Goal: Task Accomplishment & Management: Use online tool/utility

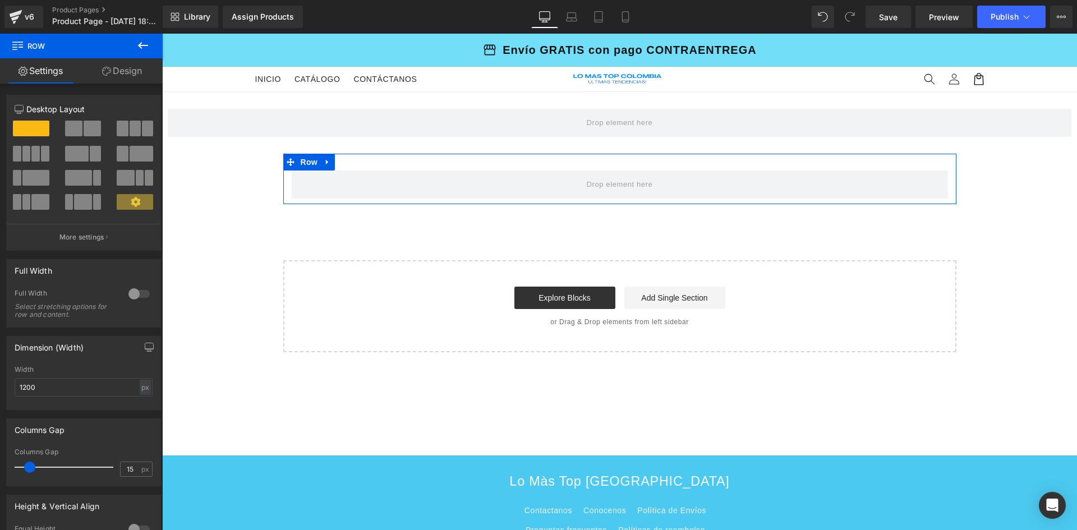
click at [105, 70] on icon at bounding box center [106, 71] width 9 height 9
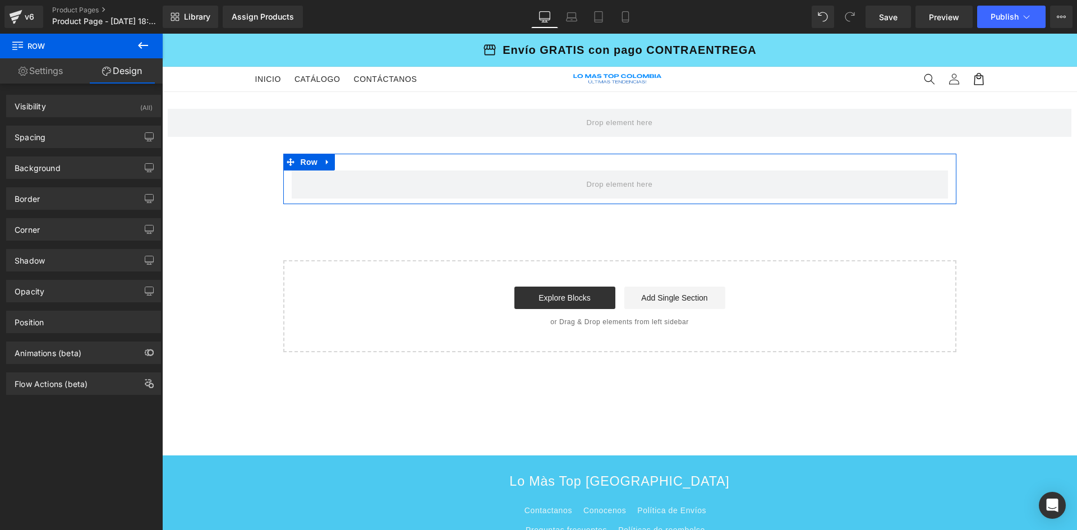
click at [39, 76] on link "Settings" at bounding box center [40, 70] width 81 height 25
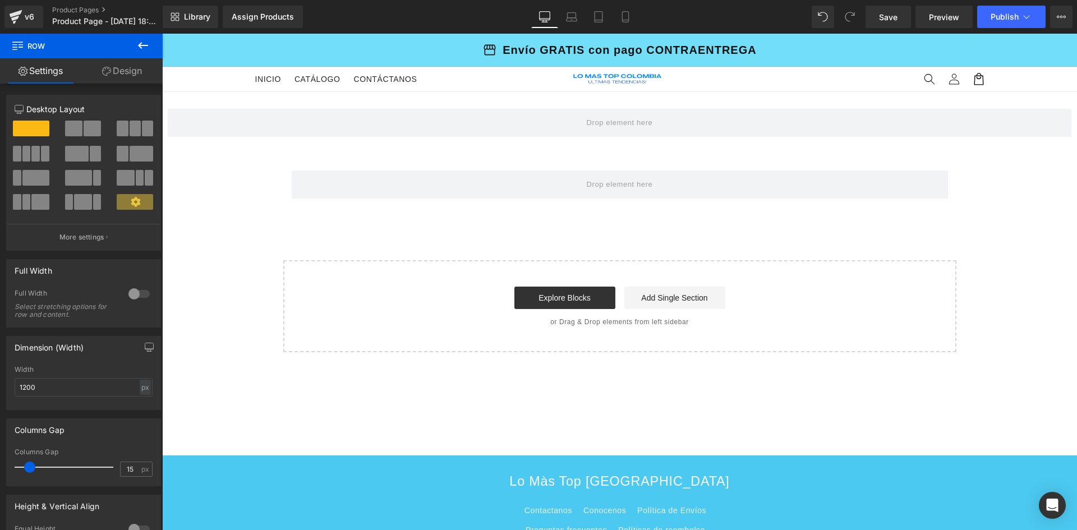
click at [147, 47] on icon at bounding box center [142, 45] width 13 height 13
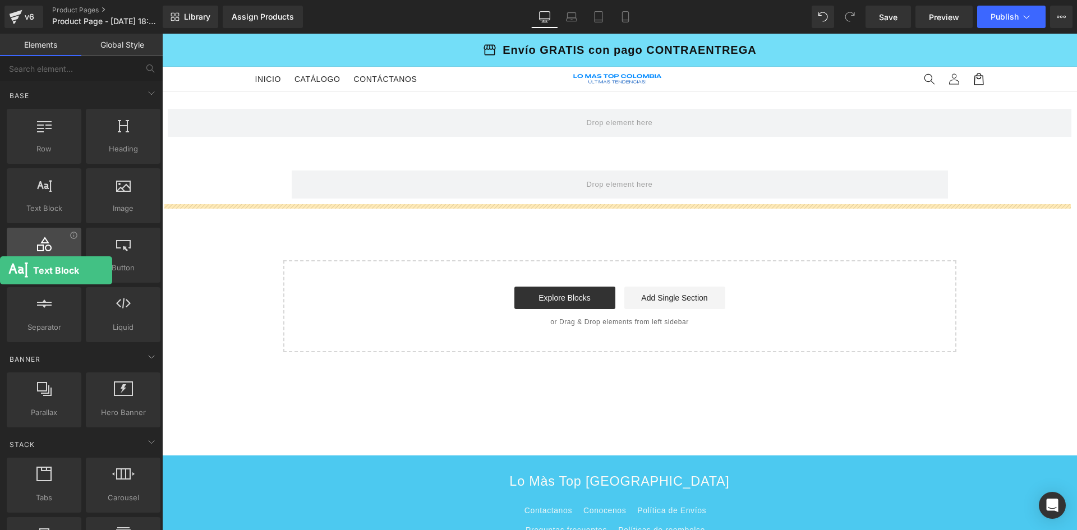
drag, startPoint x: 35, startPoint y: 192, endPoint x: 30, endPoint y: 269, distance: 76.5
click at [8, 274] on div "Row rows, columns, layouts, div Heading headings, titles, h1,h2,h3,h4,h5,h6 Tex…" at bounding box center [83, 226] width 158 height 238
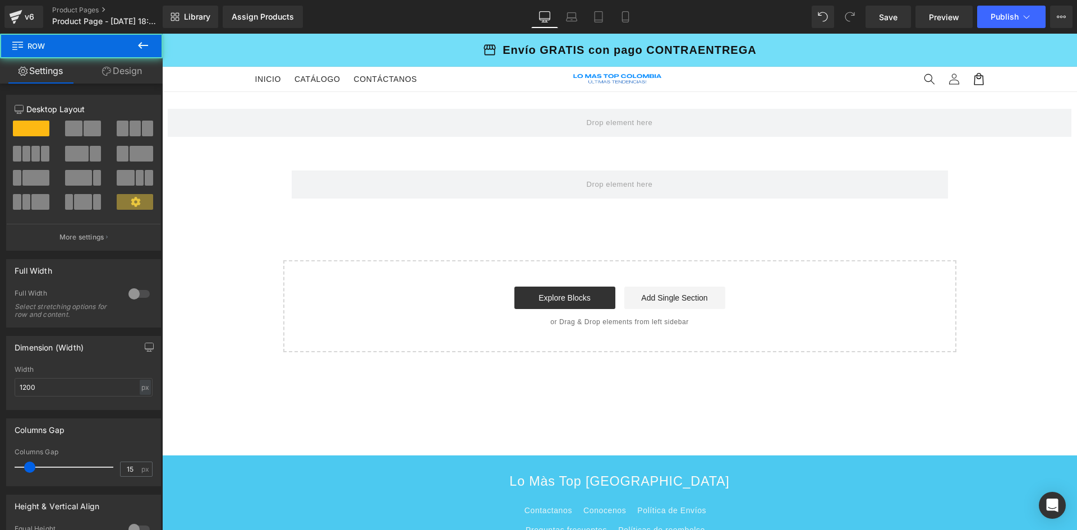
drag, startPoint x: 552, startPoint y: 178, endPoint x: 309, endPoint y: 232, distance: 248.8
click at [162, 328] on html "Ir directamente al contenido storefront Envío GRATIS con pago CONTRAENTREGA Menu" at bounding box center [619, 282] width 915 height 496
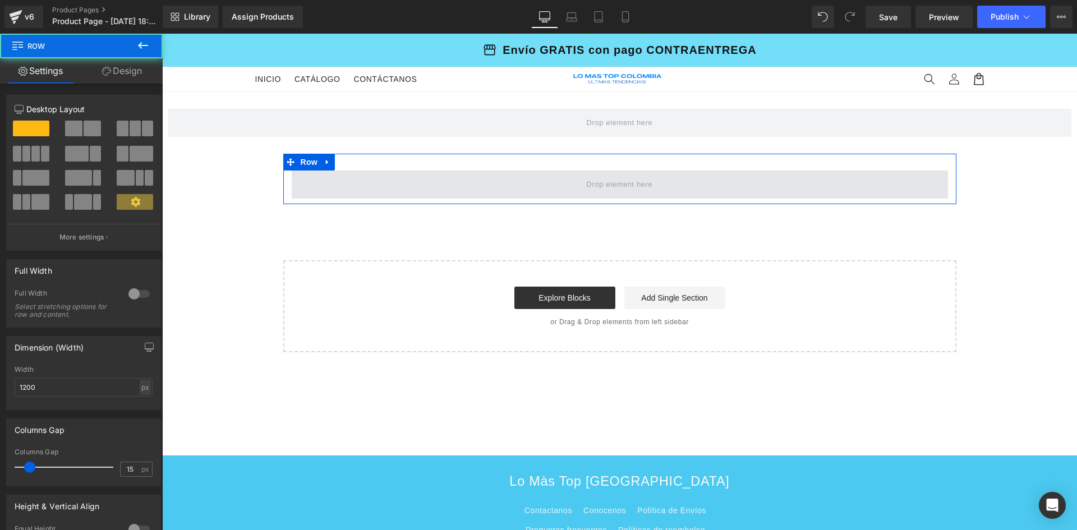
click at [399, 186] on span at bounding box center [620, 185] width 656 height 28
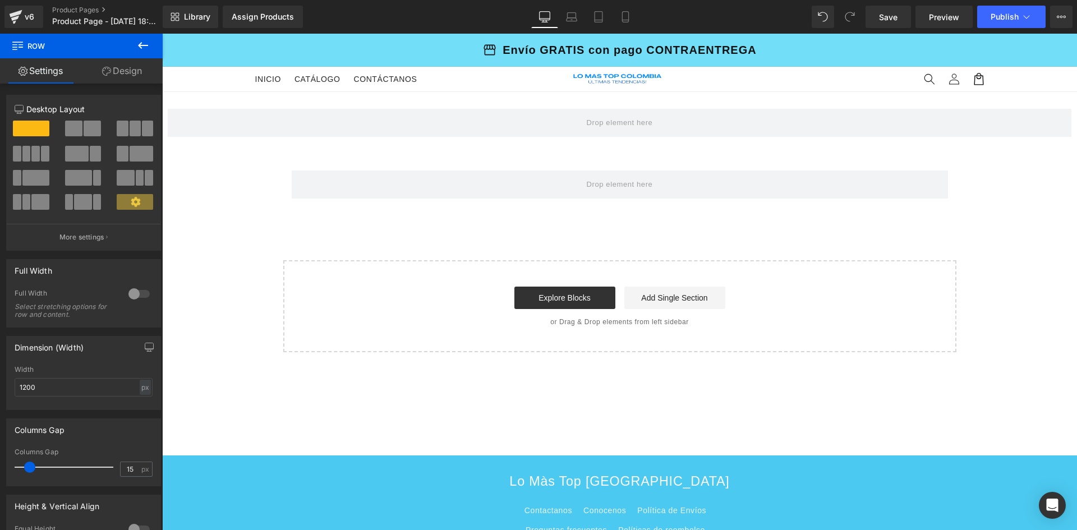
click at [326, 107] on div "Assign a product and use this template to present it on live store Product" at bounding box center [619, 123] width 915 height 62
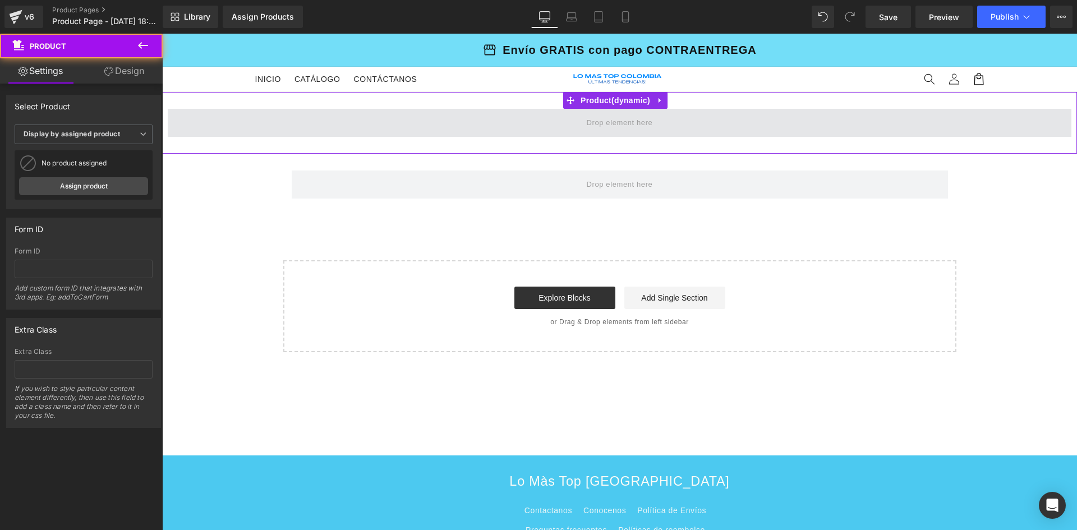
click at [336, 119] on span at bounding box center [620, 123] width 904 height 28
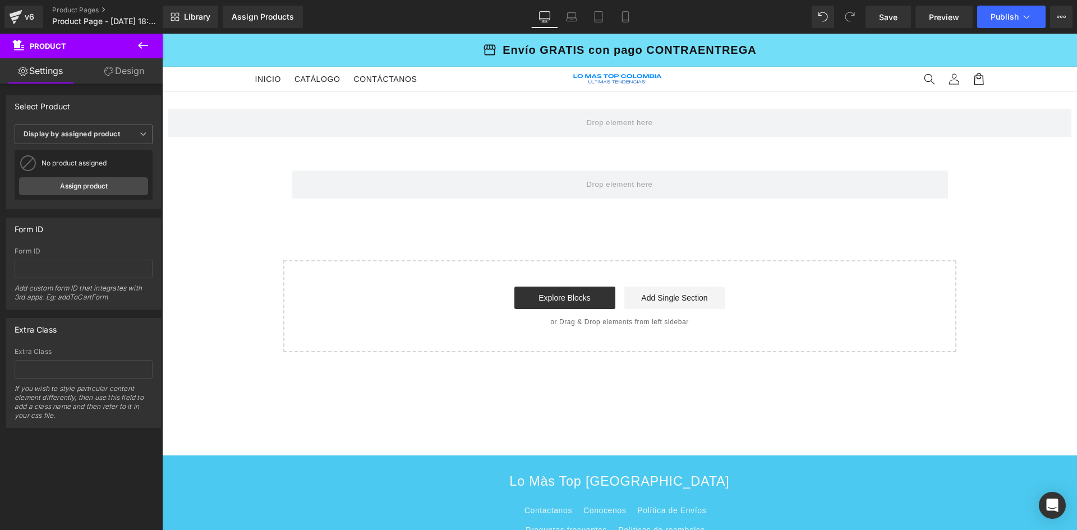
click at [252, 206] on div "Assign a product and use this template to present it on live store Product Row …" at bounding box center [619, 222] width 915 height 260
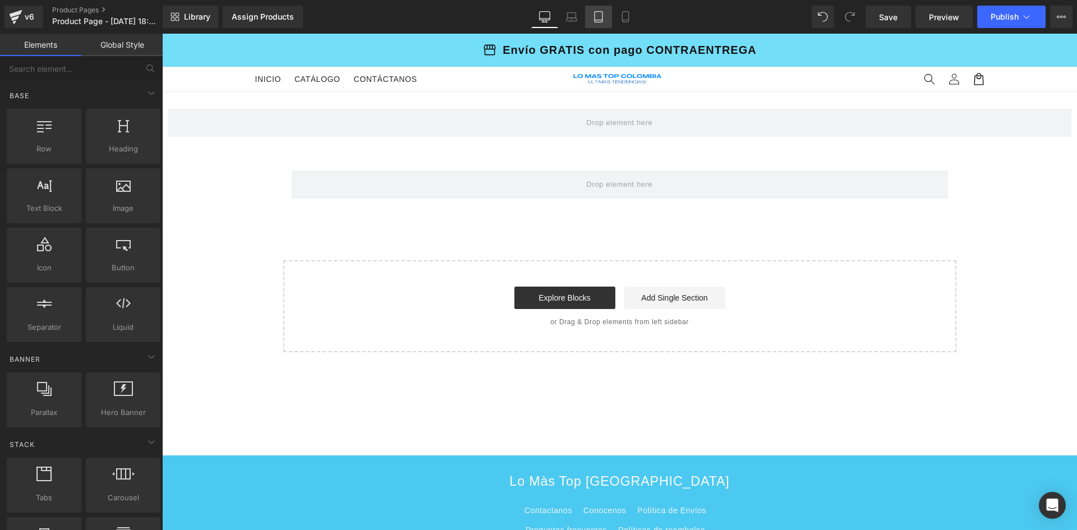
click at [596, 15] on icon at bounding box center [598, 16] width 11 height 11
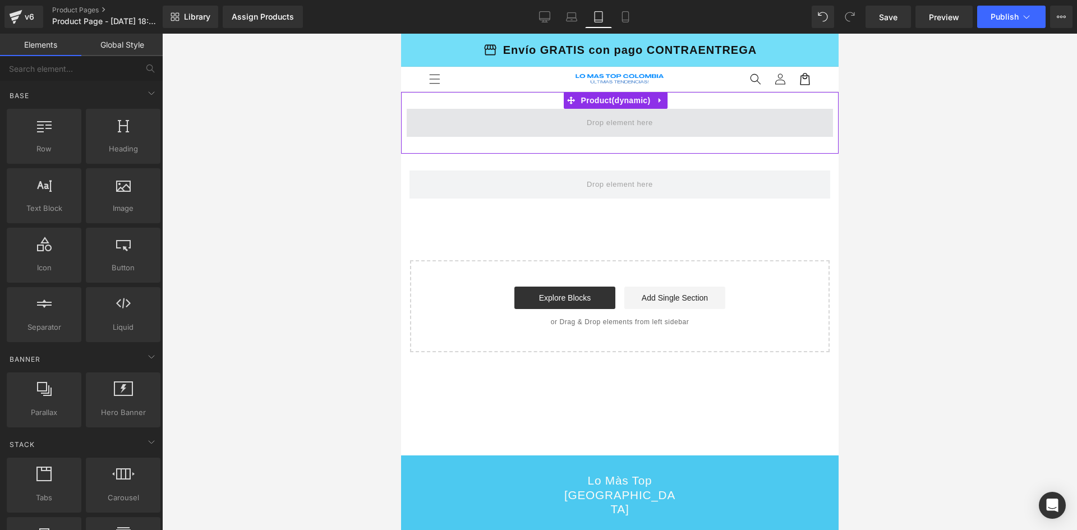
click at [606, 118] on span at bounding box center [619, 122] width 74 height 19
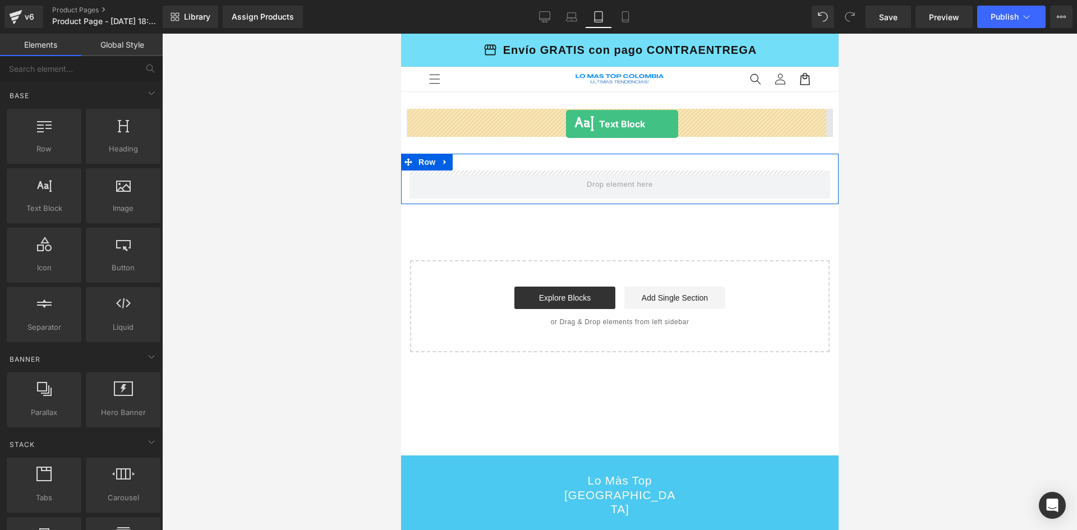
drag, startPoint x: 442, startPoint y: 245, endPoint x: 565, endPoint y: 124, distance: 173.0
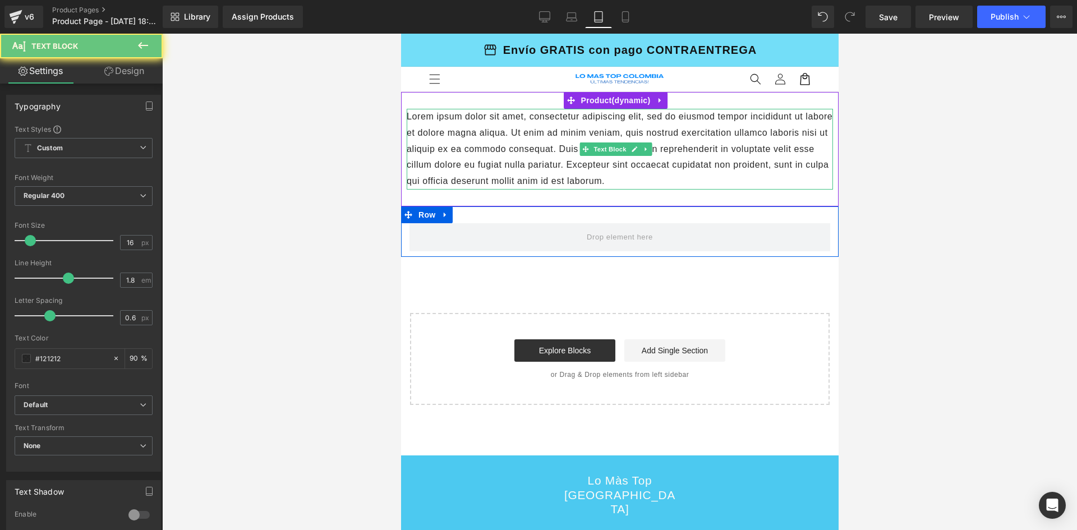
click at [493, 140] on p "Lorem ipsum dolor sit amet, consectetur adipiscing elit, sed do eiusmod tempor …" at bounding box center [619, 149] width 426 height 81
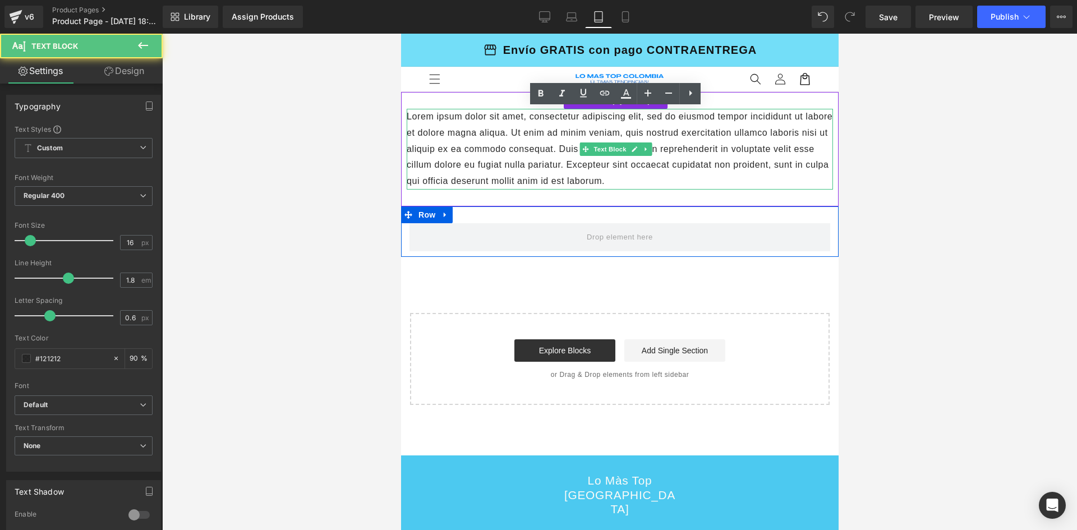
click at [493, 140] on p "Lorem ipsum dolor sit amet, consectetur adipiscing elit, sed do eiusmod tempor …" at bounding box center [619, 149] width 426 height 81
click at [628, 178] on p "Lorem ipsum dolor sit amet, consectetur adipiscing elit, sed do eiusmod tempor …" at bounding box center [619, 149] width 426 height 81
click at [632, 181] on p "Lorem ipsum dolor sit amet, consectetur adipiscing elit, sed do eiusmod tempor …" at bounding box center [619, 149] width 426 height 81
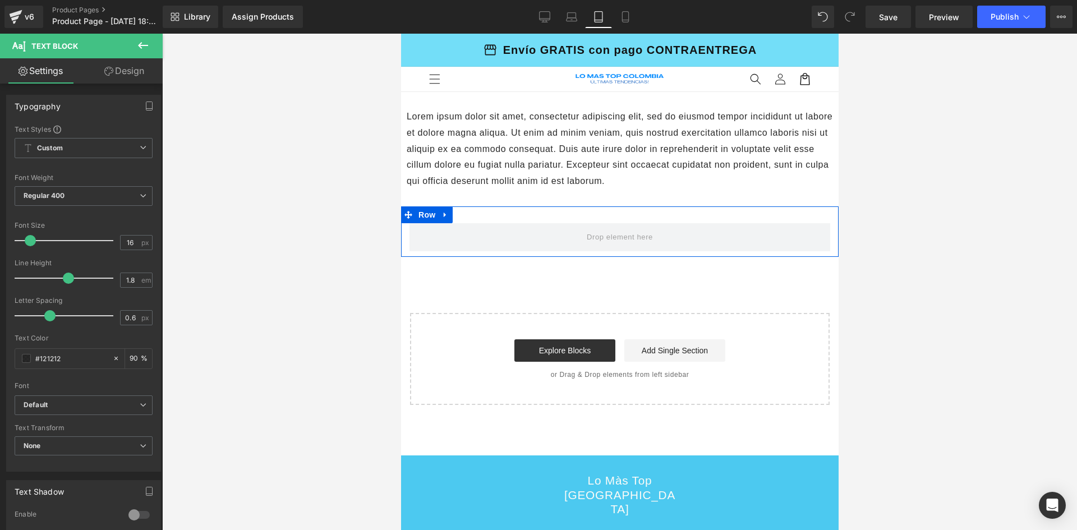
click at [149, 46] on icon at bounding box center [142, 45] width 13 height 13
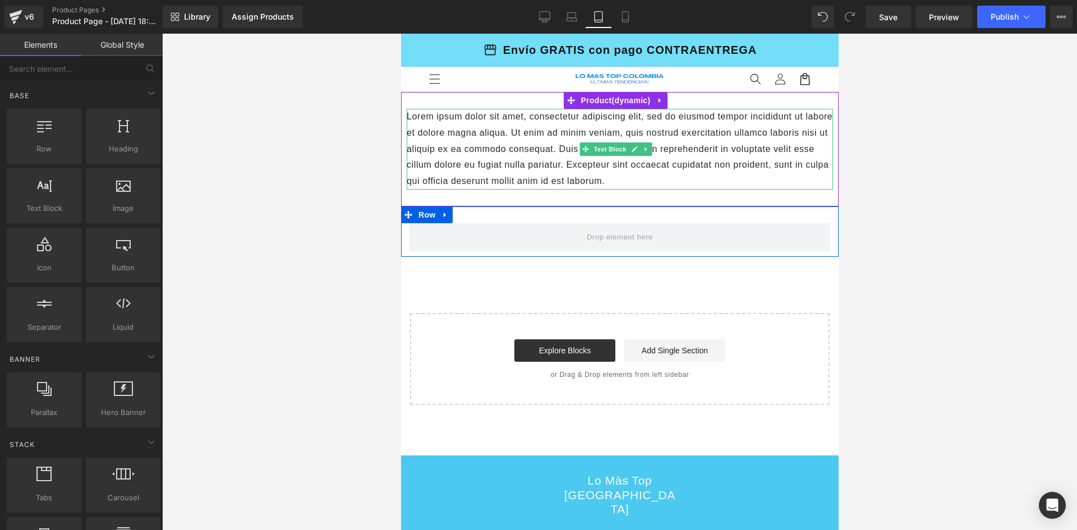
click at [534, 135] on p "Lorem ipsum dolor sit amet, consectetur adipiscing elit, sed do eiusmod tempor …" at bounding box center [619, 149] width 426 height 81
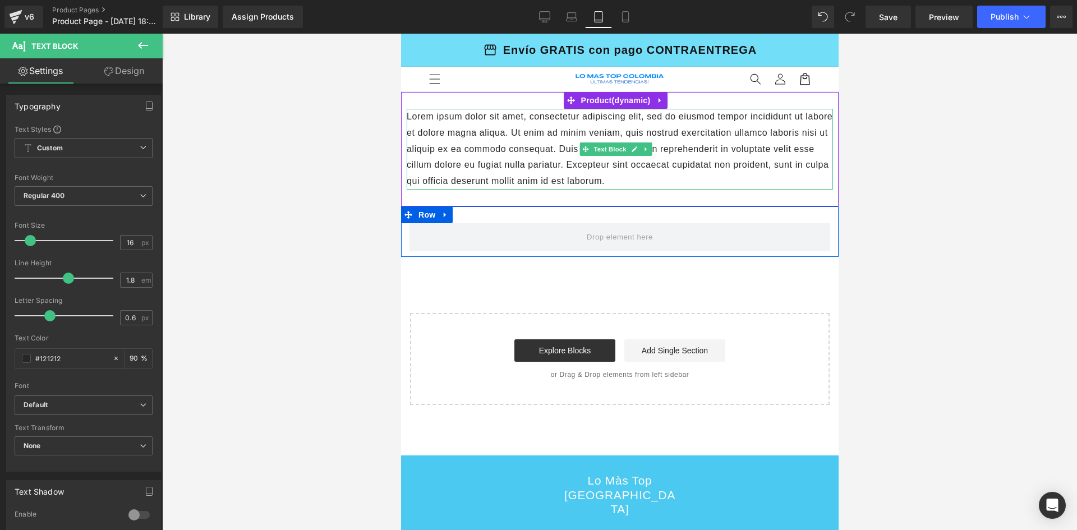
click at [478, 134] on p "Lorem ipsum dolor sit amet, consectetur adipiscing elit, sed do eiusmod tempor …" at bounding box center [619, 149] width 426 height 81
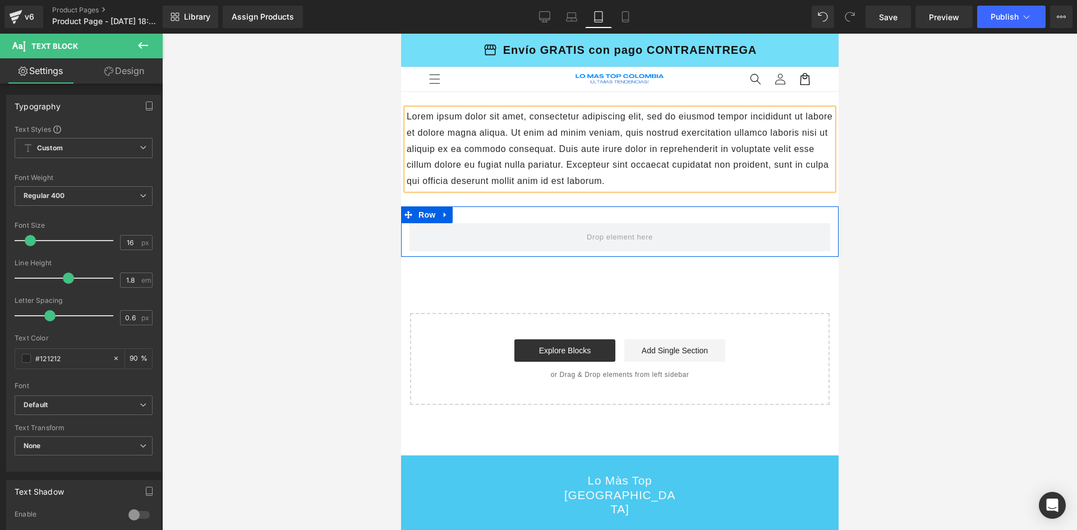
click at [450, 163] on p "Lorem ipsum dolor sit amet, consectetur adipiscing elit, sed do eiusmod tempor …" at bounding box center [619, 149] width 426 height 81
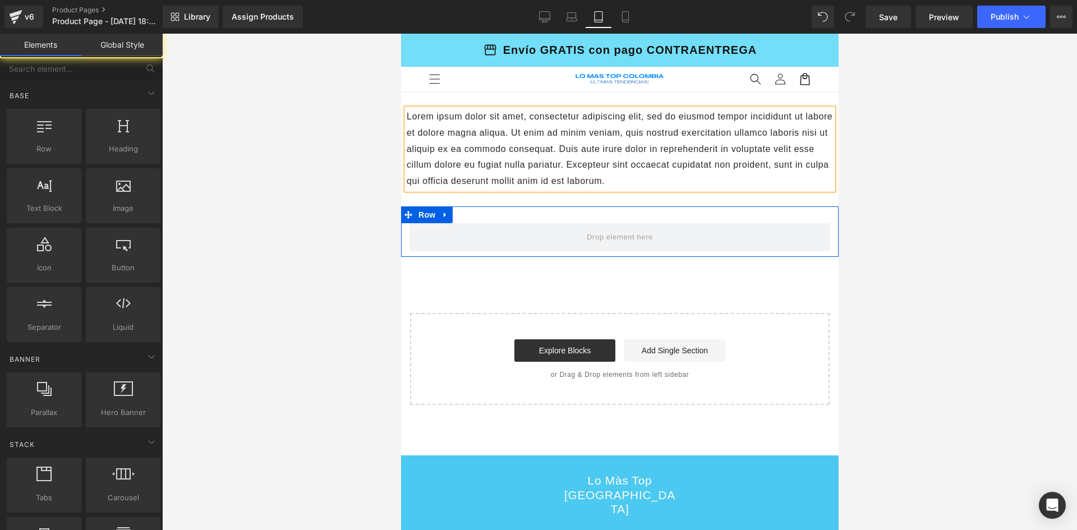
click at [319, 164] on div at bounding box center [619, 282] width 915 height 496
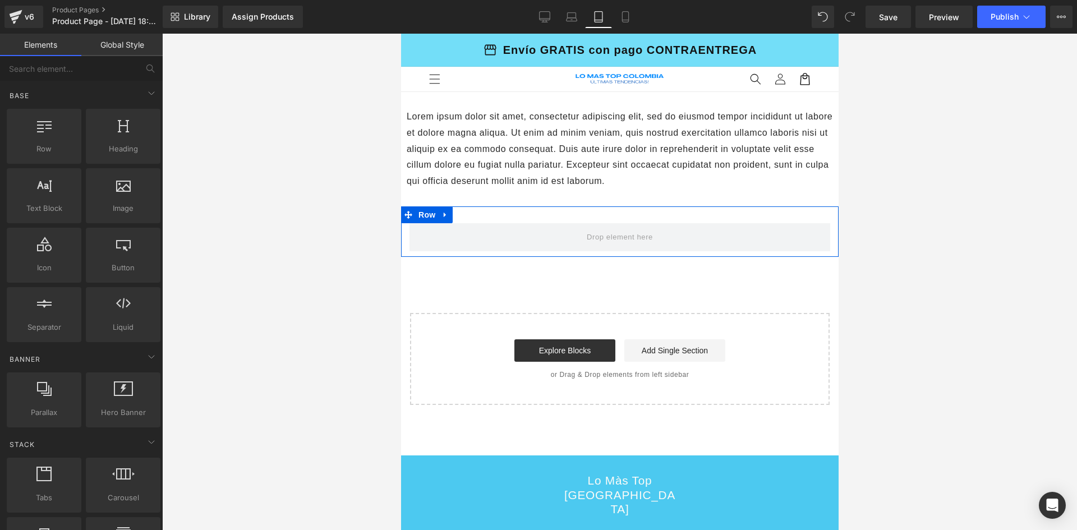
click at [111, 47] on link "Global Style" at bounding box center [121, 45] width 81 height 22
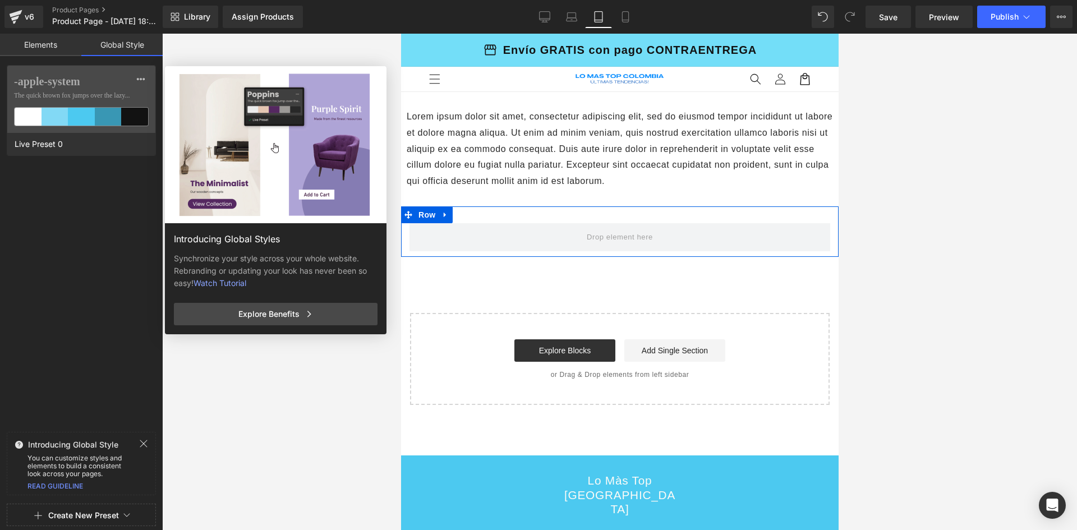
click at [58, 46] on link "Elements" at bounding box center [40, 45] width 81 height 22
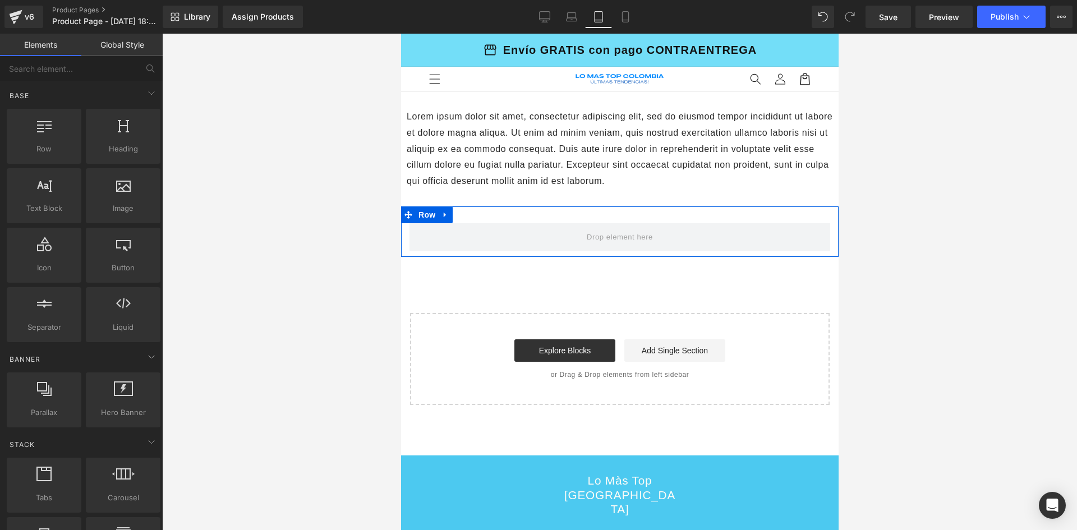
click at [475, 159] on p "Lorem ipsum dolor sit amet, consectetur adipiscing elit, sed do eiusmod tempor …" at bounding box center [619, 149] width 426 height 81
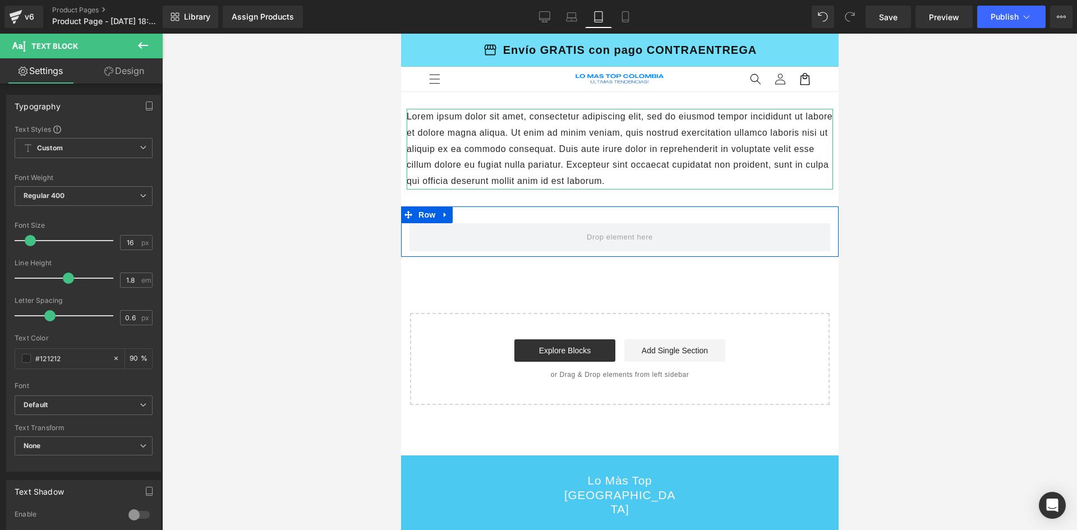
click at [117, 76] on link "Design" at bounding box center [124, 70] width 81 height 25
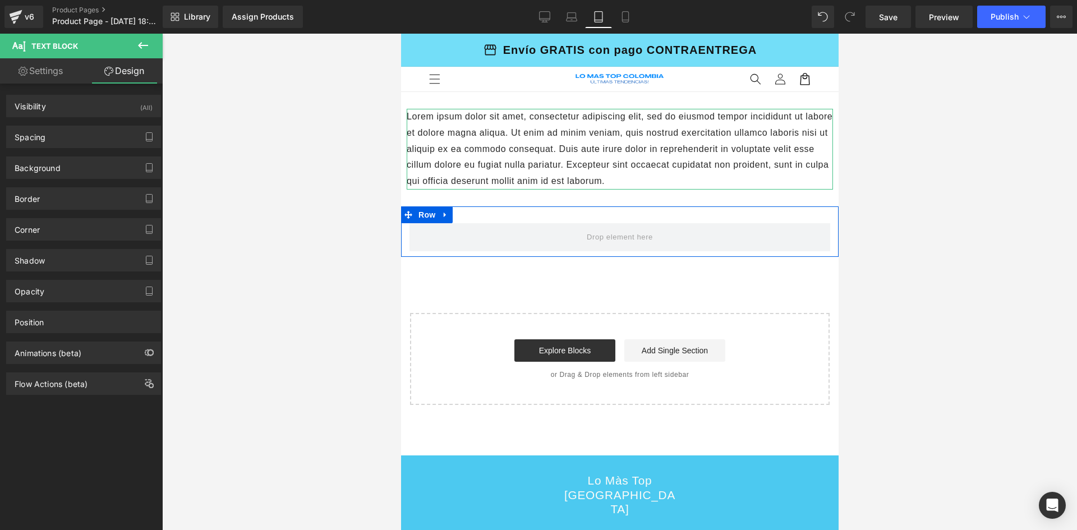
click at [73, 75] on link "Settings" at bounding box center [40, 70] width 81 height 25
type input "90"
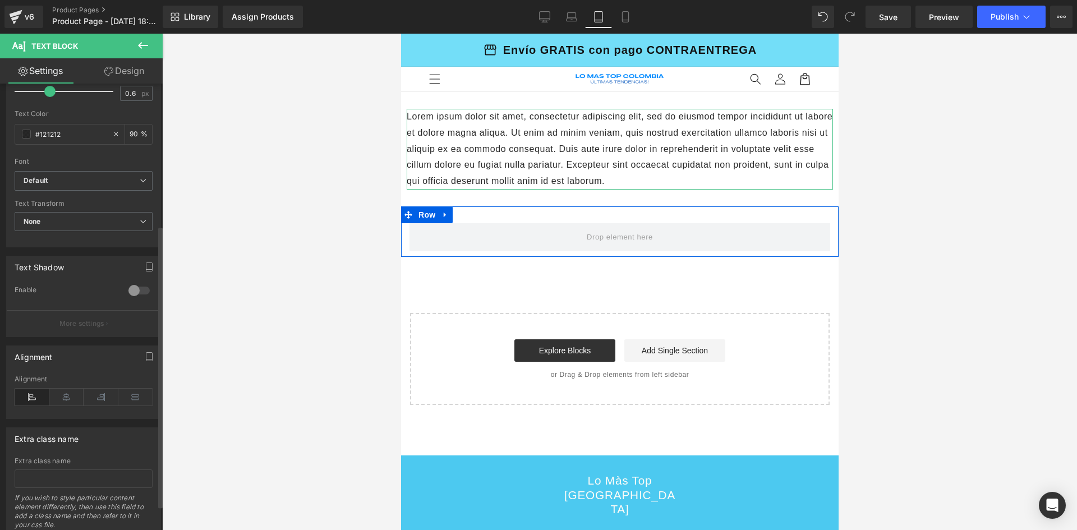
scroll to position [263, 0]
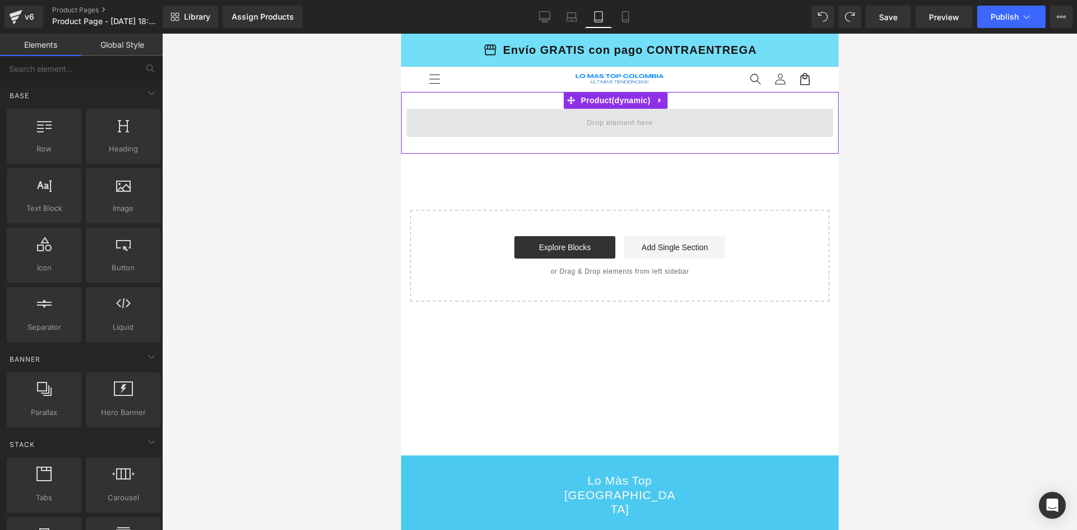
click at [557, 121] on span at bounding box center [619, 123] width 426 height 28
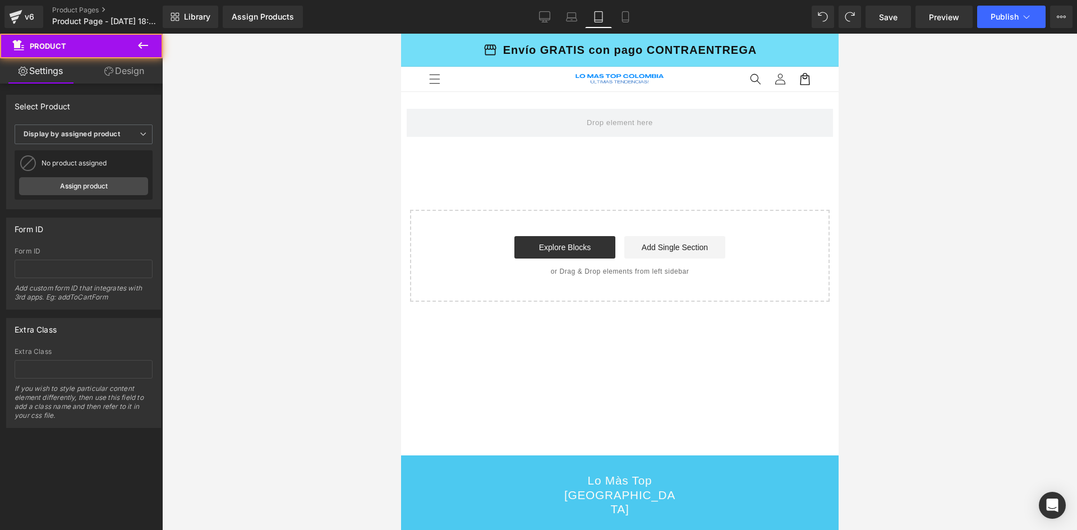
drag, startPoint x: 539, startPoint y: 122, endPoint x: 307, endPoint y: 124, distance: 231.7
click at [401, 124] on html "Ir directamente al contenido storefront Envío GRATIS con pago CONTRAENTREGA Menu" at bounding box center [620, 282] width 438 height 496
click at [145, 44] on icon at bounding box center [142, 45] width 13 height 13
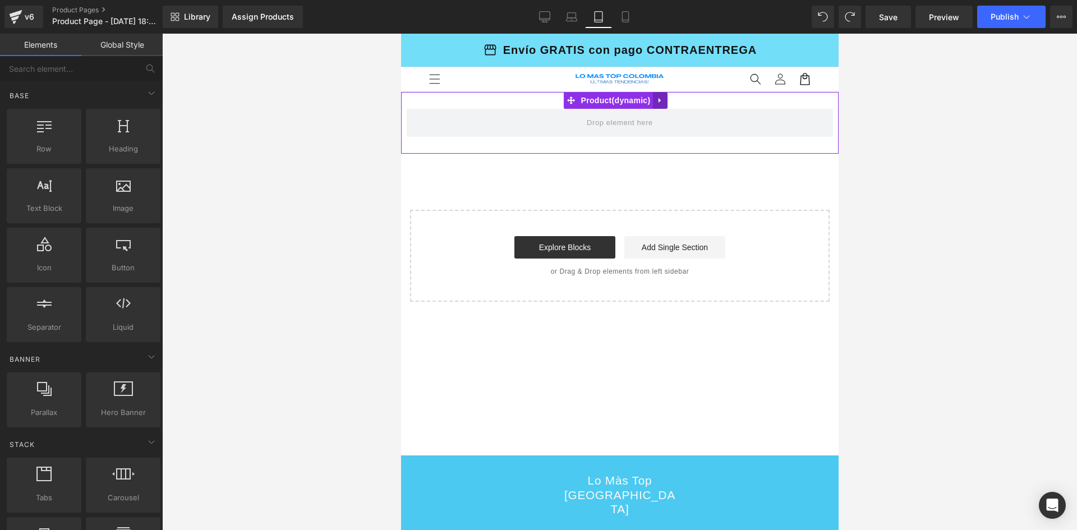
click at [661, 105] on link at bounding box center [659, 100] width 15 height 17
click at [668, 104] on icon at bounding box center [667, 100] width 8 height 8
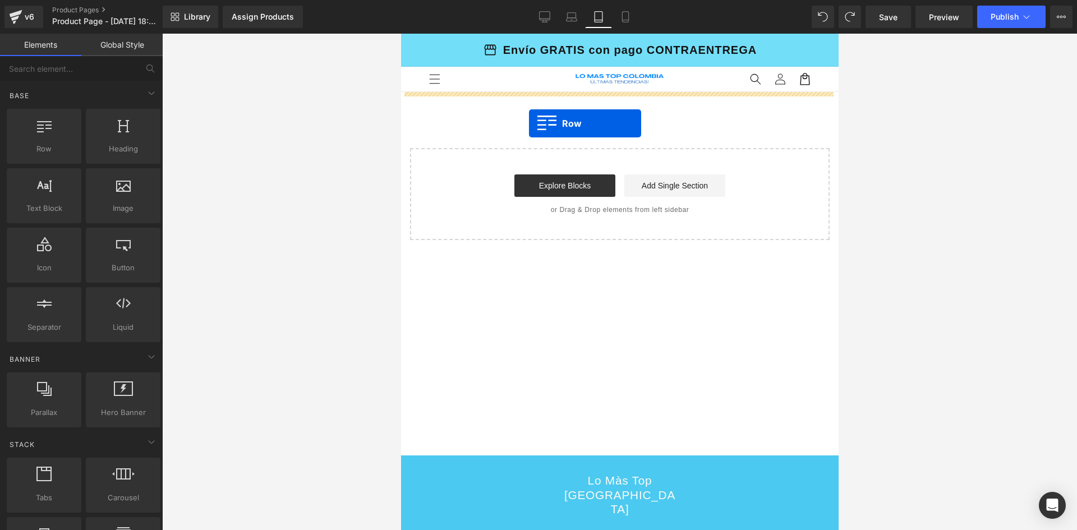
drag, startPoint x: 436, startPoint y: 165, endPoint x: 528, endPoint y: 123, distance: 101.2
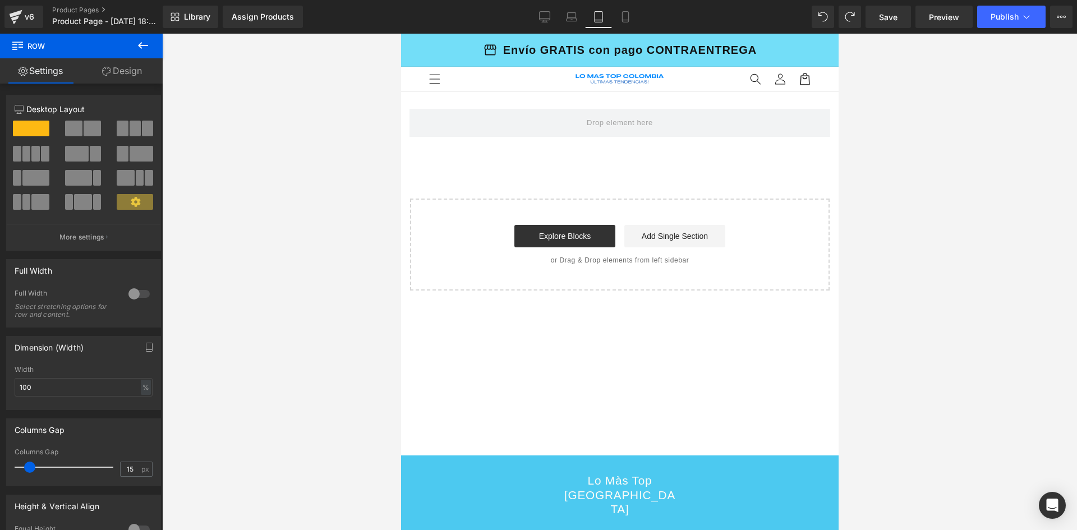
click at [137, 47] on icon at bounding box center [142, 45] width 13 height 13
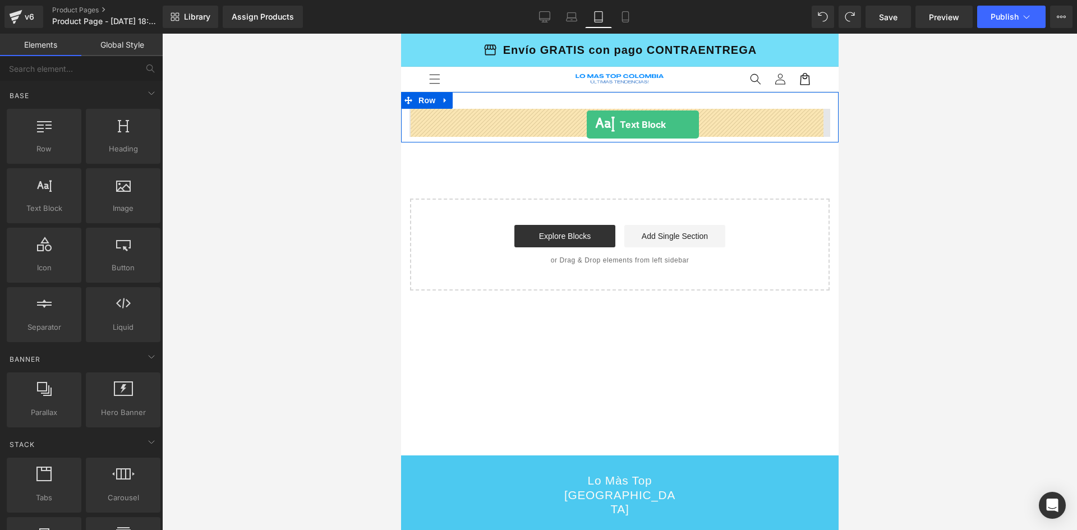
drag, startPoint x: 452, startPoint y: 238, endPoint x: 586, endPoint y: 125, distance: 175.6
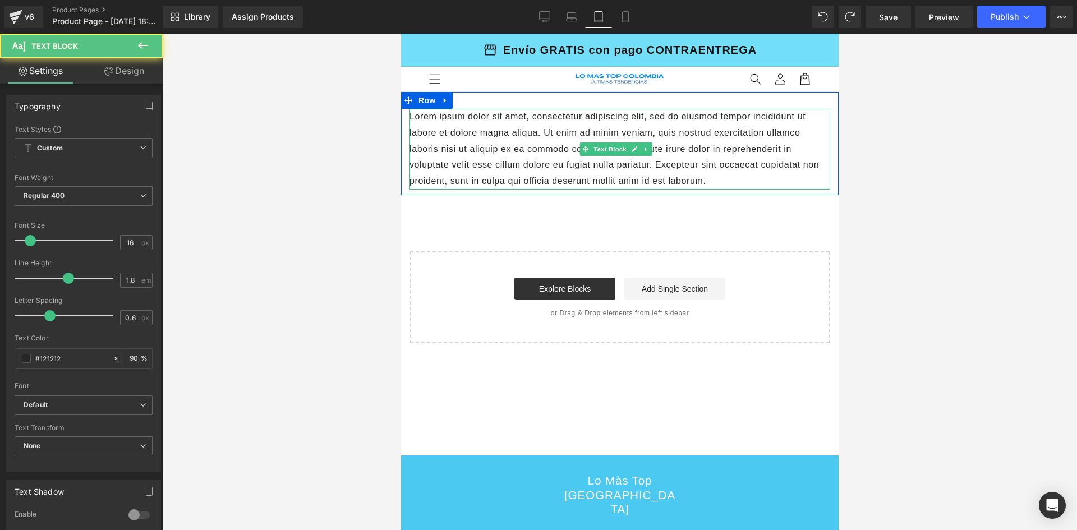
click at [504, 148] on p "Lorem ipsum dolor sit amet, consectetur adipiscing elit, sed do eiusmod tempor …" at bounding box center [619, 149] width 421 height 81
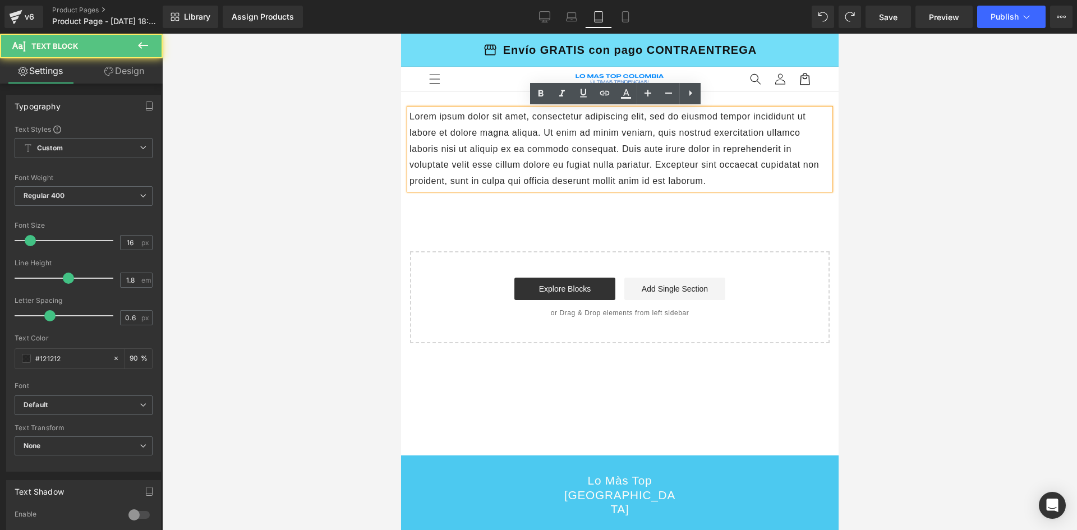
click at [504, 148] on p "Lorem ipsum dolor sit amet, consectetur adipiscing elit, sed do eiusmod tempor …" at bounding box center [619, 149] width 421 height 81
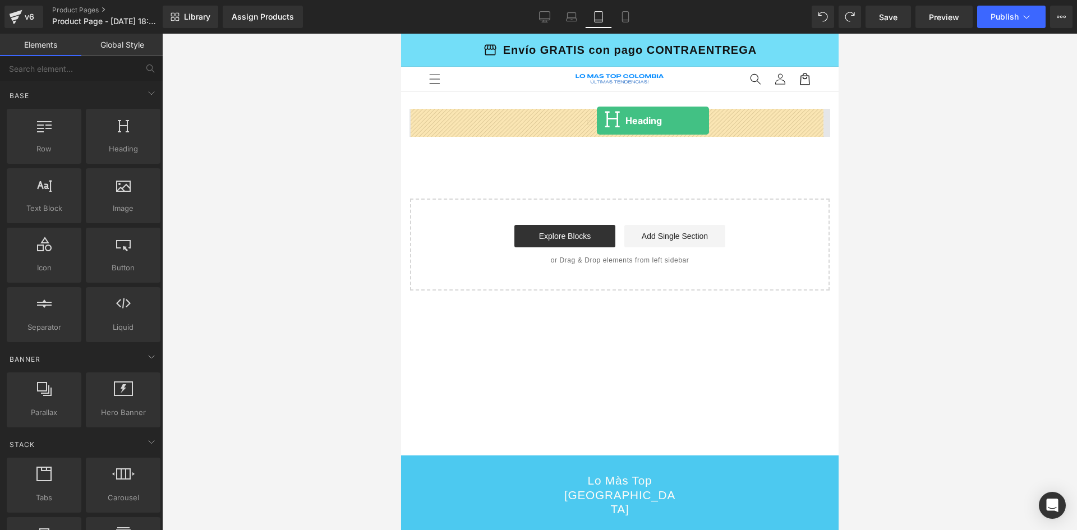
drag, startPoint x: 504, startPoint y: 168, endPoint x: 596, endPoint y: 121, distance: 103.9
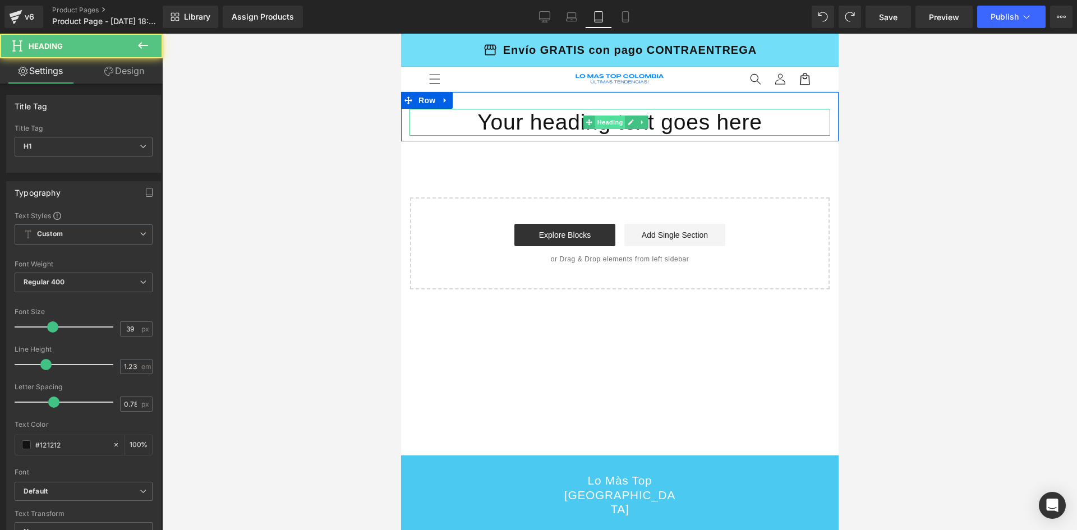
click at [600, 124] on span "Heading" at bounding box center [609, 122] width 30 height 13
click at [514, 122] on h1 "Your heading text goes here" at bounding box center [619, 122] width 421 height 27
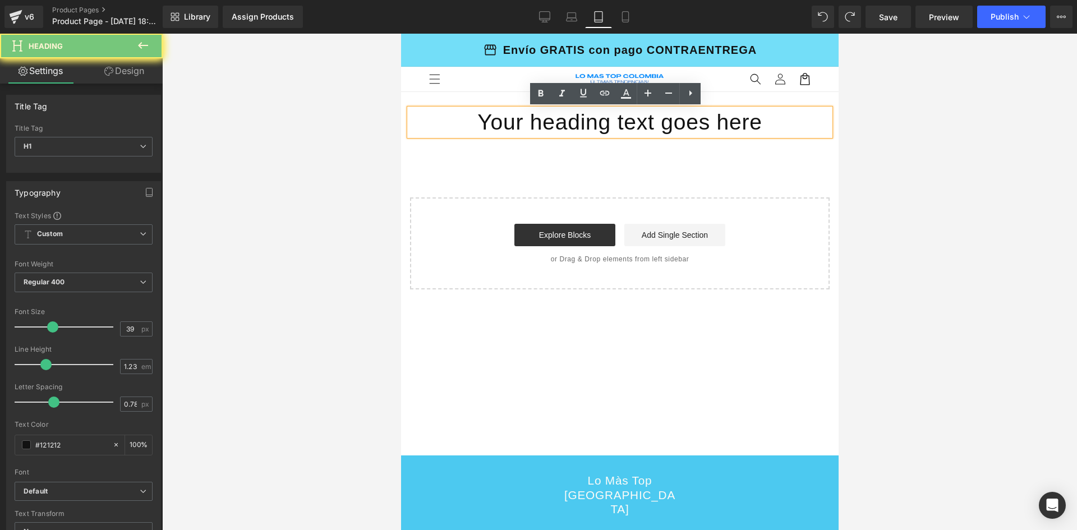
click at [514, 122] on h1 "Your heading text goes here" at bounding box center [619, 122] width 421 height 27
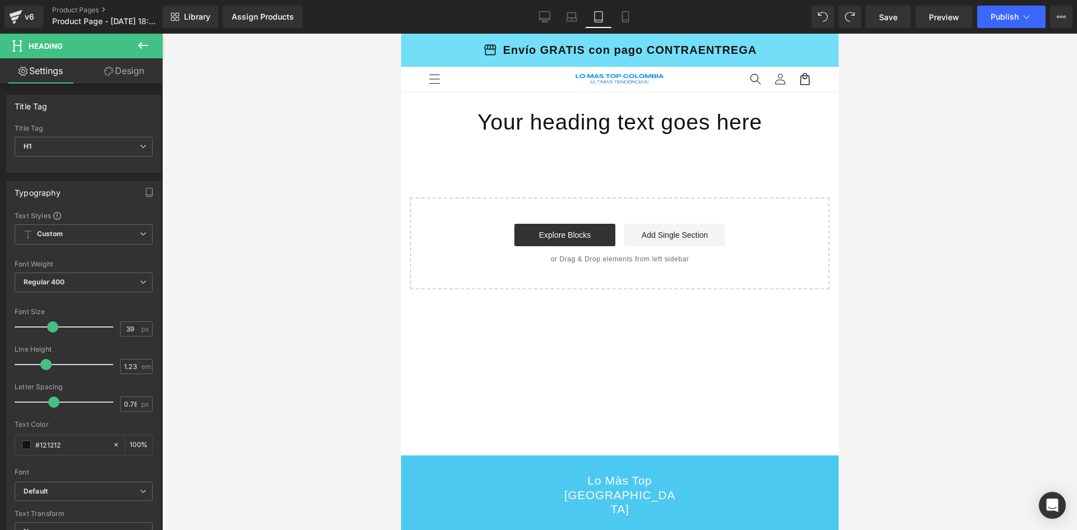
click at [150, 44] on button at bounding box center [142, 46] width 39 height 25
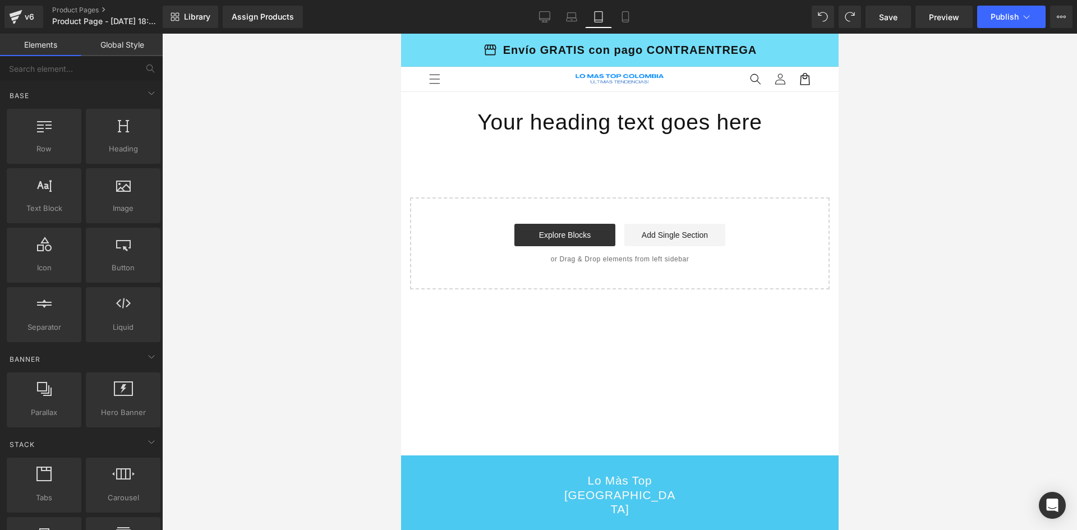
click at [126, 39] on link "Global Style" at bounding box center [121, 45] width 81 height 22
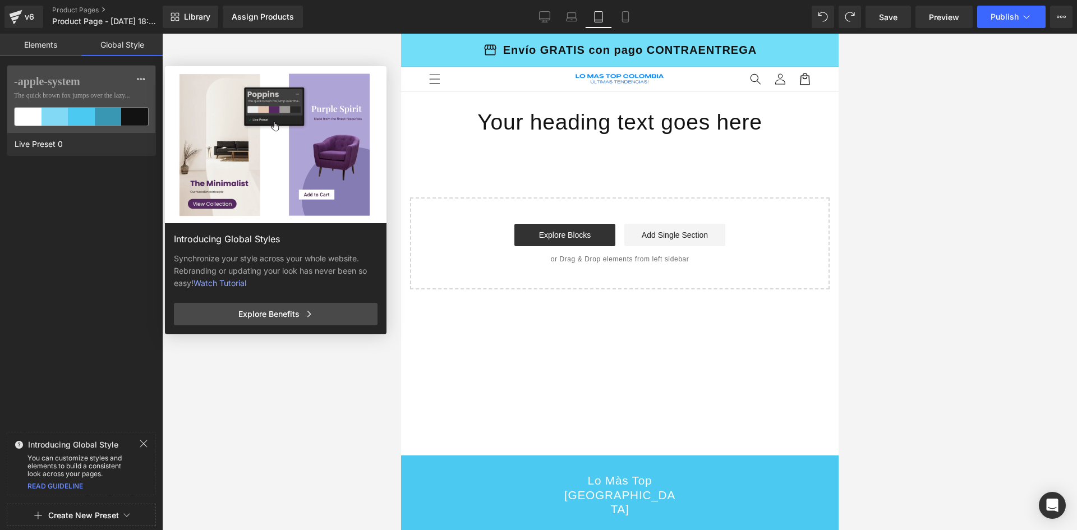
click at [42, 51] on link "Elements" at bounding box center [40, 45] width 81 height 22
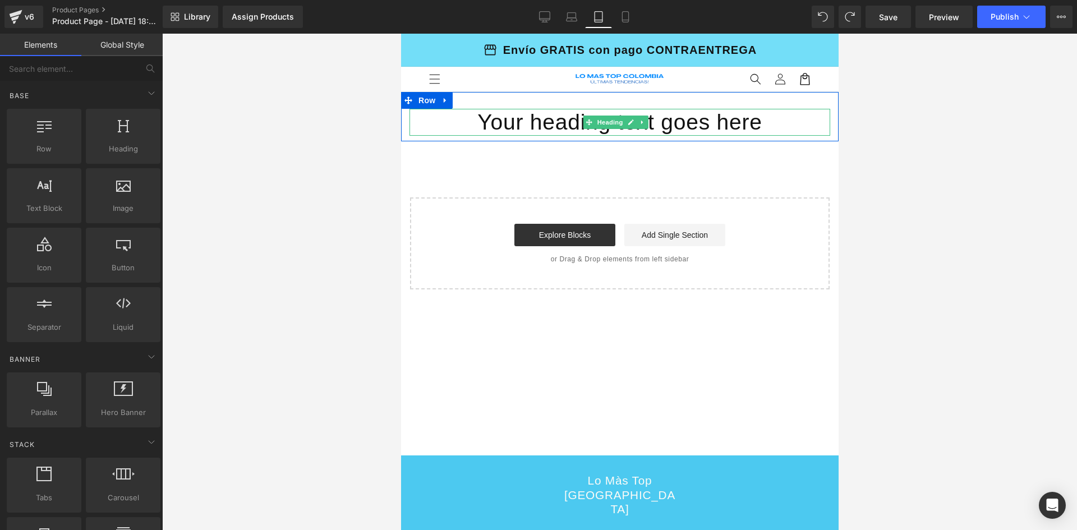
click at [484, 126] on h1 "Your heading text goes here" at bounding box center [619, 122] width 421 height 27
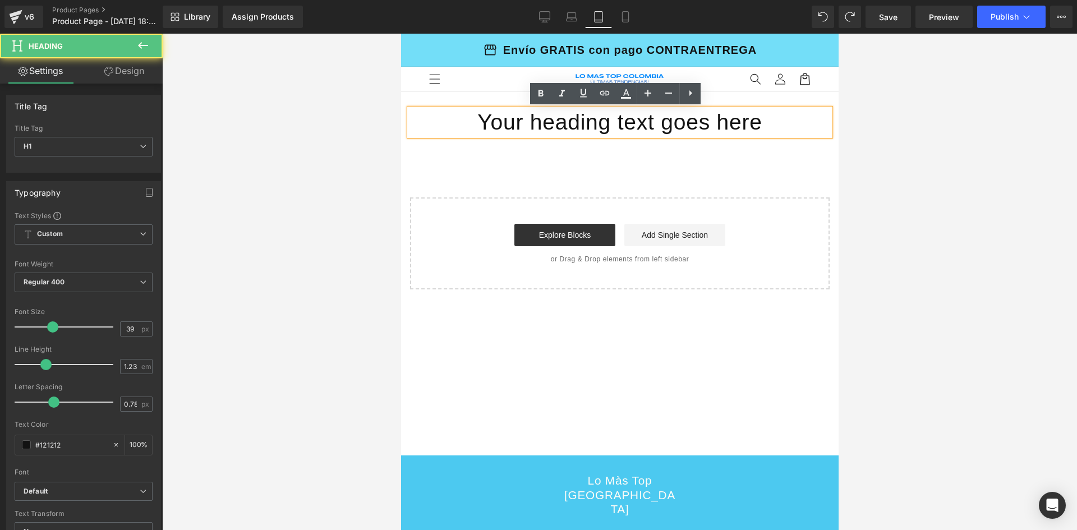
click at [484, 126] on h1 "Your heading text goes here" at bounding box center [619, 122] width 421 height 27
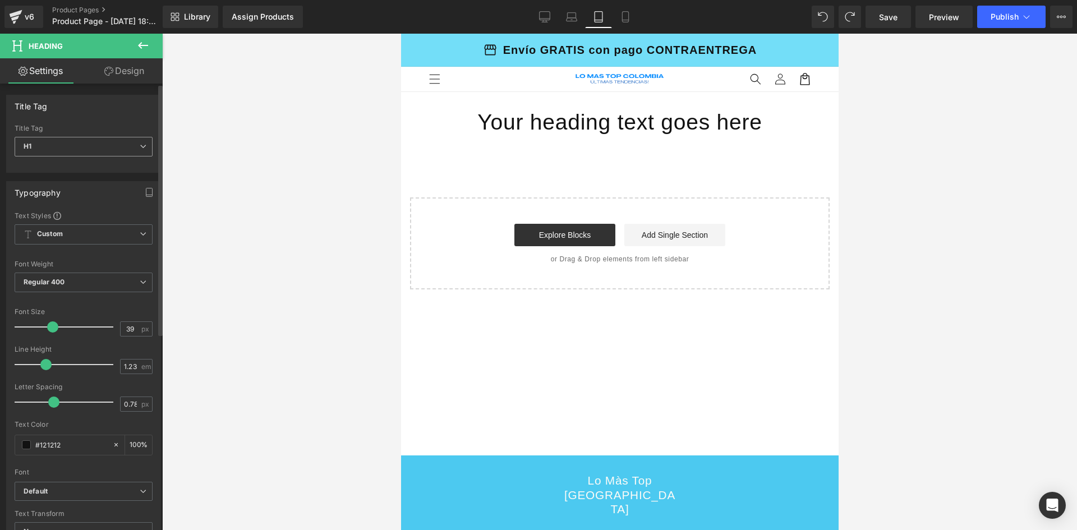
click at [87, 146] on span "H1" at bounding box center [84, 147] width 138 height 20
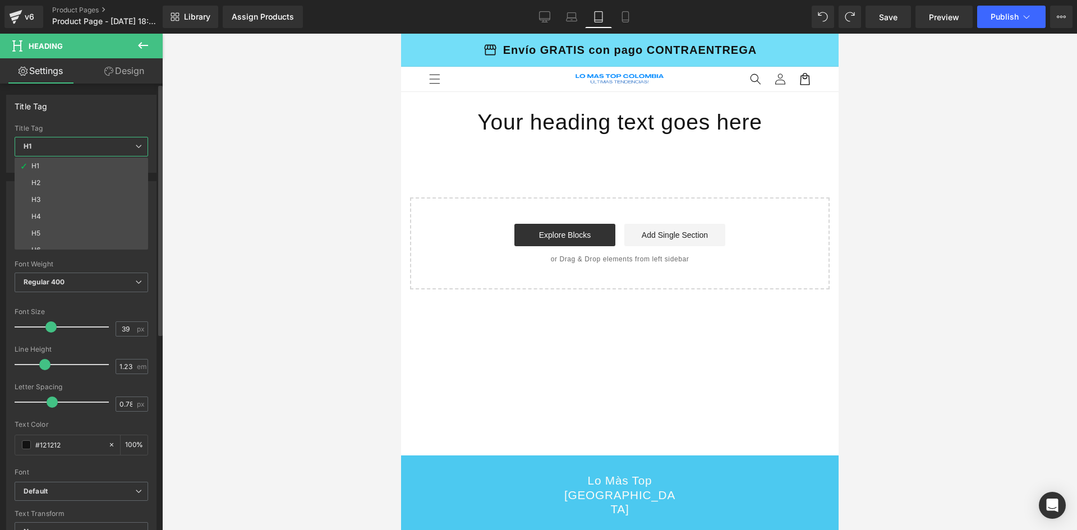
click at [87, 146] on span "H1" at bounding box center [82, 147] width 134 height 20
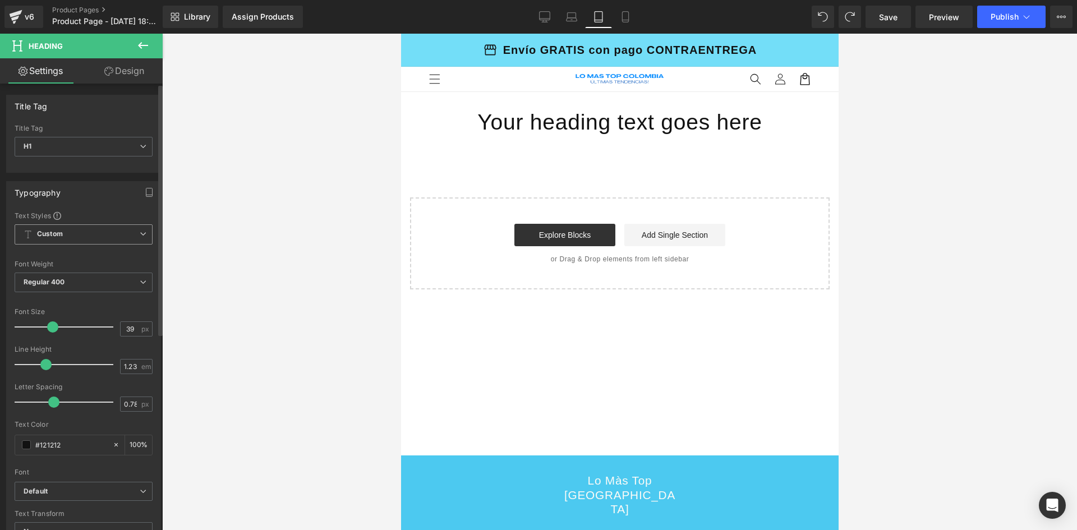
click at [114, 226] on span "Custom Setup Global Style" at bounding box center [84, 234] width 138 height 20
click at [114, 226] on span "Custom Setup Global Style" at bounding box center [82, 234] width 134 height 20
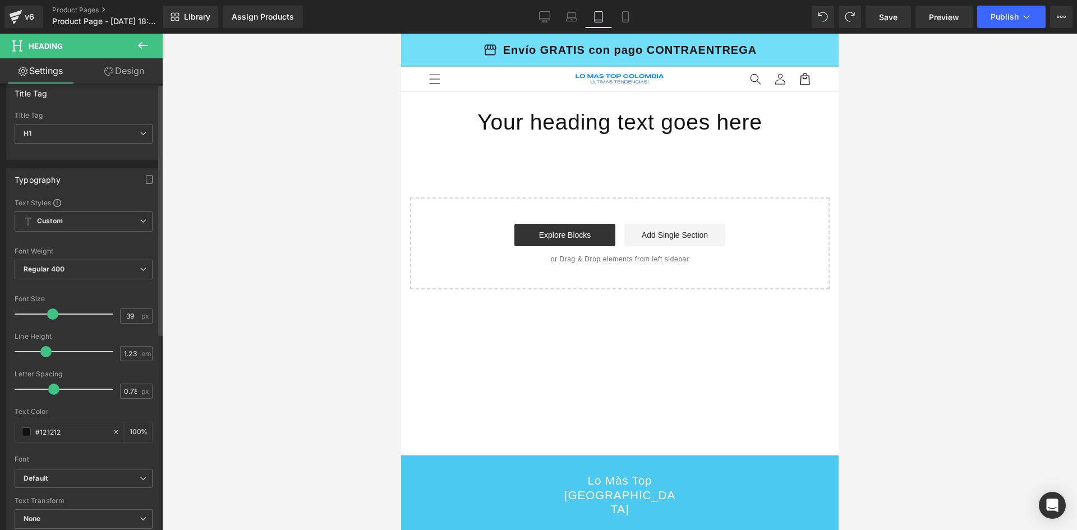
scroll to position [0, 0]
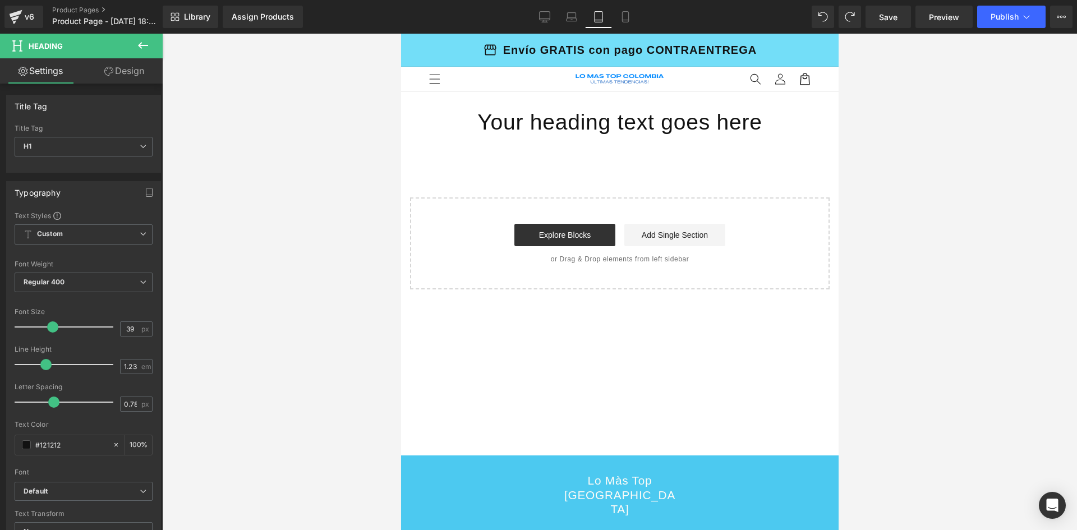
click at [113, 72] on link "Design" at bounding box center [124, 70] width 81 height 25
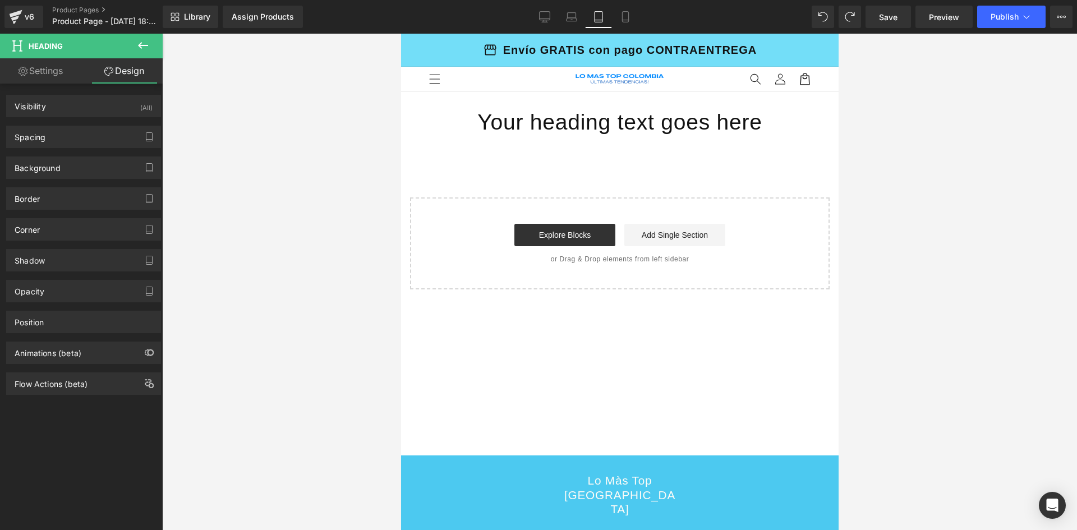
click at [69, 72] on link "Settings" at bounding box center [40, 70] width 81 height 25
type input "100"
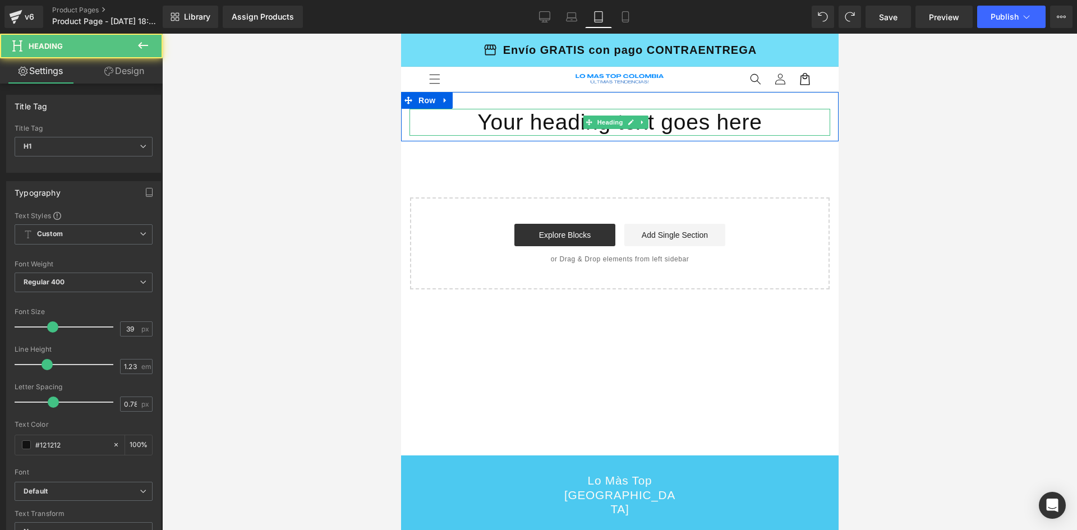
click at [548, 121] on h1 "Your heading text goes here" at bounding box center [619, 122] width 421 height 27
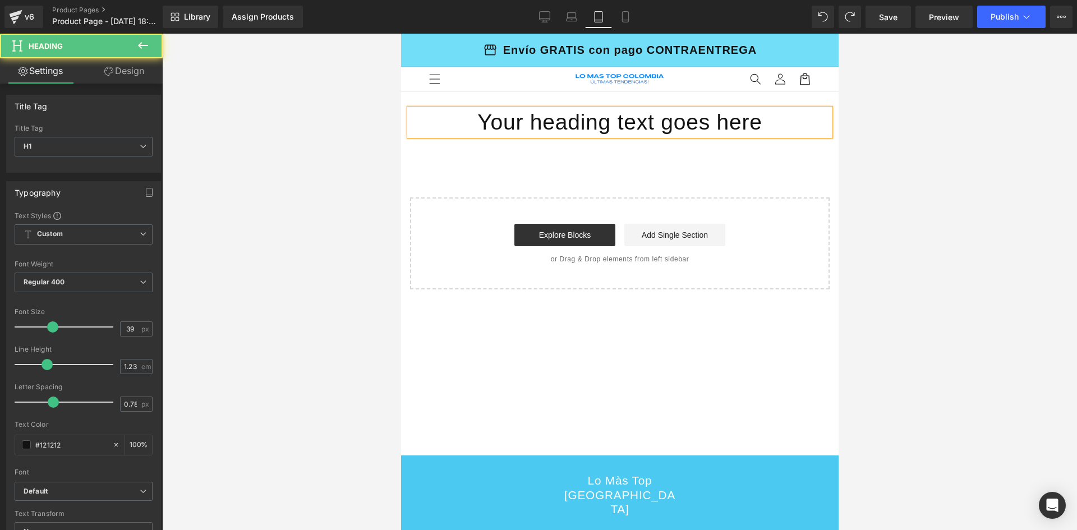
click at [538, 120] on h1 "Your heading text goes here" at bounding box center [619, 122] width 421 height 27
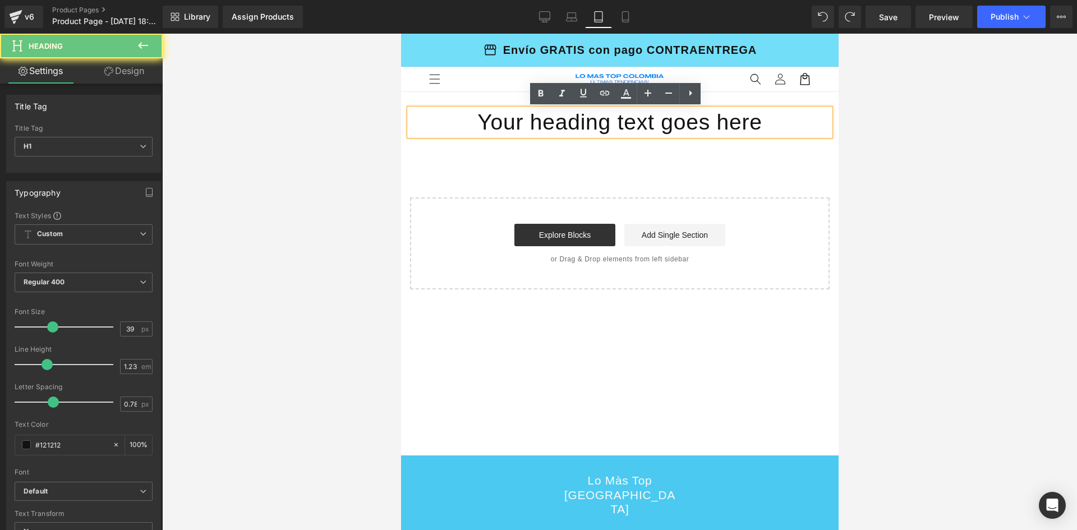
click at [538, 120] on h1 "Your heading text goes here" at bounding box center [619, 122] width 421 height 27
click at [544, 120] on h1 "Your heading text goes here" at bounding box center [619, 122] width 421 height 27
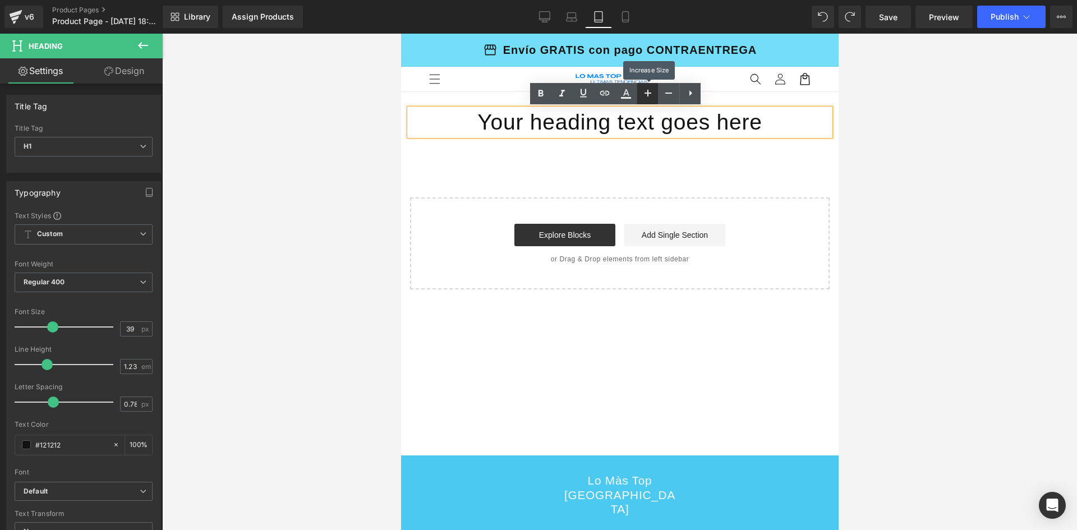
click at [645, 91] on icon at bounding box center [647, 92] width 13 height 13
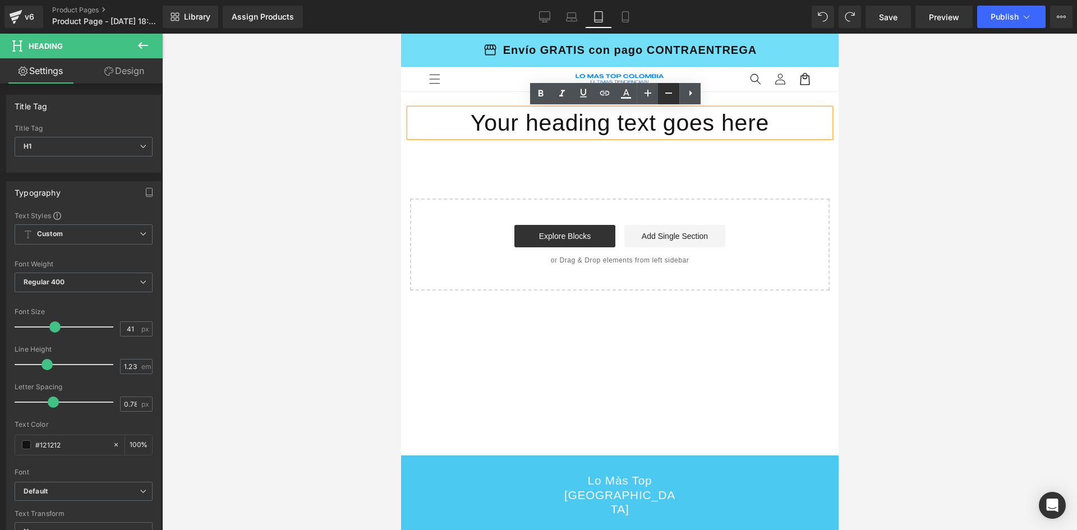
click at [661, 92] on link at bounding box center [668, 93] width 21 height 21
type input "39"
click at [726, 119] on h1 "Your heading text goes here" at bounding box center [619, 122] width 421 height 27
drag, startPoint x: 756, startPoint y: 125, endPoint x: 530, endPoint y: 125, distance: 225.5
click at [530, 125] on h1 "Your heading text goes here" at bounding box center [619, 122] width 421 height 27
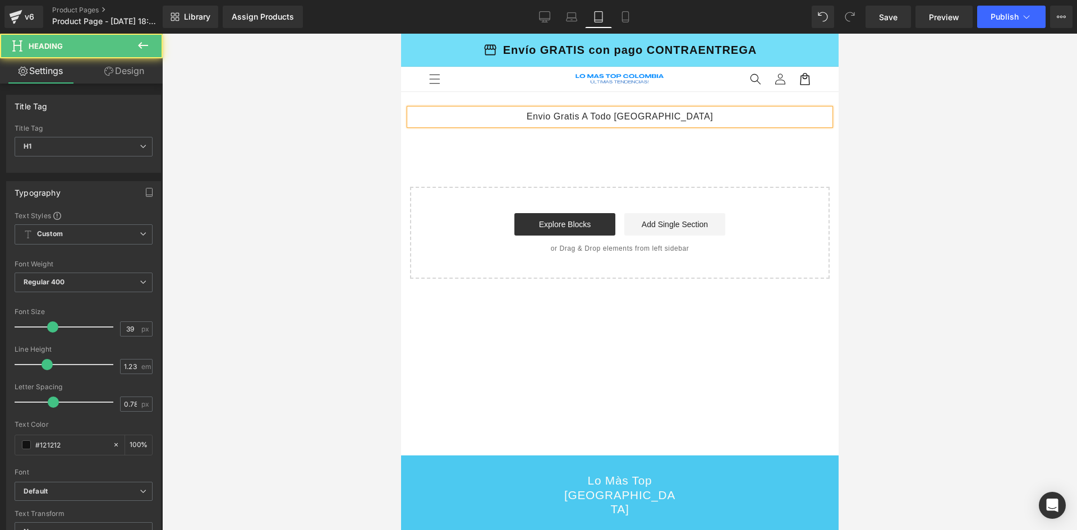
click at [687, 116] on div "Envio Gratis A Todo [GEOGRAPHIC_DATA]" at bounding box center [619, 117] width 421 height 16
click at [693, 117] on div "Envio Gratis A Todo [GEOGRAPHIC_DATA]" at bounding box center [619, 117] width 421 height 16
click at [551, 15] on link "Desktop" at bounding box center [544, 17] width 27 height 22
type input "16"
type input "1.8"
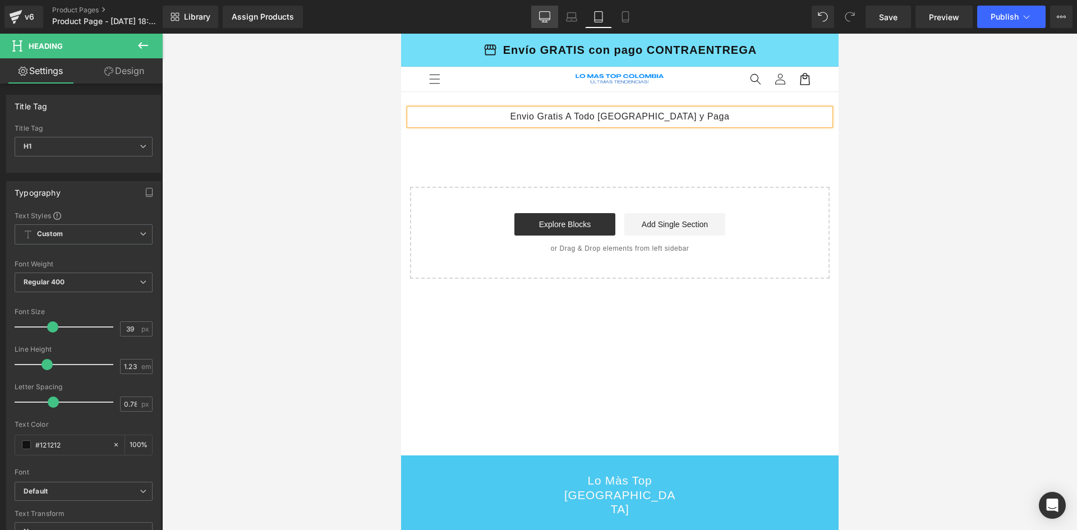
type input "0.6"
type input "90"
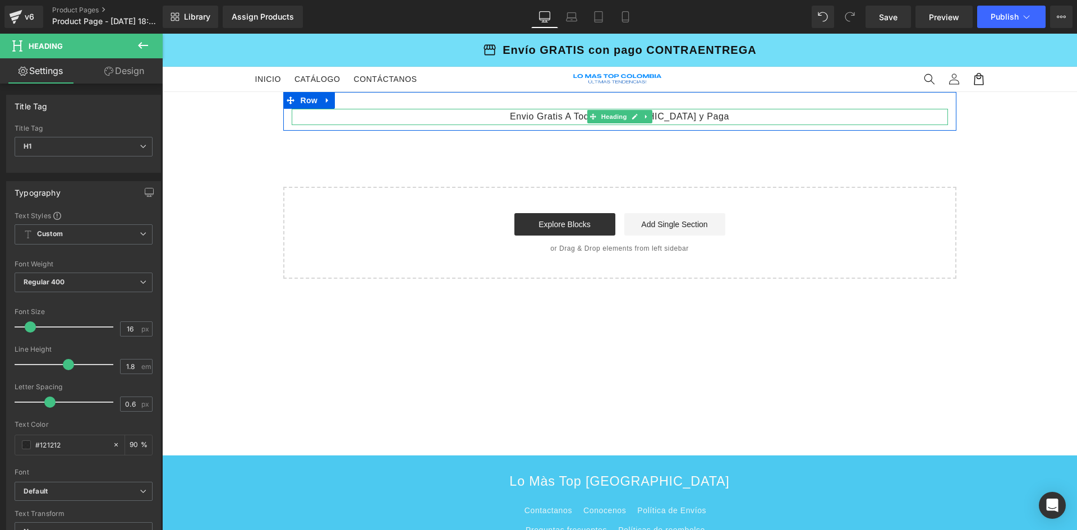
click at [724, 117] on div "Envio Gratis A Todo [GEOGRAPHIC_DATA] y Paga" at bounding box center [620, 117] width 656 height 16
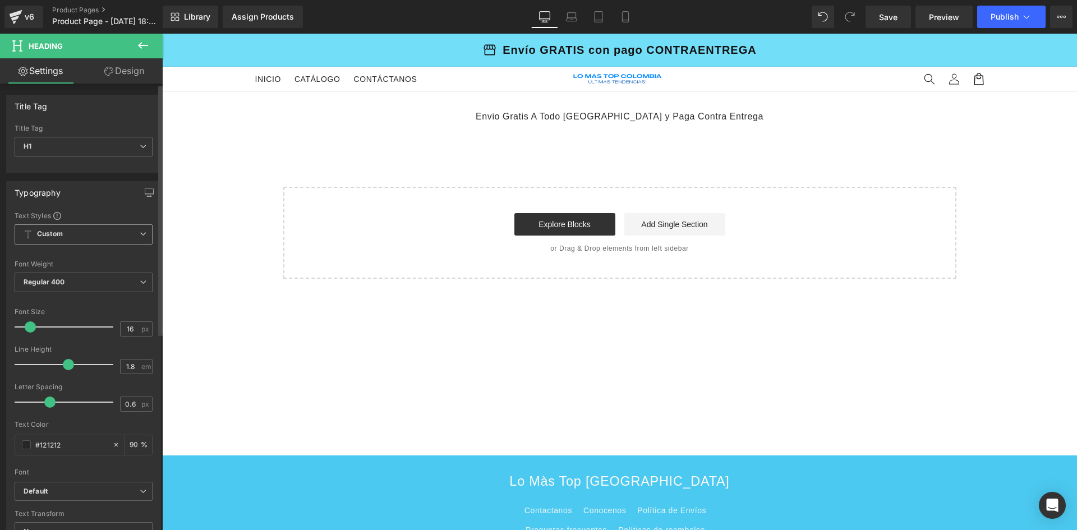
click at [77, 243] on span "Custom Setup Global Style" at bounding box center [84, 234] width 138 height 20
click at [84, 284] on div "Setup Global Style" at bounding box center [82, 279] width 134 height 26
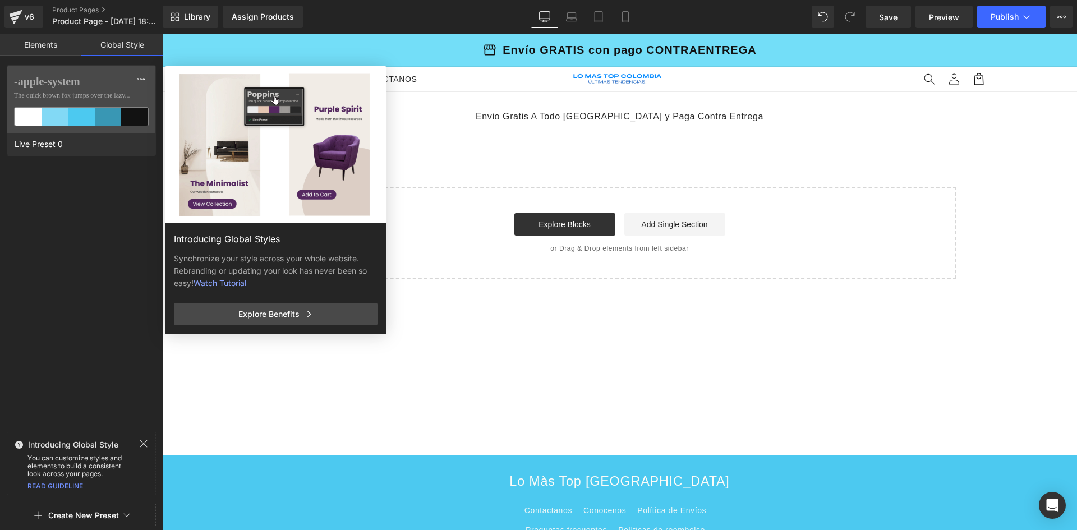
click at [42, 43] on link "Elements" at bounding box center [40, 45] width 81 height 22
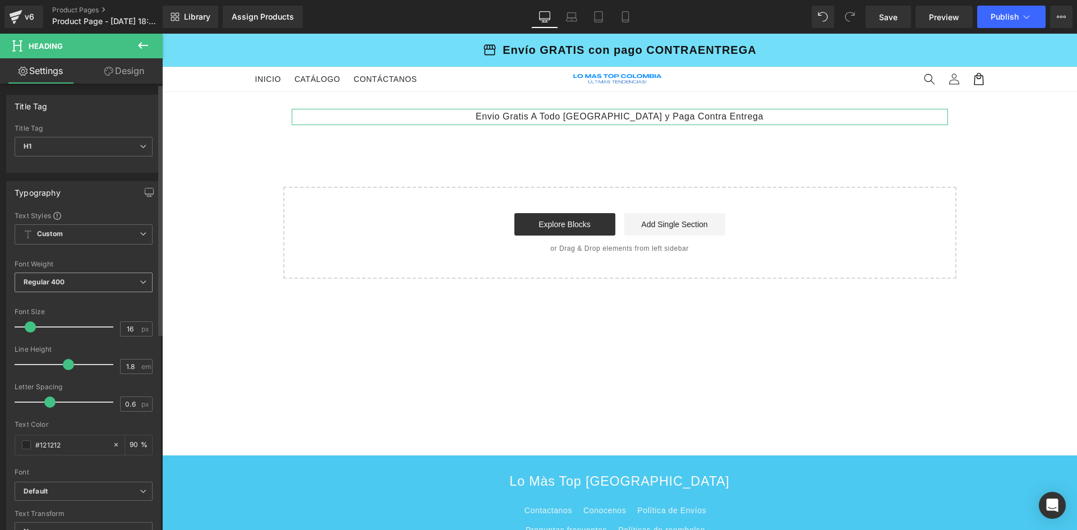
click at [112, 276] on span "Regular 400" at bounding box center [84, 283] width 138 height 20
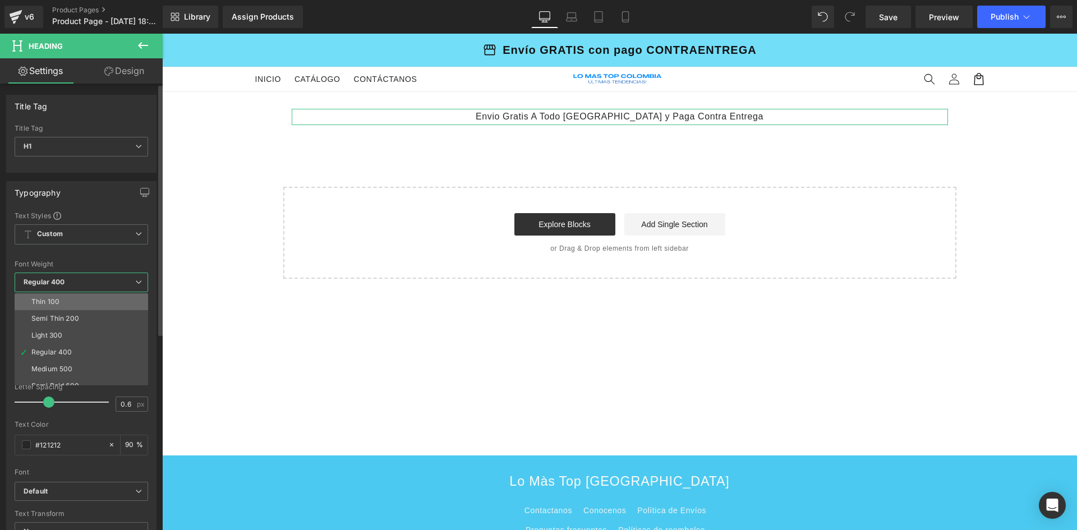
click at [82, 297] on li "Thin 100" at bounding box center [84, 301] width 139 height 17
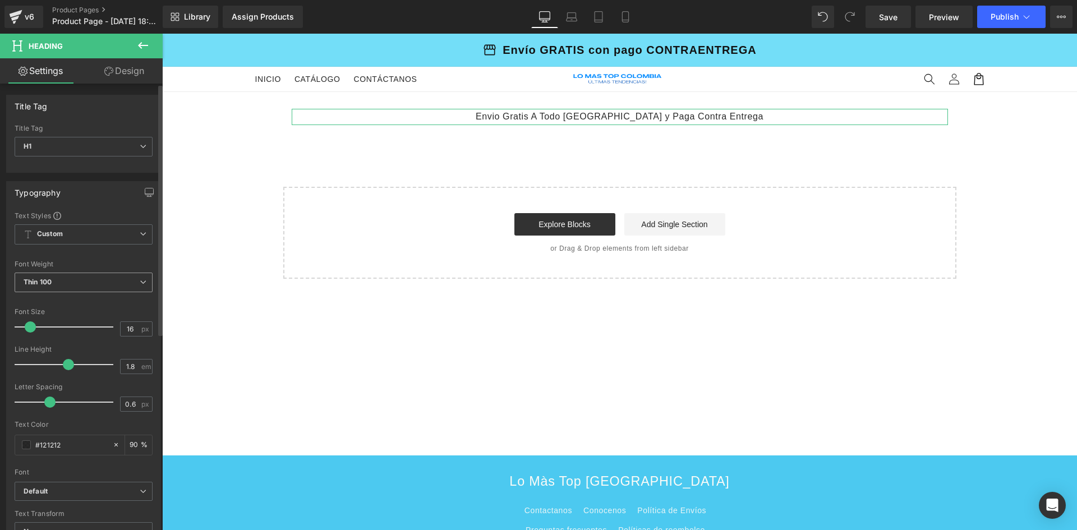
click at [136, 276] on span "Thin 100" at bounding box center [84, 283] width 138 height 20
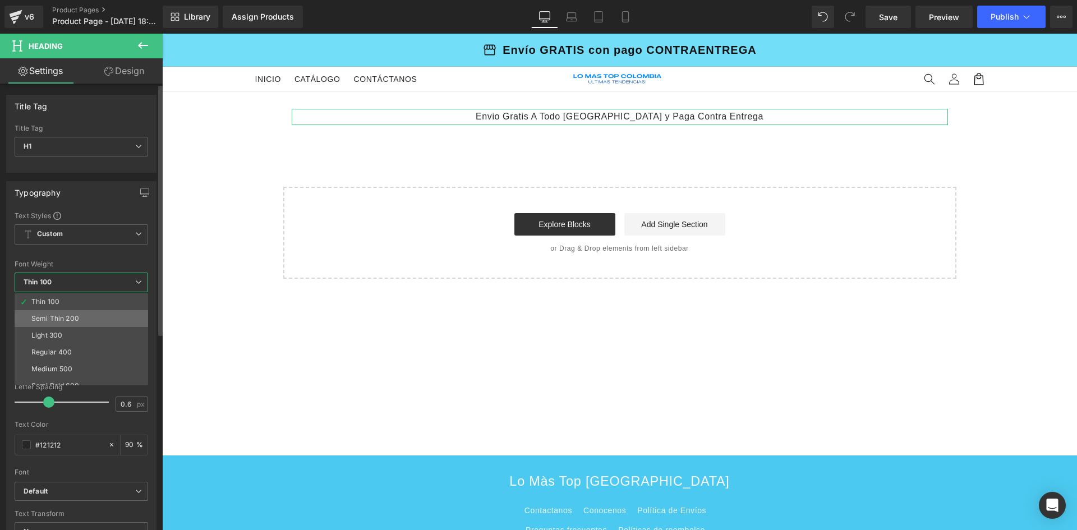
click at [99, 316] on li "Semi Thin 200" at bounding box center [84, 318] width 139 height 17
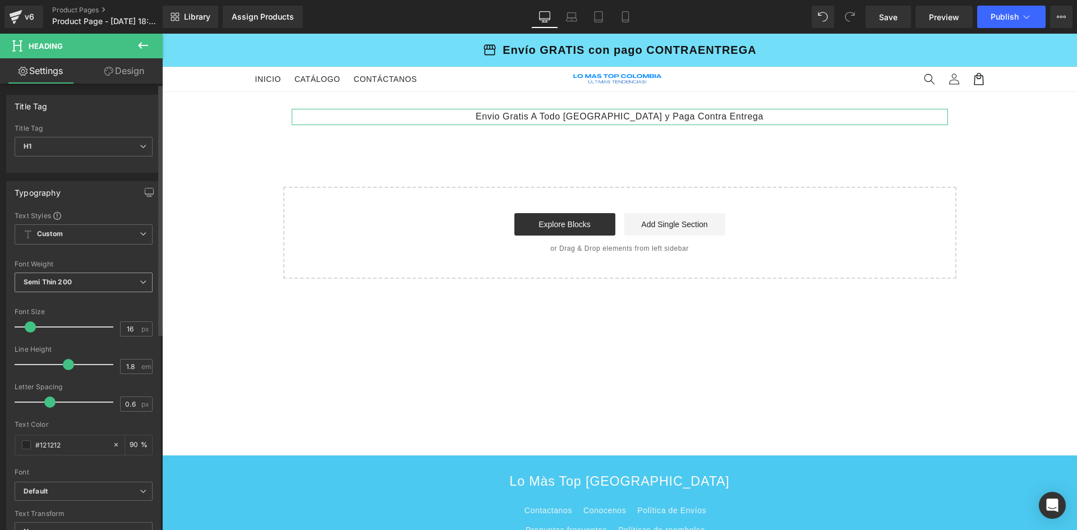
click at [141, 281] on icon at bounding box center [143, 282] width 7 height 7
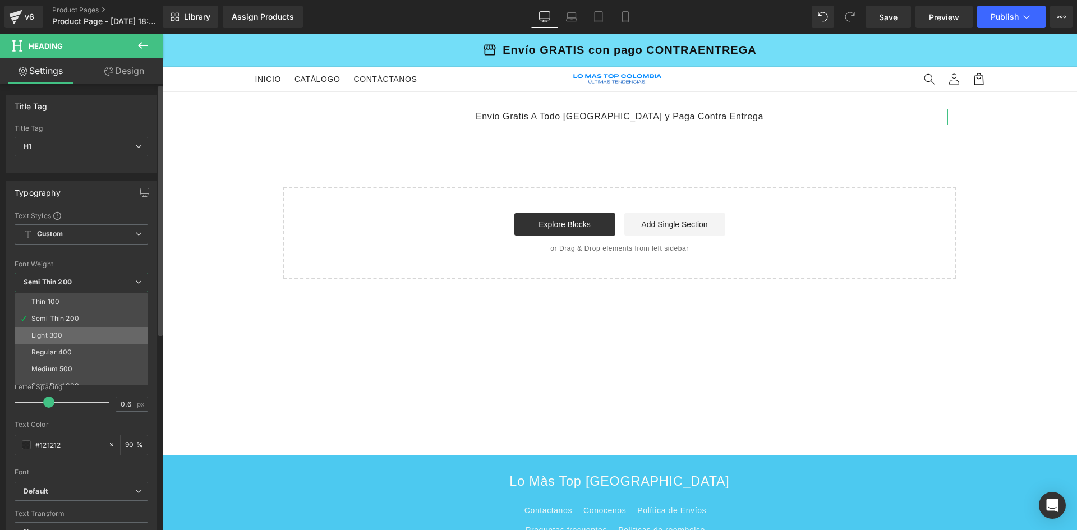
click at [102, 336] on li "Light 300" at bounding box center [84, 335] width 139 height 17
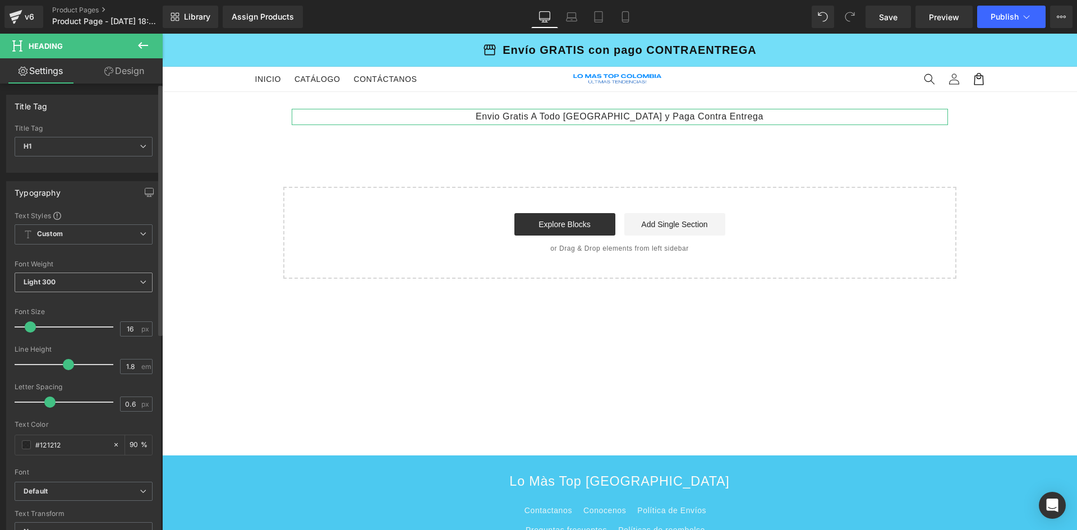
click at [131, 278] on span "Light 300" at bounding box center [84, 283] width 138 height 20
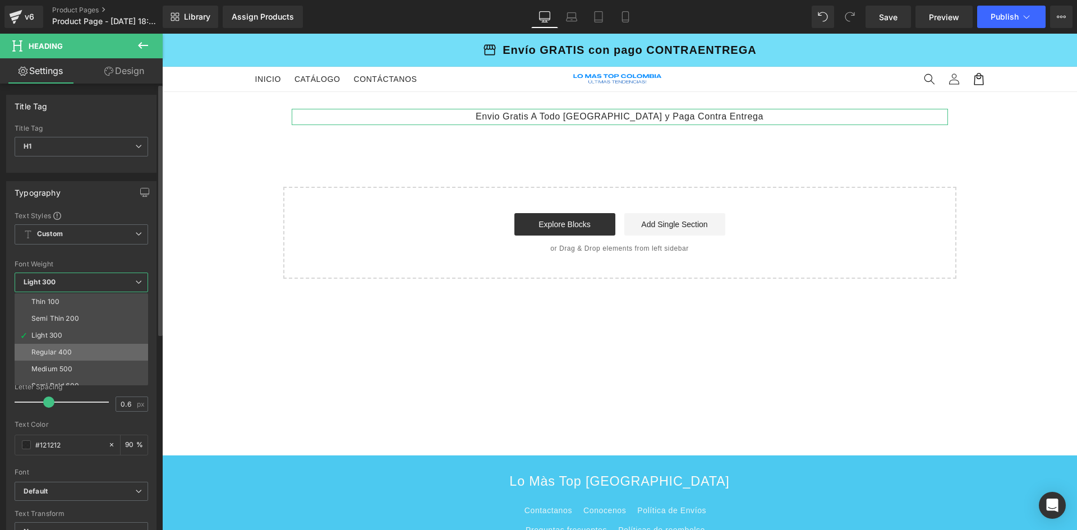
click at [93, 352] on li "Regular 400" at bounding box center [84, 352] width 139 height 17
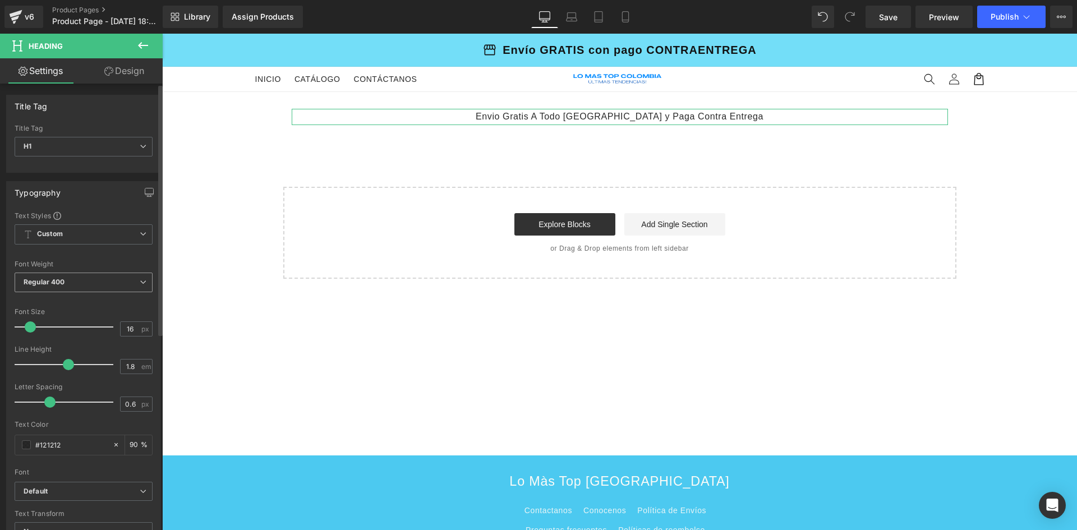
click at [130, 275] on span "Regular 400" at bounding box center [84, 283] width 138 height 20
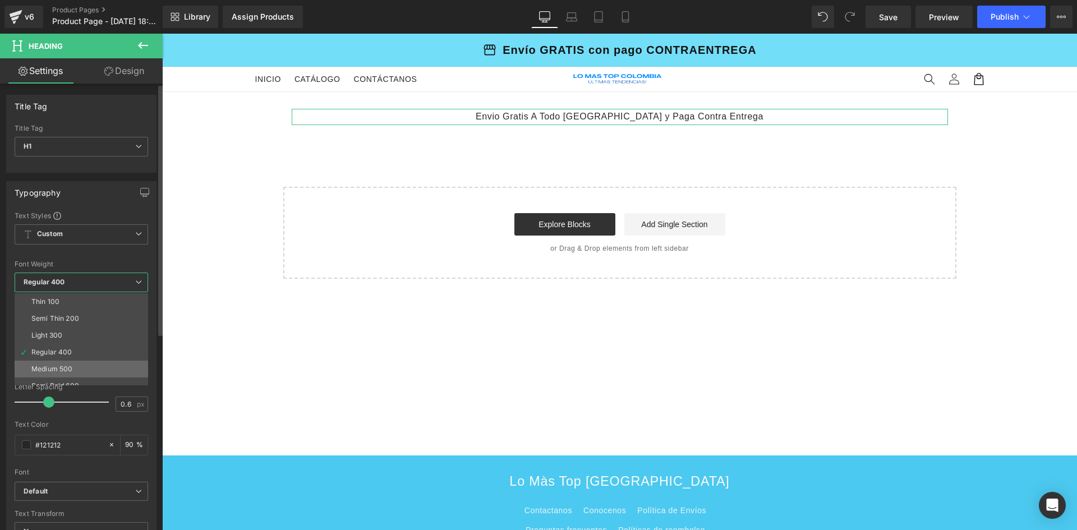
click at [93, 361] on li "Medium 500" at bounding box center [84, 369] width 139 height 17
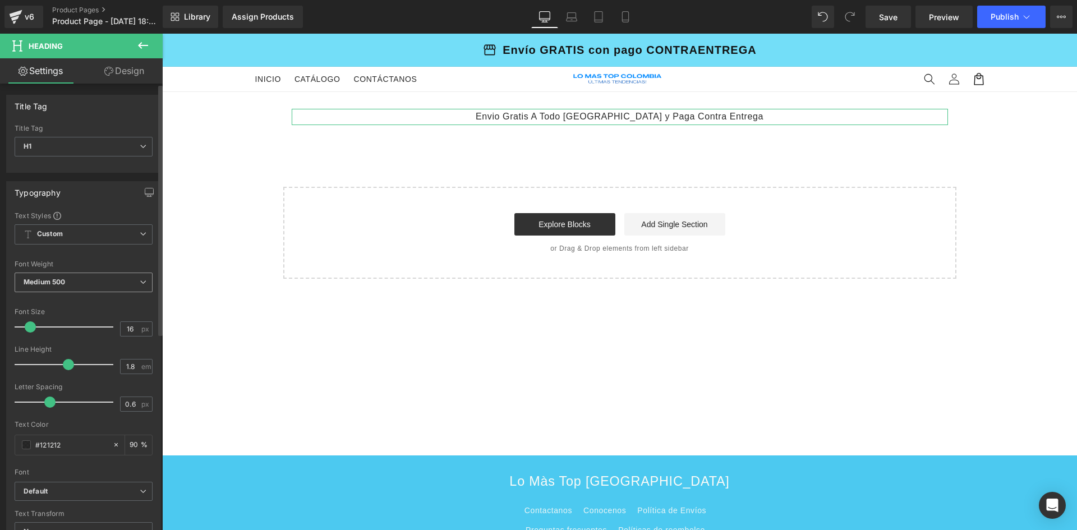
click at [140, 281] on icon at bounding box center [143, 282] width 7 height 7
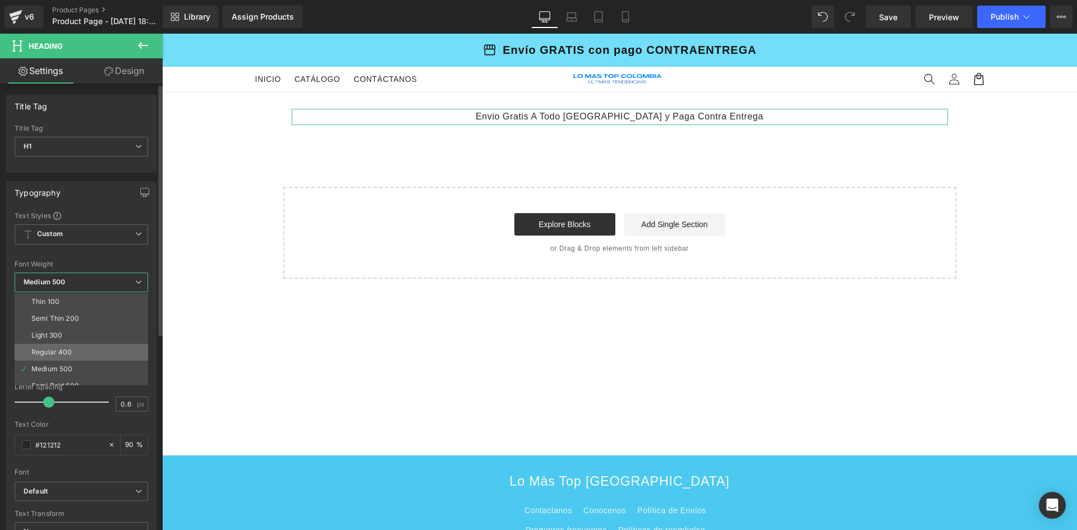
click at [104, 350] on li "Regular 400" at bounding box center [84, 352] width 139 height 17
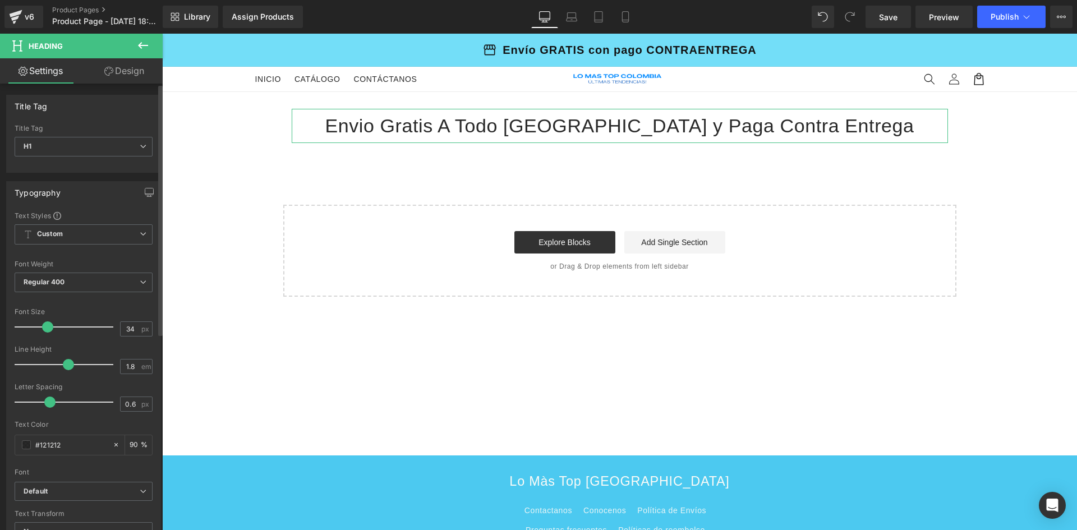
type input "33"
drag, startPoint x: 33, startPoint y: 327, endPoint x: 49, endPoint y: 328, distance: 16.3
click at [49, 328] on span at bounding box center [47, 326] width 11 height 11
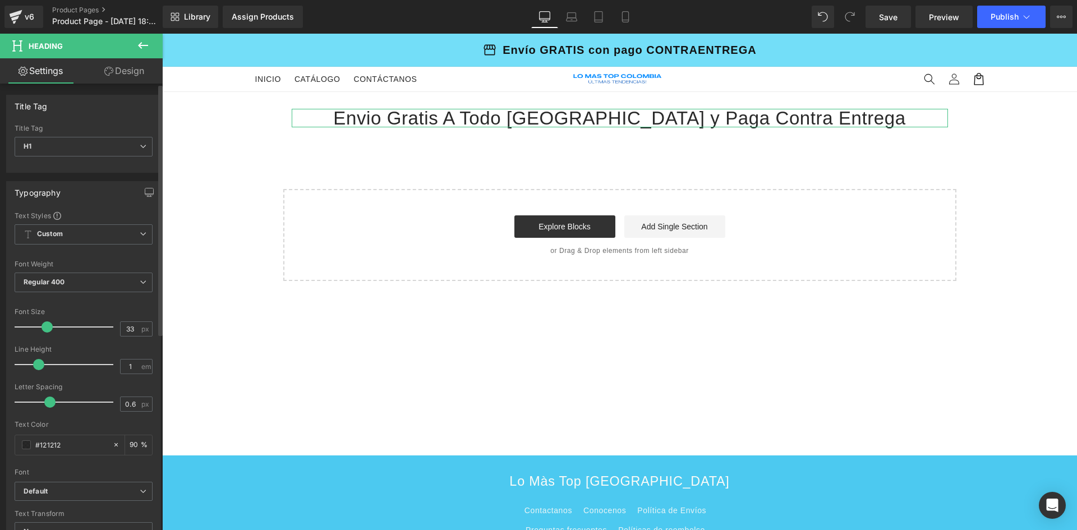
type input "1.1"
drag, startPoint x: 52, startPoint y: 365, endPoint x: 137, endPoint y: 313, distance: 99.7
click at [42, 362] on span at bounding box center [42, 364] width 11 height 11
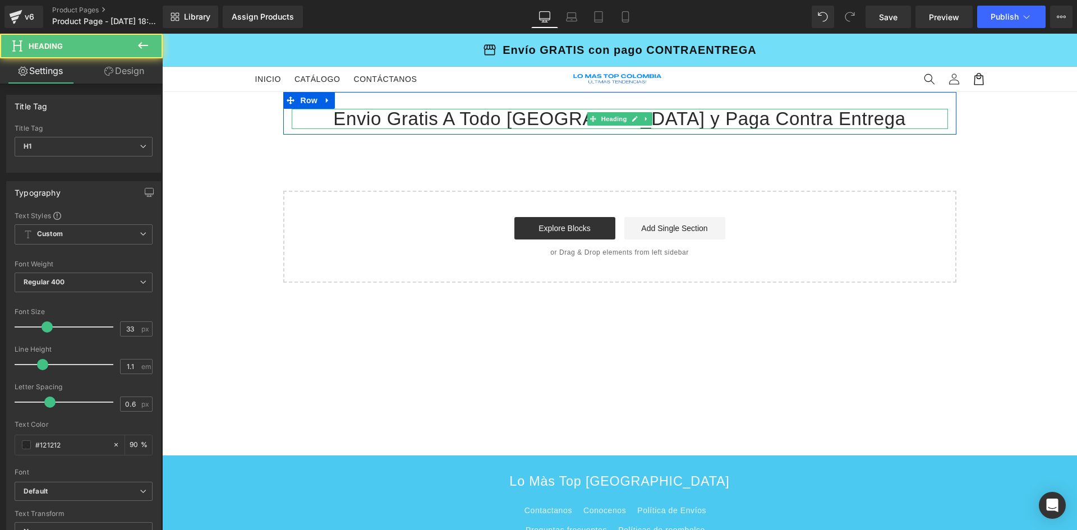
click at [415, 121] on div "Envio Gratis A Todo [GEOGRAPHIC_DATA] y Paga Contra Entrega" at bounding box center [620, 119] width 656 height 20
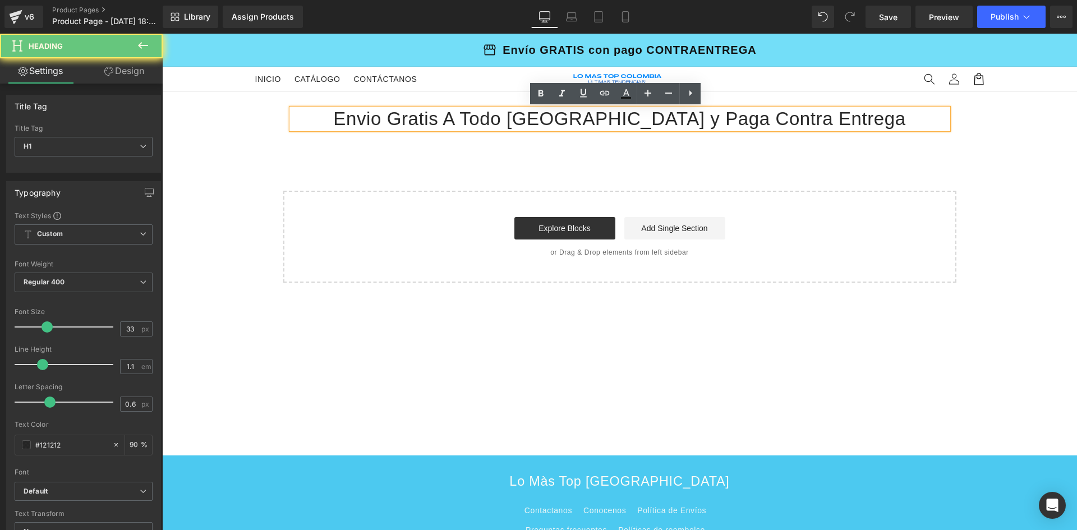
click at [415, 121] on div "Envio Gratis A Todo [GEOGRAPHIC_DATA] y Paga Contra Entrega" at bounding box center [620, 119] width 656 height 20
click at [498, 117] on div "Envio Gratis A Todo [GEOGRAPHIC_DATA] y Paga Contra Entrega" at bounding box center [620, 119] width 656 height 20
click at [411, 118] on div "Envio Gratis A Todo [GEOGRAPHIC_DATA] y Paga Contra Entrega" at bounding box center [620, 119] width 656 height 20
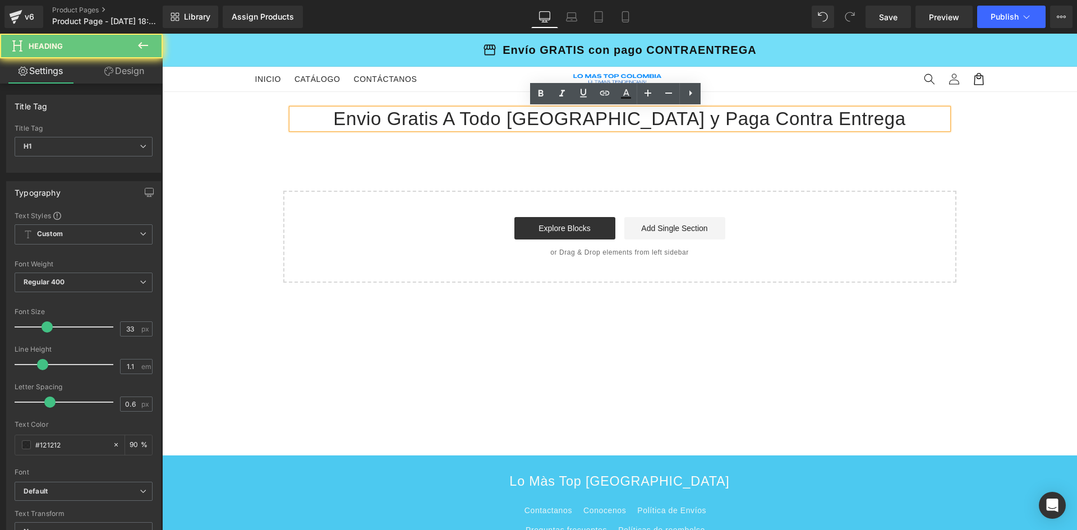
click at [406, 120] on div "Envio Gratis A Todo [GEOGRAPHIC_DATA] y Paga Contra Entrega" at bounding box center [620, 119] width 656 height 20
click at [404, 123] on div "Envio Gratis A Todo [GEOGRAPHIC_DATA] y Paga Contra Entrega" at bounding box center [620, 119] width 656 height 20
click at [420, 122] on div "Envio Gratis A Todo [GEOGRAPHIC_DATA] y Paga Contra Entrega" at bounding box center [620, 119] width 656 height 20
drag, startPoint x: 420, startPoint y: 122, endPoint x: 355, endPoint y: 95, distance: 70.4
click at [420, 122] on div "Envio Gratis A Todo [GEOGRAPHIC_DATA] y Paga Contra Entrega" at bounding box center [620, 119] width 656 height 20
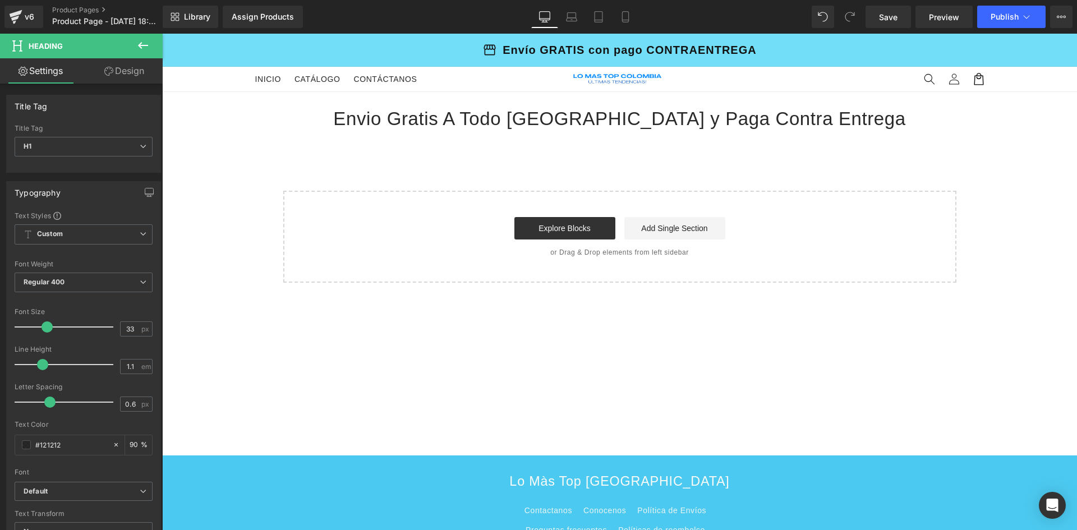
click at [146, 43] on icon at bounding box center [142, 45] width 13 height 13
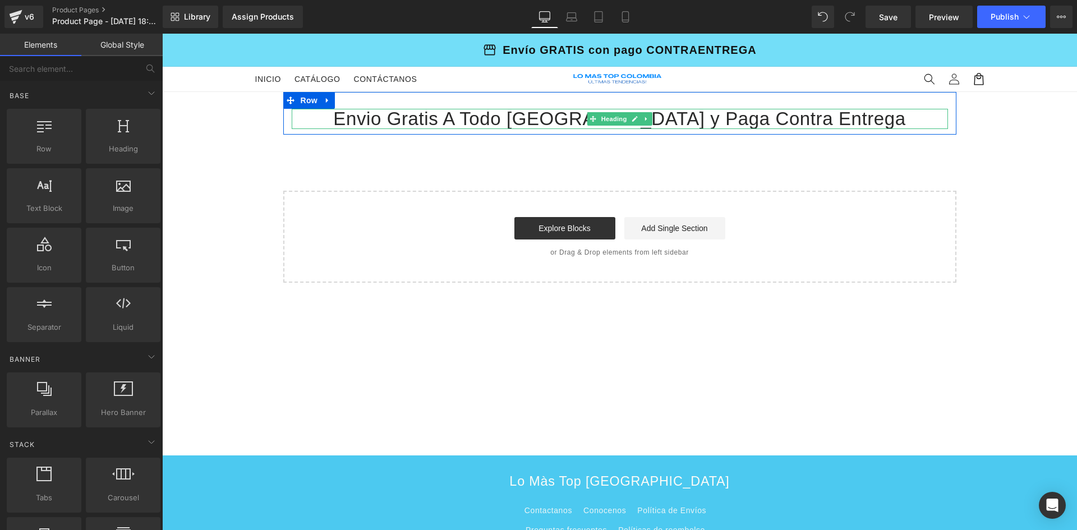
click at [456, 123] on div "Envio Gratis A Todo [GEOGRAPHIC_DATA] y Paga Contra Entrega" at bounding box center [620, 119] width 656 height 20
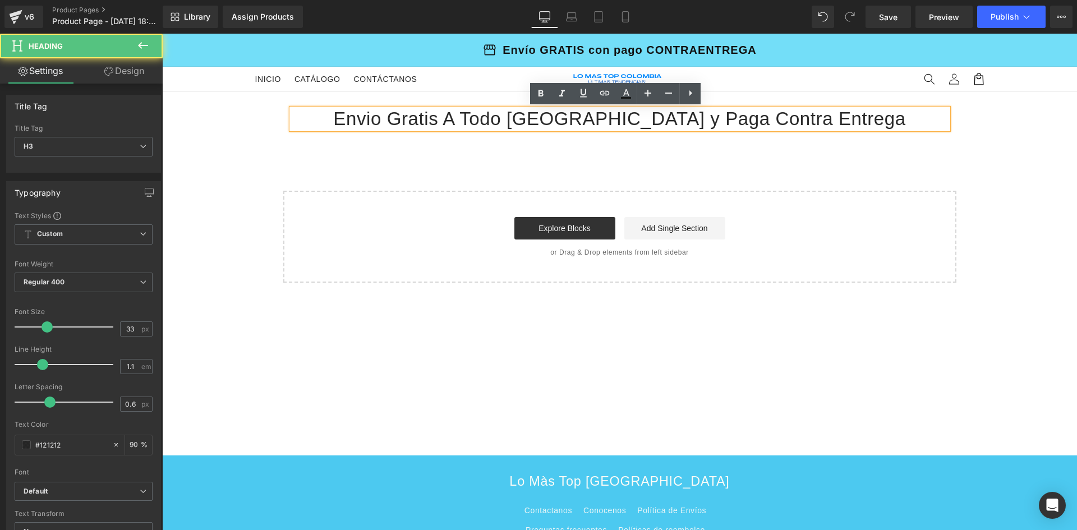
click at [436, 116] on div "Envio Gratis A Todo [GEOGRAPHIC_DATA] y Paga Contra Entrega" at bounding box center [620, 119] width 656 height 20
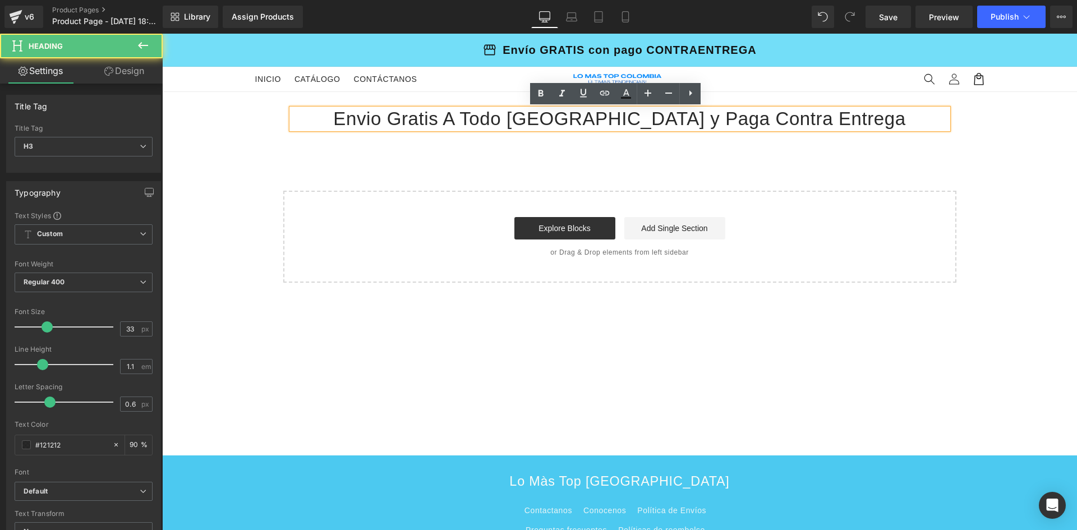
click at [436, 116] on div "Envio Gratis A Todo [GEOGRAPHIC_DATA] y Paga Contra Entrega" at bounding box center [620, 119] width 656 height 20
drag, startPoint x: 836, startPoint y: 120, endPoint x: 816, endPoint y: 120, distance: 19.6
click at [816, 120] on div "Envio Gratis A Todo [GEOGRAPHIC_DATA] y Paga Contra Entrega" at bounding box center [620, 119] width 656 height 20
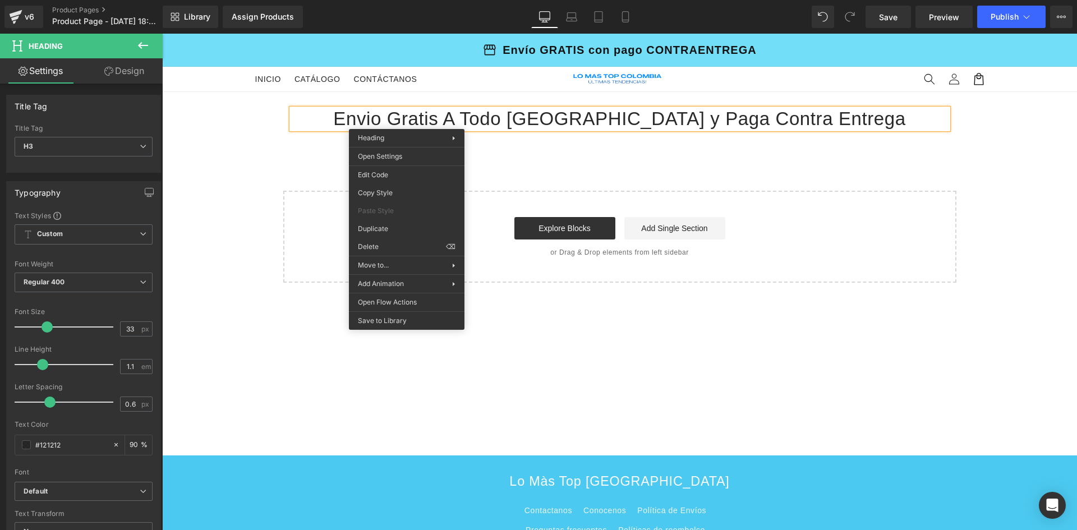
click at [427, 118] on div "Envio Gratis A Todo [GEOGRAPHIC_DATA] y Paga Contra Entrega" at bounding box center [620, 119] width 656 height 20
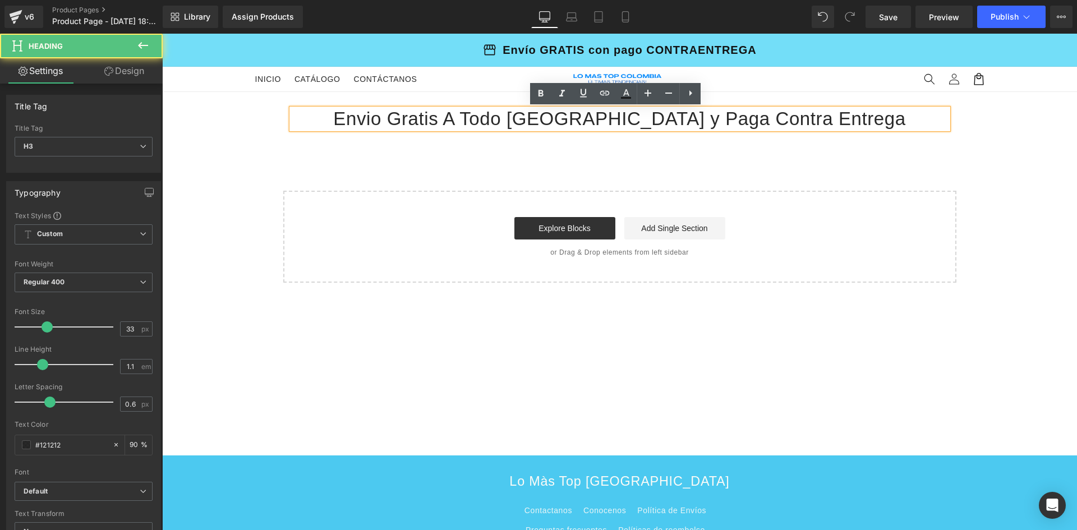
click at [427, 118] on div "Envio Gratis A Todo [GEOGRAPHIC_DATA] y Paga Contra Entrega" at bounding box center [620, 119] width 656 height 20
click at [424, 119] on div "Envio Gratis A Todo [GEOGRAPHIC_DATA] y Paga Contra Entrega" at bounding box center [620, 119] width 656 height 20
drag, startPoint x: 393, startPoint y: 121, endPoint x: 435, endPoint y: 122, distance: 42.7
click at [435, 122] on div "Envio Gratis A Todo [GEOGRAPHIC_DATA] y Paga Contra Entrega" at bounding box center [620, 119] width 656 height 20
drag, startPoint x: 435, startPoint y: 122, endPoint x: 409, endPoint y: 122, distance: 26.4
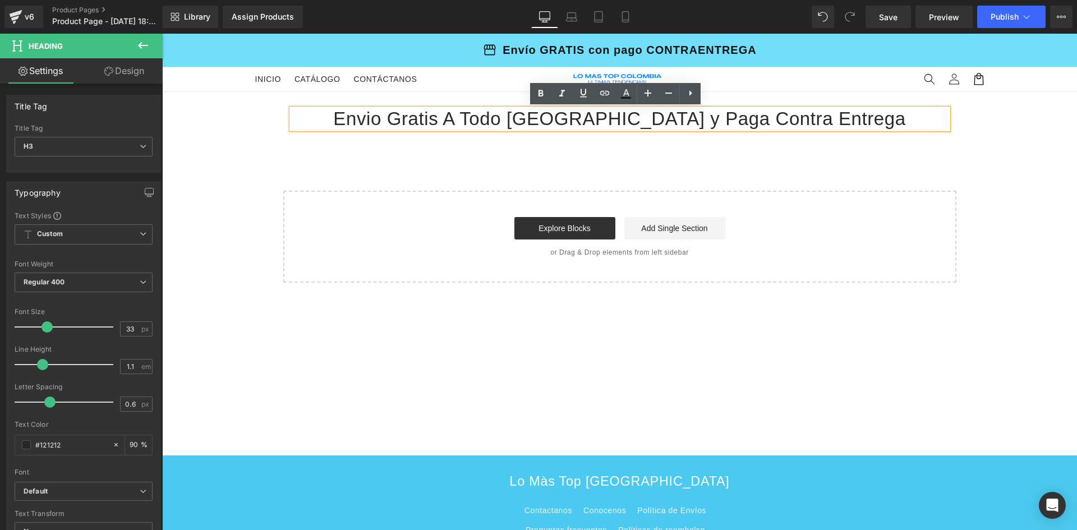
click at [409, 122] on div "Envio Gratis A Todo [GEOGRAPHIC_DATA] y Paga Contra Entrega" at bounding box center [620, 119] width 656 height 20
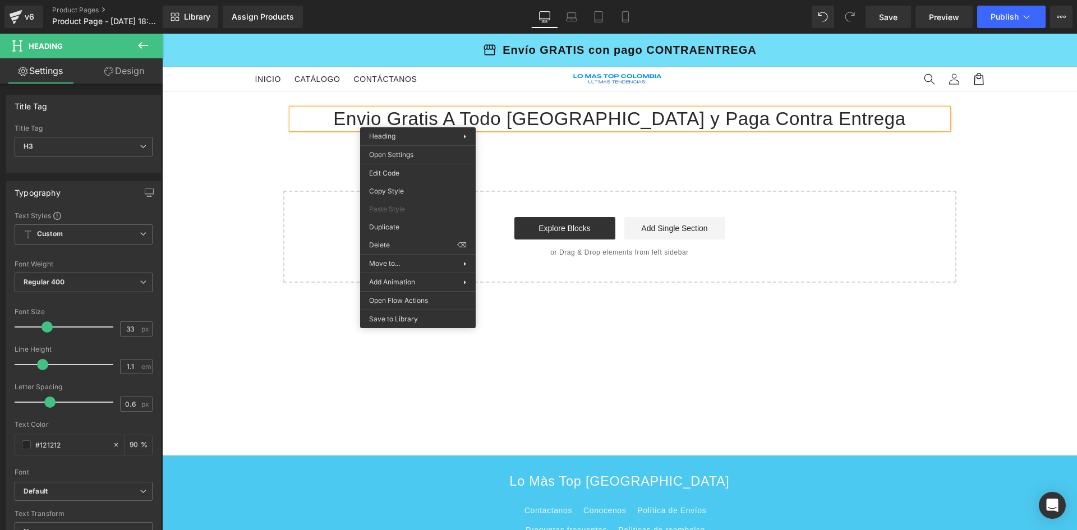
click at [433, 118] on div "Envio Gratis A Todo [GEOGRAPHIC_DATA] y Paga Contra Entrega" at bounding box center [620, 119] width 656 height 20
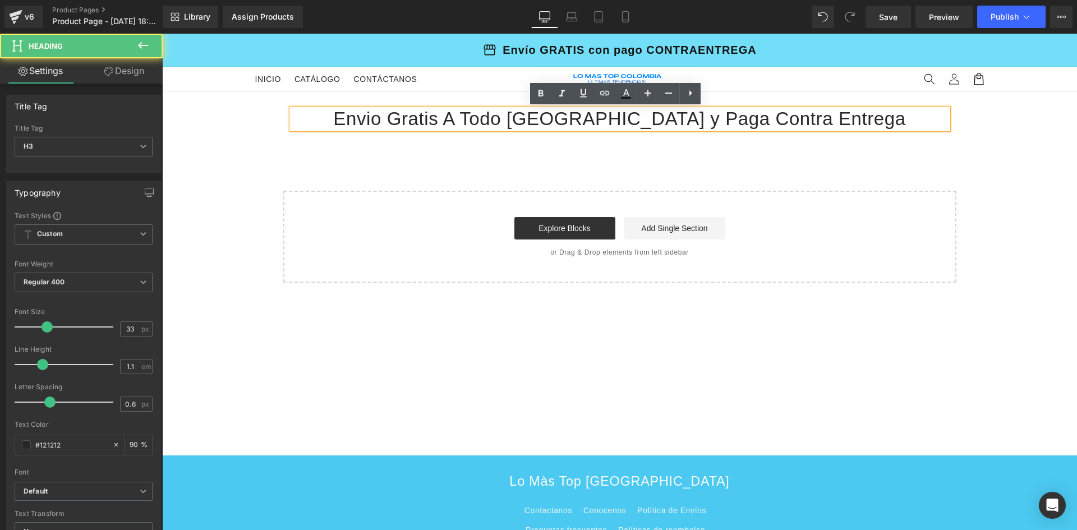
click at [433, 118] on div "Envio Gratis A Todo [GEOGRAPHIC_DATA] y Paga Contra Entrega" at bounding box center [620, 119] width 656 height 20
drag, startPoint x: 439, startPoint y: 120, endPoint x: 398, endPoint y: 119, distance: 41.0
click at [398, 119] on div "Envio Gratis A Todo [GEOGRAPHIC_DATA] y Paga Contra Entrega" at bounding box center [620, 119] width 656 height 20
drag, startPoint x: 398, startPoint y: 119, endPoint x: 389, endPoint y: 104, distance: 18.1
click at [419, 119] on div "Envio Gratis A Todo [GEOGRAPHIC_DATA] y Paga Contra Entrega" at bounding box center [620, 119] width 656 height 20
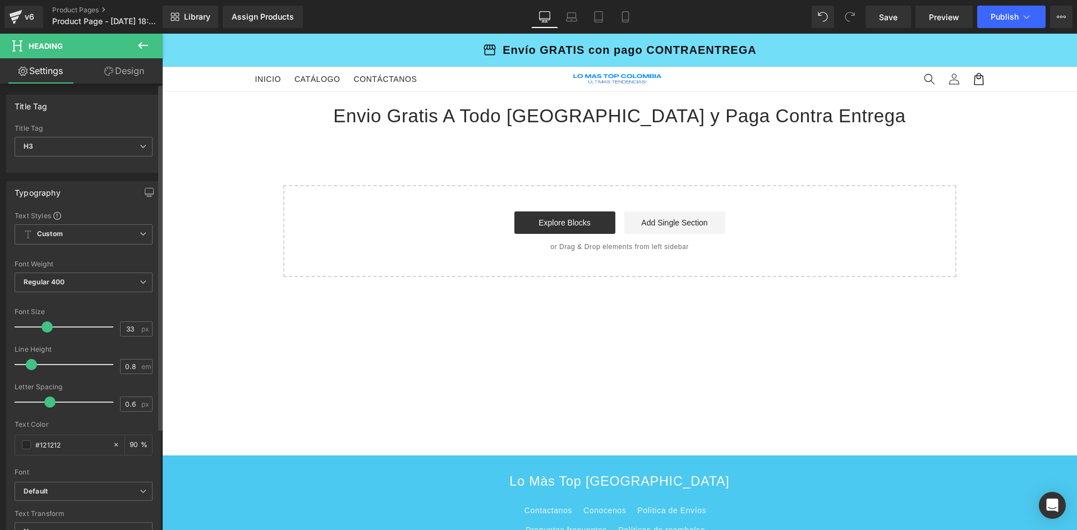
click at [34, 362] on span at bounding box center [31, 364] width 11 height 11
type input "0.9"
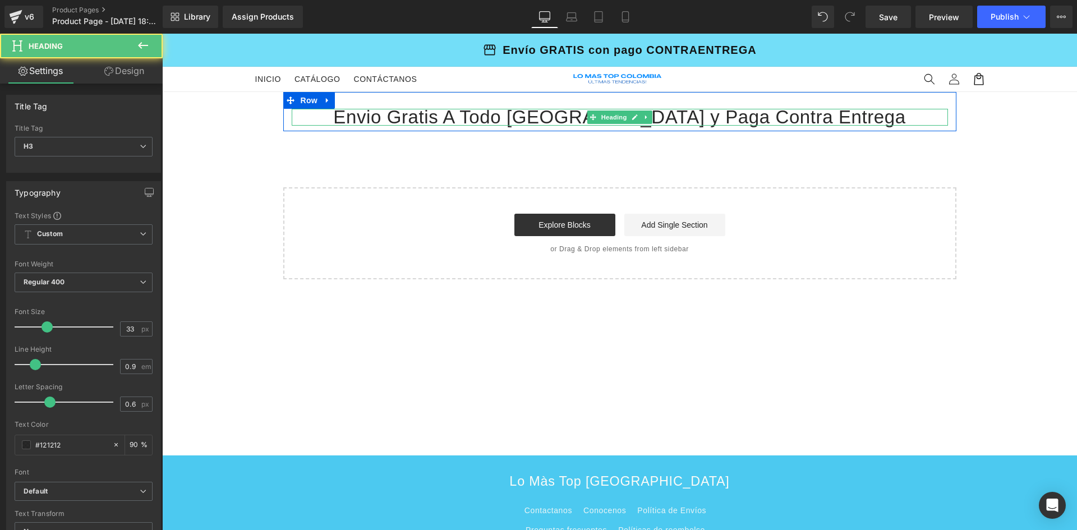
click at [429, 121] on div "Envio Gratis A Todo [GEOGRAPHIC_DATA] y Paga Contra Entrega" at bounding box center [620, 117] width 656 height 17
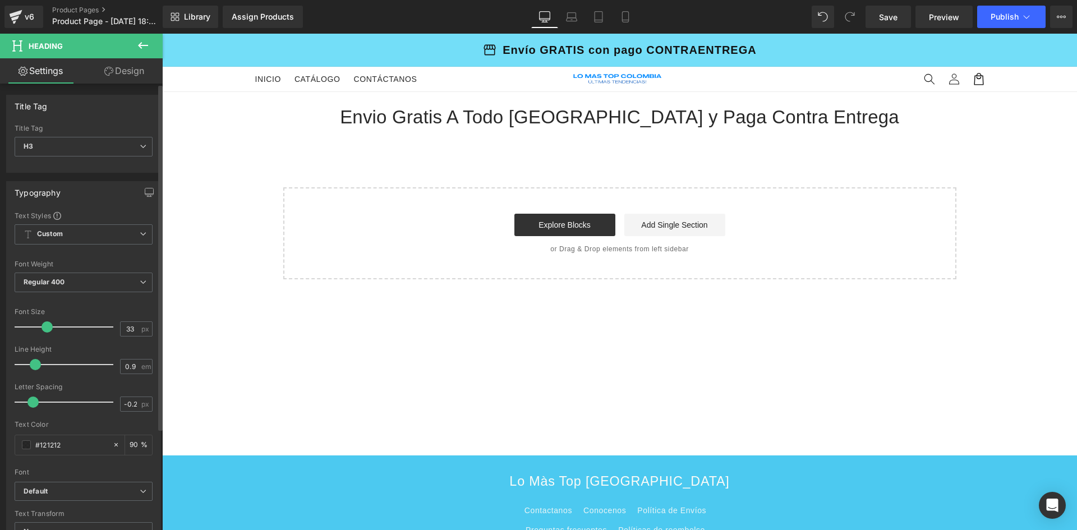
type input "-0.3"
drag, startPoint x: 46, startPoint y: 403, endPoint x: 29, endPoint y: 400, distance: 17.1
click at [29, 400] on span at bounding box center [32, 402] width 11 height 11
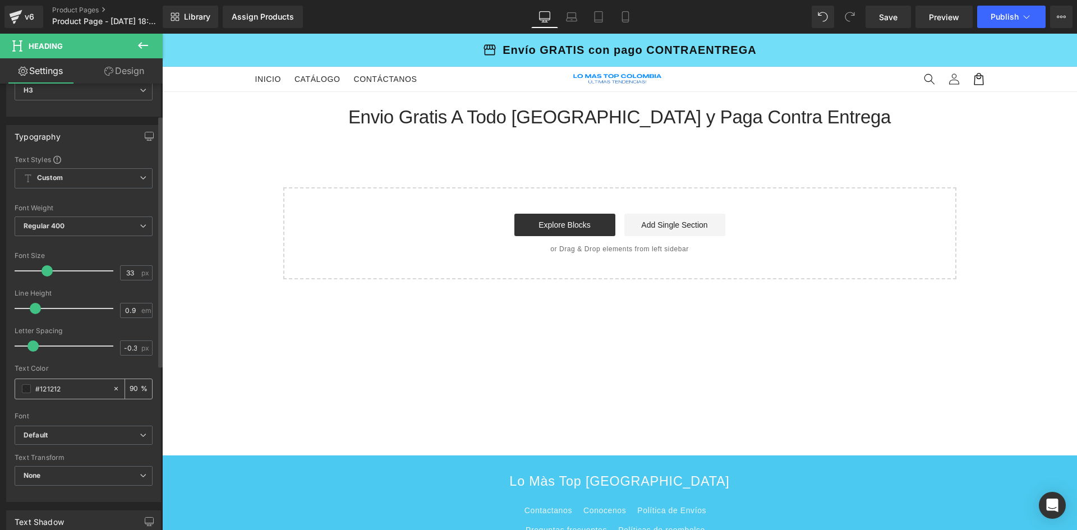
click at [131, 391] on input "90" at bounding box center [135, 389] width 11 height 12
click at [66, 436] on b "Default" at bounding box center [82, 436] width 116 height 10
click at [66, 436] on b "Default" at bounding box center [80, 436] width 112 height 10
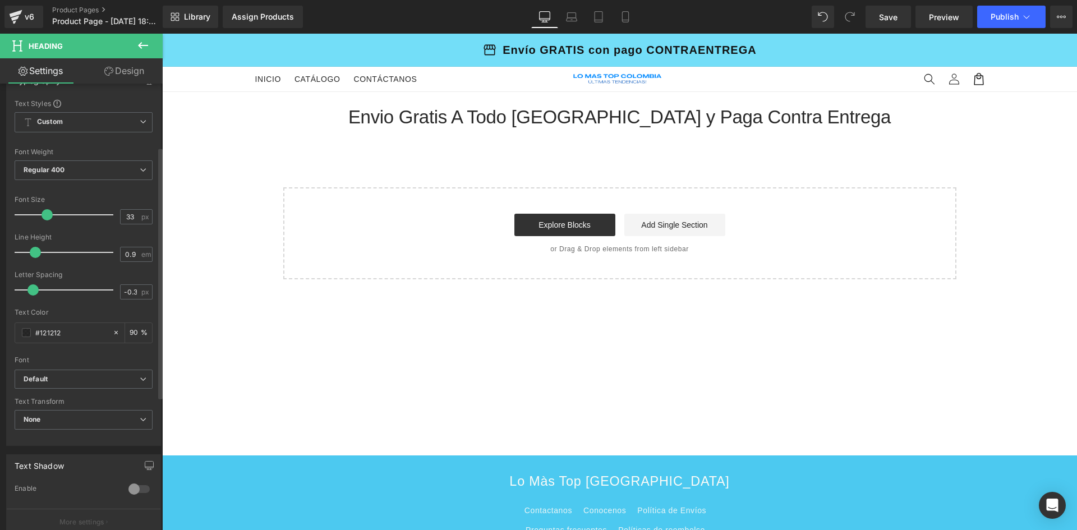
scroll to position [168, 0]
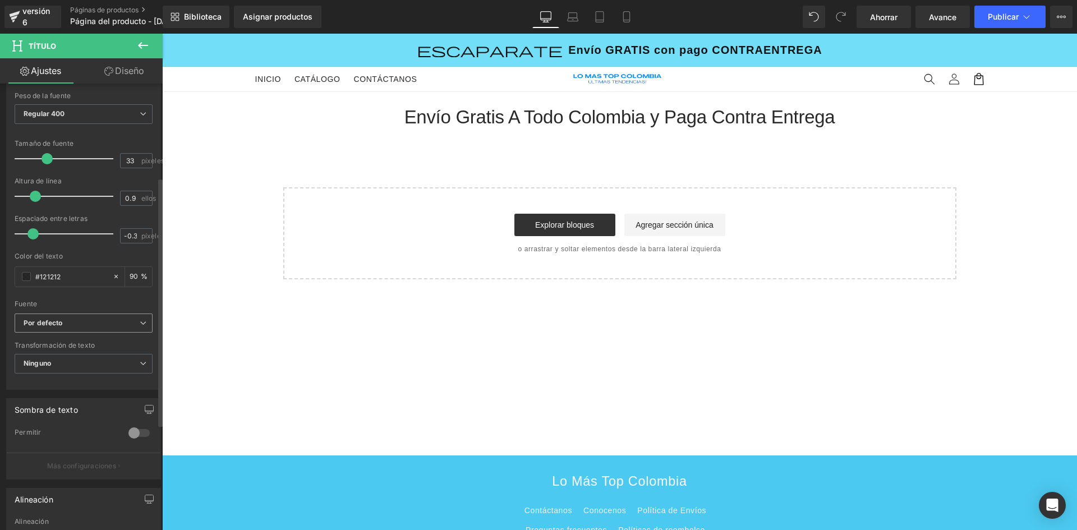
click at [131, 315] on span "Por defecto" at bounding box center [84, 324] width 138 height 20
click at [97, 367] on font "Abrir el Administrador [PERSON_NAME]" at bounding box center [81, 365] width 128 height 8
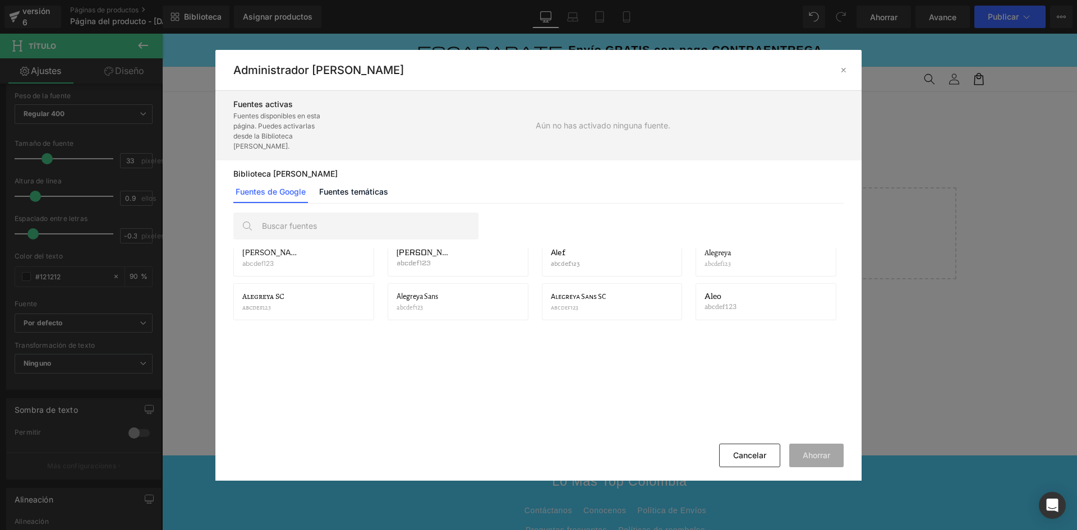
scroll to position [140, 0]
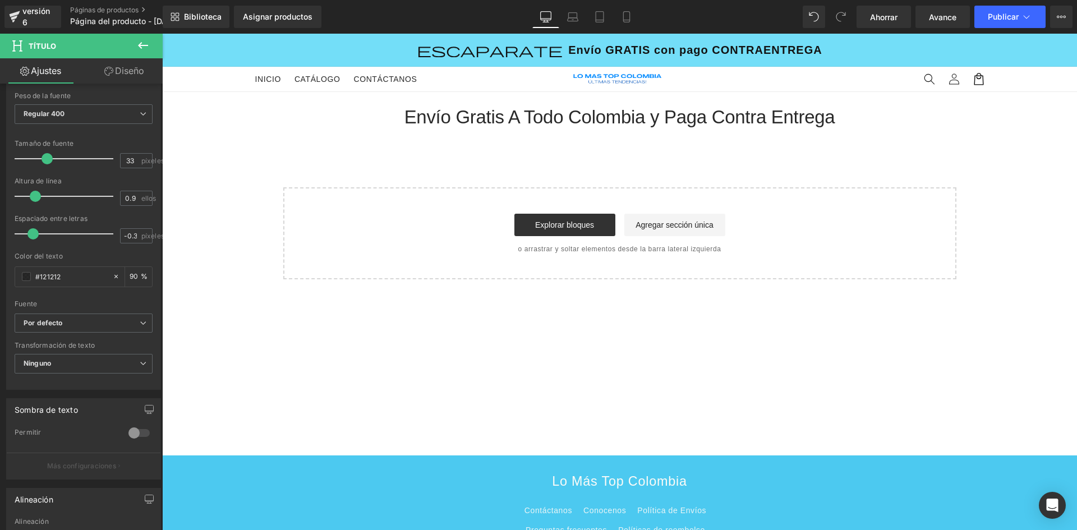
drag, startPoint x: 1074, startPoint y: 143, endPoint x: 909, endPoint y: 106, distance: 169.0
click at [130, 367] on span "Ninguno" at bounding box center [84, 364] width 138 height 20
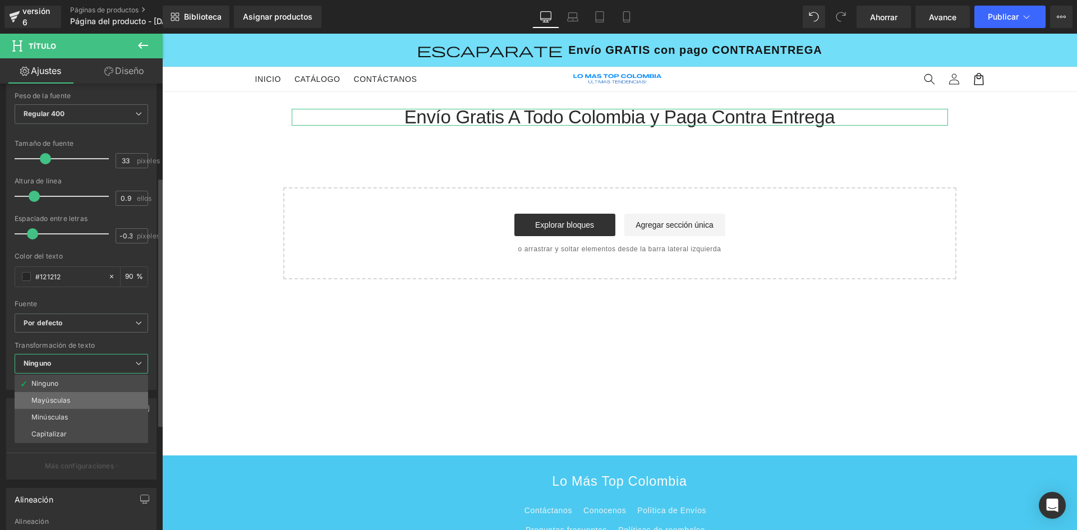
click at [99, 396] on li "Mayúsculas" at bounding box center [82, 400] width 134 height 17
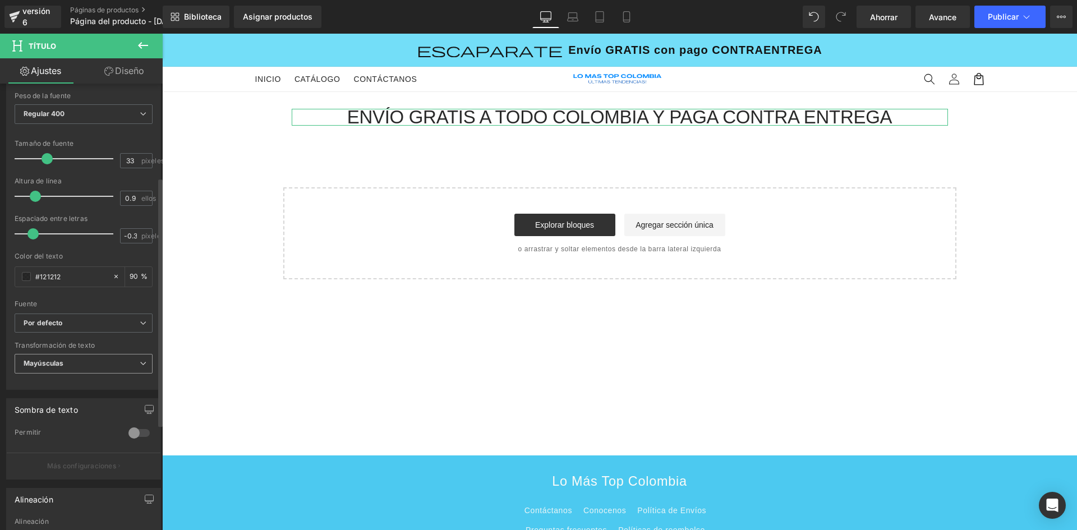
click at [140, 364] on icon at bounding box center [143, 363] width 7 height 7
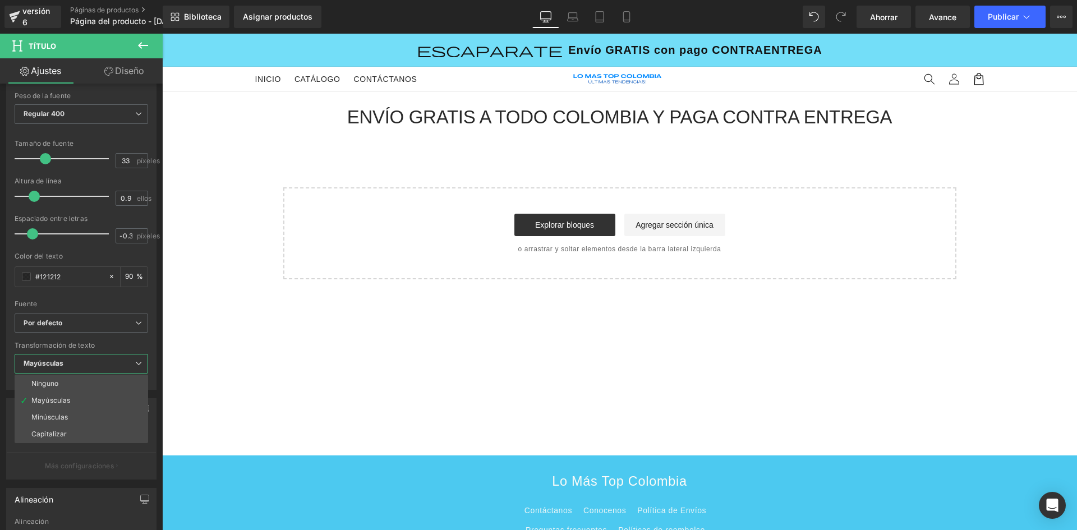
click at [187, 318] on body "Ir directamente al contenido escaparate Envío GRATIS con pago CONTRAENTREGA [GE…" at bounding box center [619, 339] width 915 height 611
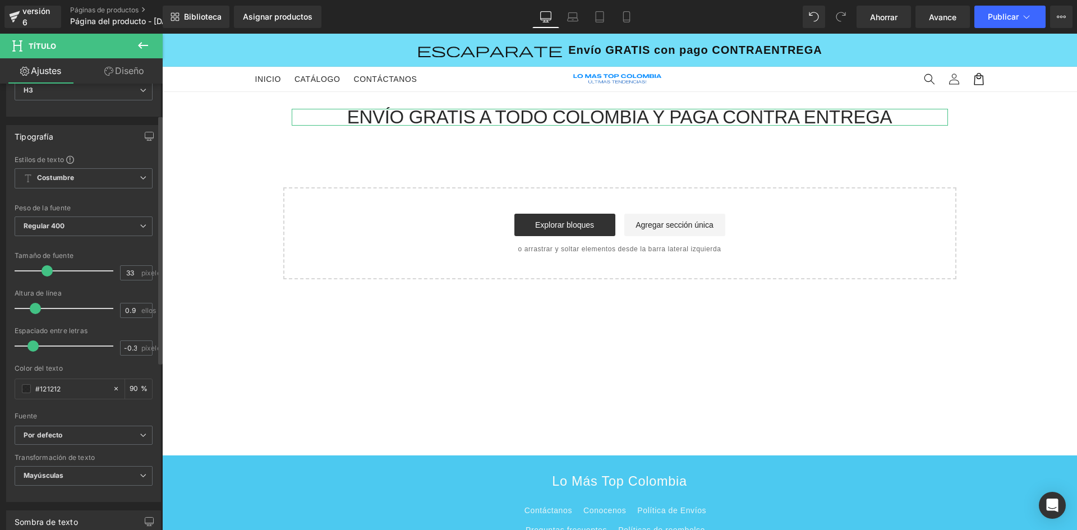
scroll to position [0, 0]
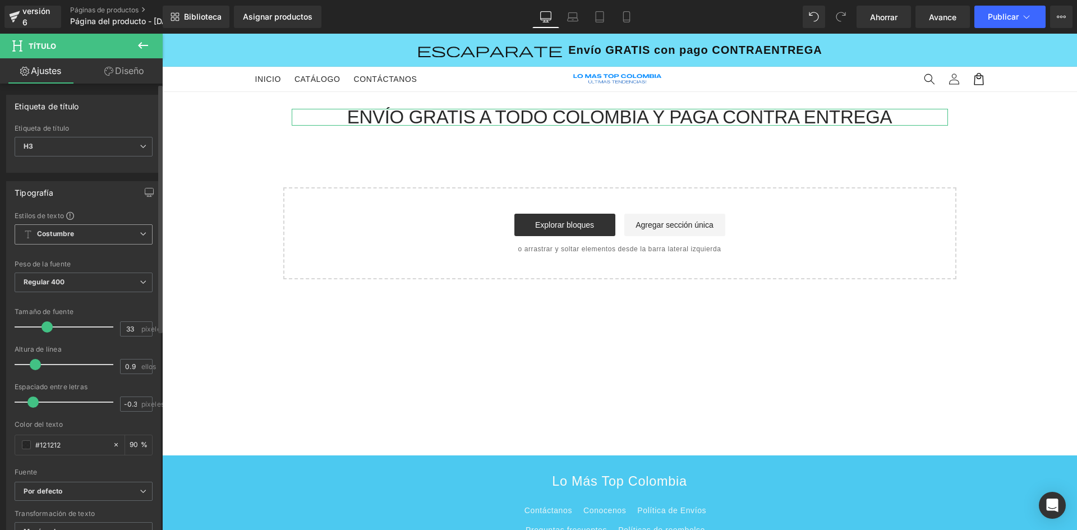
click at [130, 231] on span "Costumbre Configurar estilo global" at bounding box center [84, 234] width 138 height 20
click at [130, 231] on span "Costumbre Configurar estilo global" at bounding box center [82, 234] width 134 height 20
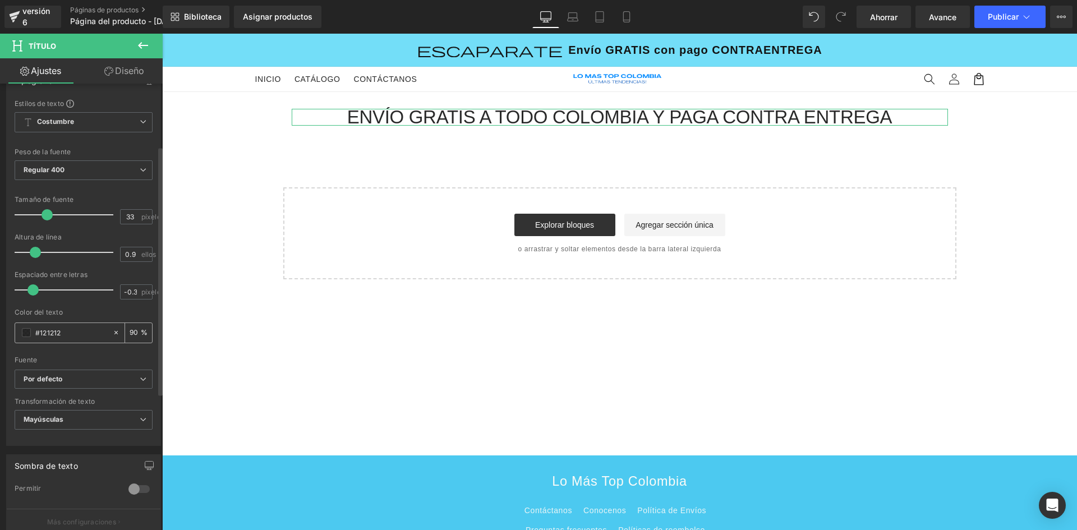
click at [25, 330] on span at bounding box center [26, 332] width 9 height 9
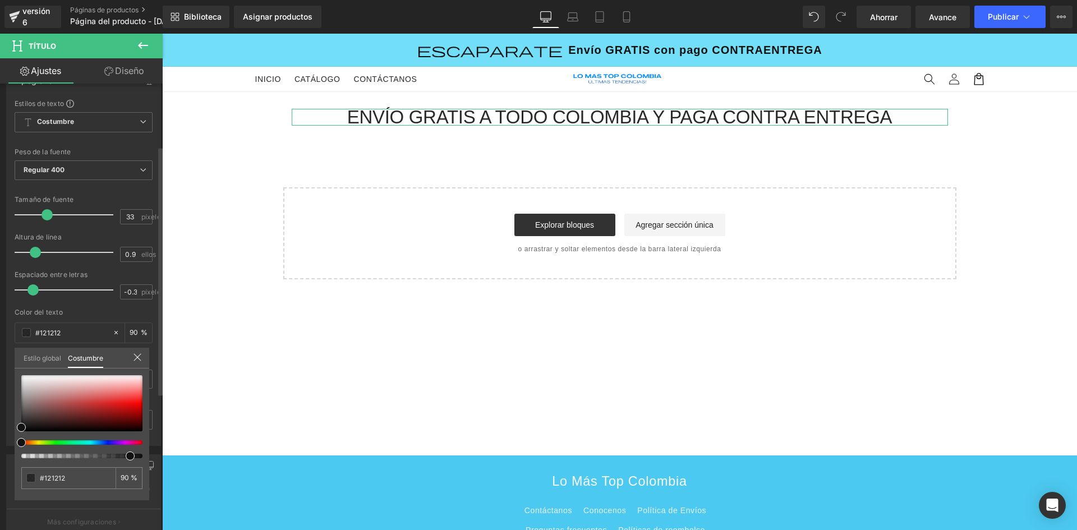
click at [31, 360] on font "Estilo global" at bounding box center [43, 358] width 38 height 8
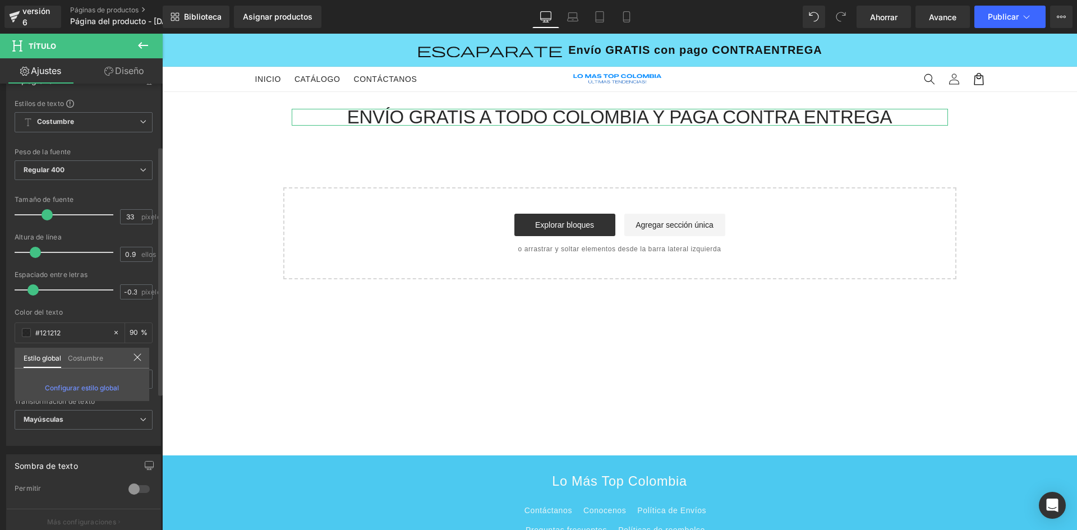
click at [77, 360] on font "Costumbre" at bounding box center [85, 358] width 35 height 8
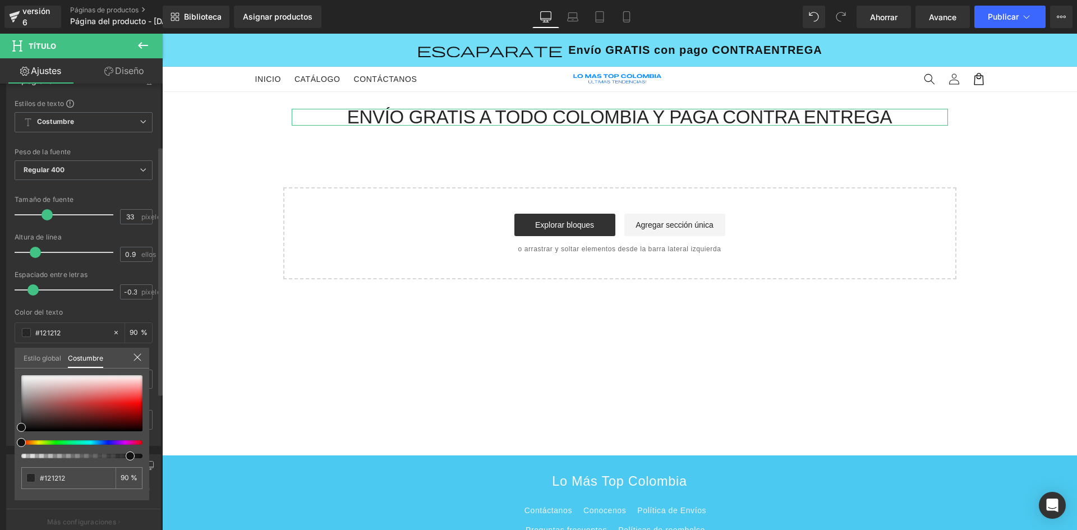
type input "92"
type input "86"
type input "48"
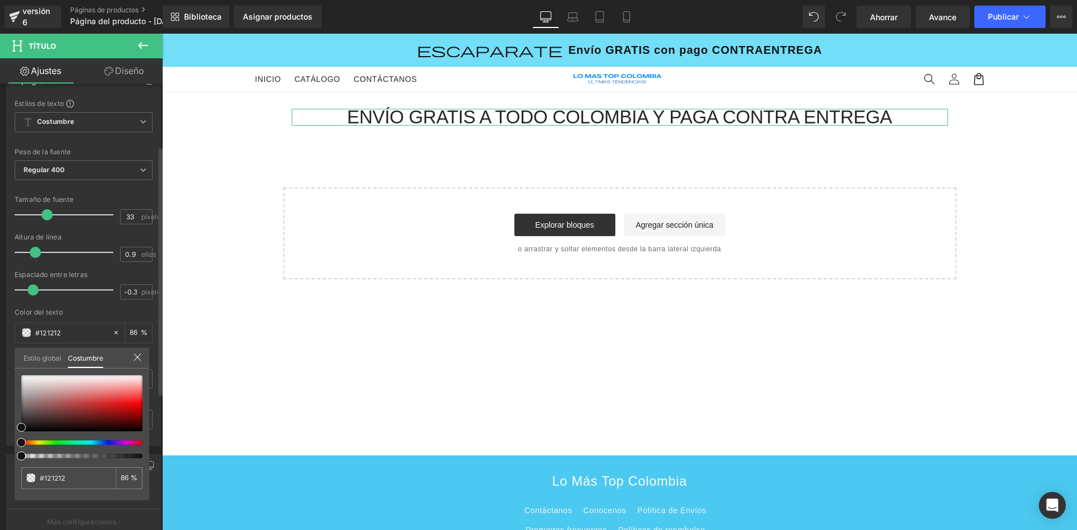
type input "48"
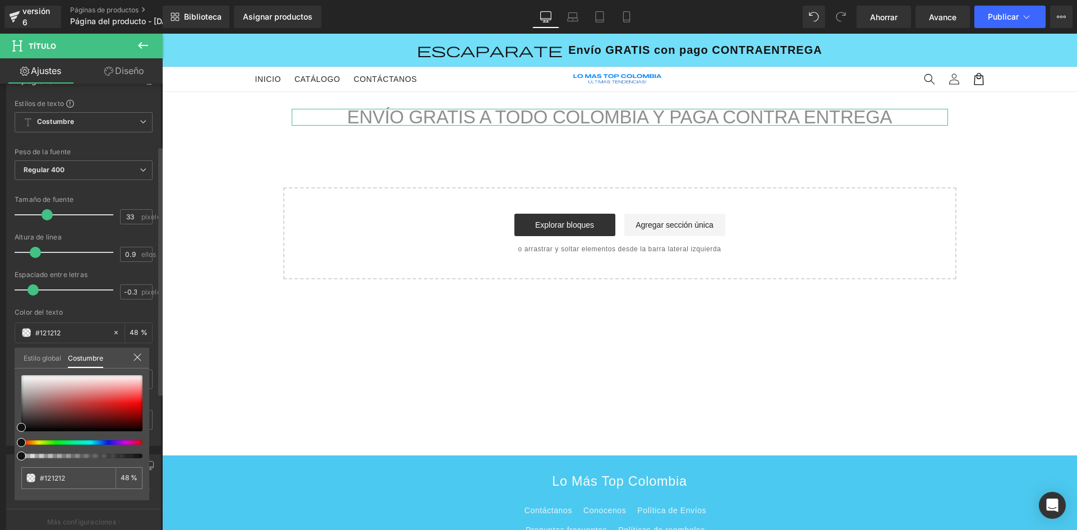
type input "3"
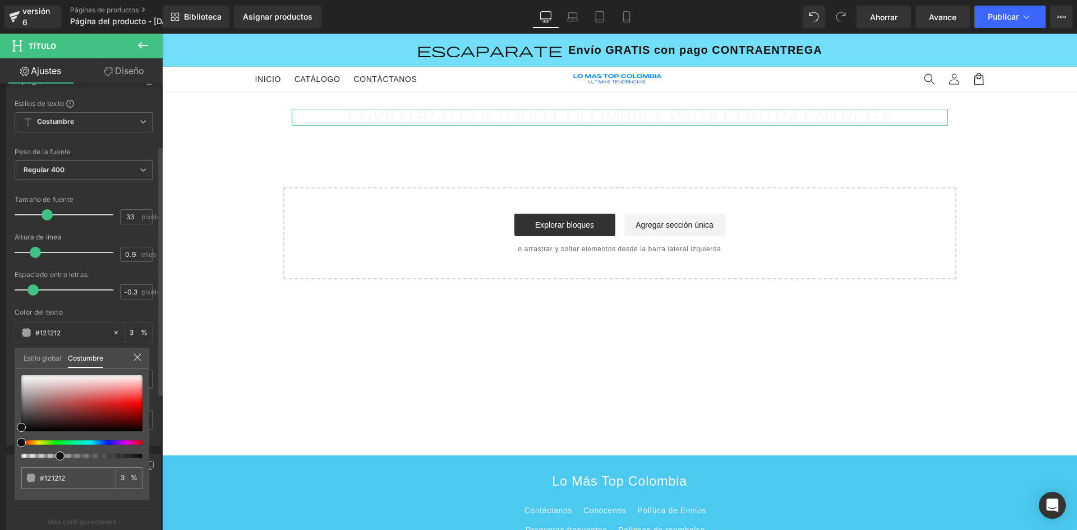
type input "2"
type input "29"
type input "53"
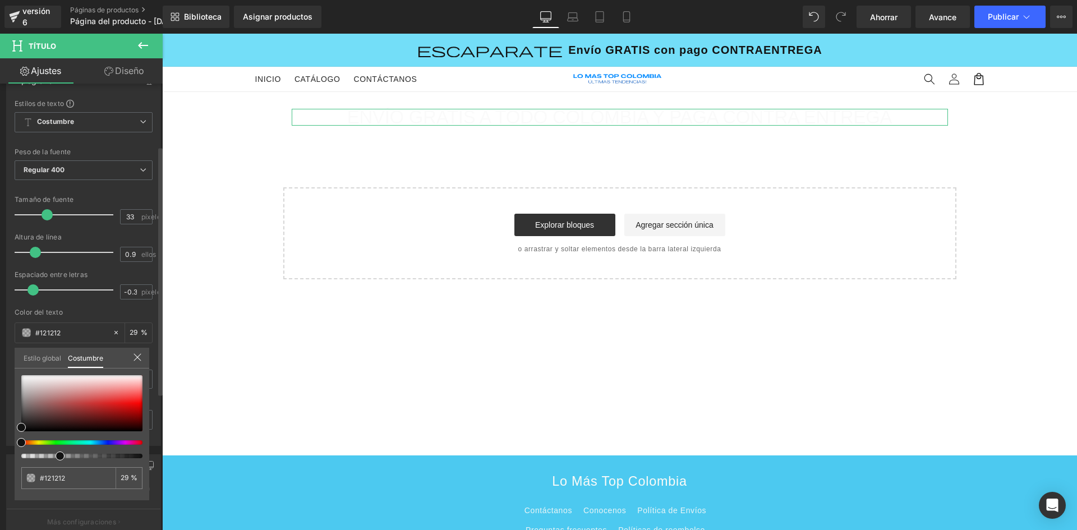
type input "53"
type input "80"
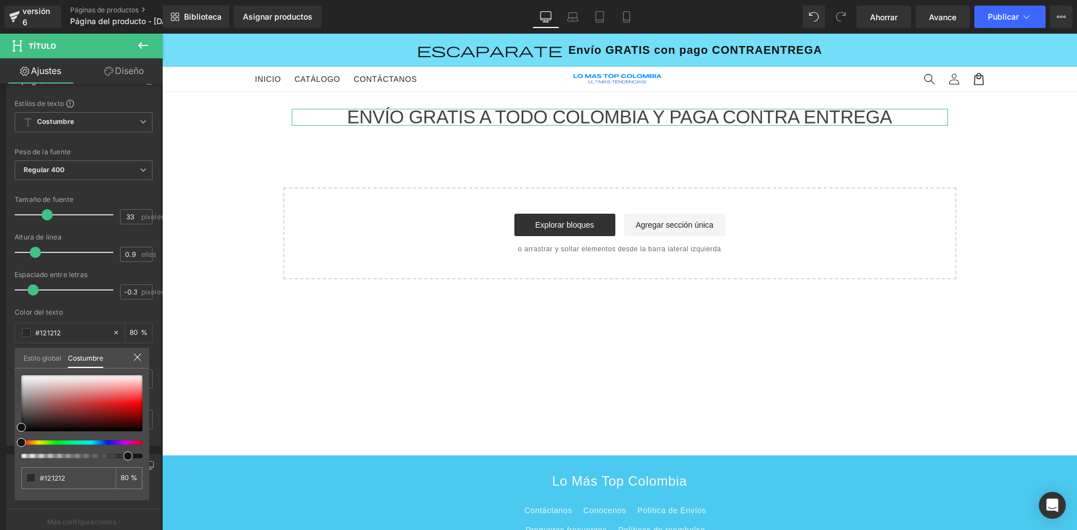
type input "100"
drag, startPoint x: 293, startPoint y: 490, endPoint x: 180, endPoint y: 450, distance: 119.6
click at [144, 361] on div "Estilo global Costumbre" at bounding box center [82, 358] width 135 height 21
click at [139, 357] on icon at bounding box center [137, 357] width 9 height 9
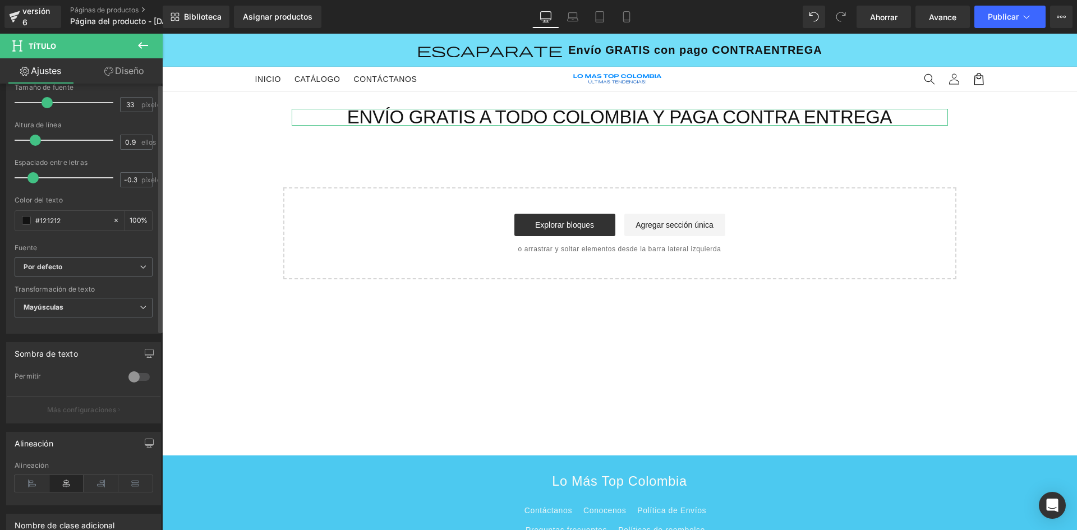
scroll to position [0, 0]
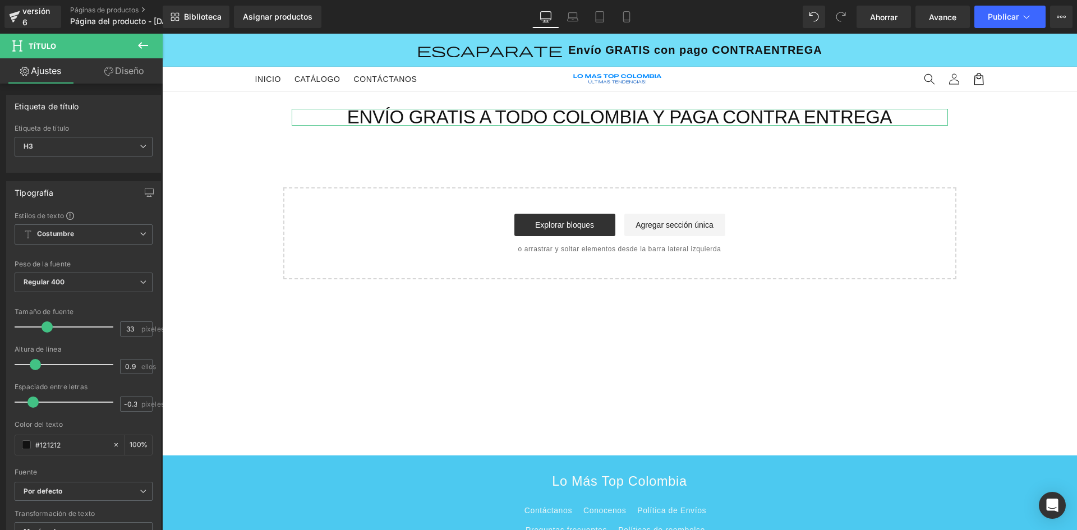
click at [123, 74] on font "Diseño" at bounding box center [129, 70] width 29 height 11
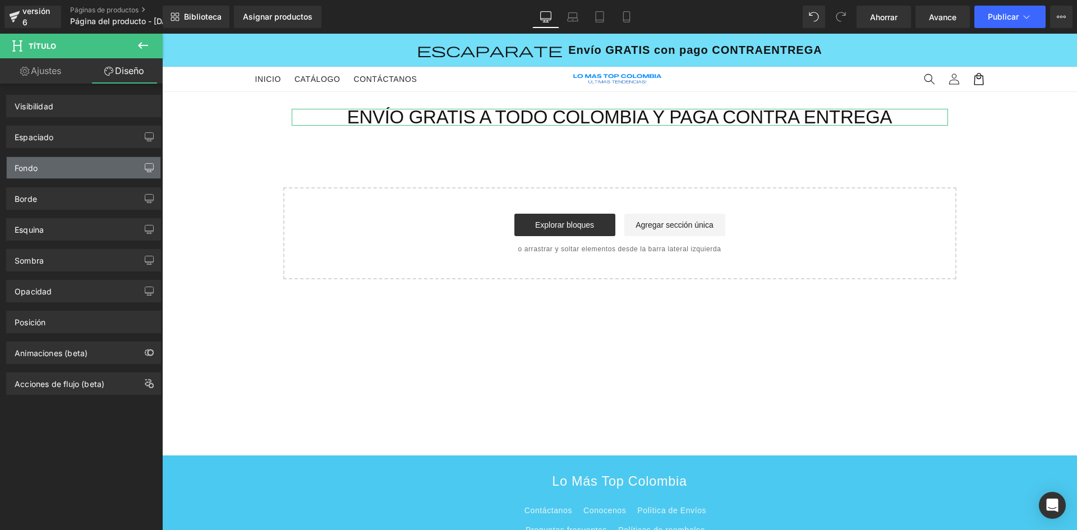
click at [147, 172] on icon "button" at bounding box center [149, 172] width 4 height 0
click at [88, 167] on div "Fondo" at bounding box center [84, 167] width 154 height 21
click at [96, 164] on div "Fondo" at bounding box center [84, 167] width 154 height 21
click at [31, 168] on font "Fondo" at bounding box center [26, 168] width 23 height 10
drag, startPoint x: 31, startPoint y: 168, endPoint x: 89, endPoint y: 62, distance: 120.8
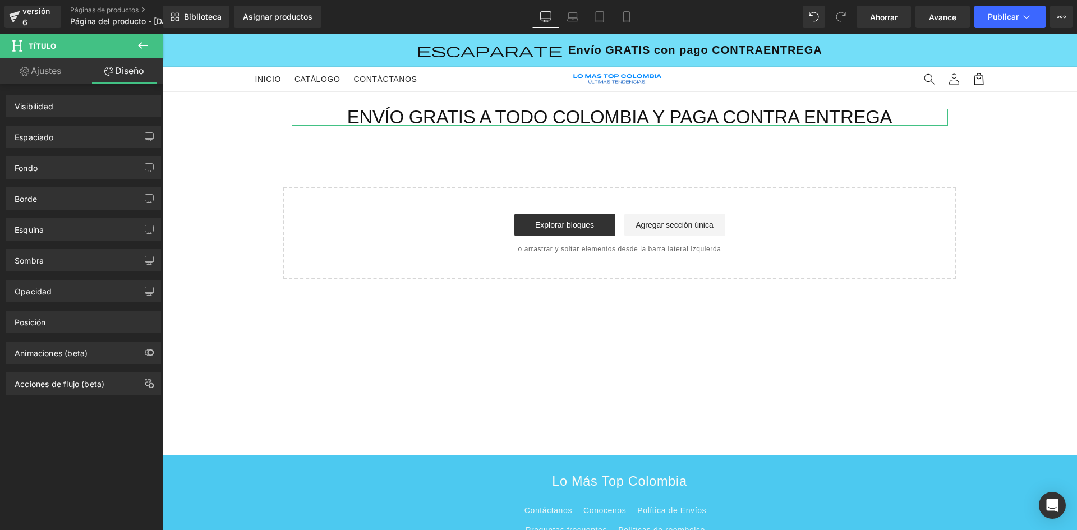
click at [36, 164] on font "Fondo" at bounding box center [26, 168] width 23 height 10
click at [34, 71] on font "Ajustes" at bounding box center [46, 70] width 30 height 11
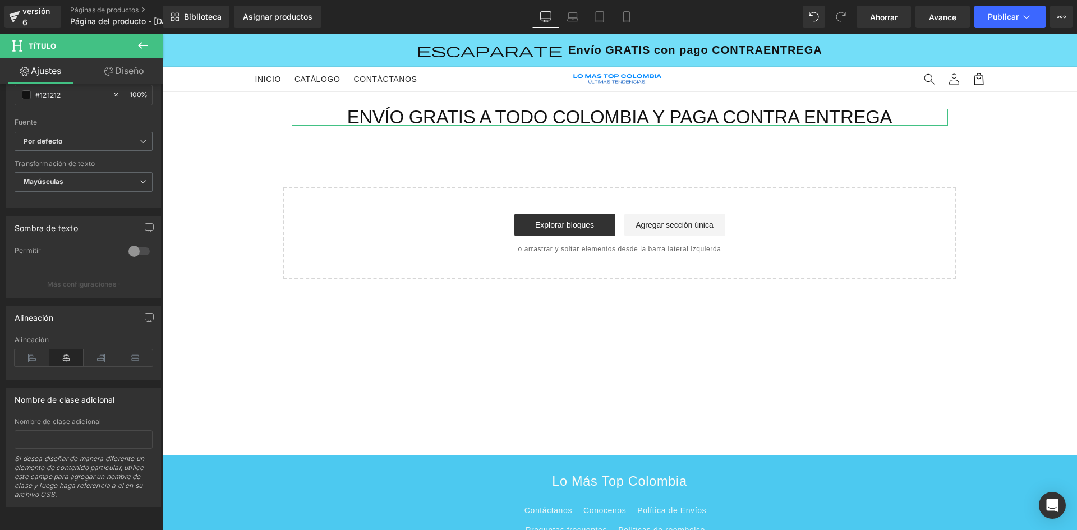
scroll to position [134, 0]
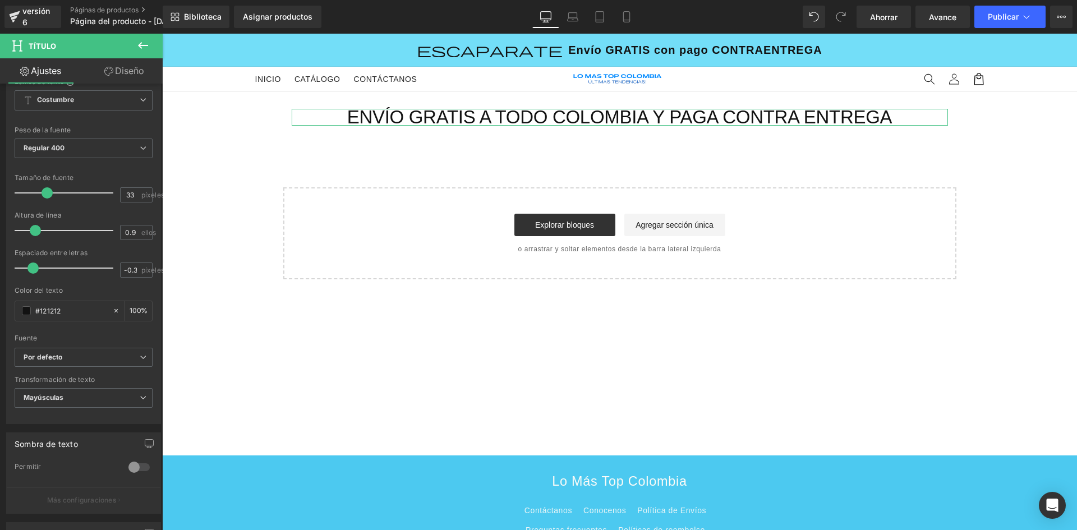
click at [136, 72] on font "Diseño" at bounding box center [129, 70] width 29 height 11
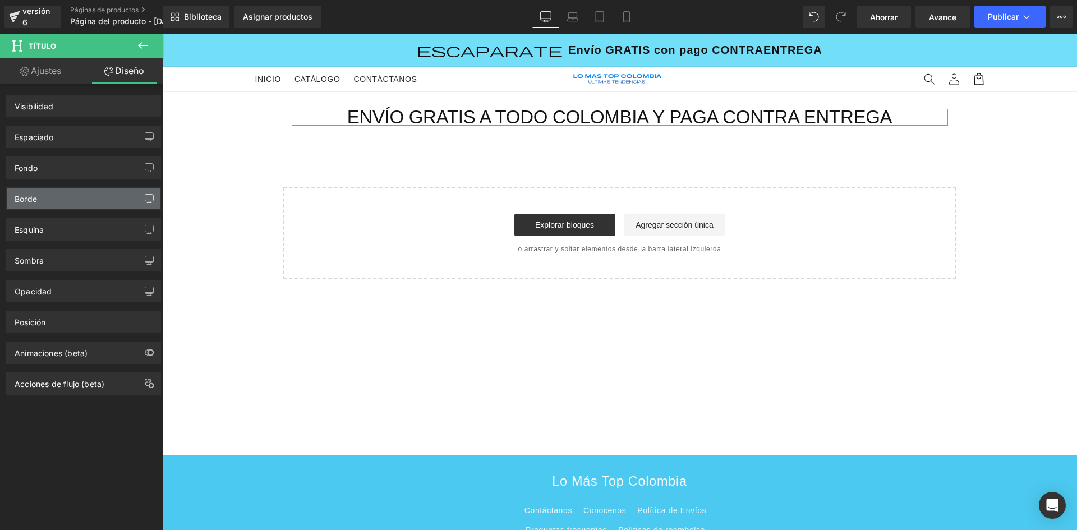
click at [148, 197] on icon "button" at bounding box center [149, 198] width 9 height 9
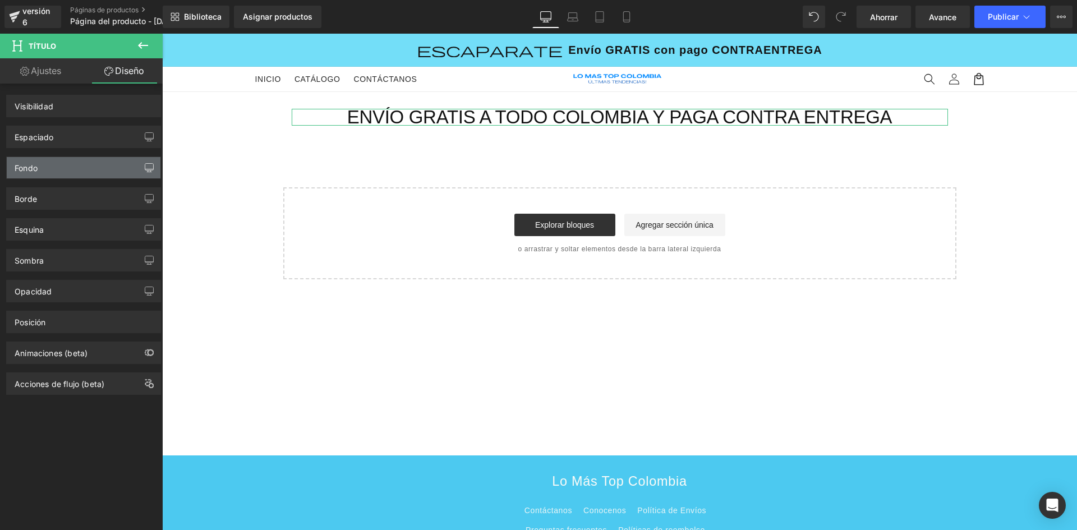
click at [144, 162] on button "button" at bounding box center [149, 167] width 18 height 21
click at [595, 16] on icon at bounding box center [599, 16] width 11 height 11
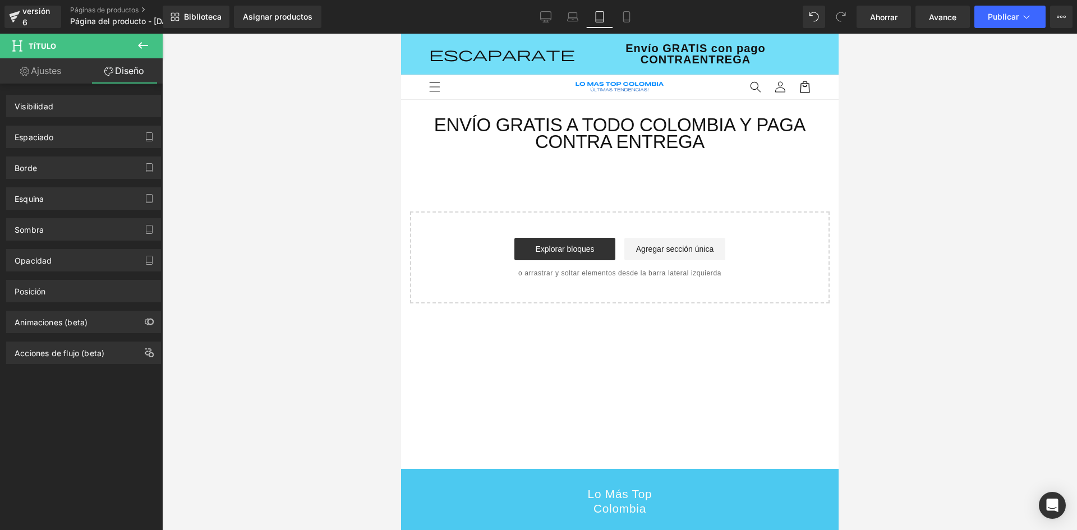
scroll to position [8, 0]
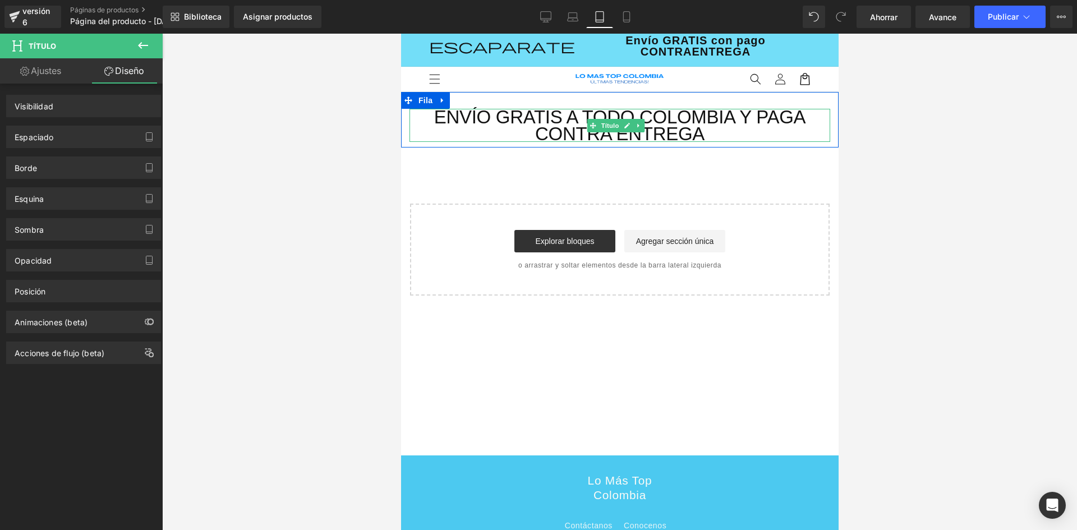
click at [603, 132] on font "Envío Gratis A Todo Colombia y Paga Contra Entrega" at bounding box center [620, 126] width 372 height 38
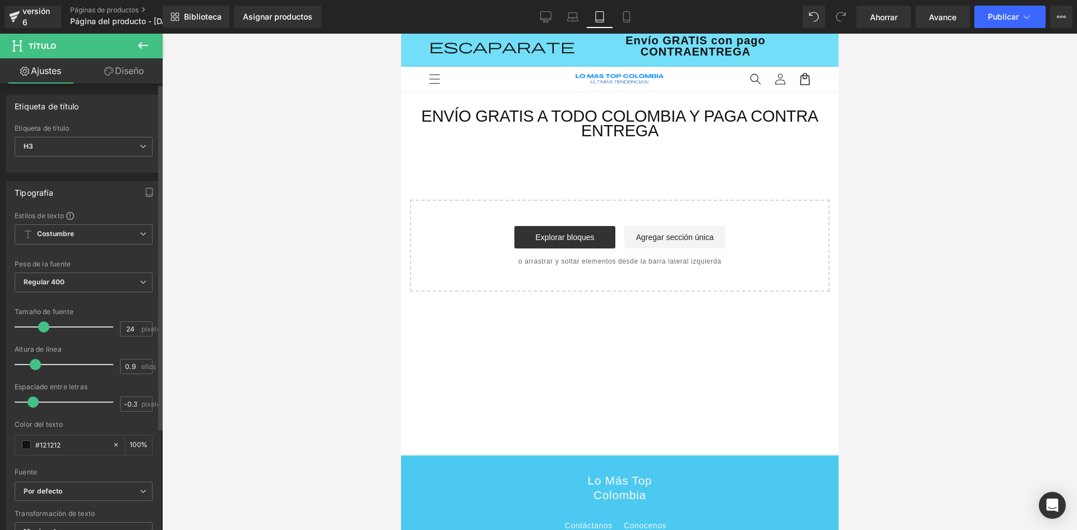
type input "23"
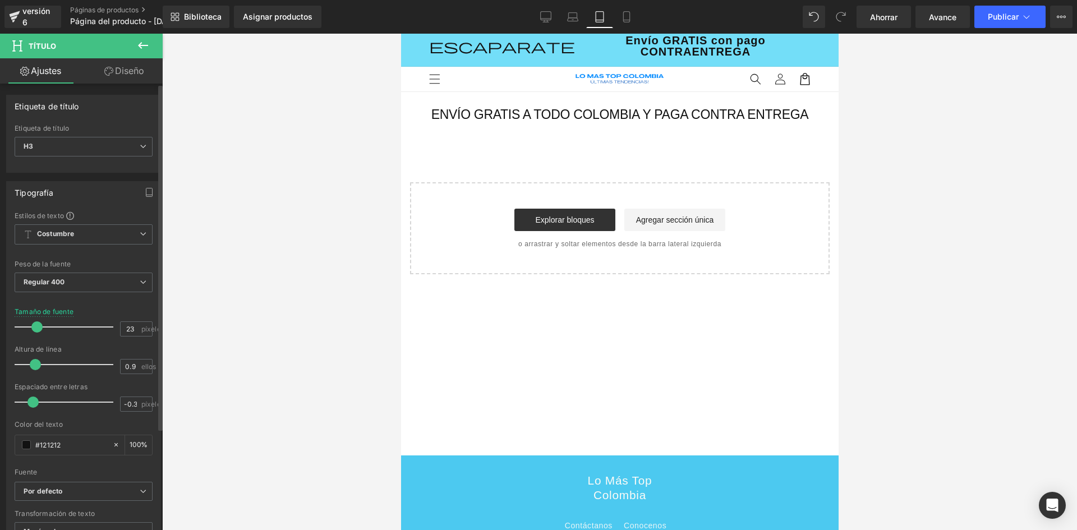
drag, startPoint x: 48, startPoint y: 327, endPoint x: 39, endPoint y: 325, distance: 9.6
click at [39, 325] on span at bounding box center [36, 326] width 11 height 11
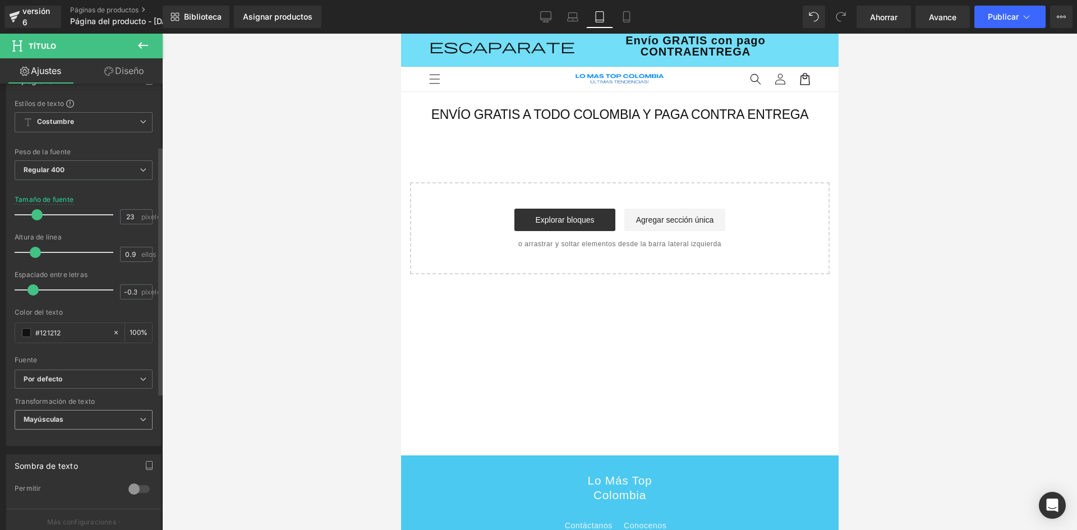
click at [140, 422] on icon at bounding box center [143, 419] width 7 height 7
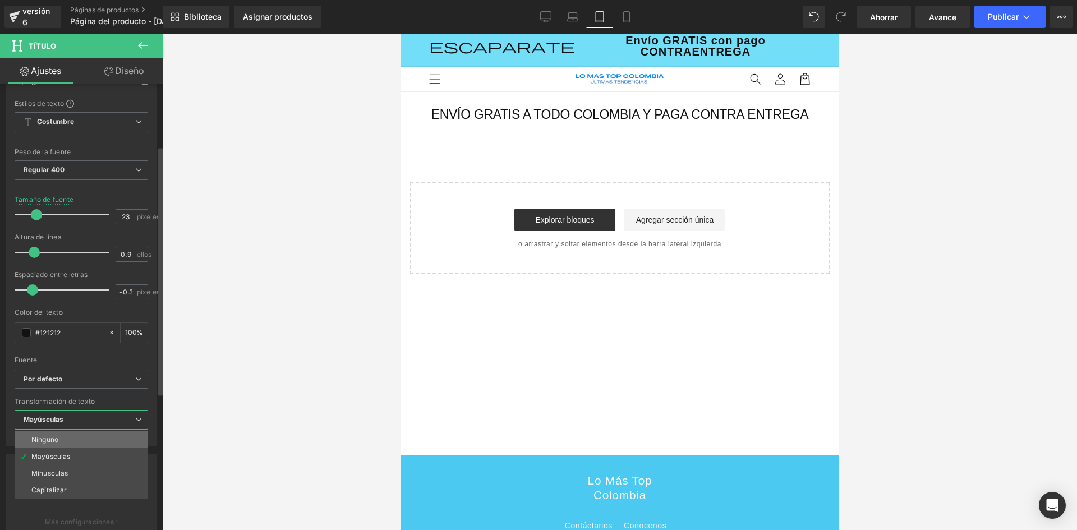
click at [74, 440] on li "Ninguno" at bounding box center [82, 439] width 134 height 17
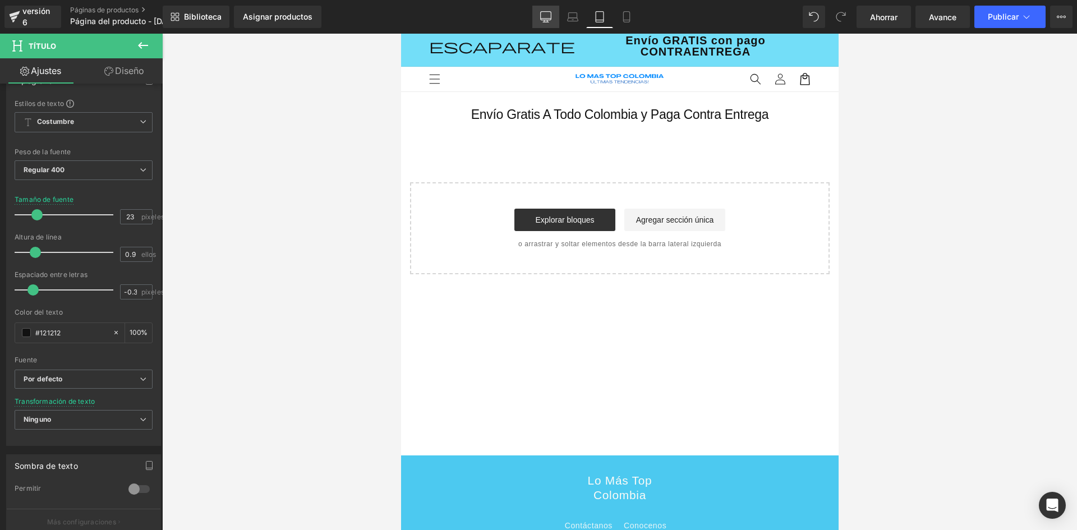
click at [546, 12] on icon at bounding box center [546, 16] width 11 height 8
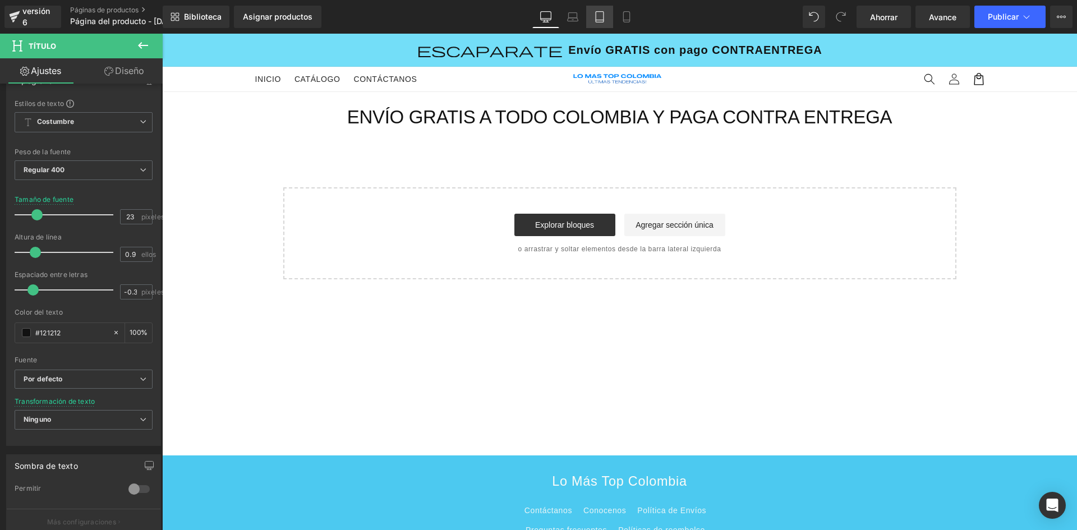
click at [607, 20] on link "Tableta" at bounding box center [599, 17] width 27 height 22
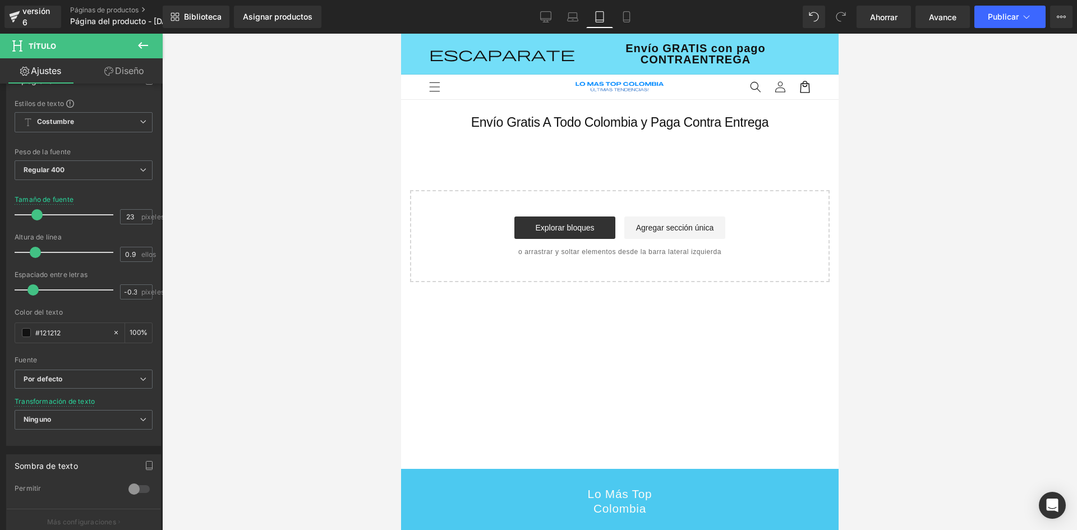
scroll to position [8, 0]
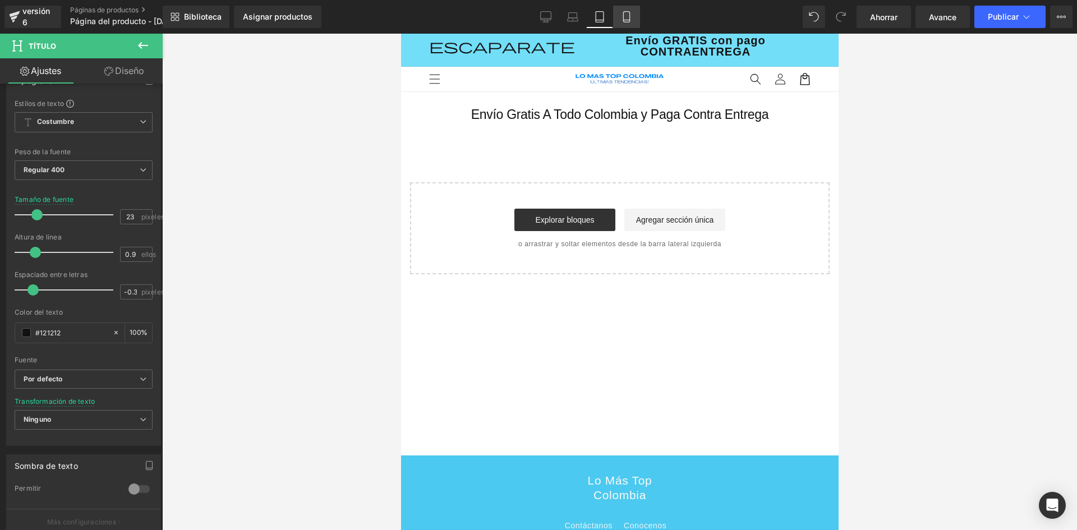
click at [621, 17] on icon at bounding box center [626, 16] width 11 height 11
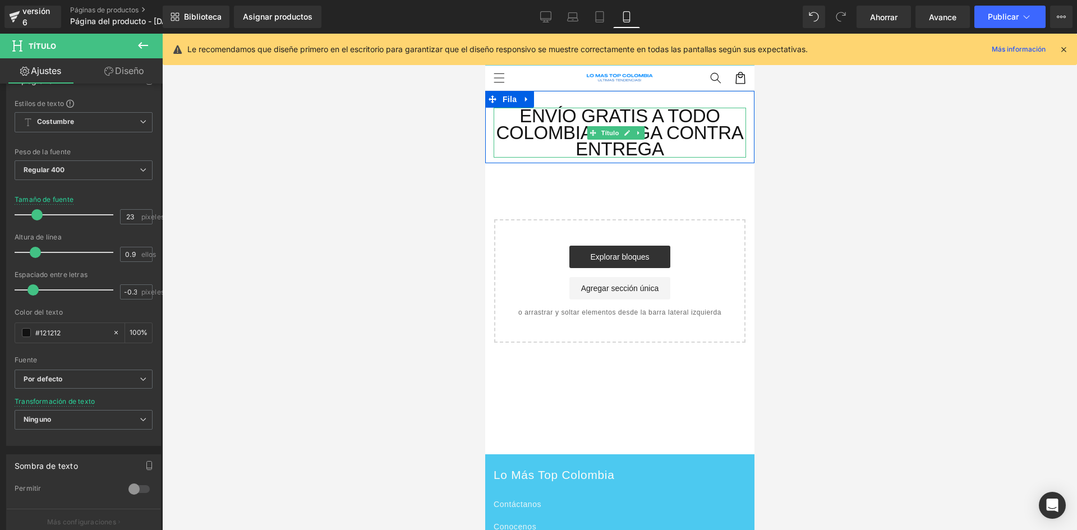
click at [554, 134] on font "Envío Gratis A Todo Colombia y Paga Contra Entrega" at bounding box center [619, 132] width 247 height 54
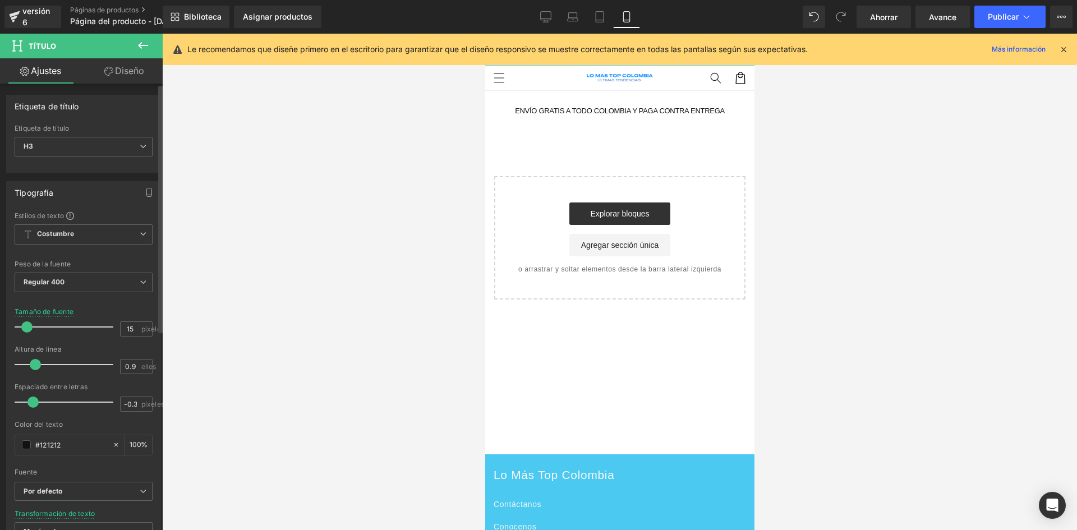
type input "16"
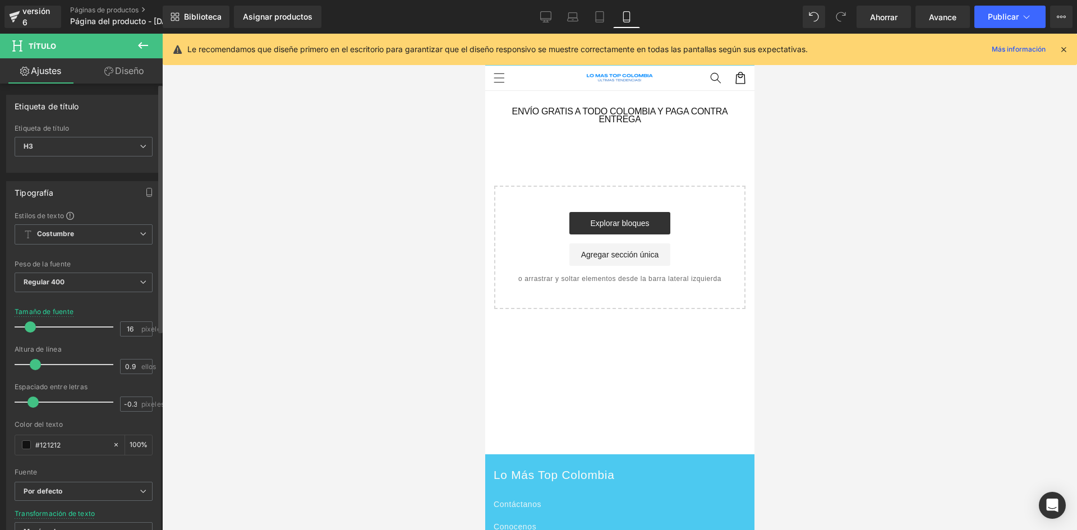
drag, startPoint x: 45, startPoint y: 327, endPoint x: 29, endPoint y: 325, distance: 15.9
click at [29, 325] on span at bounding box center [30, 326] width 11 height 11
click at [95, 238] on span "Costumbre Configurar estilo global" at bounding box center [84, 234] width 138 height 20
click at [95, 238] on span "Costumbre Configurar estilo global" at bounding box center [82, 234] width 134 height 20
click at [147, 275] on span "Regular 400" at bounding box center [84, 283] width 138 height 20
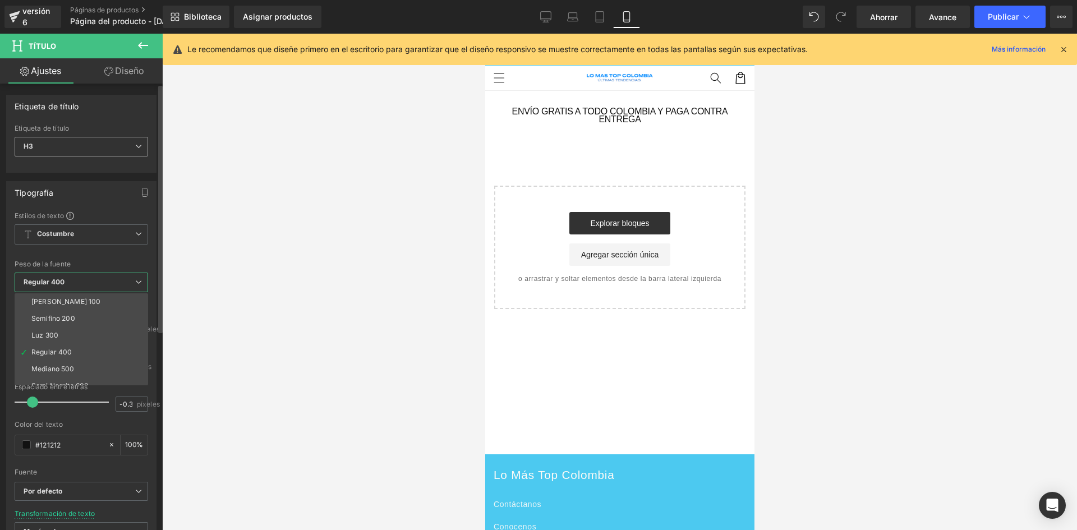
drag, startPoint x: 132, startPoint y: 145, endPoint x: 118, endPoint y: 152, distance: 16.1
click at [132, 145] on span "H3" at bounding box center [82, 147] width 134 height 20
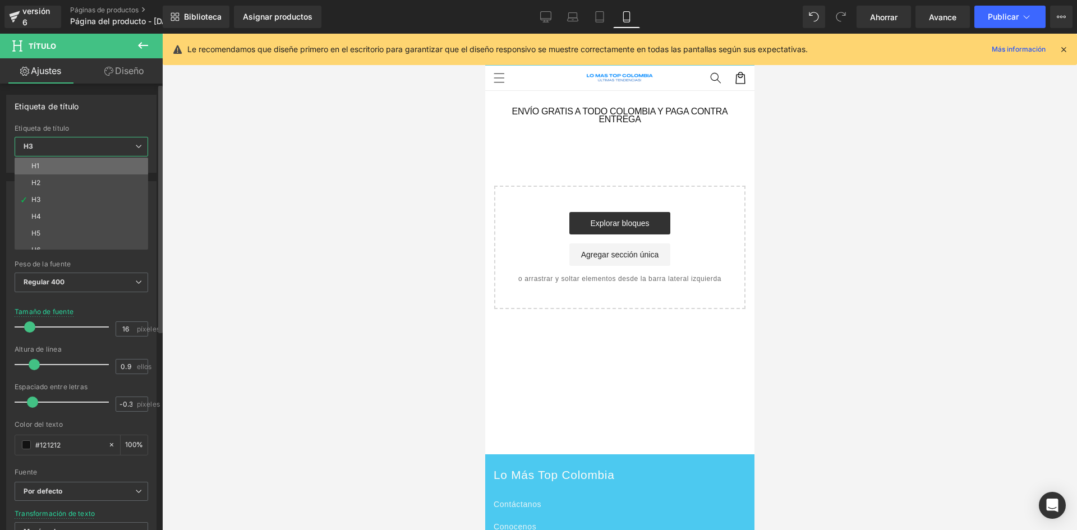
click at [88, 166] on li "H1" at bounding box center [84, 166] width 139 height 17
type input "100"
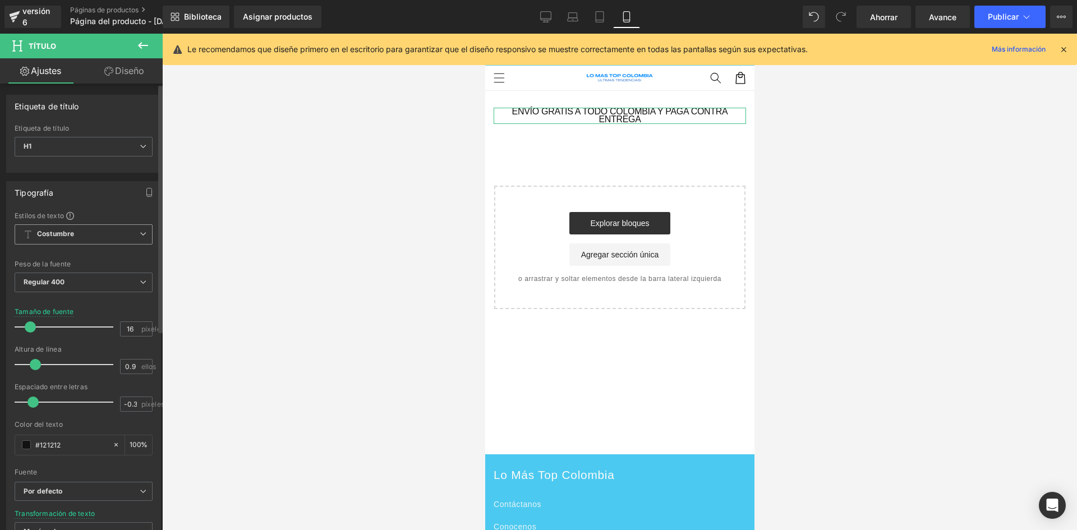
click at [141, 231] on icon at bounding box center [143, 234] width 7 height 7
click at [141, 231] on icon at bounding box center [138, 234] width 7 height 7
click at [134, 280] on span "Regular 400" at bounding box center [84, 283] width 138 height 20
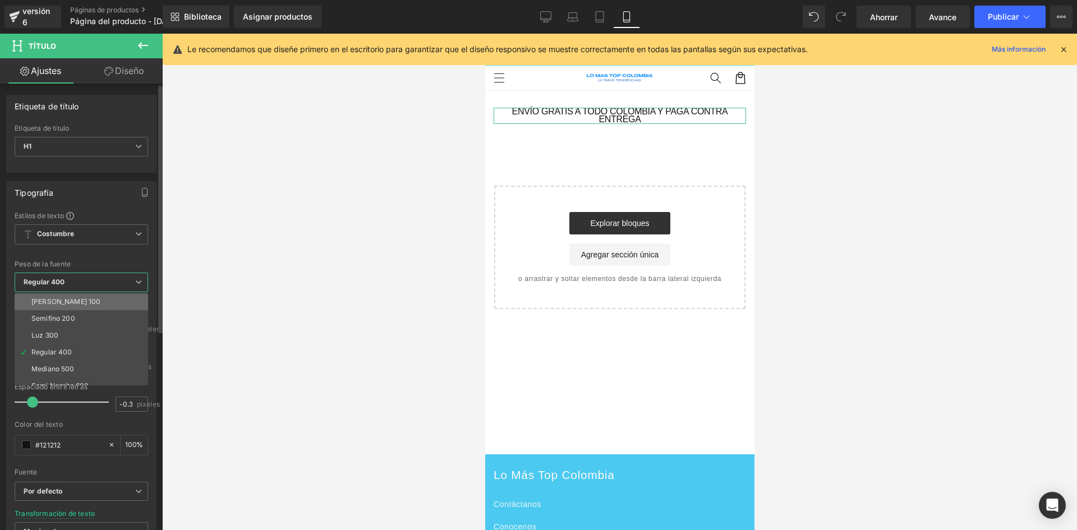
scroll to position [93, 0]
click at [57, 343] on font "Negrita 700" at bounding box center [50, 343] width 39 height 8
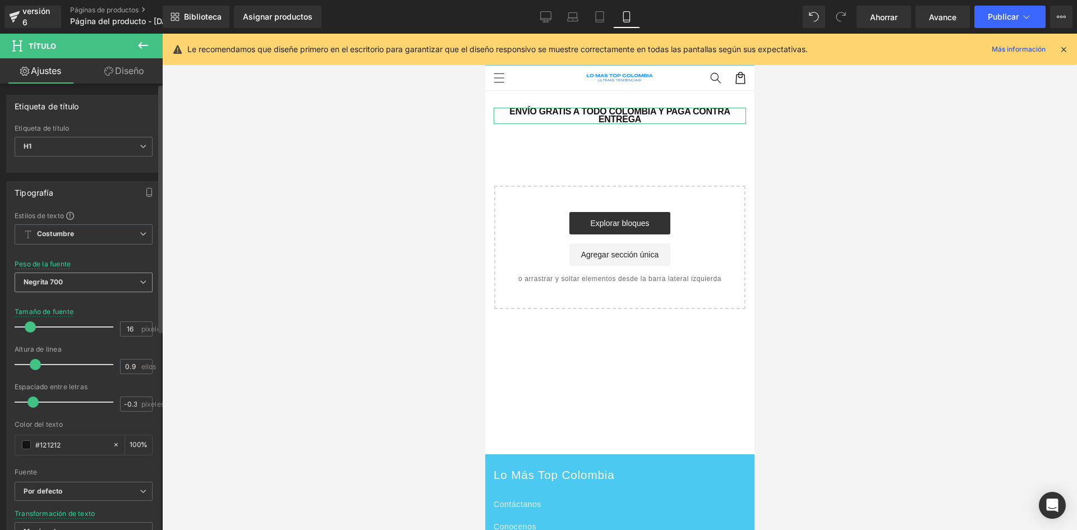
click at [127, 286] on span "Negrita 700" at bounding box center [84, 283] width 138 height 20
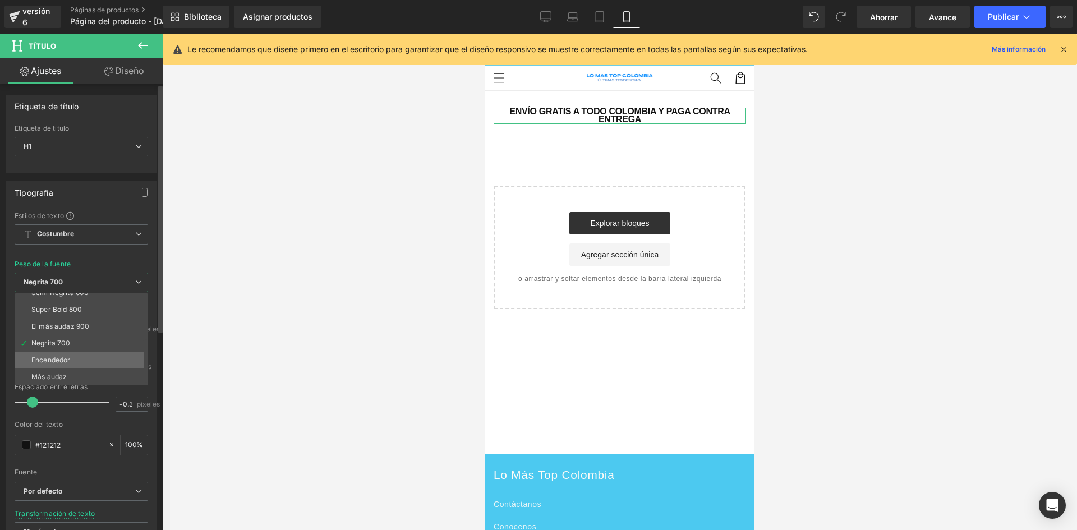
click at [95, 357] on li "Encendedor" at bounding box center [84, 360] width 139 height 17
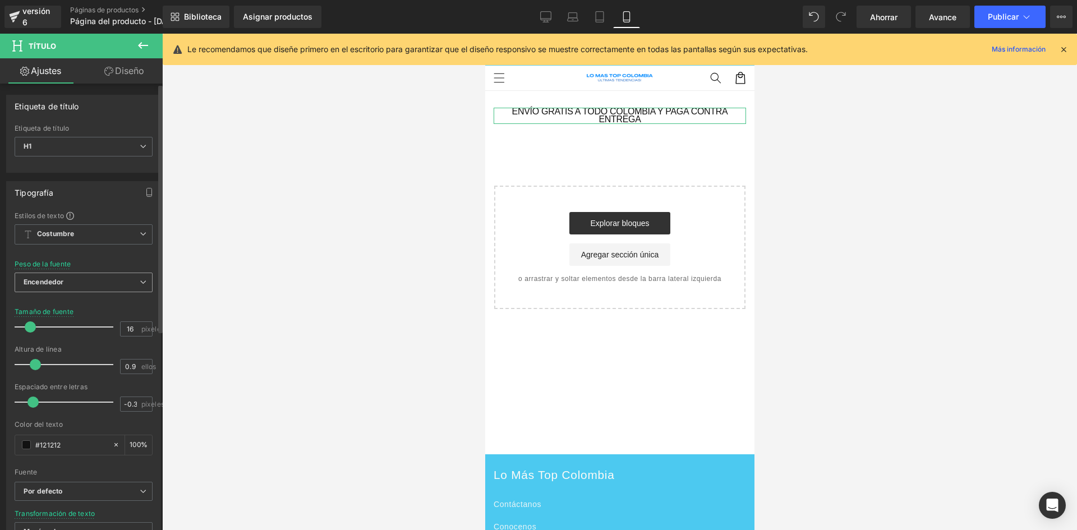
click at [138, 273] on span "Encendedor" at bounding box center [84, 283] width 138 height 20
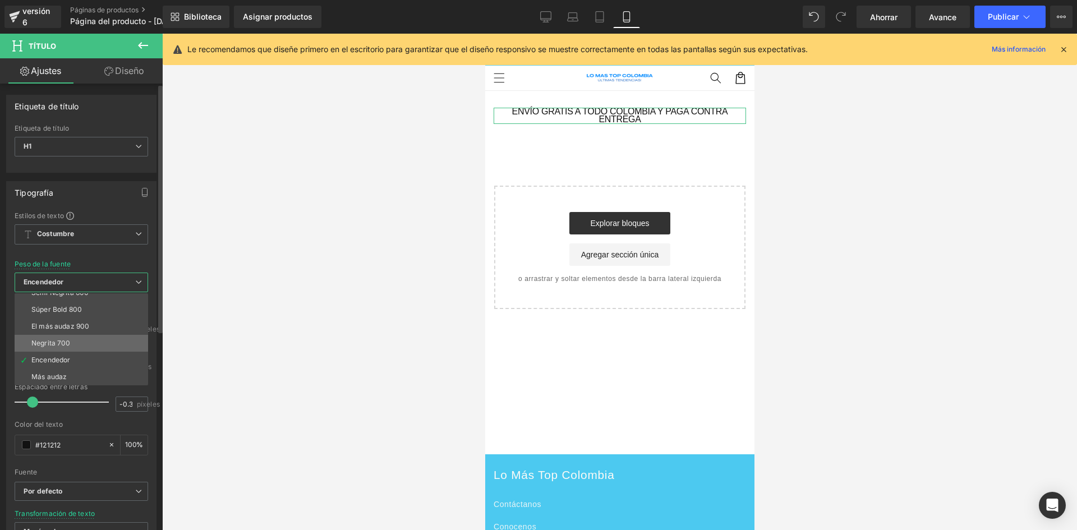
click at [87, 337] on li "Negrita 700" at bounding box center [84, 343] width 139 height 17
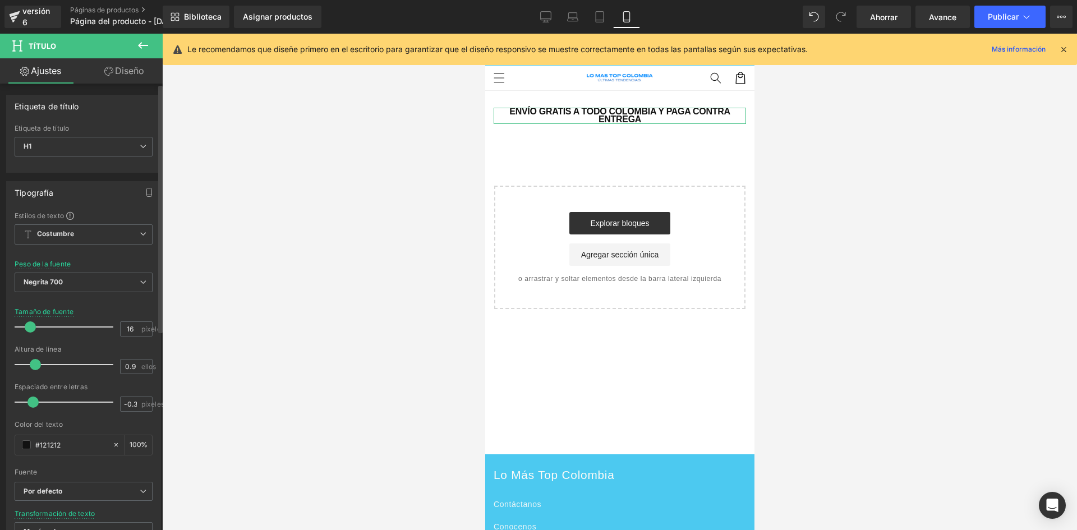
type input "15"
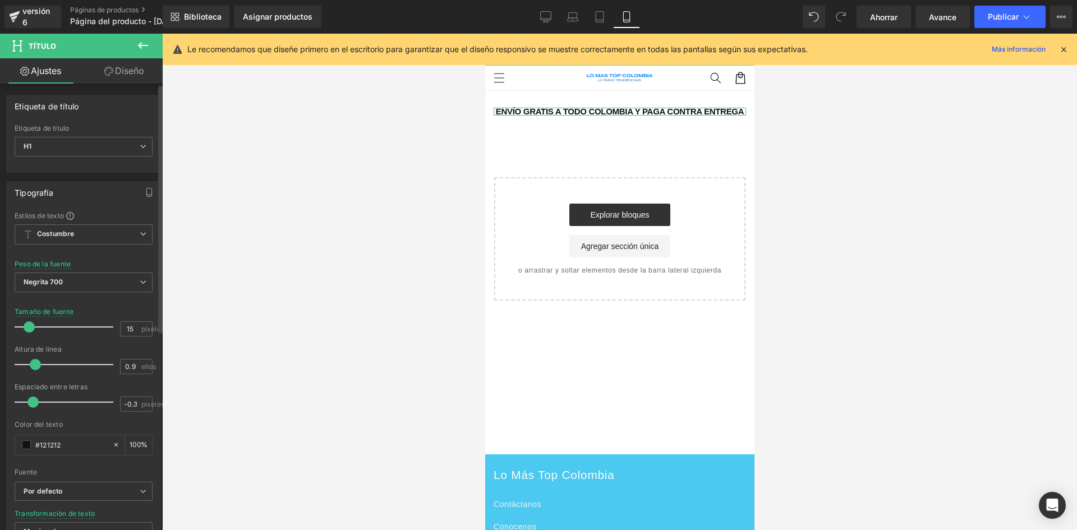
click at [29, 329] on span at bounding box center [29, 326] width 11 height 11
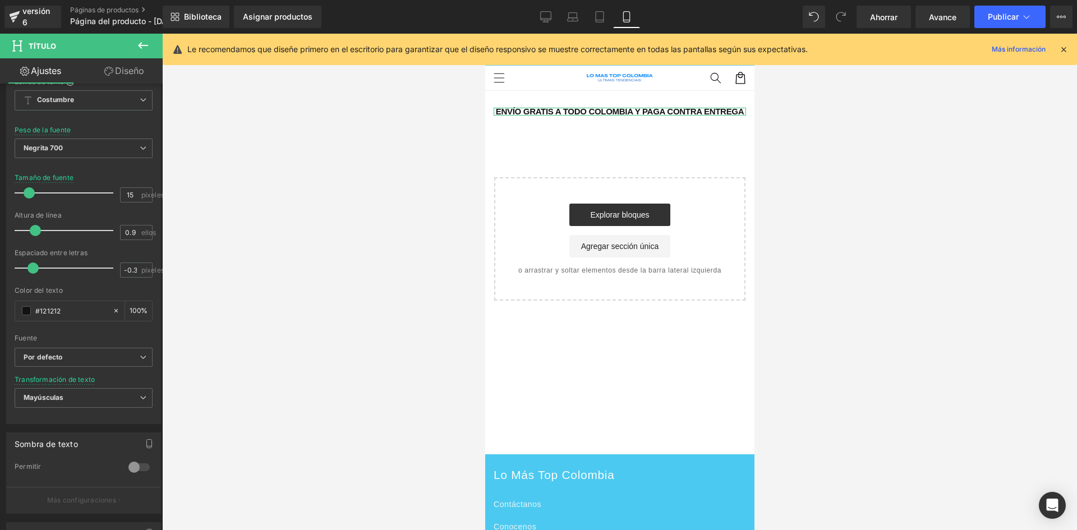
scroll to position [0, 0]
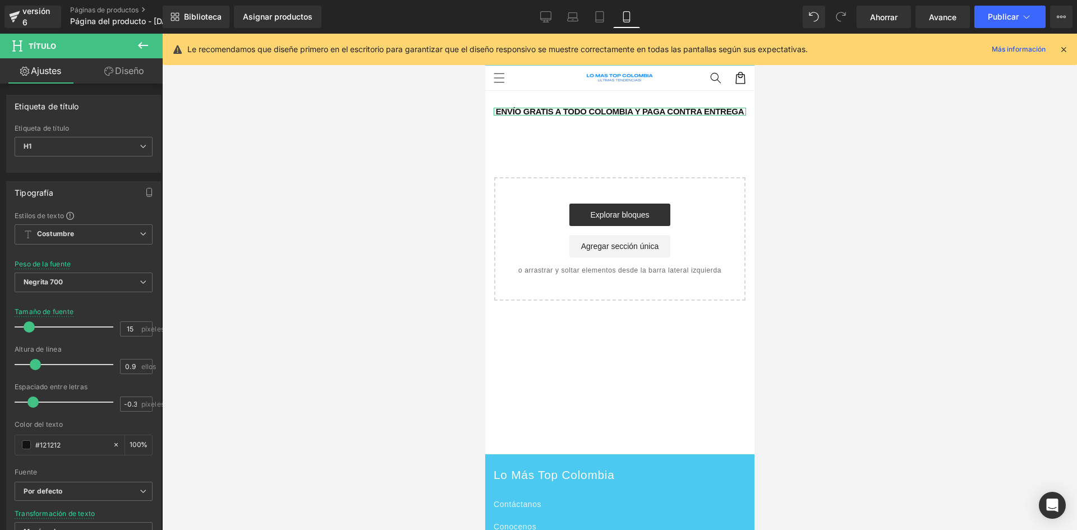
click at [122, 67] on font "Diseño" at bounding box center [129, 70] width 29 height 11
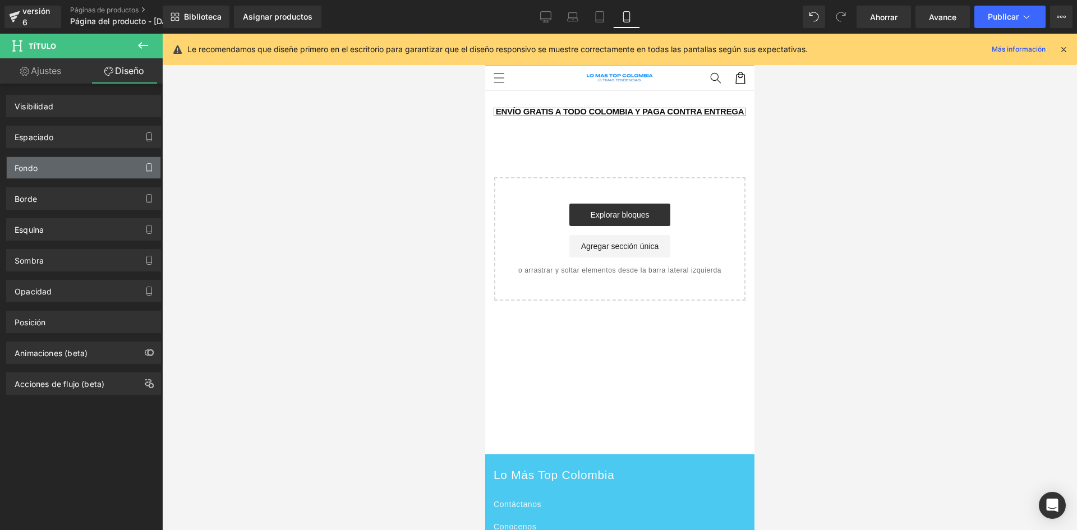
click at [145, 169] on icon "button" at bounding box center [149, 167] width 9 height 9
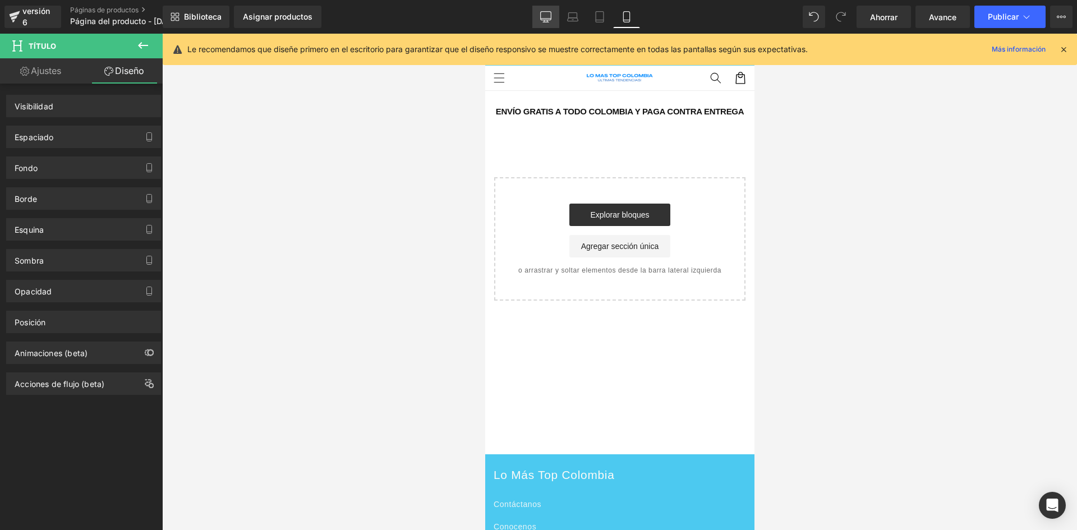
click at [546, 22] on icon at bounding box center [546, 22] width 6 height 0
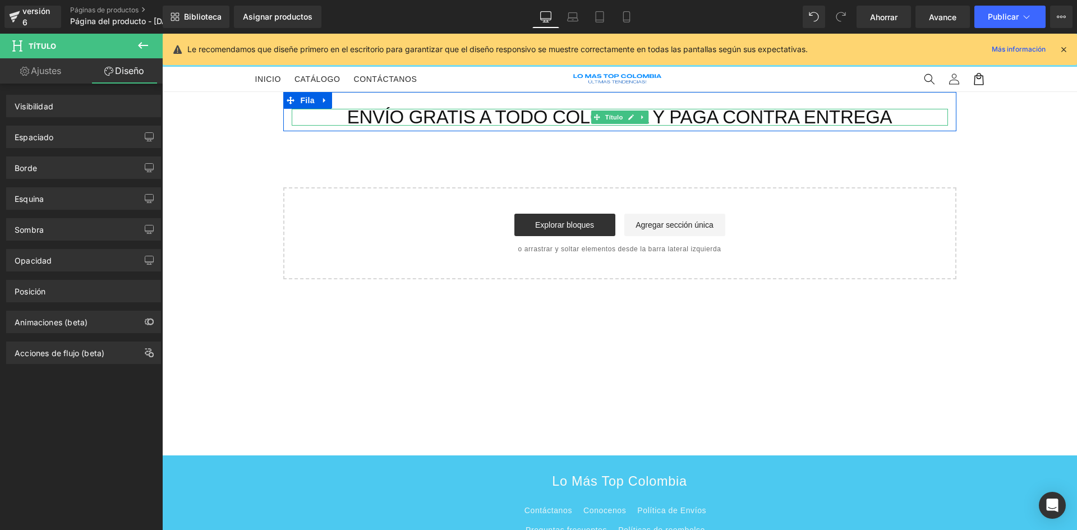
click at [484, 120] on font "Envío Gratis A Todo Colombia y Paga Contra Entrega" at bounding box center [619, 117] width 545 height 21
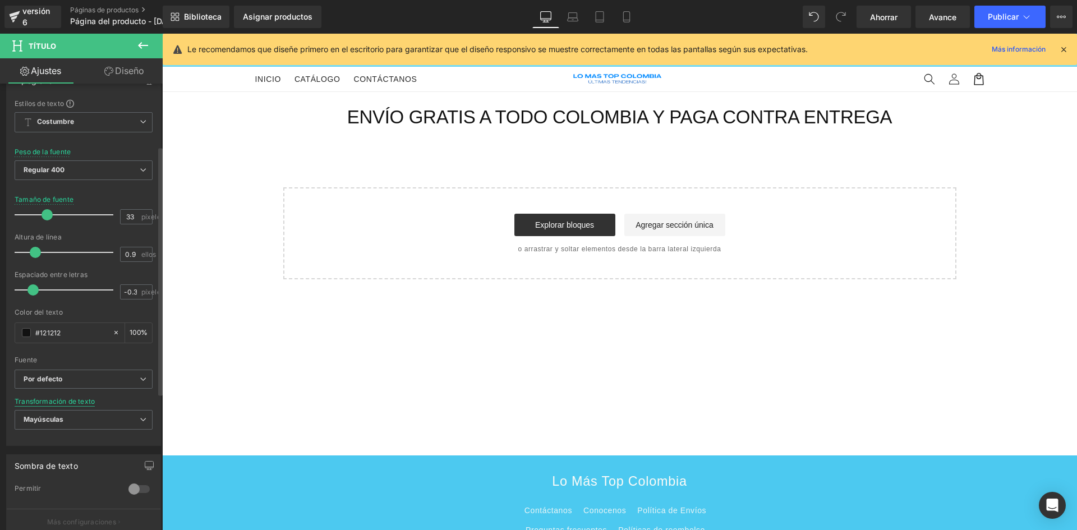
scroll to position [224, 0]
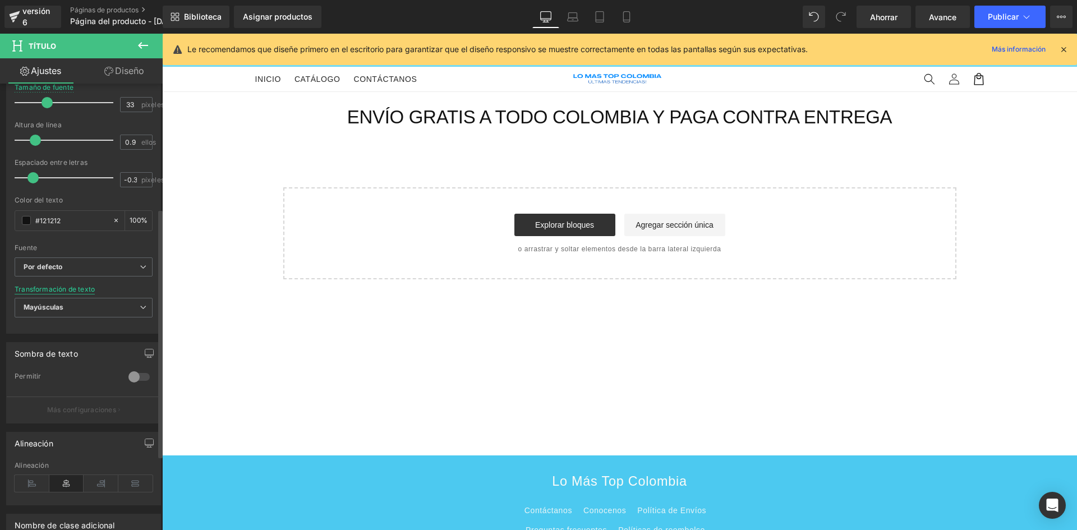
click at [53, 287] on font "Transformación de texto" at bounding box center [55, 289] width 80 height 8
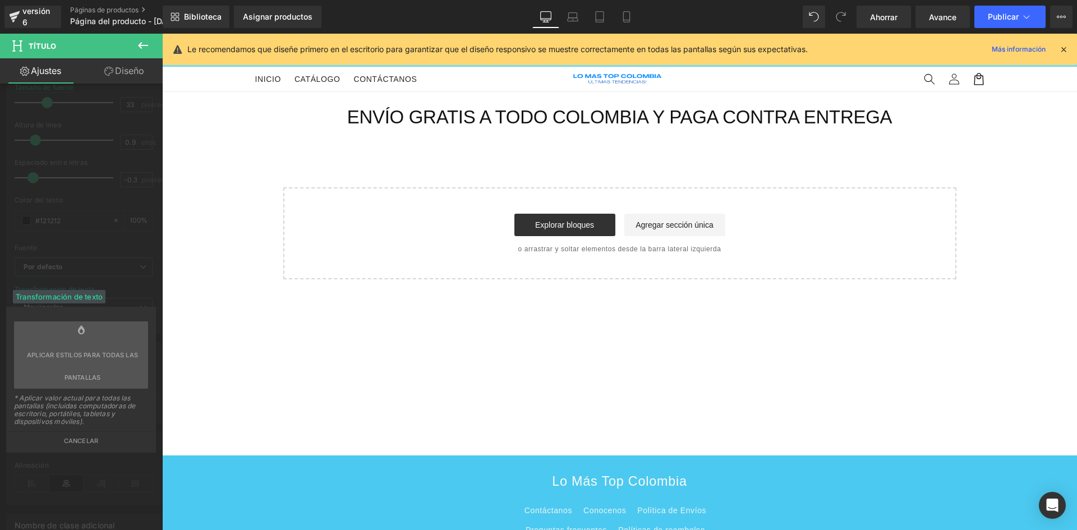
click at [54, 470] on div "Etiqueta de título H1 H2 H3 H4 H5 H6 Etiqueta de título H3 H1 H2 H3 H4 H5 H6 Ti…" at bounding box center [84, 246] width 168 height 774
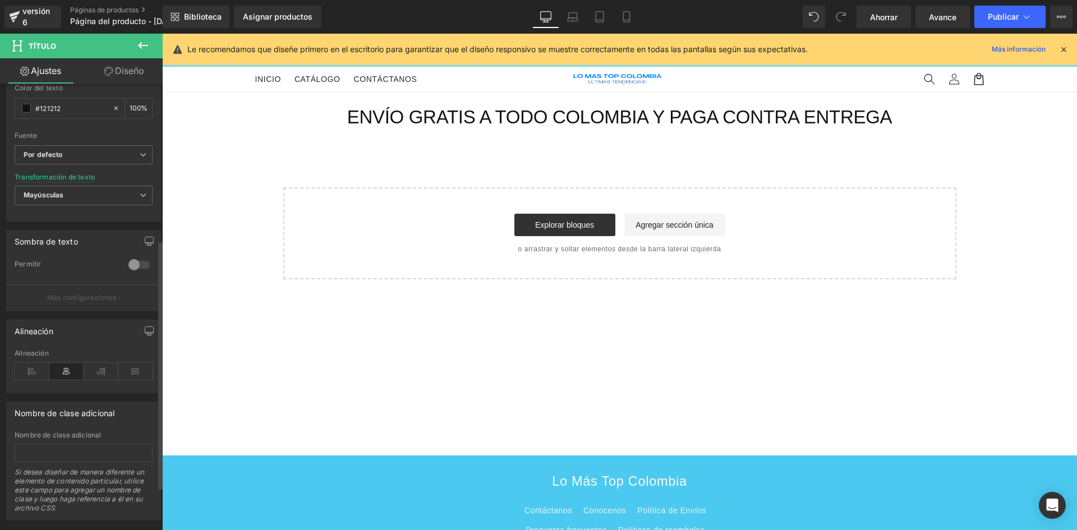
scroll to position [358, 0]
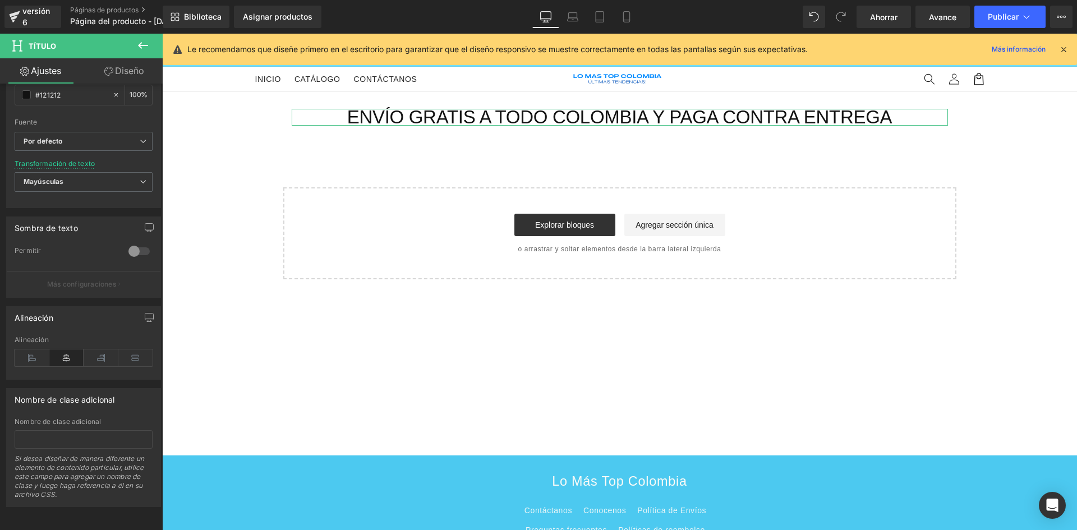
click at [119, 68] on font "Diseño" at bounding box center [129, 70] width 29 height 11
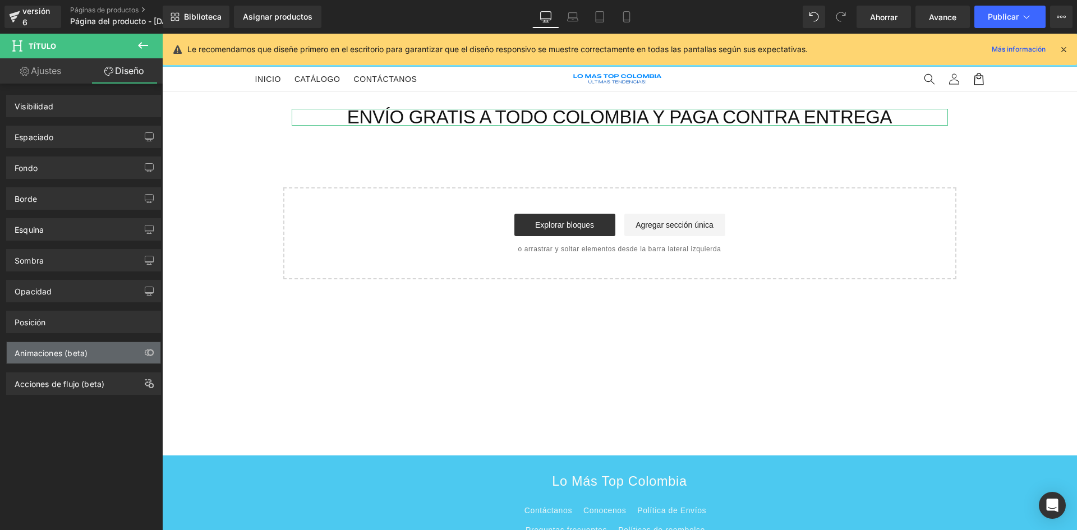
click at [31, 358] on div "Animaciones (beta)" at bounding box center [84, 352] width 154 height 21
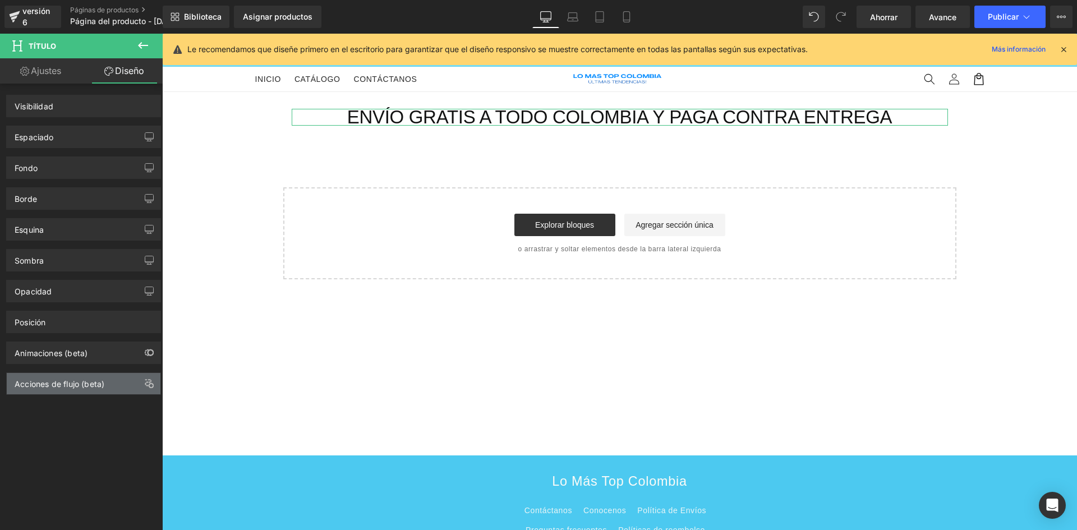
click at [132, 385] on div "Acciones de flujo (beta)" at bounding box center [84, 383] width 154 height 21
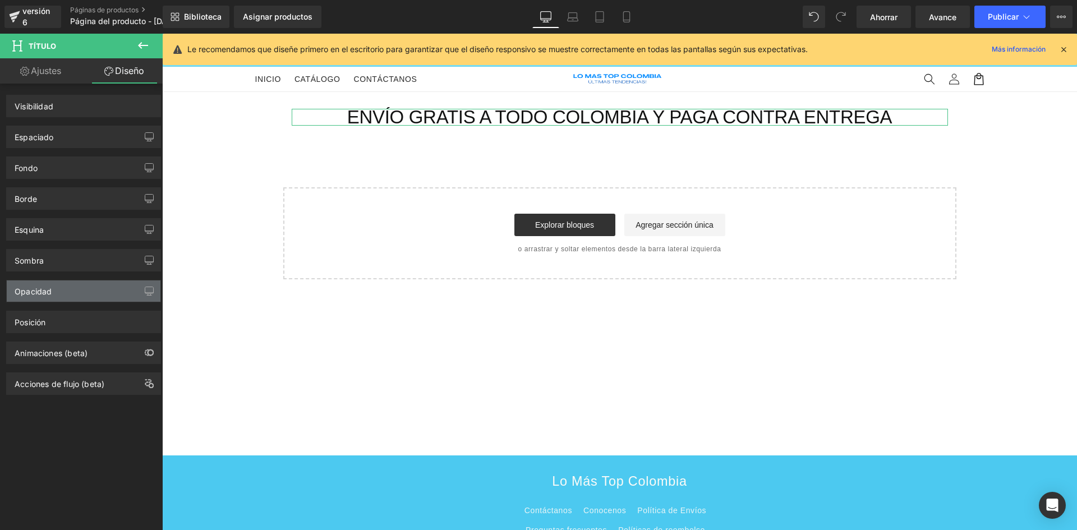
click at [60, 295] on div "Opacidad" at bounding box center [84, 291] width 154 height 21
click at [121, 261] on div "Sombra" at bounding box center [84, 260] width 154 height 21
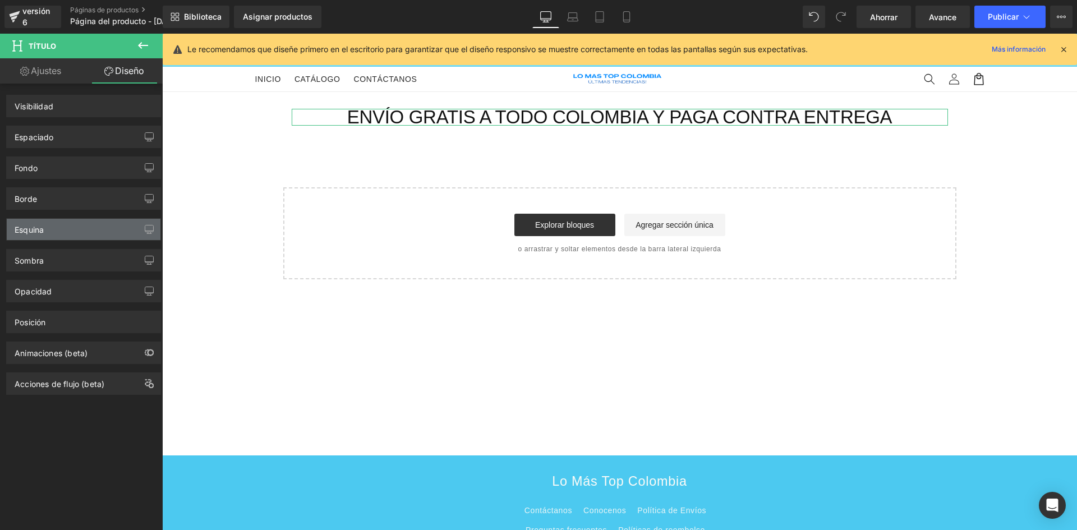
click at [98, 231] on div "Esquina" at bounding box center [84, 229] width 154 height 21
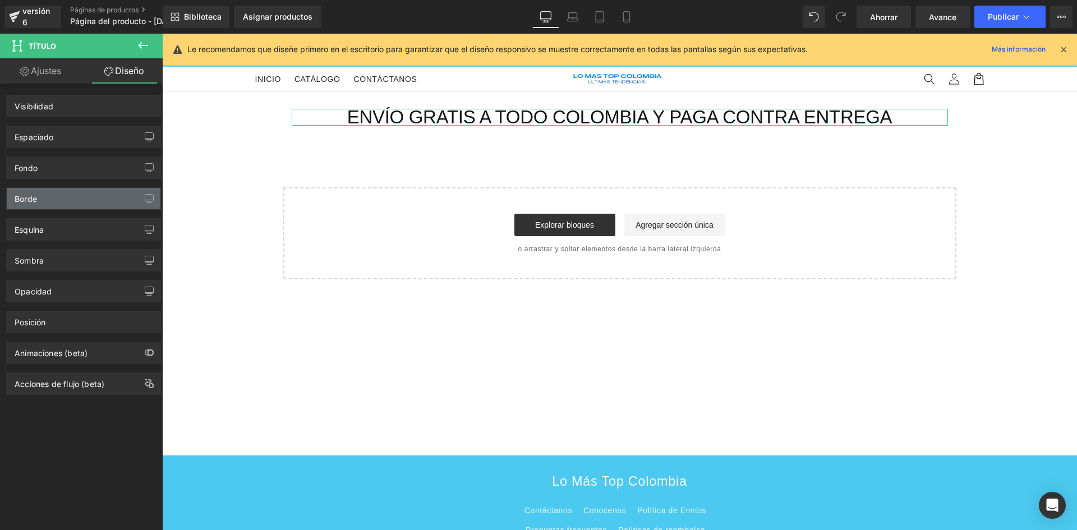
click at [98, 202] on div "Borde" at bounding box center [84, 198] width 154 height 21
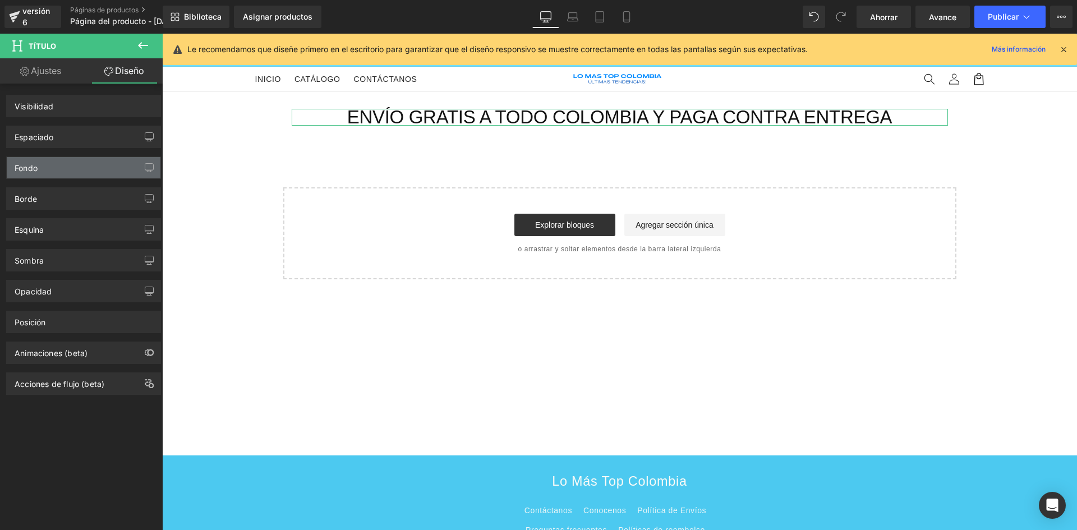
click at [99, 175] on div "Fondo" at bounding box center [84, 167] width 154 height 21
click at [1072, 47] on div "Le recomendamos que diseñe primero en el escritorio para garantizar que el dise…" at bounding box center [620, 49] width 914 height 31
click at [1068, 48] on icon at bounding box center [1064, 49] width 10 height 10
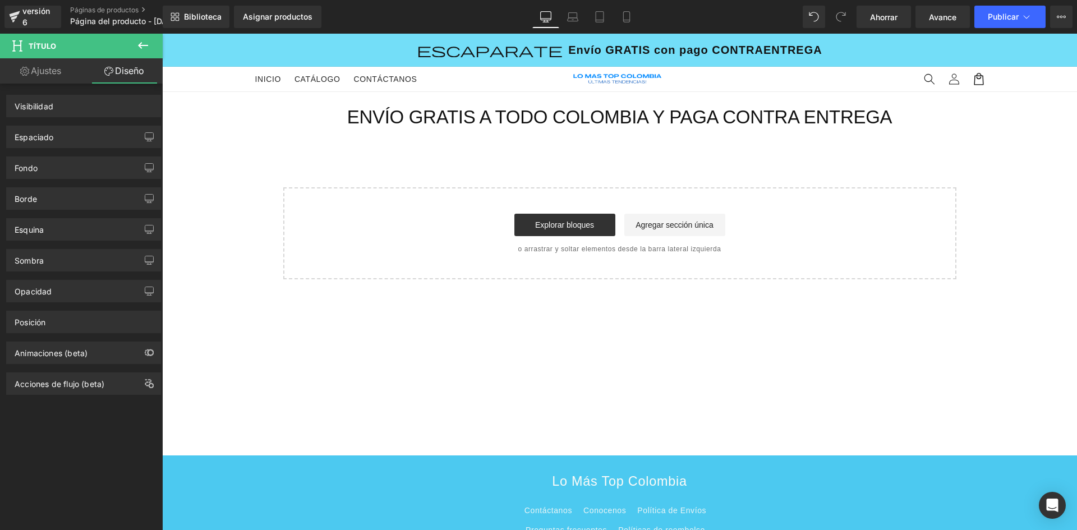
click at [549, 49] on font "escaparate" at bounding box center [490, 50] width 146 height 18
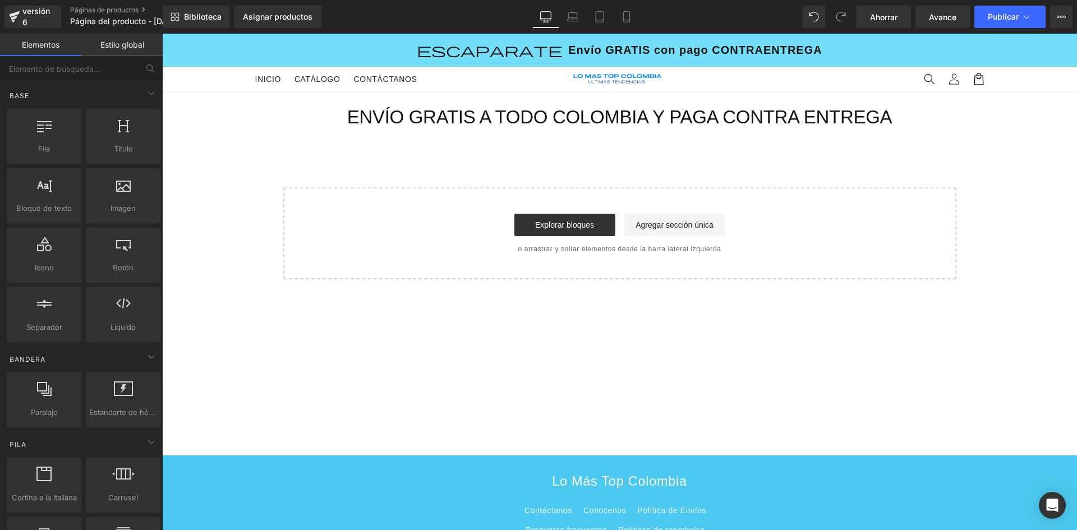
click at [532, 54] on font "escaparate" at bounding box center [490, 50] width 146 height 18
drag, startPoint x: 505, startPoint y: 56, endPoint x: 514, endPoint y: 56, distance: 9.5
click at [506, 56] on font "escaparate" at bounding box center [490, 50] width 146 height 18
click at [514, 56] on font "escaparate" at bounding box center [490, 50] width 146 height 18
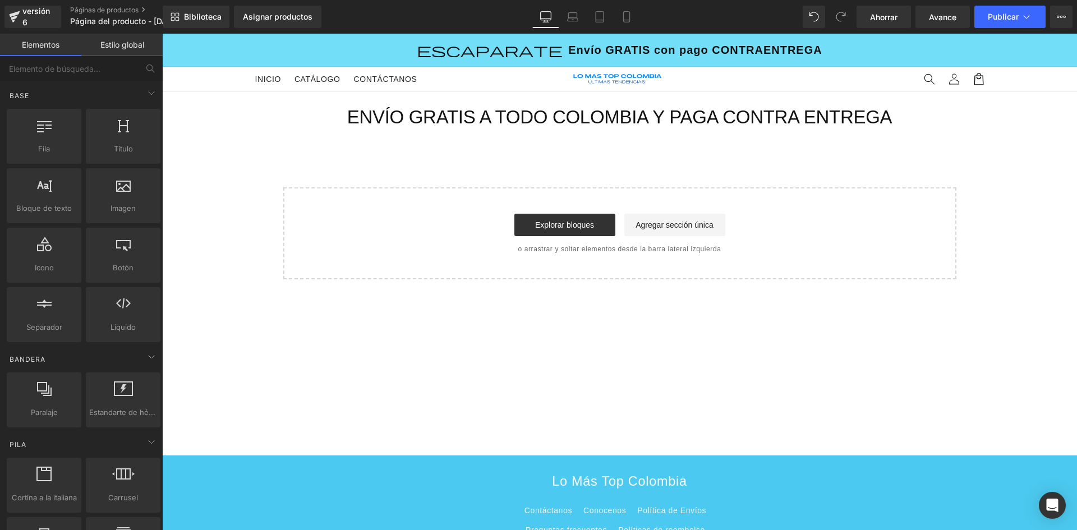
click at [514, 56] on font "escaparate" at bounding box center [490, 50] width 146 height 18
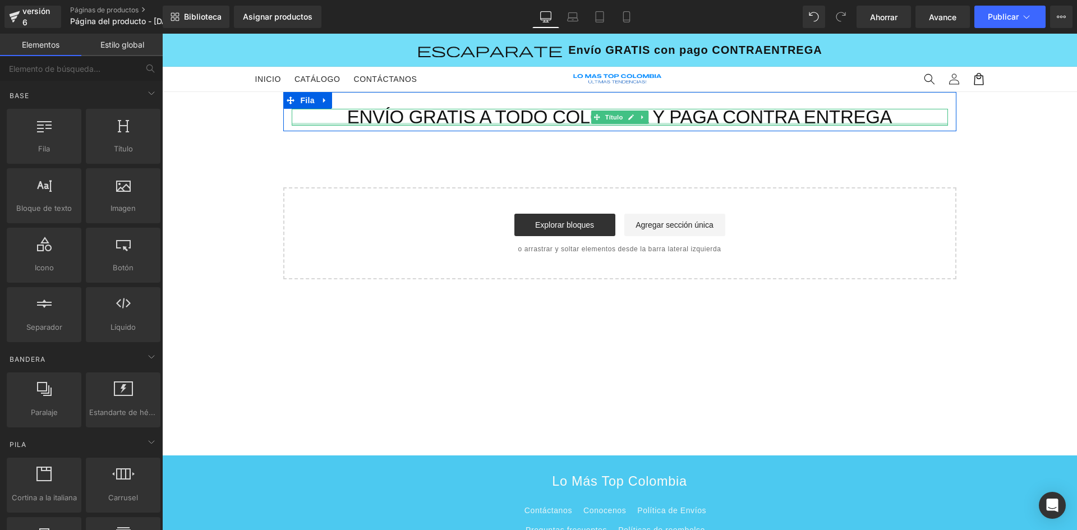
click at [427, 122] on font "Envío Gratis A Todo Colombia y Paga Contra Entrega" at bounding box center [619, 117] width 545 height 21
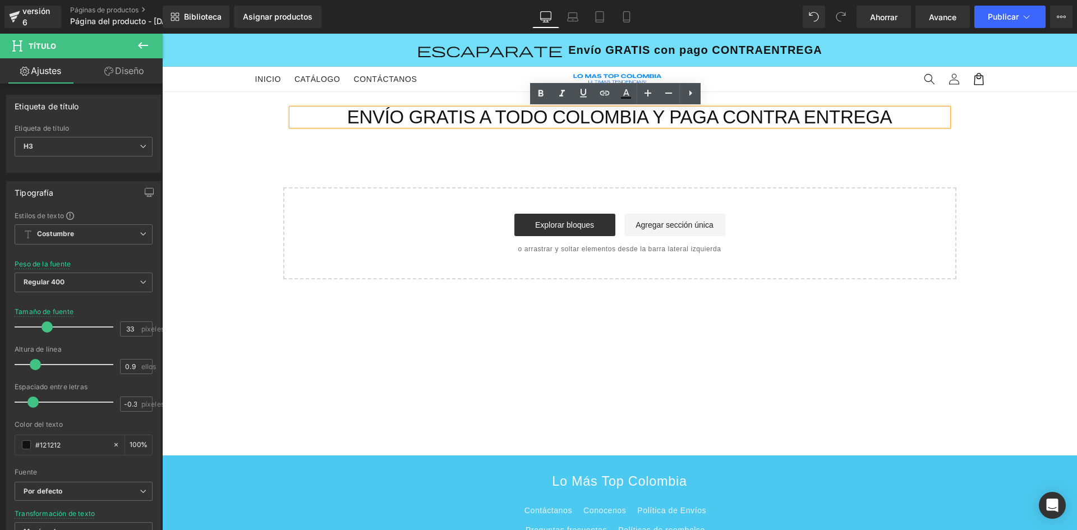
click at [304, 111] on div "Envío Gratis A Todo Colombia y Paga Contra Entrega" at bounding box center [620, 117] width 656 height 17
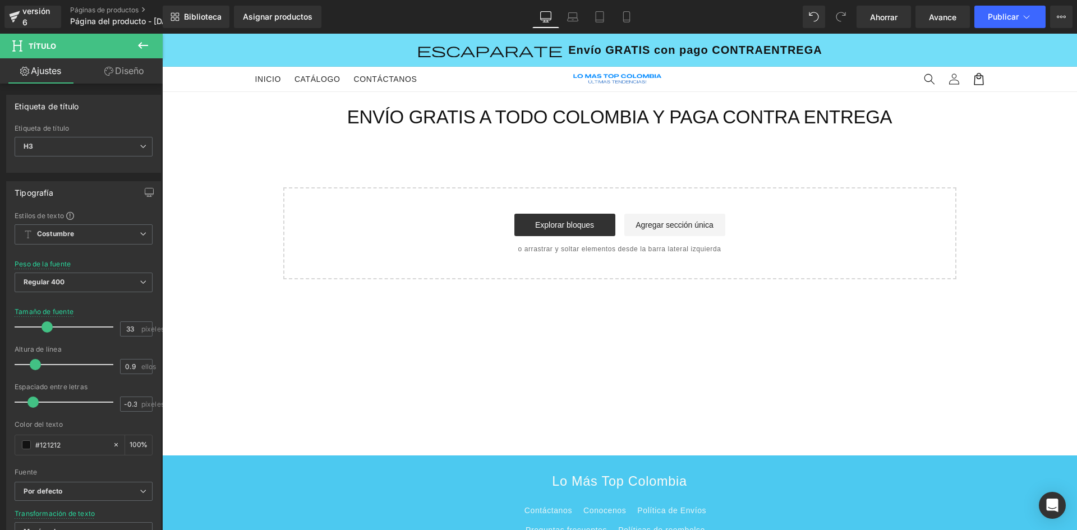
click at [463, 119] on font "Envío Gratis A Todo Colombia y Paga Contra Entrega" at bounding box center [619, 117] width 545 height 21
click at [154, 45] on button at bounding box center [142, 46] width 39 height 25
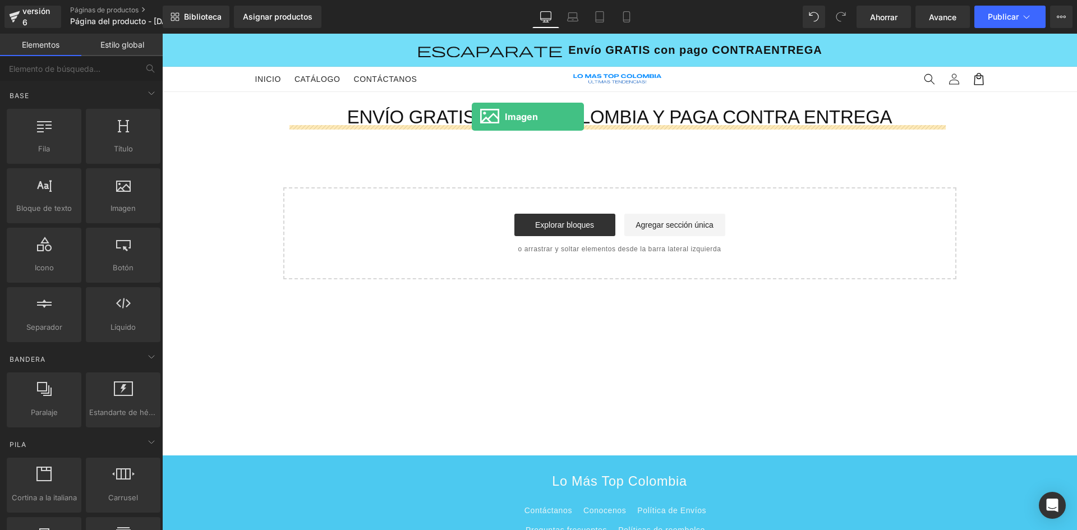
drag, startPoint x: 284, startPoint y: 246, endPoint x: 472, endPoint y: 117, distance: 227.5
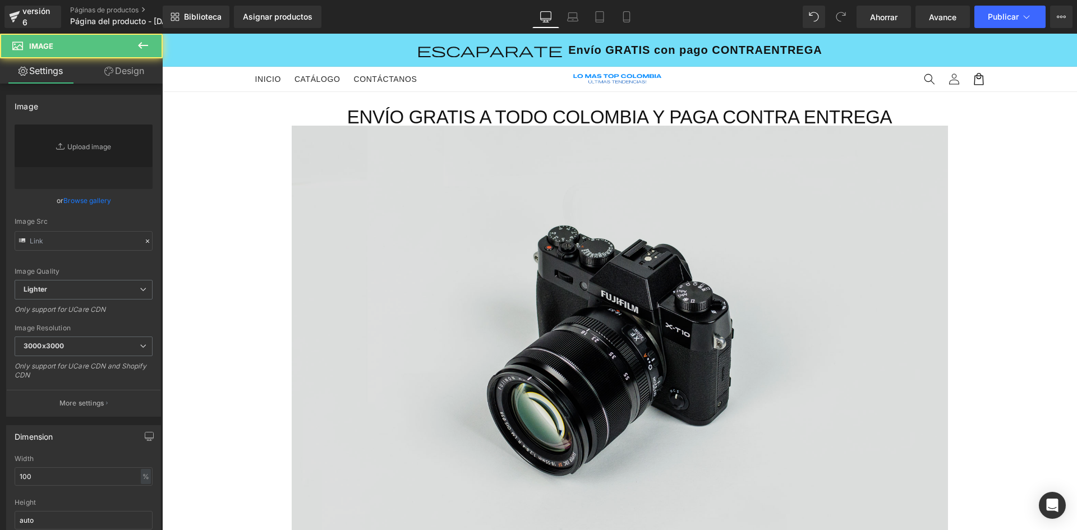
type input "//[DOMAIN_NAME][URL]"
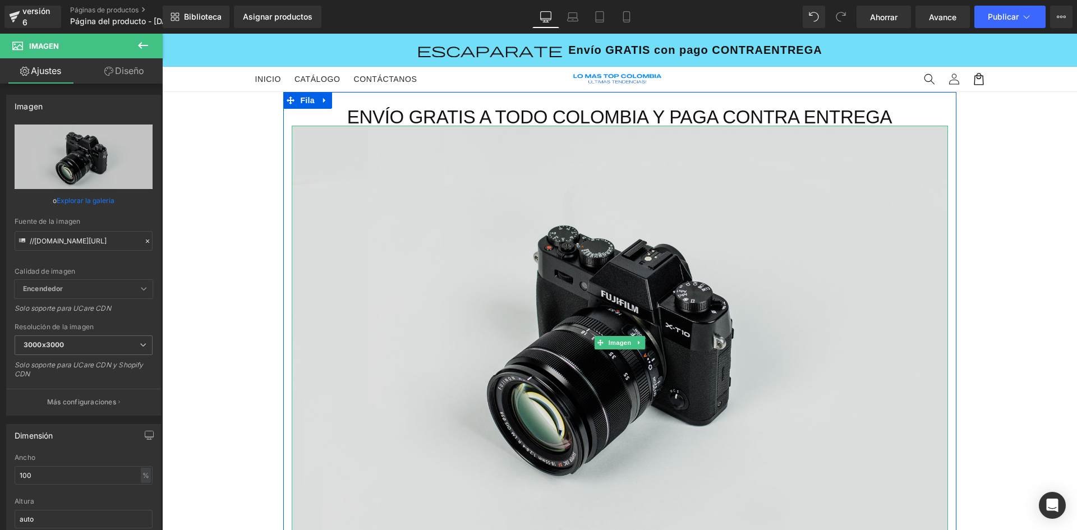
click at [536, 231] on img at bounding box center [620, 343] width 656 height 435
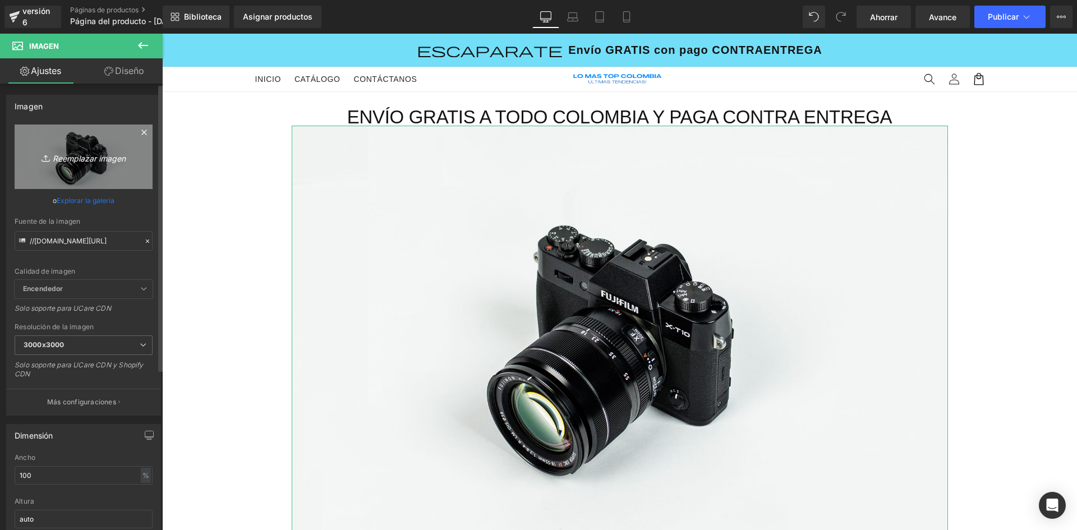
click at [88, 169] on link "Reemplazar imagen" at bounding box center [84, 157] width 138 height 65
type input "C:\fakepath\19 cm.png"
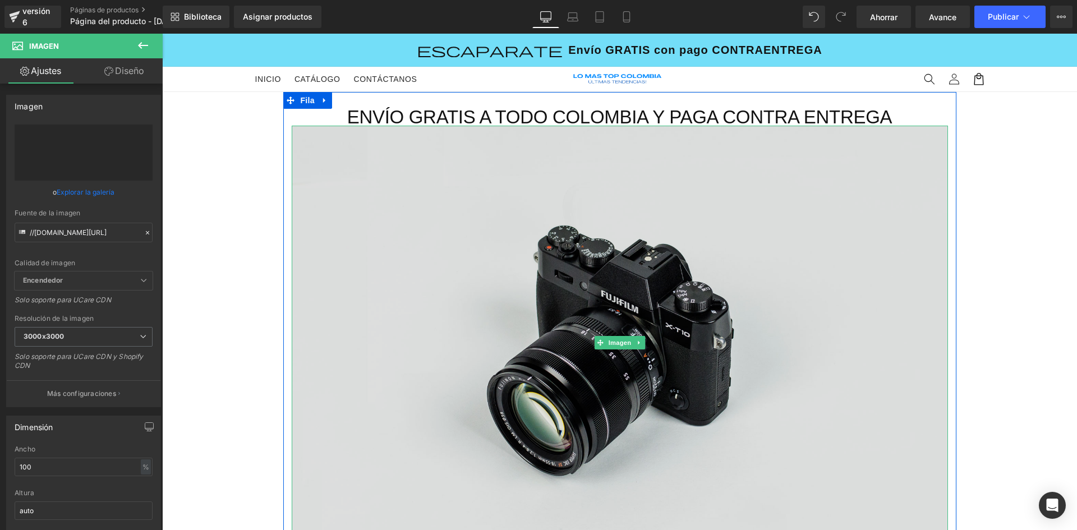
type input "[URL][DOMAIN_NAME]"
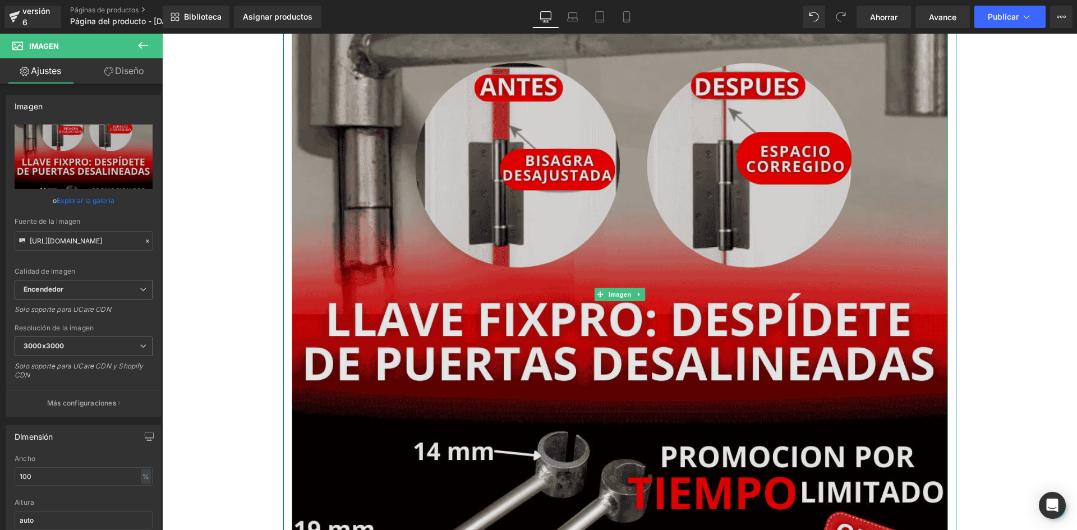
scroll to position [673, 0]
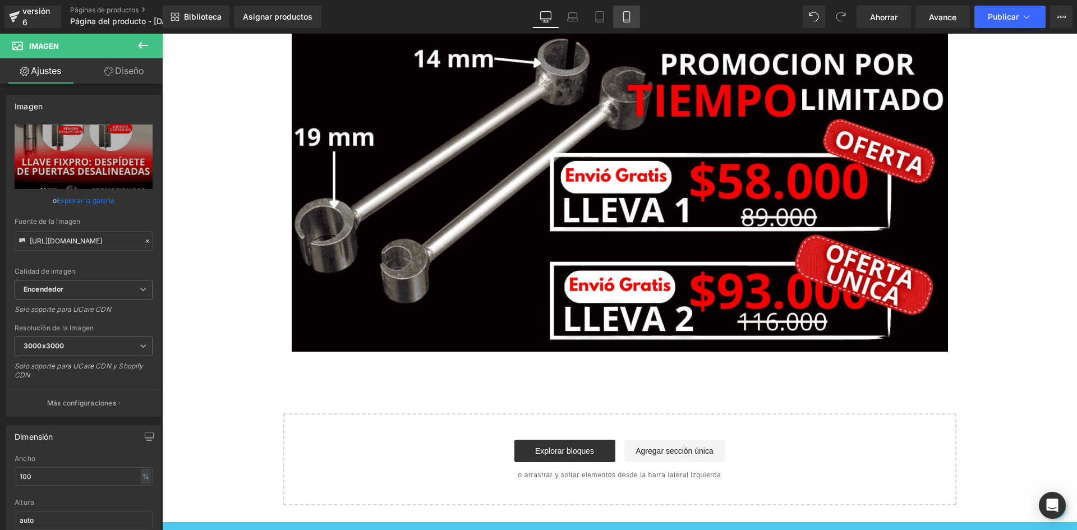
click at [627, 17] on icon at bounding box center [626, 16] width 11 height 11
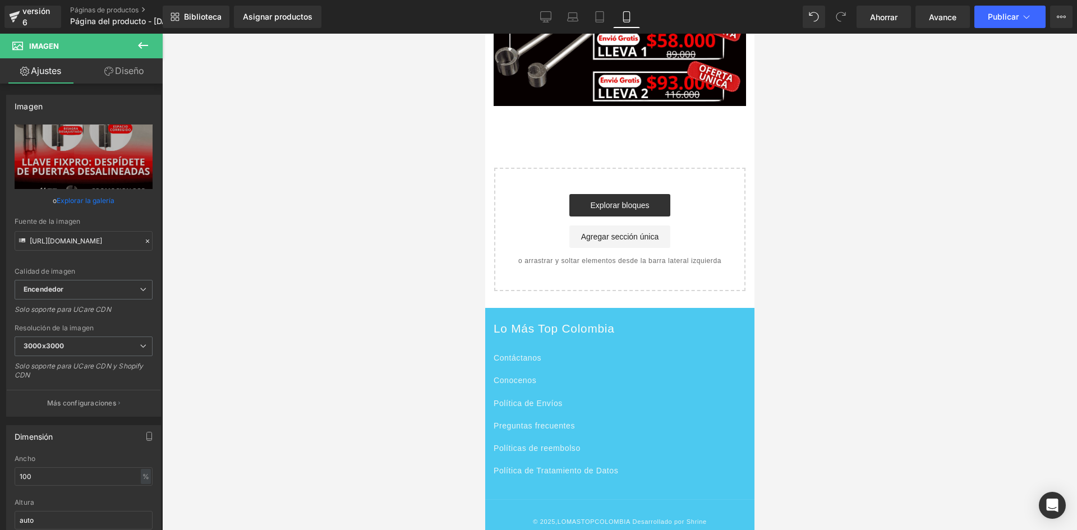
scroll to position [0, 0]
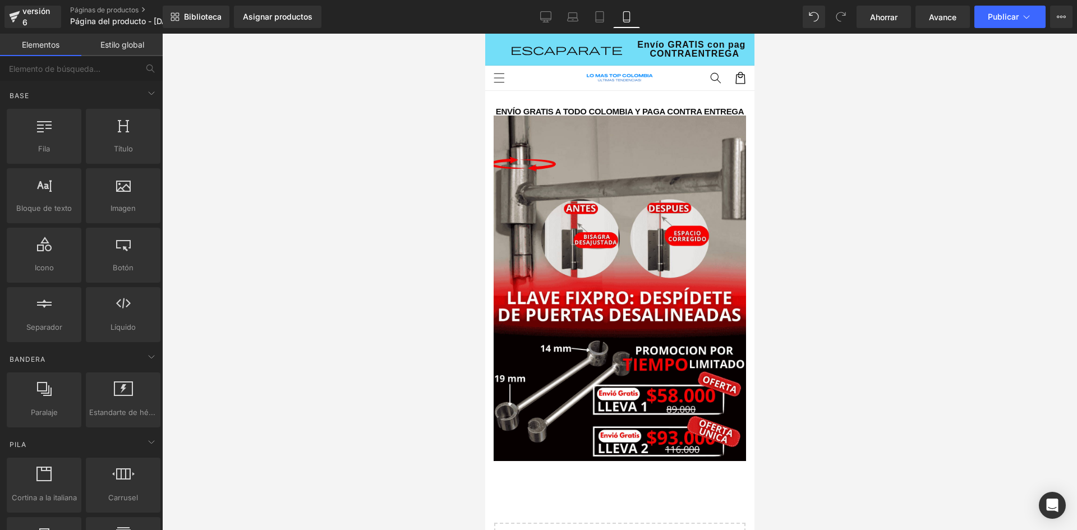
click at [404, 97] on div at bounding box center [619, 282] width 915 height 496
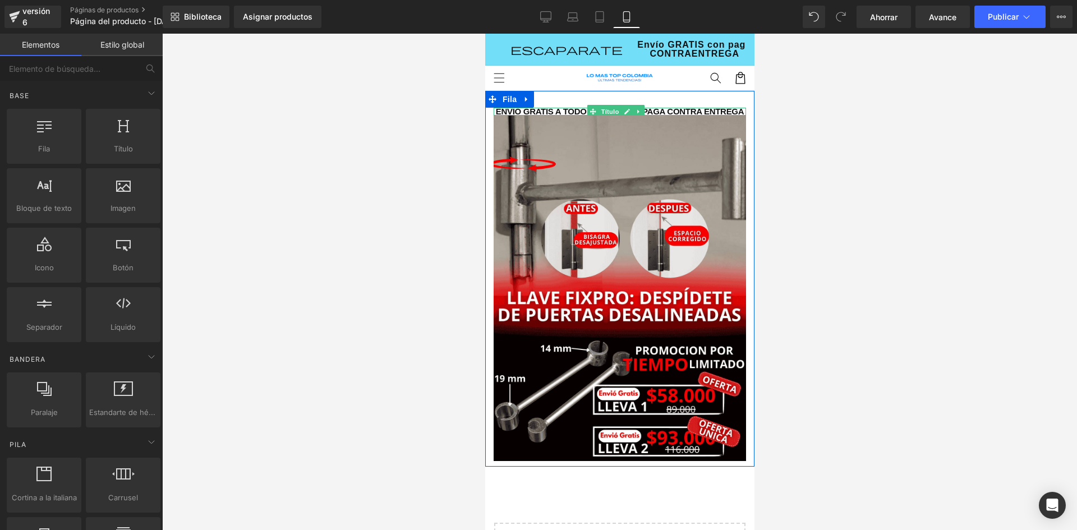
click at [568, 111] on font "Envío Gratis A Todo Colombia y Paga Contra Entrega" at bounding box center [619, 112] width 249 height 10
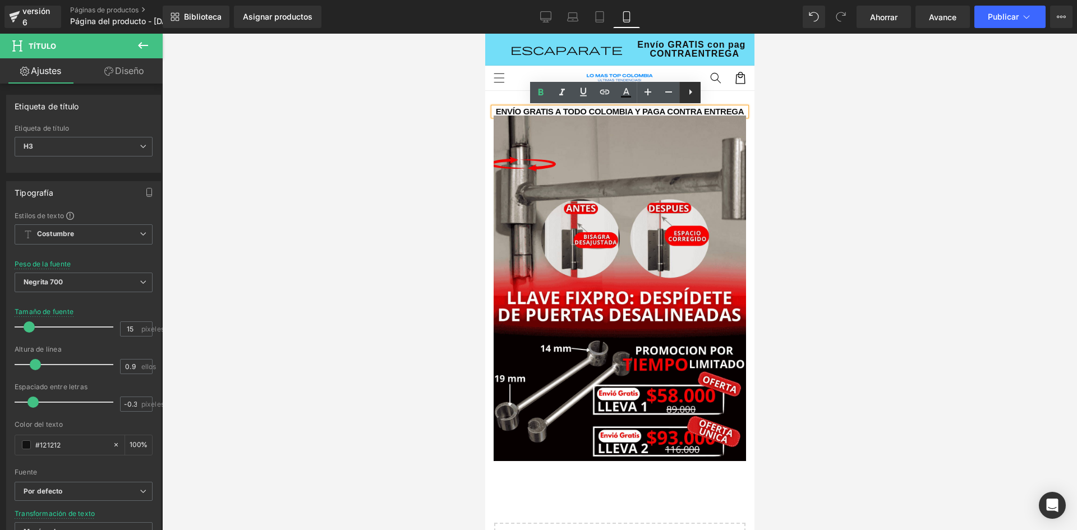
click at [689, 99] on link at bounding box center [689, 92] width 21 height 21
click at [776, 117] on div at bounding box center [619, 282] width 915 height 496
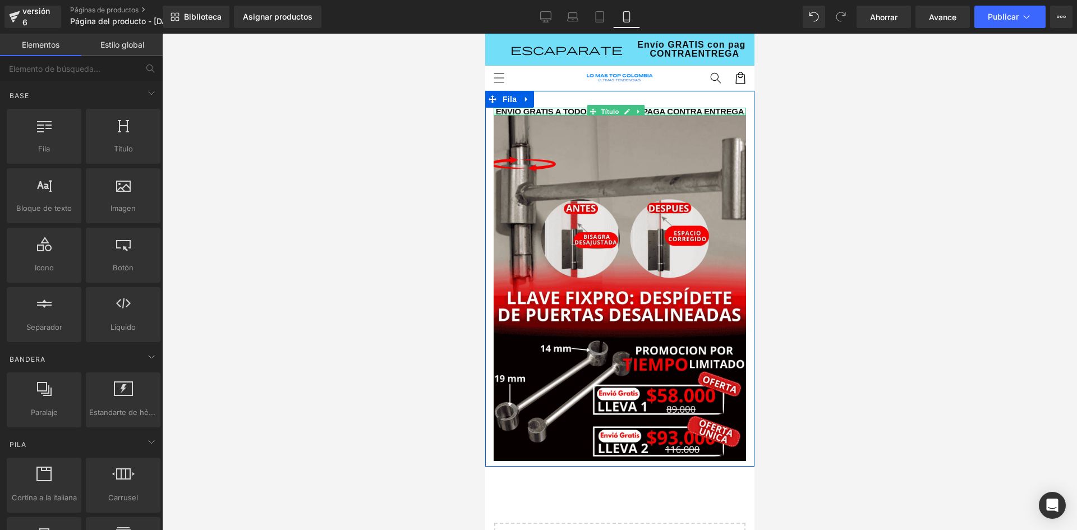
click at [678, 113] on div at bounding box center [619, 114] width 252 height 3
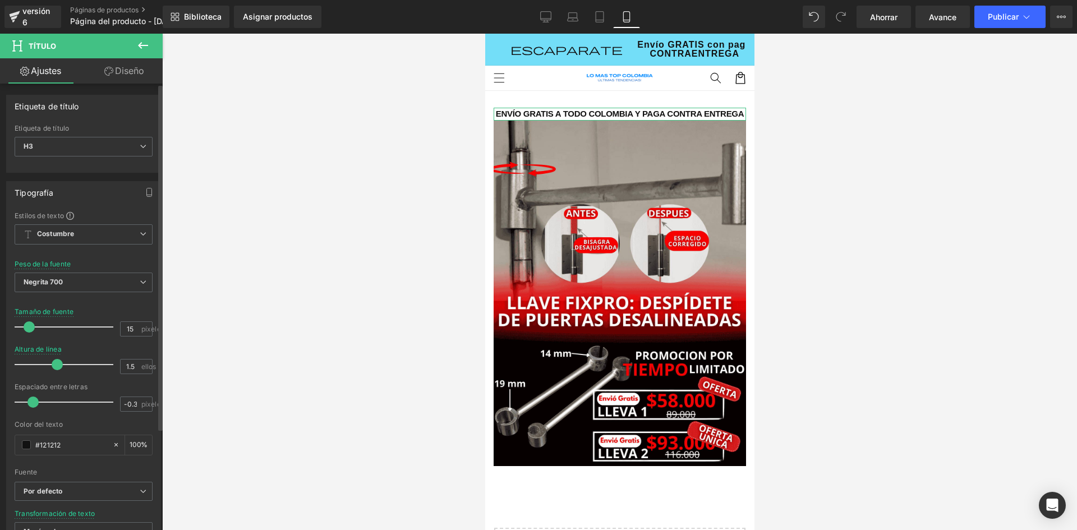
type input "1.6"
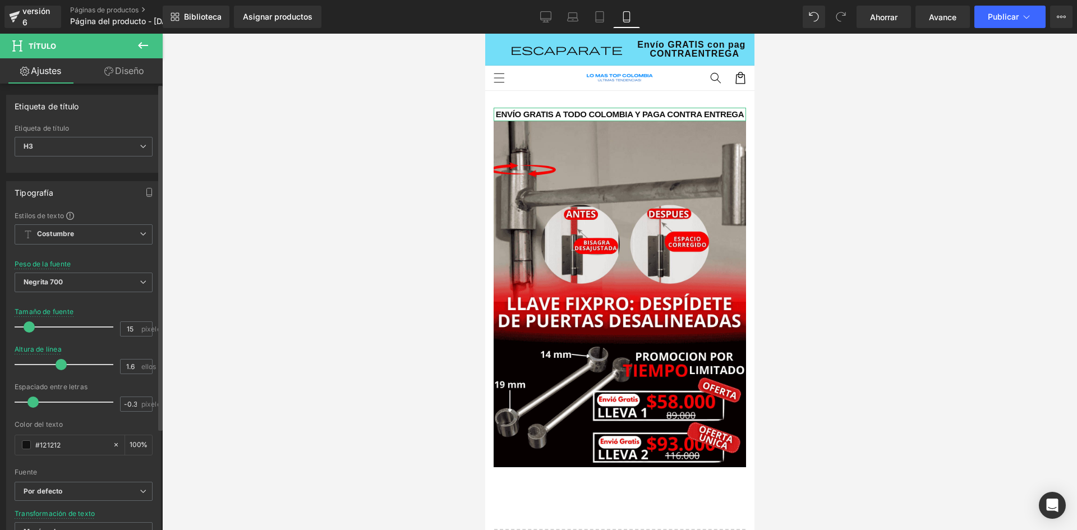
drag, startPoint x: 36, startPoint y: 365, endPoint x: 62, endPoint y: 365, distance: 25.8
click at [62, 365] on span at bounding box center [61, 364] width 11 height 11
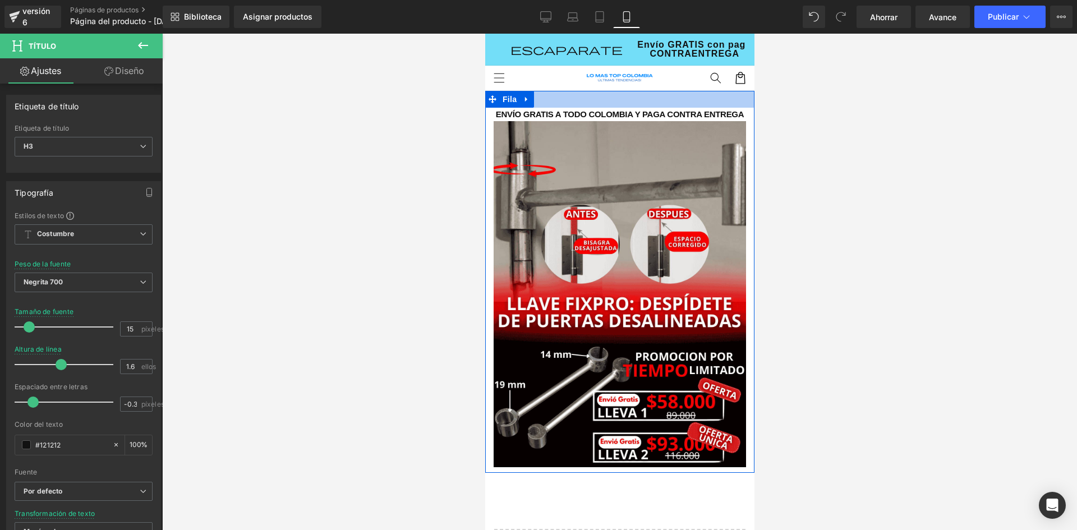
click at [607, 100] on div at bounding box center [619, 99] width 269 height 17
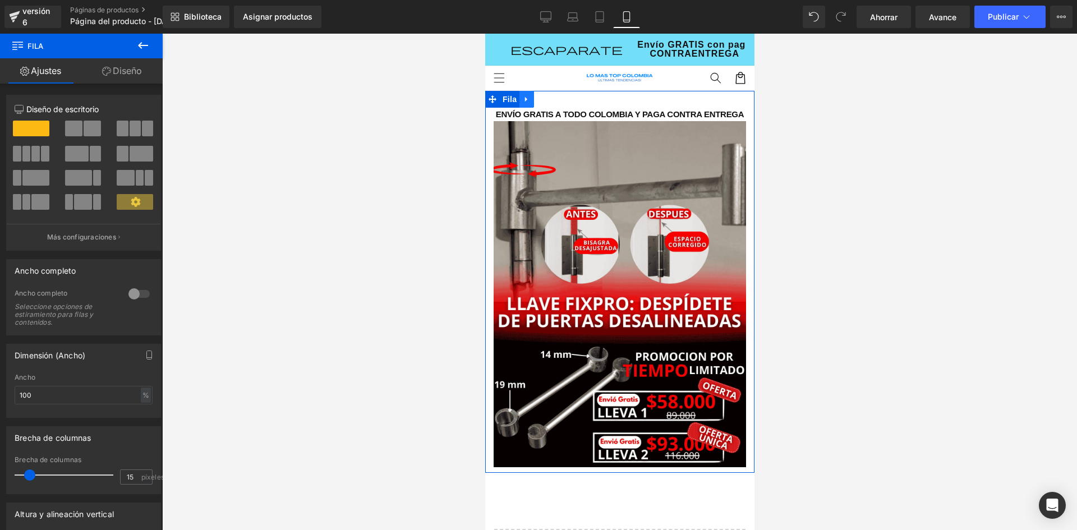
click at [522, 100] on icon at bounding box center [526, 99] width 8 height 8
click at [554, 100] on icon at bounding box center [555, 99] width 8 height 8
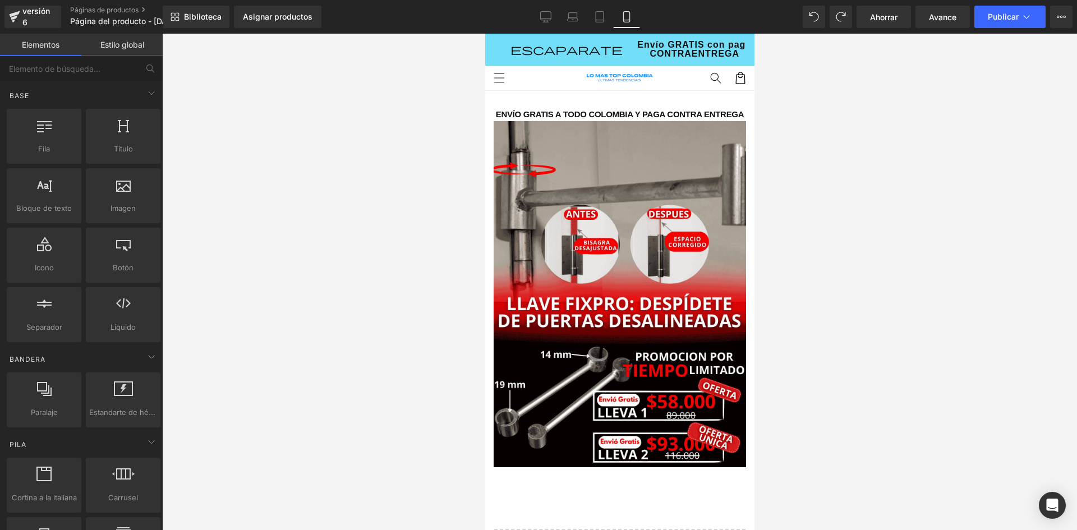
click at [829, 134] on div at bounding box center [619, 282] width 915 height 496
click at [640, 46] on font "Envío GRATIS con pago CONTRAENTREGA" at bounding box center [694, 49] width 114 height 19
click at [100, 46] on font "Estilo global" at bounding box center [122, 45] width 44 height 10
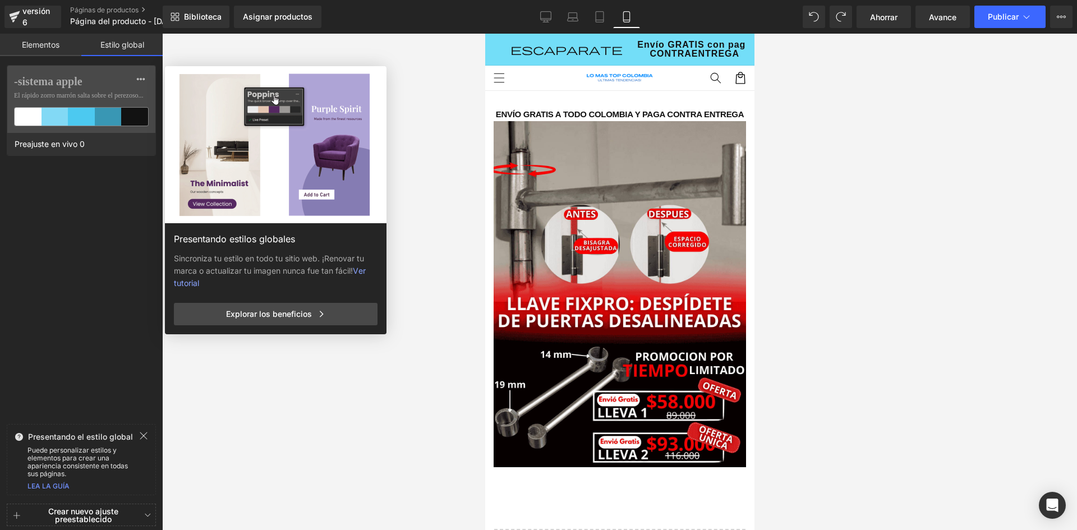
click at [49, 48] on font "Elementos" at bounding box center [41, 45] width 38 height 10
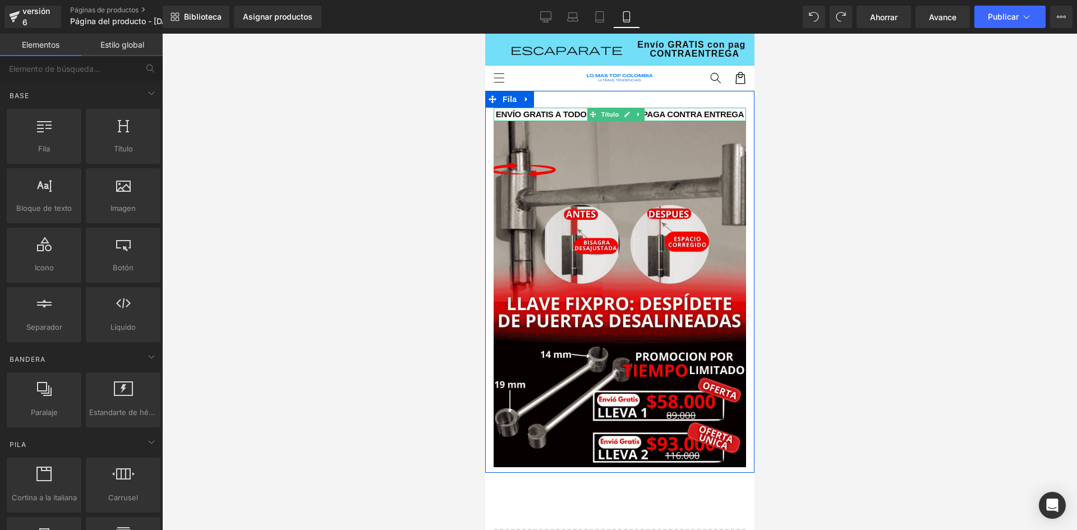
click at [557, 114] on font "Envío Gratis A Todo Colombia y Paga Contra Entrega" at bounding box center [619, 114] width 249 height 10
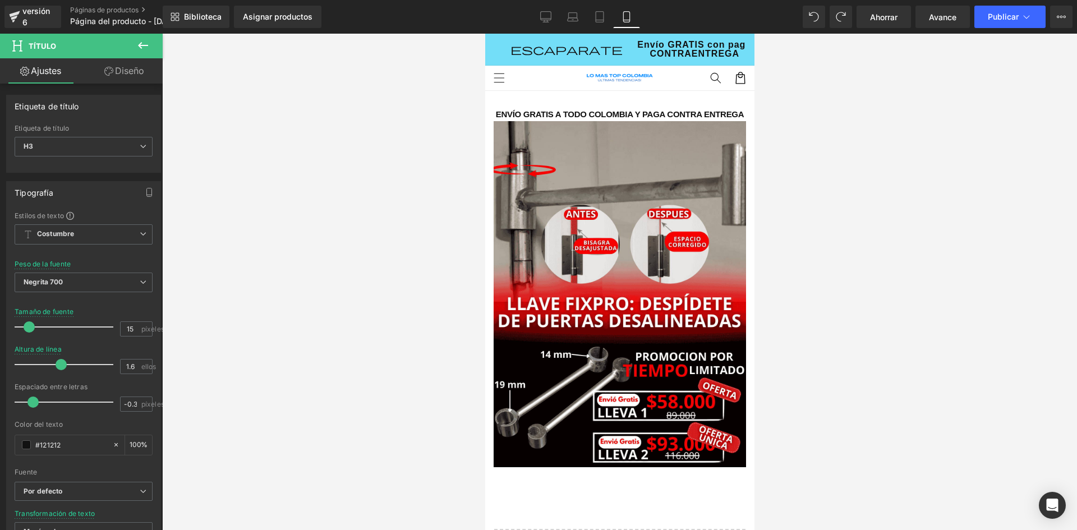
click at [111, 70] on icon at bounding box center [108, 71] width 9 height 9
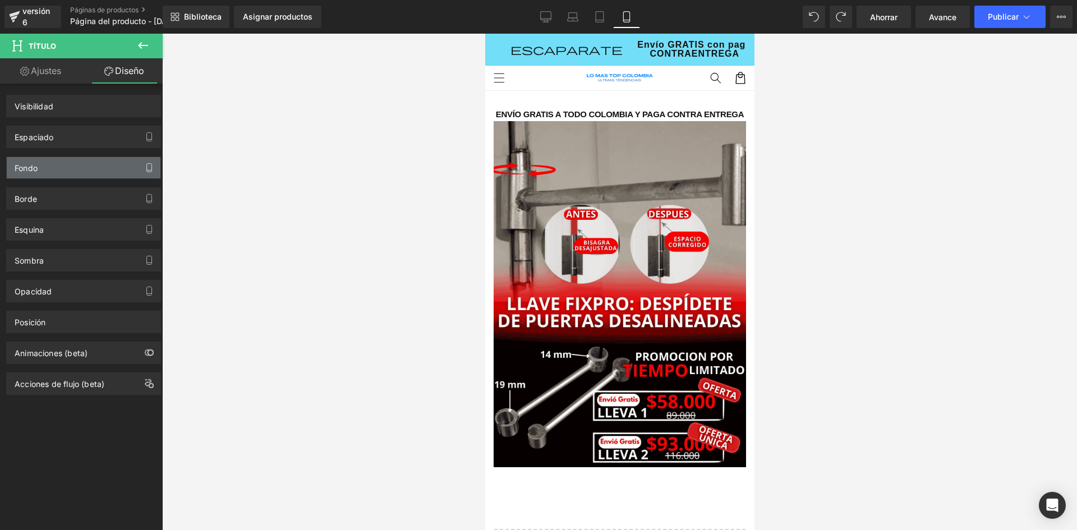
click at [145, 166] on icon "button" at bounding box center [149, 167] width 9 height 9
click at [20, 169] on font "Fondo" at bounding box center [26, 168] width 23 height 10
click at [33, 140] on font "Espaciado" at bounding box center [34, 137] width 39 height 10
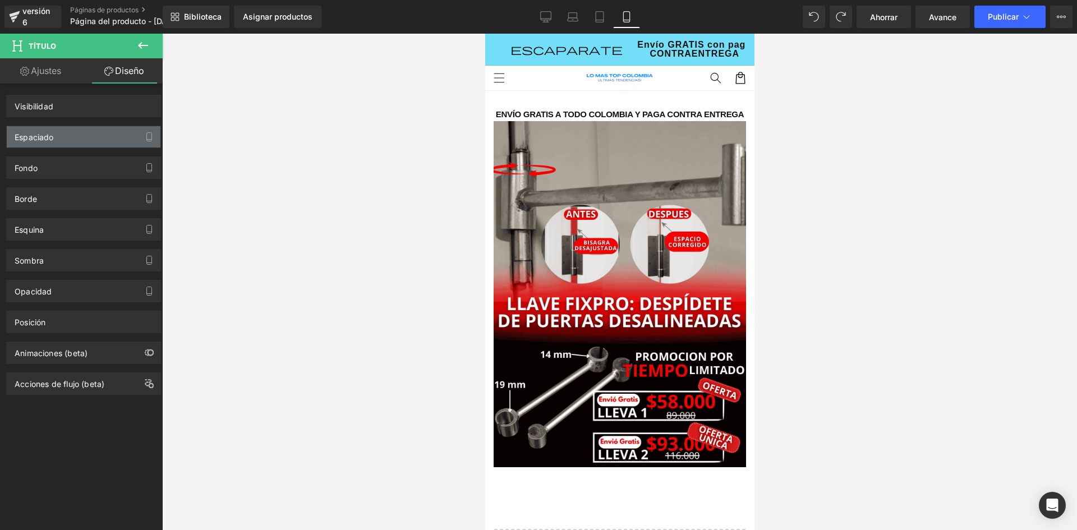
click at [33, 140] on font "Espaciado" at bounding box center [34, 137] width 39 height 10
click at [151, 47] on button at bounding box center [142, 46] width 39 height 25
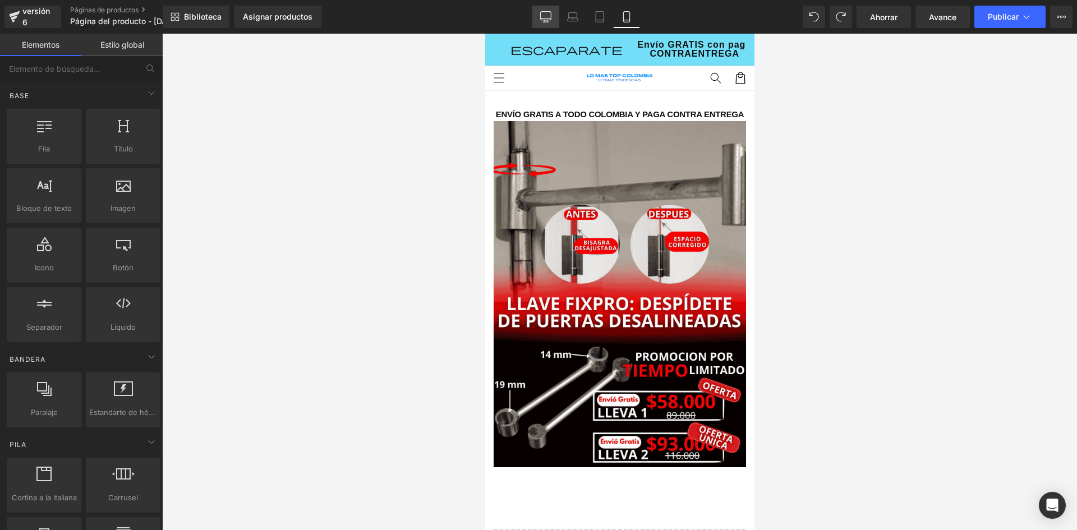
click at [545, 14] on icon at bounding box center [545, 16] width 11 height 11
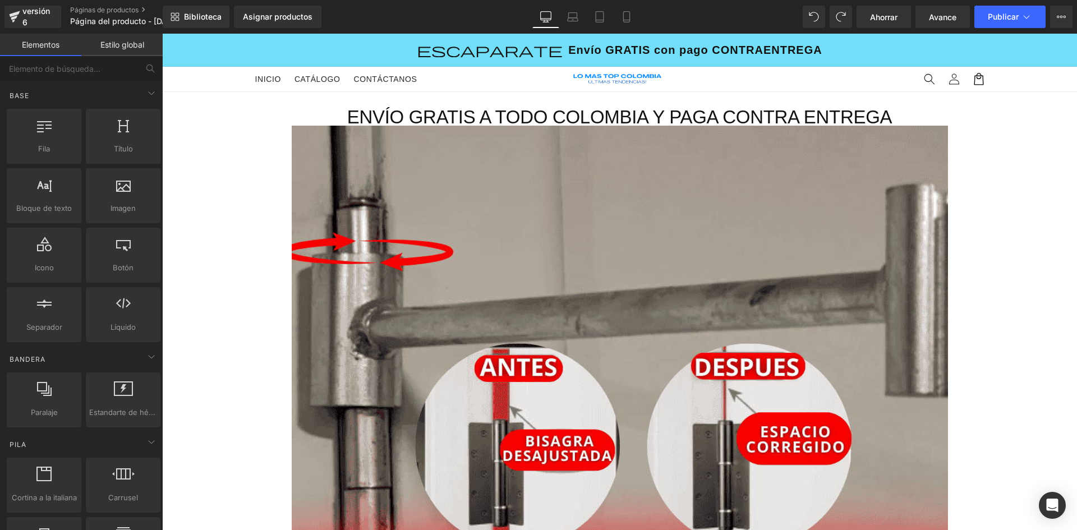
scroll to position [58, 0]
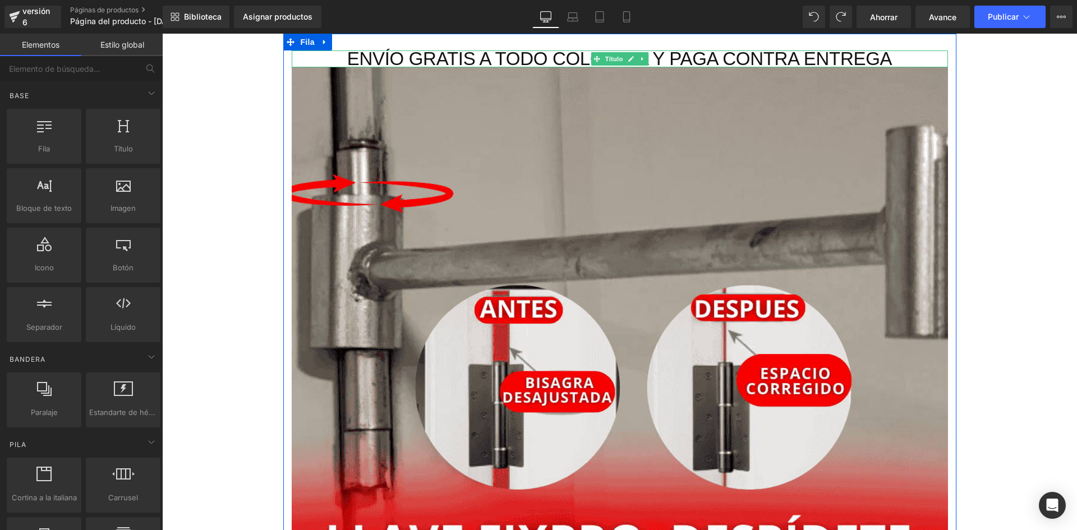
click at [531, 59] on font "Envío Gratis A Todo Colombia y Paga Contra Entrega" at bounding box center [619, 58] width 545 height 21
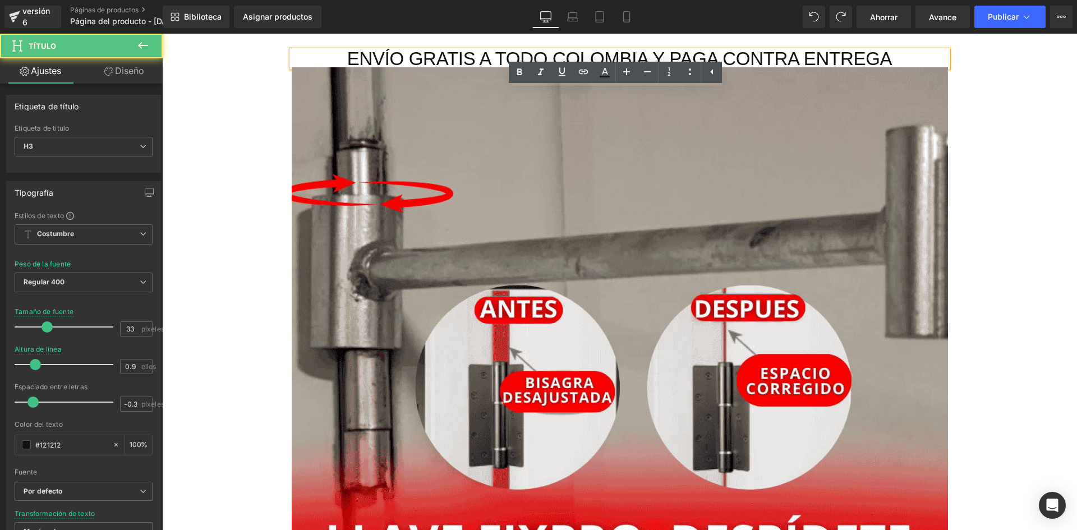
drag, startPoint x: 393, startPoint y: 62, endPoint x: 379, endPoint y: 61, distance: 14.1
click at [393, 62] on font "Envío Gratis A Todo Colombia y Paga Contra Entrega" at bounding box center [619, 58] width 545 height 21
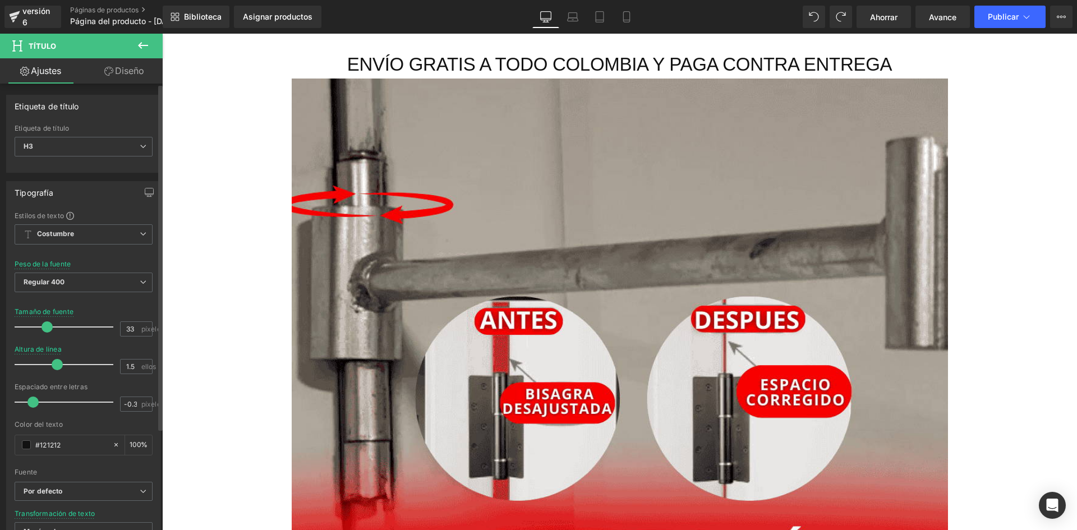
type input "1.4"
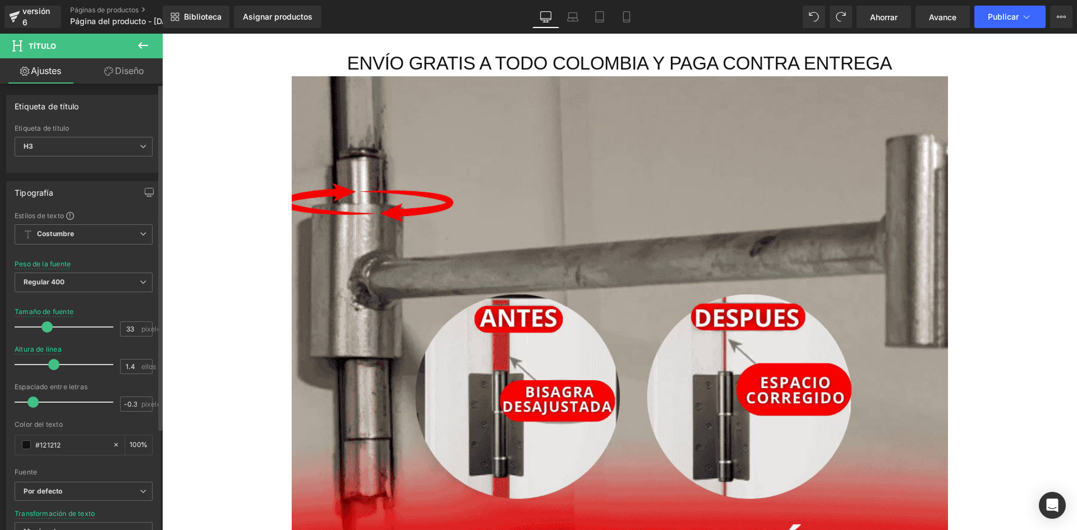
drag, startPoint x: 33, startPoint y: 366, endPoint x: 52, endPoint y: 364, distance: 18.6
click at [52, 364] on span at bounding box center [53, 364] width 11 height 11
click at [129, 75] on font "Diseño" at bounding box center [129, 70] width 29 height 11
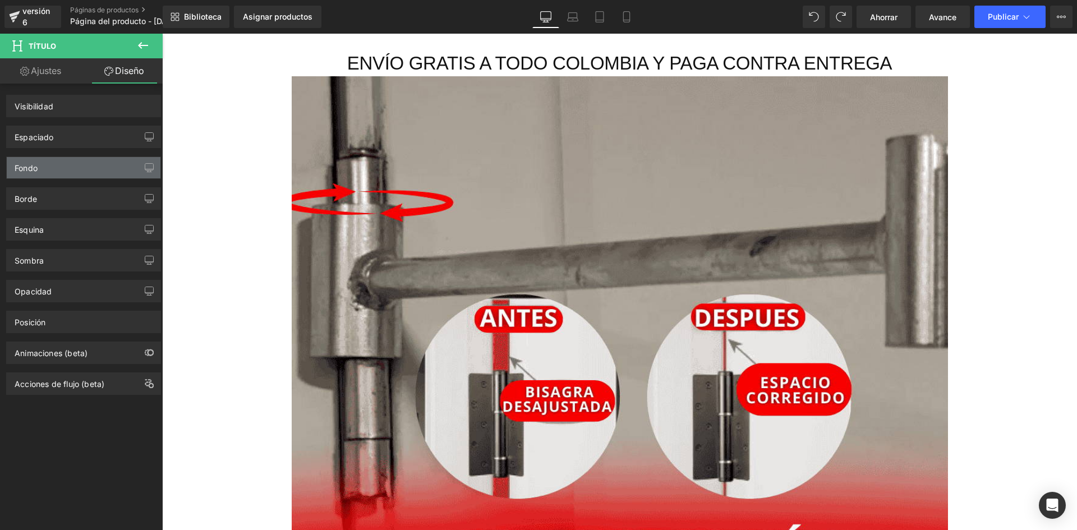
click at [28, 169] on font "Fondo" at bounding box center [26, 168] width 23 height 10
click at [148, 172] on icon "button" at bounding box center [149, 167] width 9 height 9
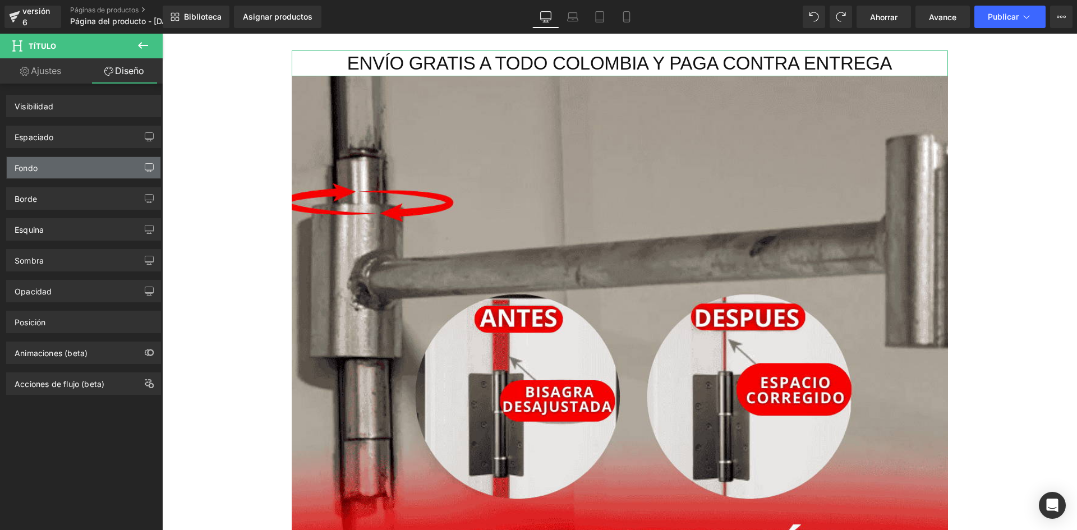
click at [148, 172] on icon "button" at bounding box center [149, 167] width 9 height 9
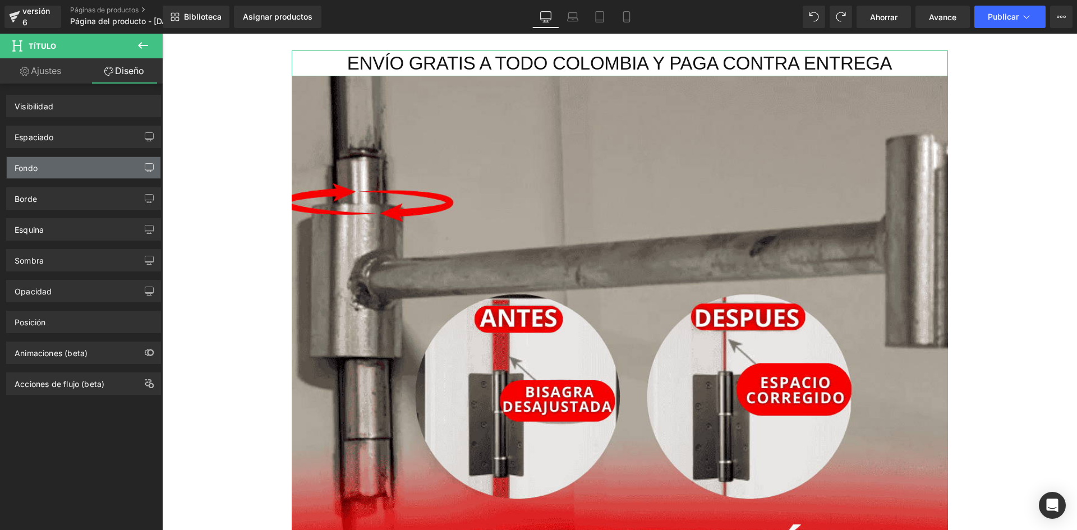
click at [148, 172] on icon "button" at bounding box center [149, 167] width 9 height 9
click at [618, 16] on link "Móvil" at bounding box center [626, 17] width 27 height 22
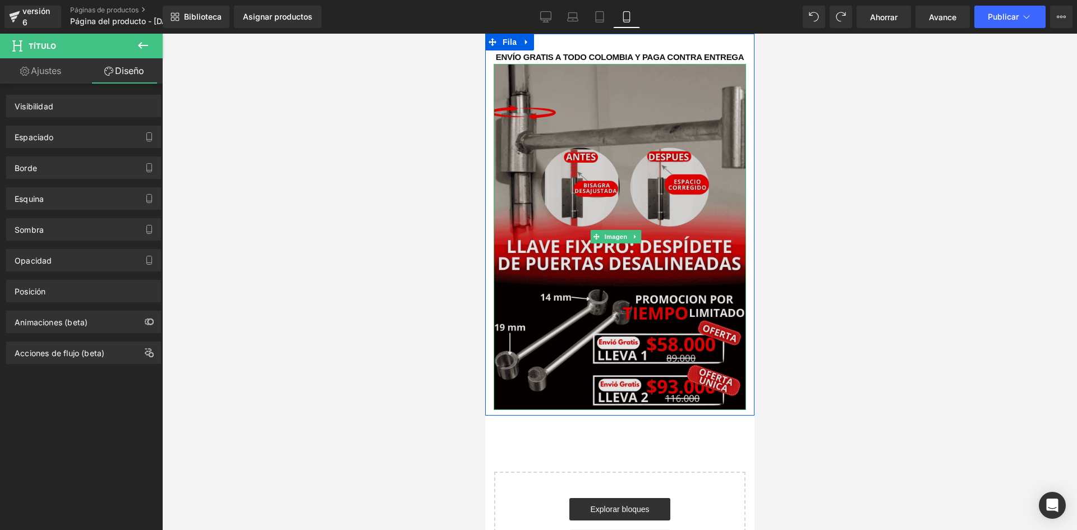
scroll to position [0, 0]
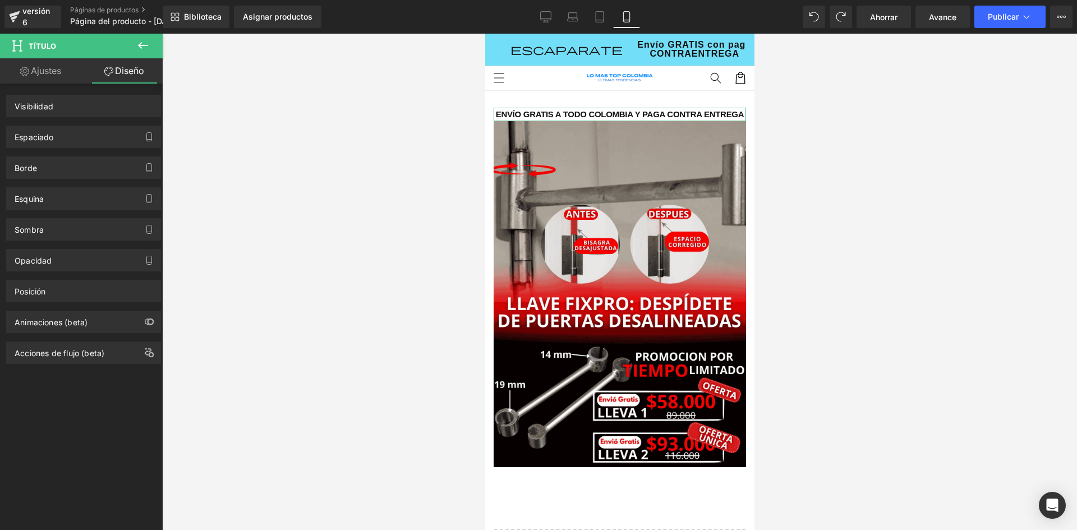
click at [34, 76] on font "Ajustes" at bounding box center [46, 70] width 30 height 11
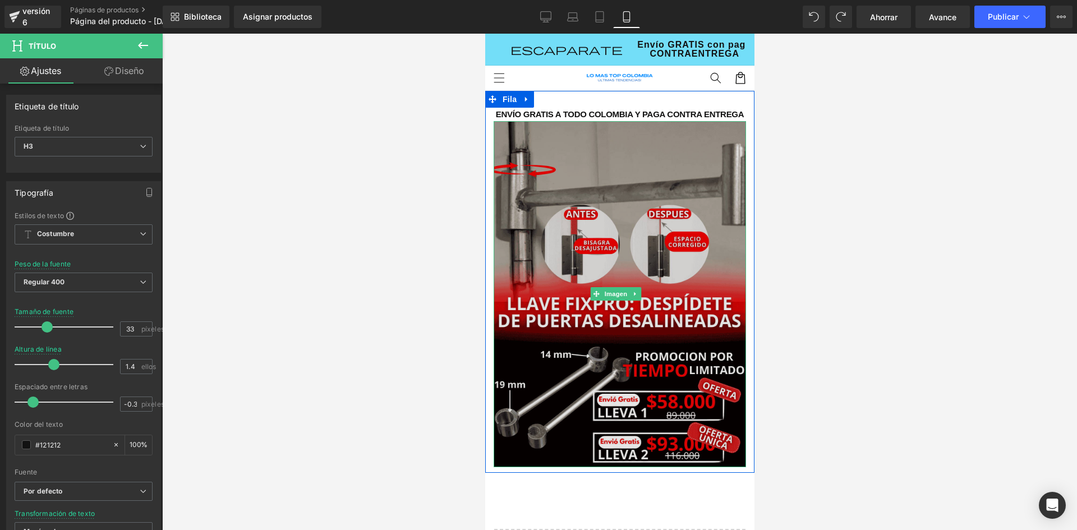
click at [565, 183] on img at bounding box center [619, 294] width 252 height 346
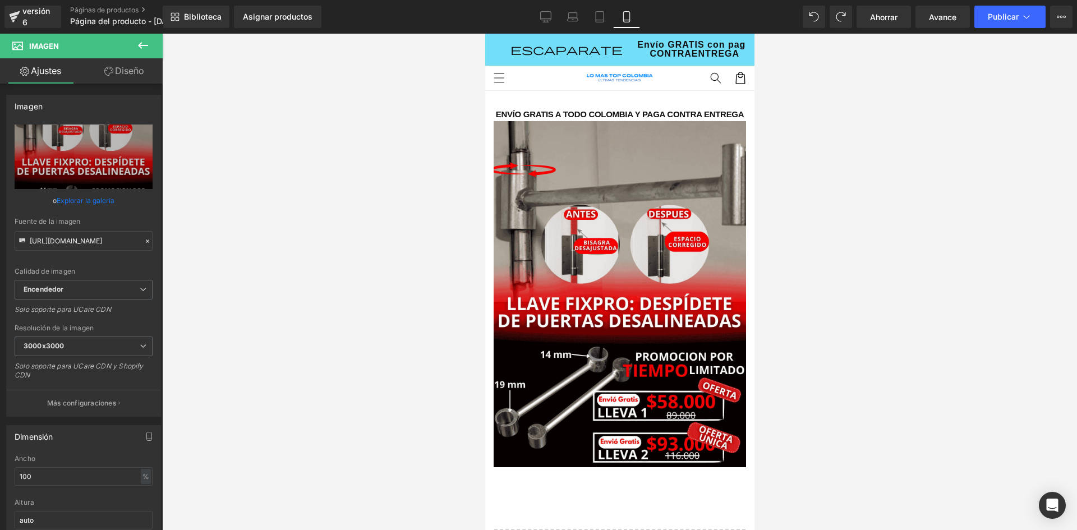
click at [146, 44] on icon at bounding box center [142, 45] width 13 height 13
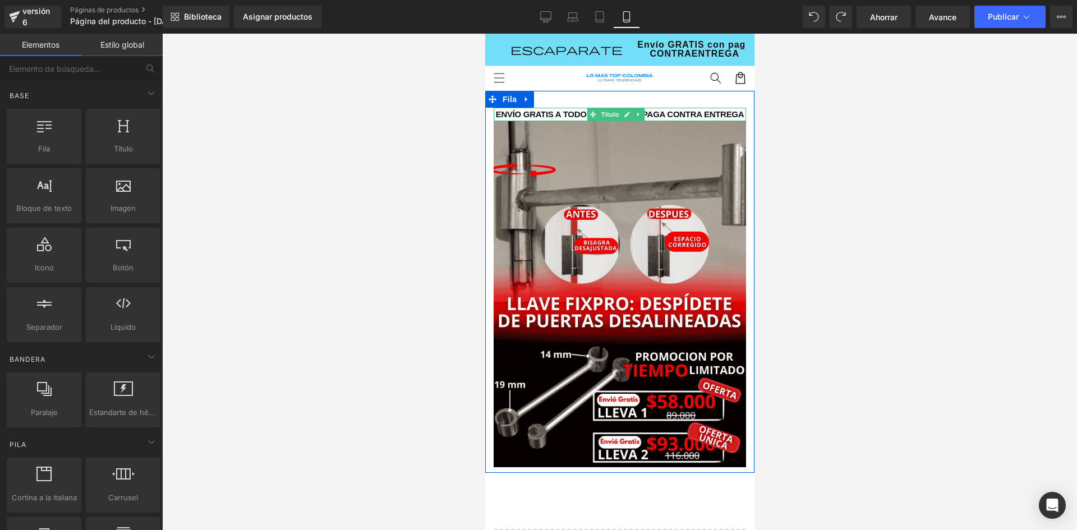
click at [555, 113] on font "Envío Gratis A Todo Colombia y Paga Contra Entrega" at bounding box center [619, 114] width 249 height 10
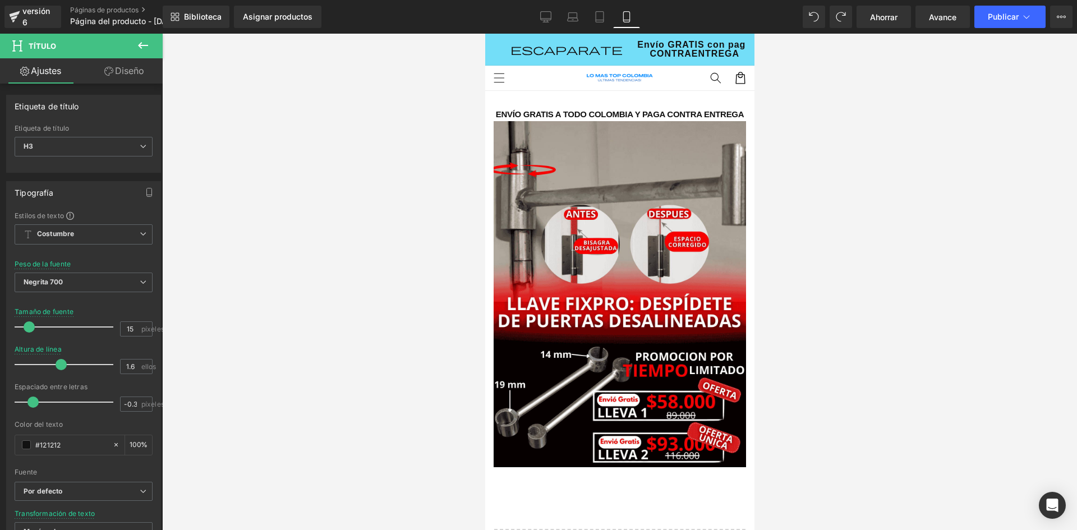
click at [148, 47] on icon at bounding box center [142, 45] width 13 height 13
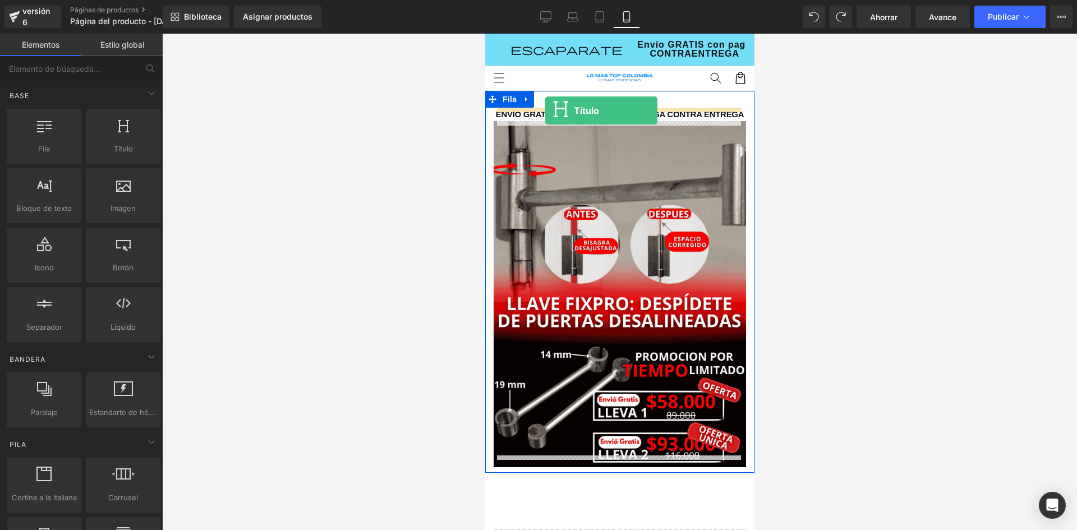
drag, startPoint x: 604, startPoint y: 174, endPoint x: 545, endPoint y: 111, distance: 86.9
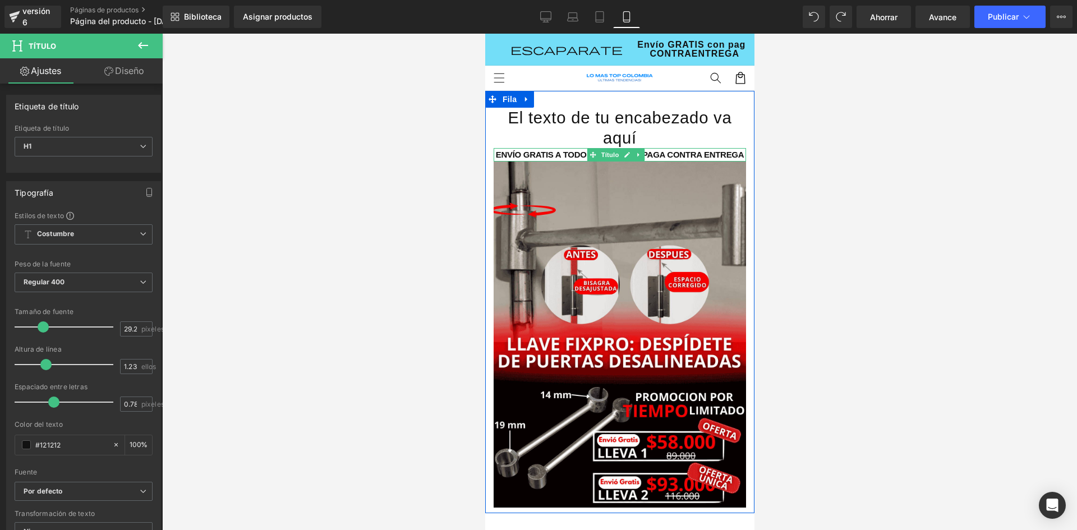
click at [562, 156] on font "Envío Gratis A Todo Colombia y Paga Contra Entrega" at bounding box center [619, 155] width 249 height 10
click at [562, 157] on font "Envío Gratis A Todo Colombia y Paga Contra Entrega" at bounding box center [619, 155] width 249 height 10
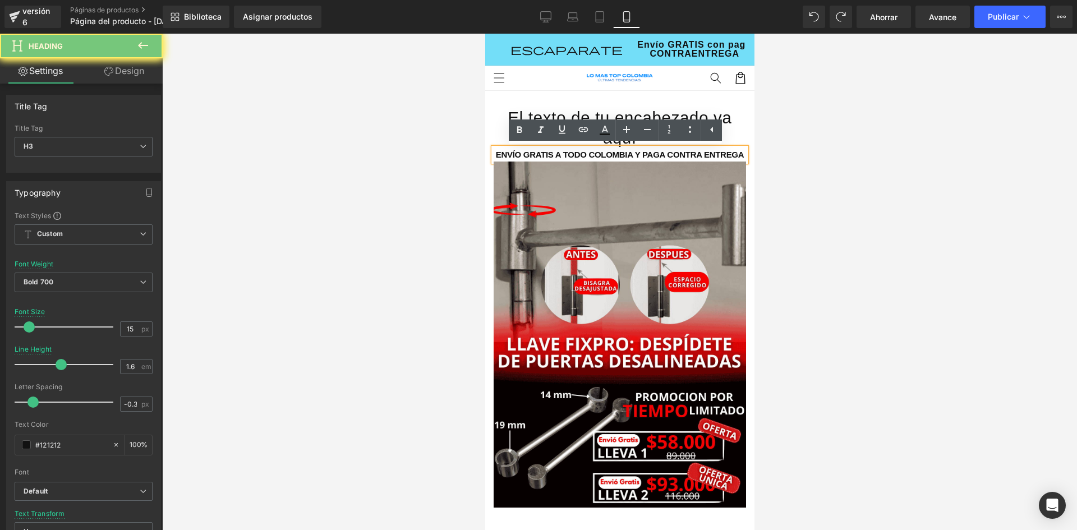
click at [562, 157] on font "Envío Gratis A Todo Colombia y Paga Contra Entrega" at bounding box center [619, 155] width 249 height 10
drag, startPoint x: 677, startPoint y: 153, endPoint x: 523, endPoint y: 150, distance: 154.3
click at [537, 149] on div "Envío Gratis A Todo Colombia y Paga Contra Entrega" at bounding box center [619, 154] width 252 height 13
drag, startPoint x: 528, startPoint y: 155, endPoint x: 601, endPoint y: 155, distance: 72.9
click at [600, 155] on font "Envío Gratis A Todo Colombia y Paga Contra Entrega" at bounding box center [619, 155] width 249 height 10
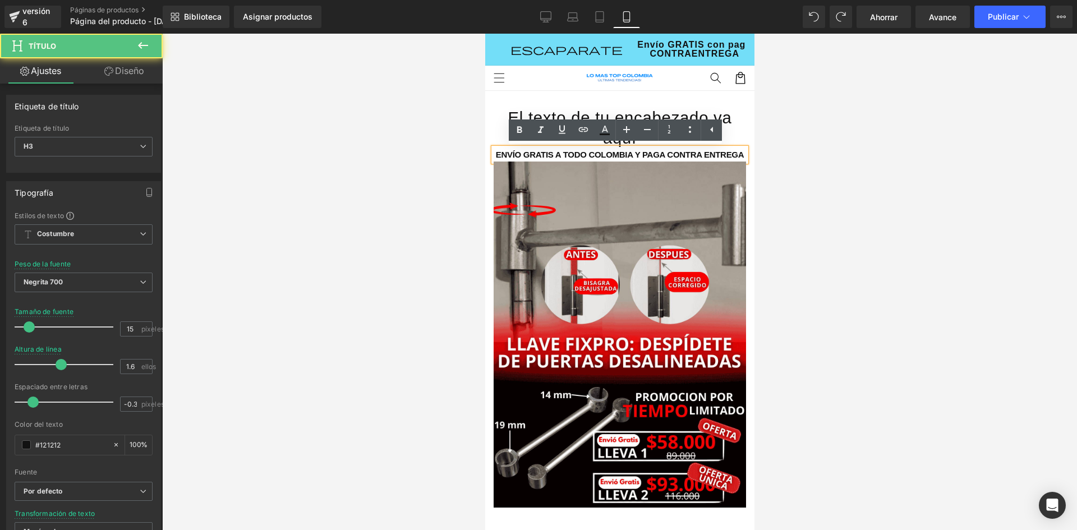
click at [601, 155] on font "Envío Gratis A Todo Colombia y Paga Contra Entrega" at bounding box center [619, 155] width 249 height 10
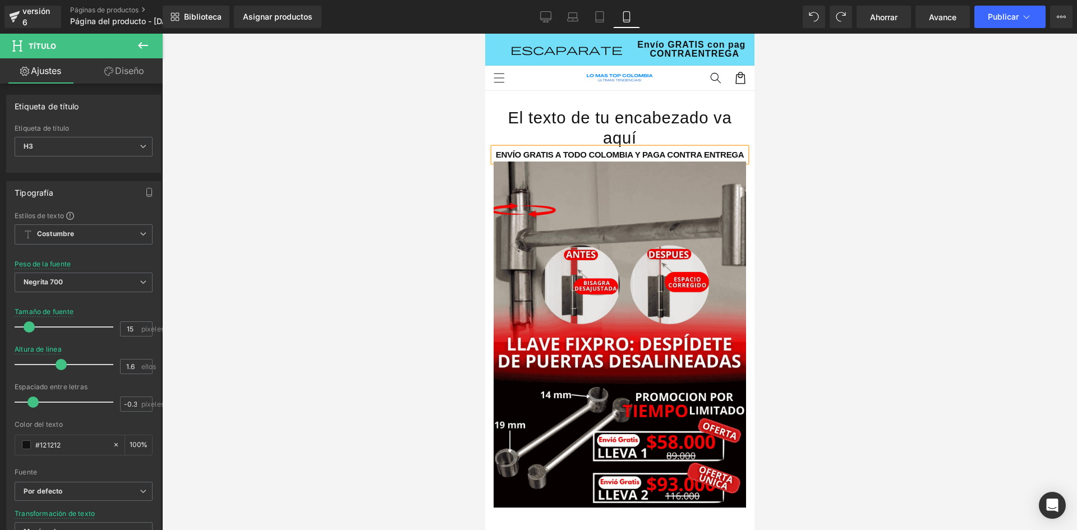
click at [655, 158] on font "Envío Gratis A Todo Colombia y Paga Contra Entrega" at bounding box center [619, 155] width 249 height 10
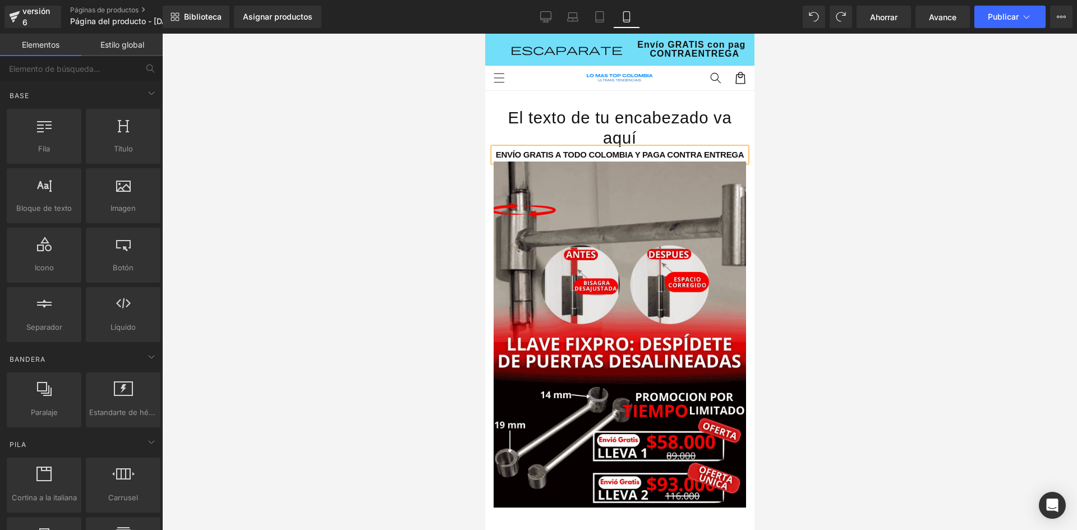
click at [464, 133] on div at bounding box center [619, 282] width 915 height 496
click at [586, 120] on font "El texto de tu encabezado va aquí" at bounding box center [619, 128] width 224 height 38
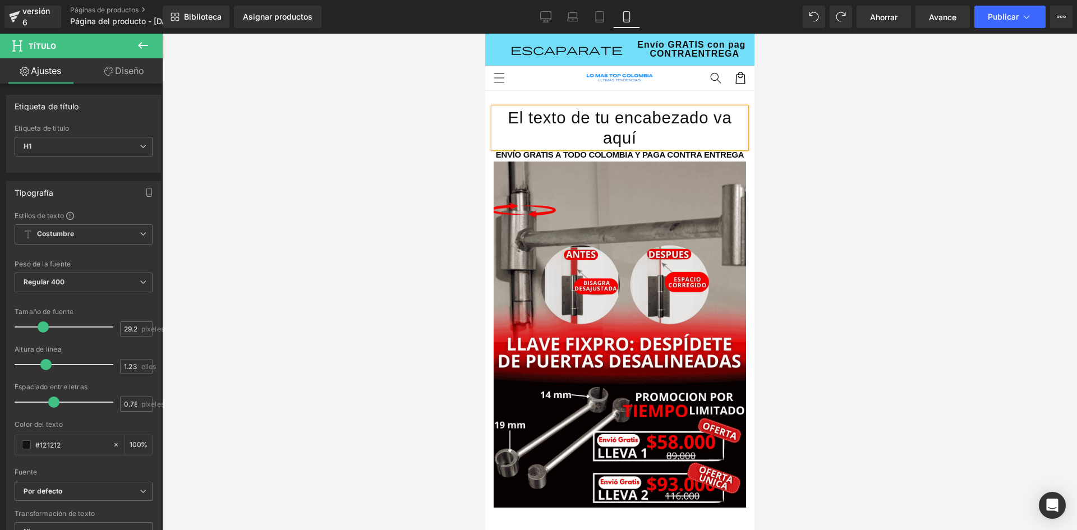
click at [153, 69] on link "Diseño" at bounding box center [124, 70] width 81 height 25
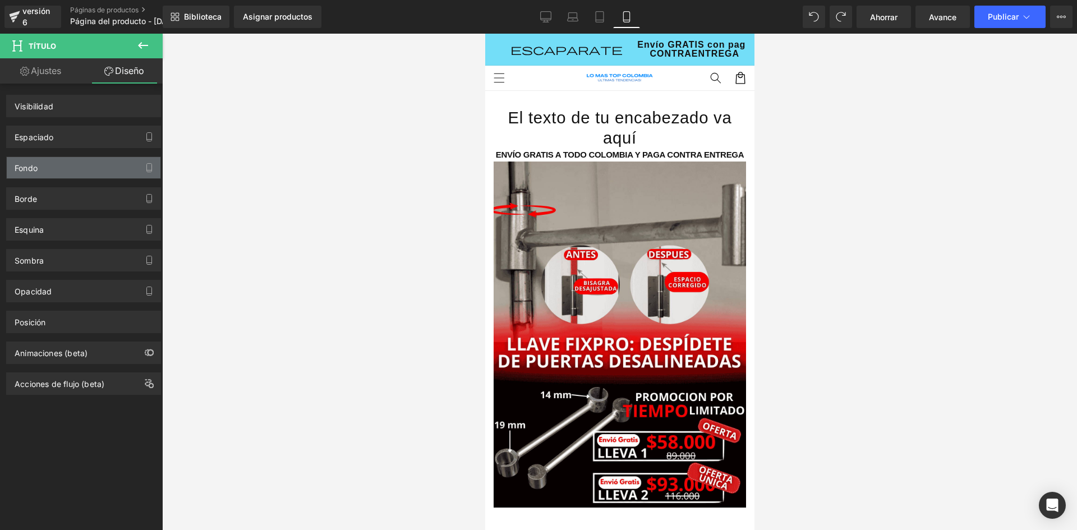
click at [45, 171] on div "Fondo" at bounding box center [84, 167] width 154 height 21
click at [140, 166] on button "button" at bounding box center [149, 167] width 18 height 21
click at [145, 166] on icon "button" at bounding box center [149, 167] width 9 height 9
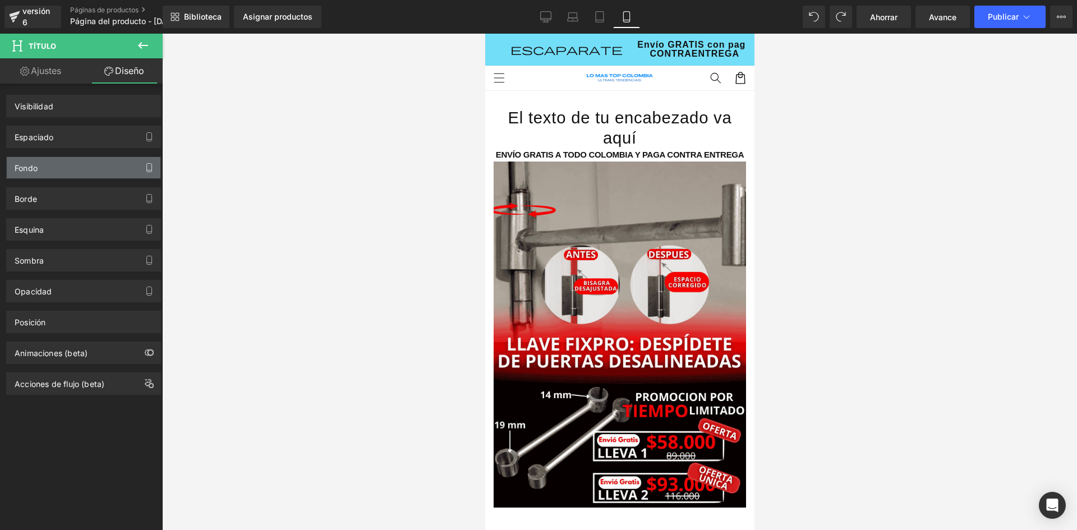
click at [145, 166] on icon "button" at bounding box center [149, 167] width 9 height 9
click at [58, 159] on div "Fondo" at bounding box center [84, 167] width 154 height 21
click at [146, 40] on icon at bounding box center [142, 45] width 13 height 13
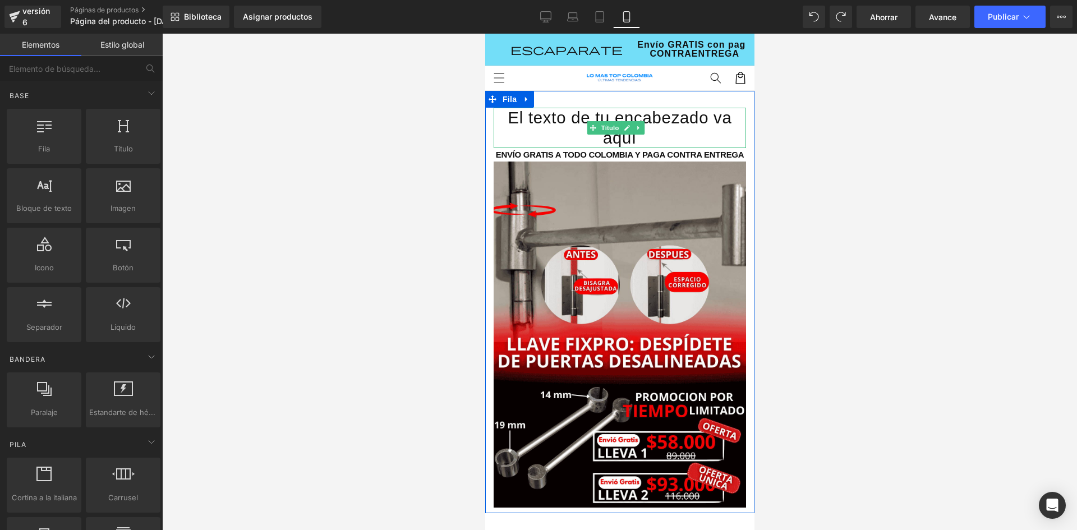
click at [579, 132] on h1 "El texto de tu encabezado va aquí" at bounding box center [619, 128] width 252 height 40
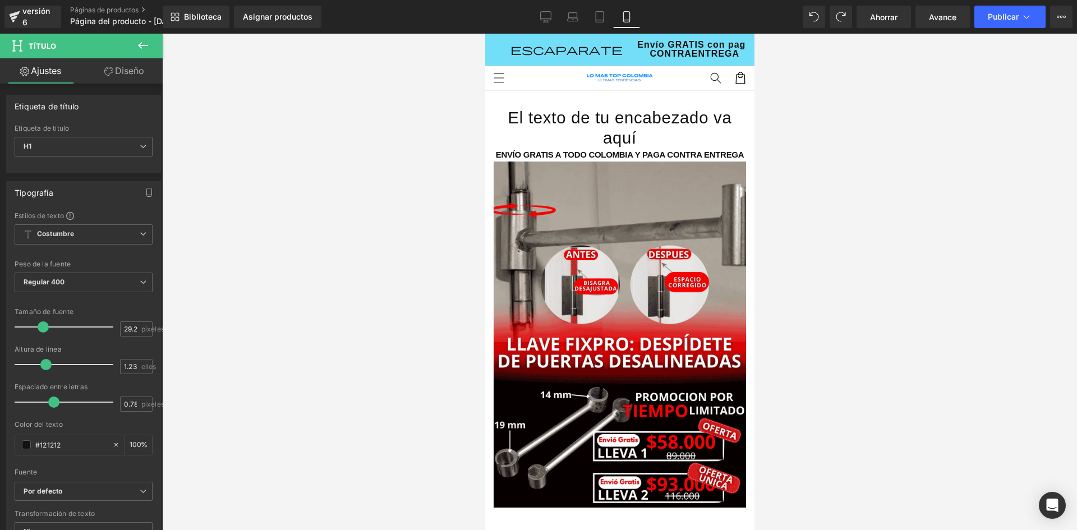
click at [135, 42] on button at bounding box center [142, 46] width 39 height 25
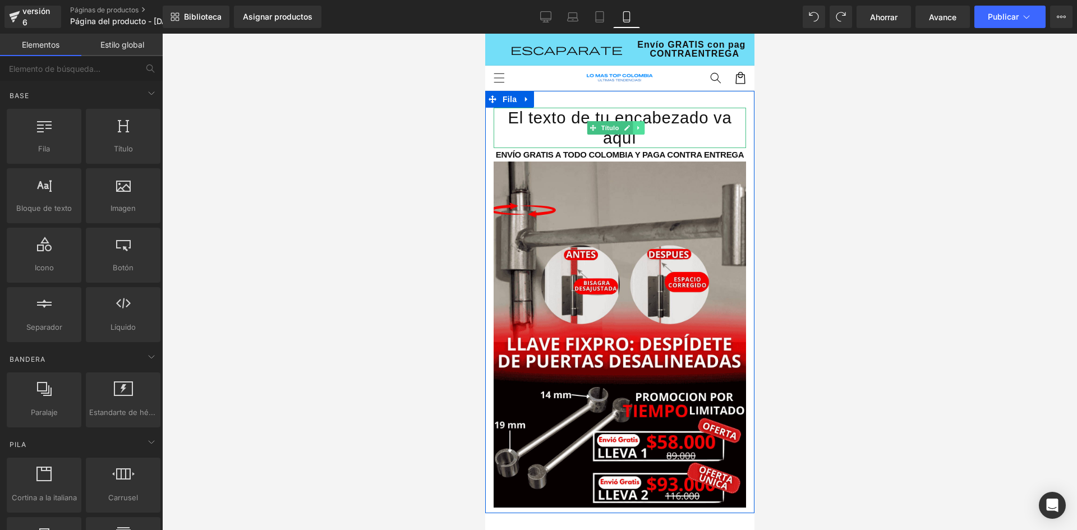
click at [641, 130] on icon at bounding box center [638, 128] width 6 height 7
click at [645, 130] on icon at bounding box center [644, 128] width 6 height 6
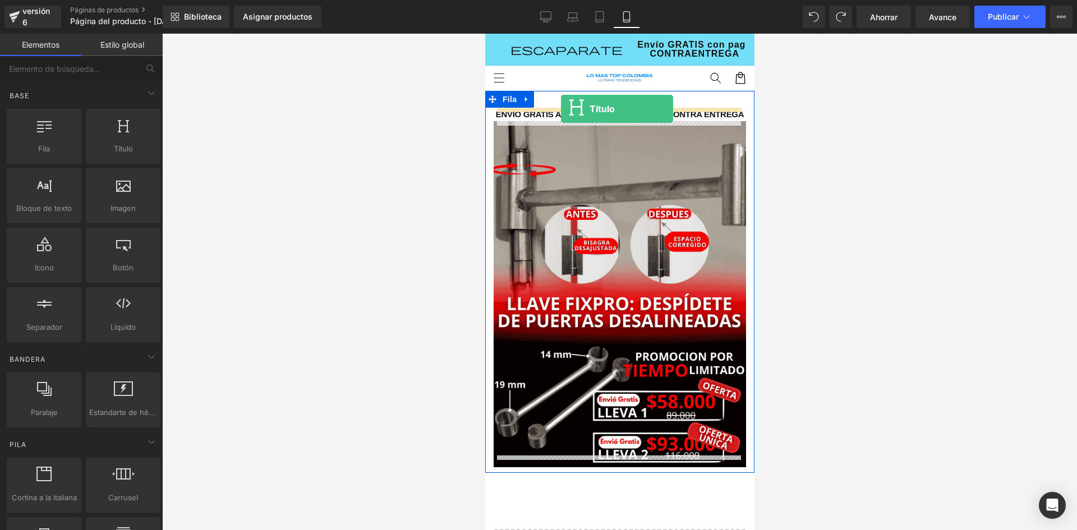
drag, startPoint x: 783, startPoint y: 171, endPoint x: 560, endPoint y: 109, distance: 231.1
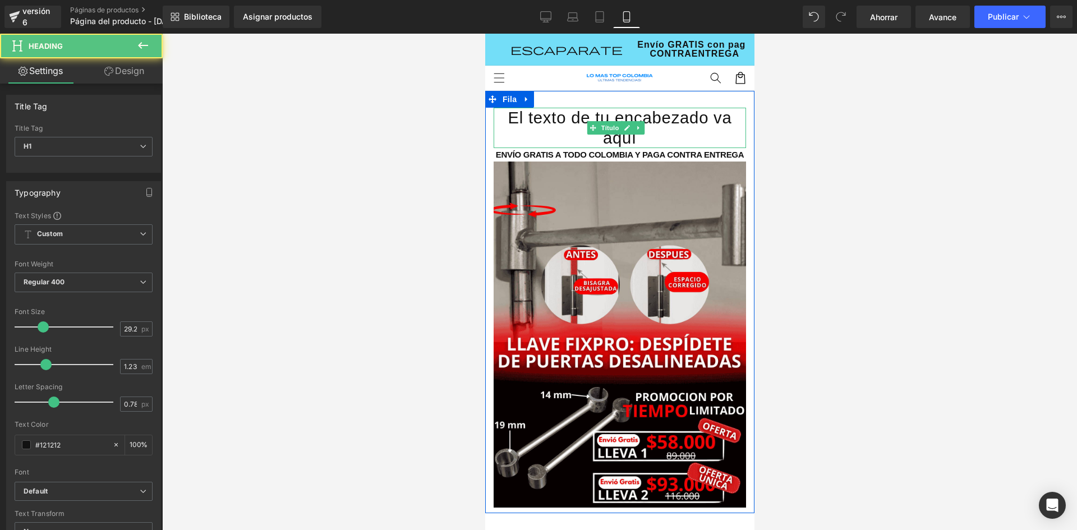
click at [576, 119] on font "El texto de tu encabezado va aquí" at bounding box center [619, 128] width 224 height 38
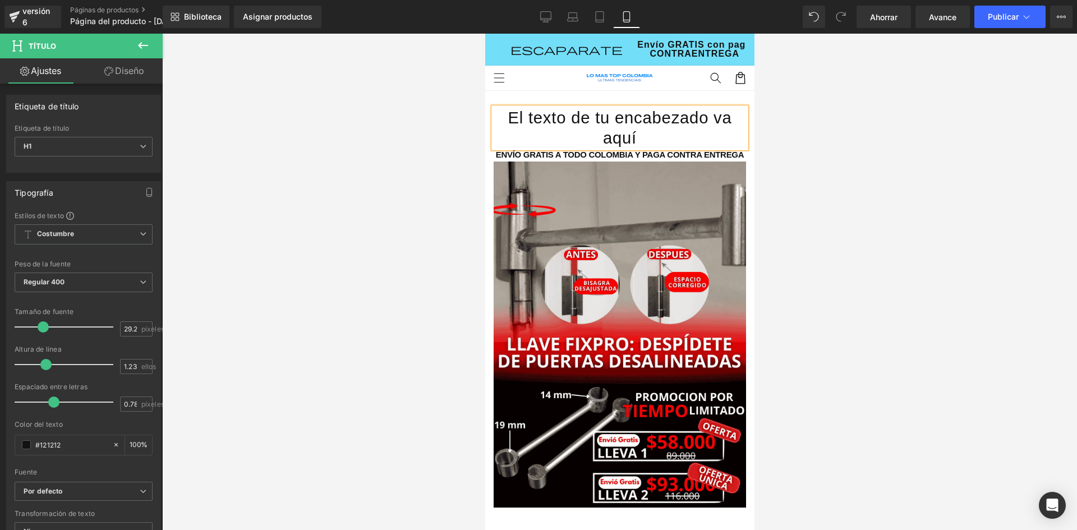
click at [634, 136] on h1 "El texto de tu encabezado va aquí" at bounding box center [619, 128] width 252 height 40
click at [580, 119] on font "El texto de tu encabezado va aquí" at bounding box center [619, 128] width 224 height 38
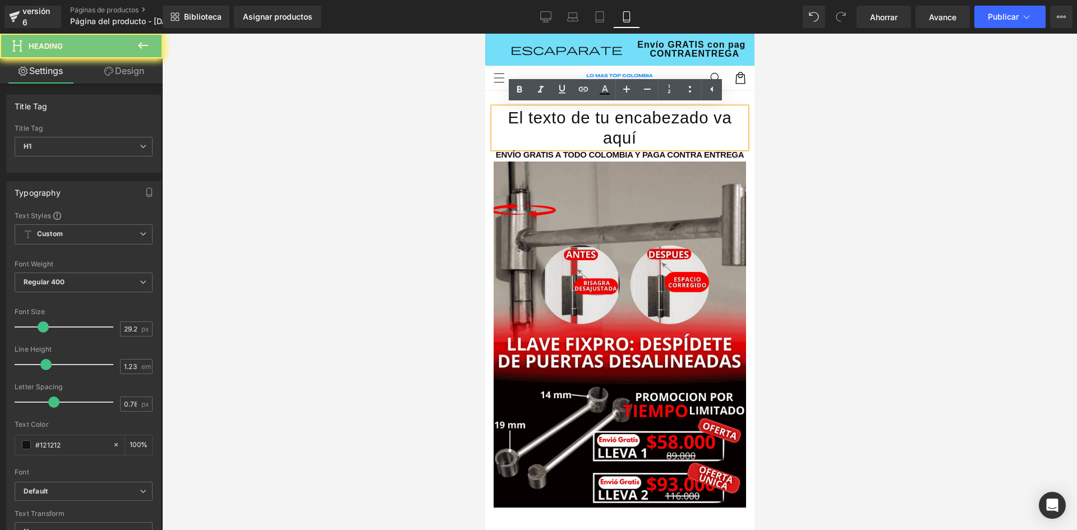
drag, startPoint x: 580, startPoint y: 119, endPoint x: 523, endPoint y: 118, distance: 56.1
click at [571, 119] on font "El texto de tu encabezado va aquí" at bounding box center [619, 128] width 224 height 38
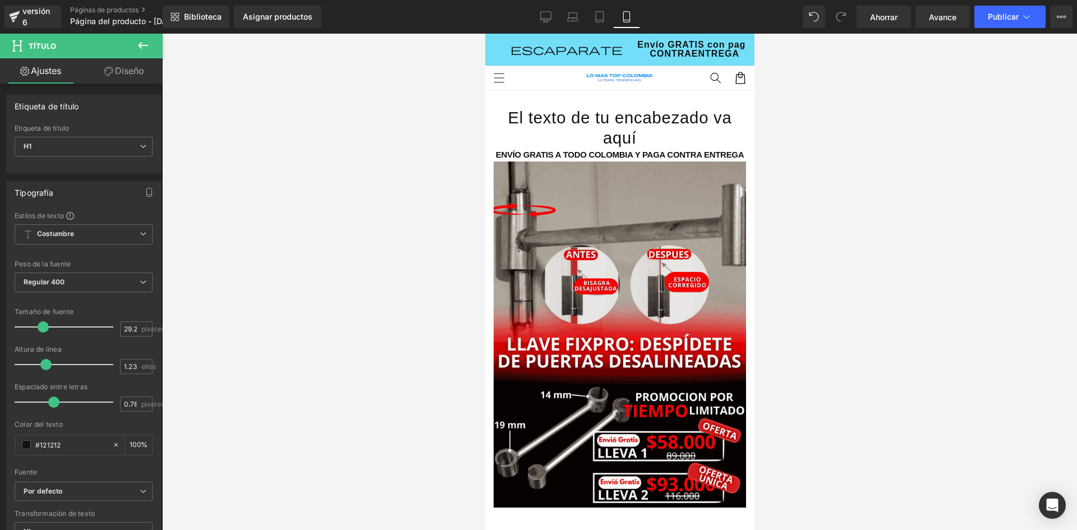
click at [136, 43] on icon at bounding box center [142, 45] width 13 height 13
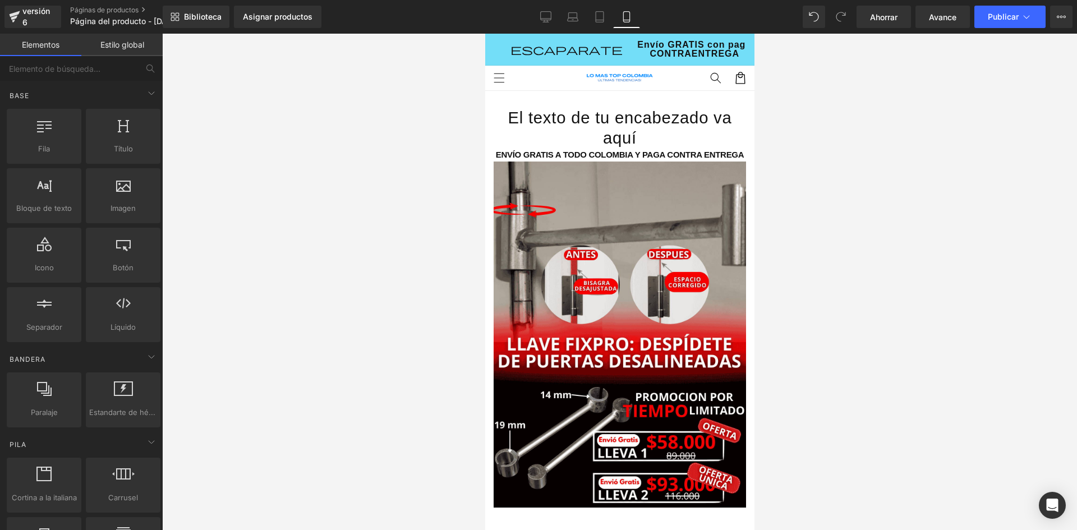
click at [581, 125] on font "El texto de tu encabezado va aquí" at bounding box center [619, 128] width 224 height 38
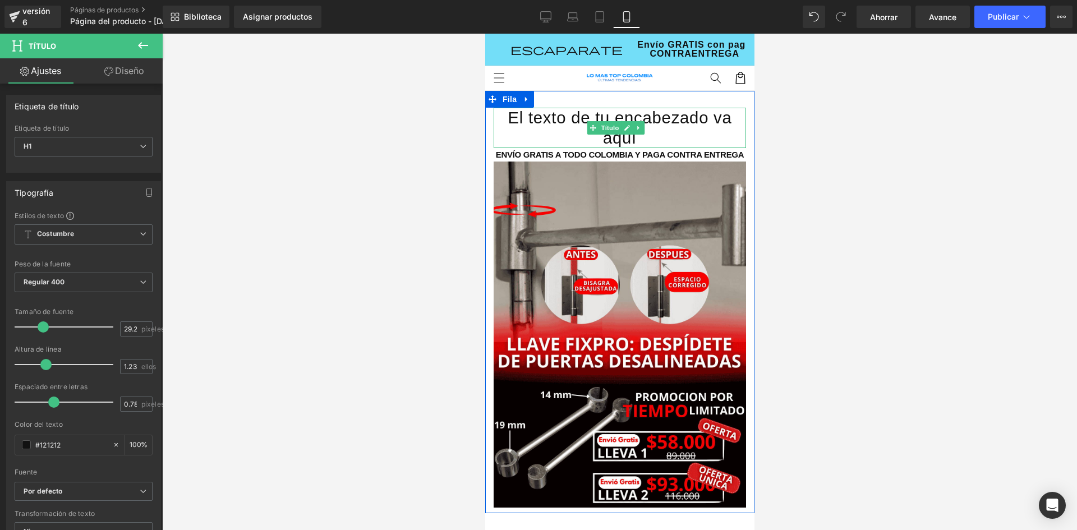
click at [680, 132] on h1 "El texto de tu encabezado va aquí" at bounding box center [619, 128] width 252 height 40
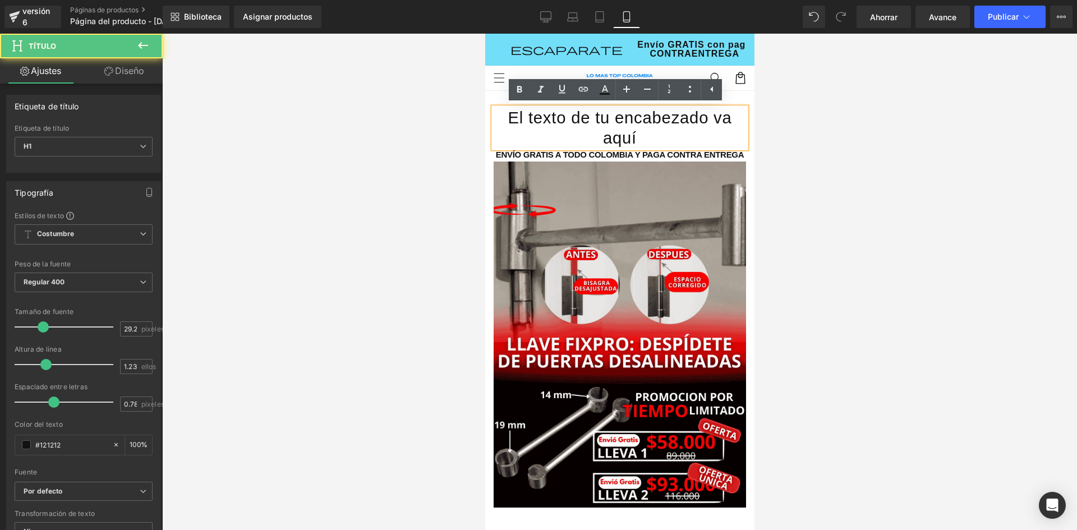
click at [653, 128] on font "El texto de tu encabezado va aquí" at bounding box center [619, 128] width 224 height 38
click at [646, 129] on h1 "El texto de tu encabezado va aquí" at bounding box center [619, 128] width 252 height 40
click at [714, 89] on icon at bounding box center [711, 88] width 13 height 13
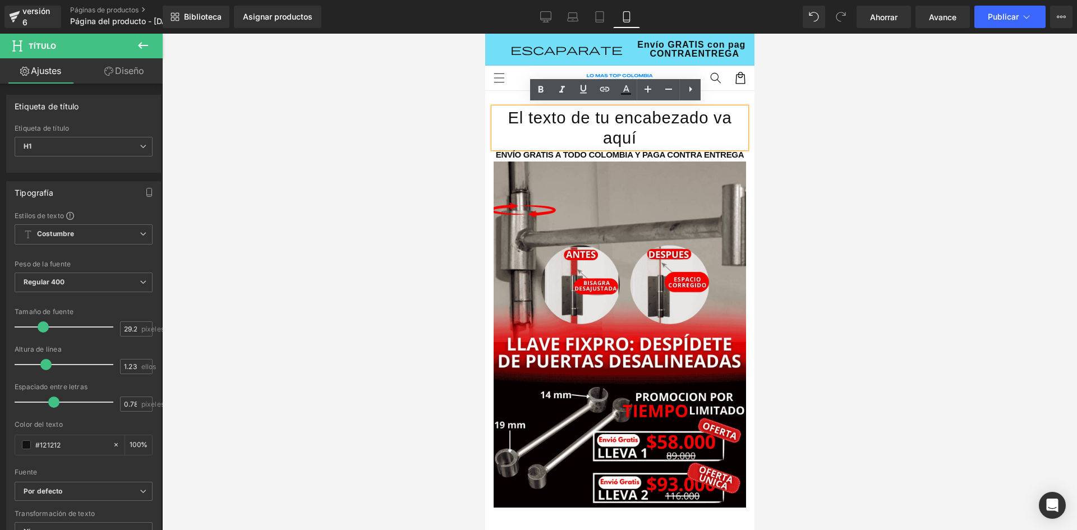
click at [643, 125] on font "El texto de tu encabezado va aquí" at bounding box center [619, 128] width 224 height 38
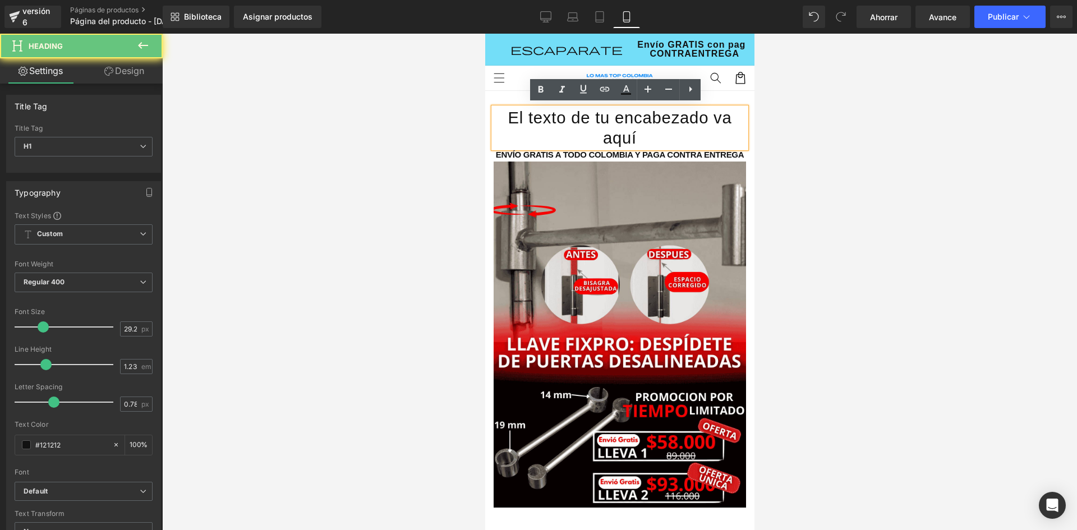
click at [633, 122] on font "El texto de tu encabezado va aquí" at bounding box center [619, 128] width 224 height 38
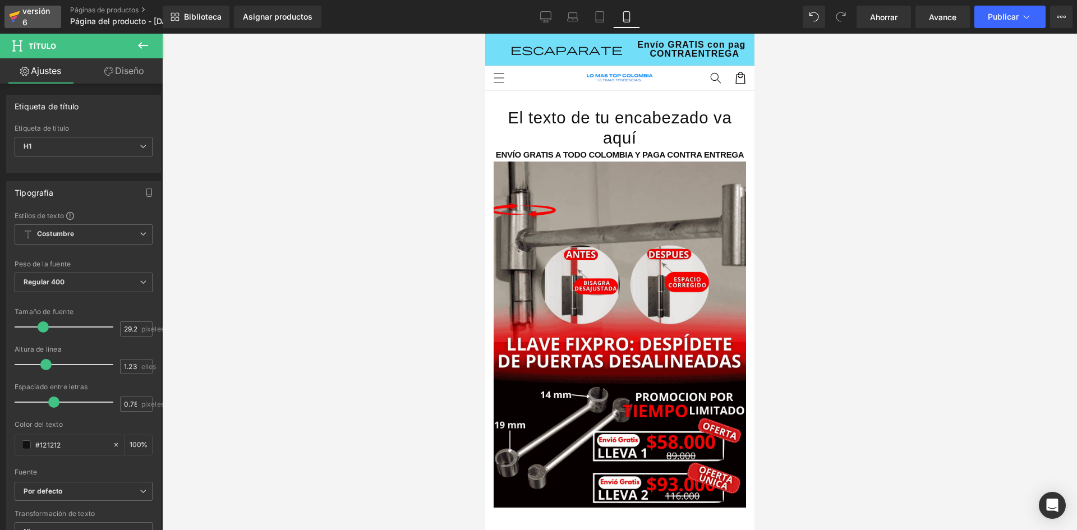
click at [21, 19] on div "versión 6" at bounding box center [37, 17] width 34 height 26
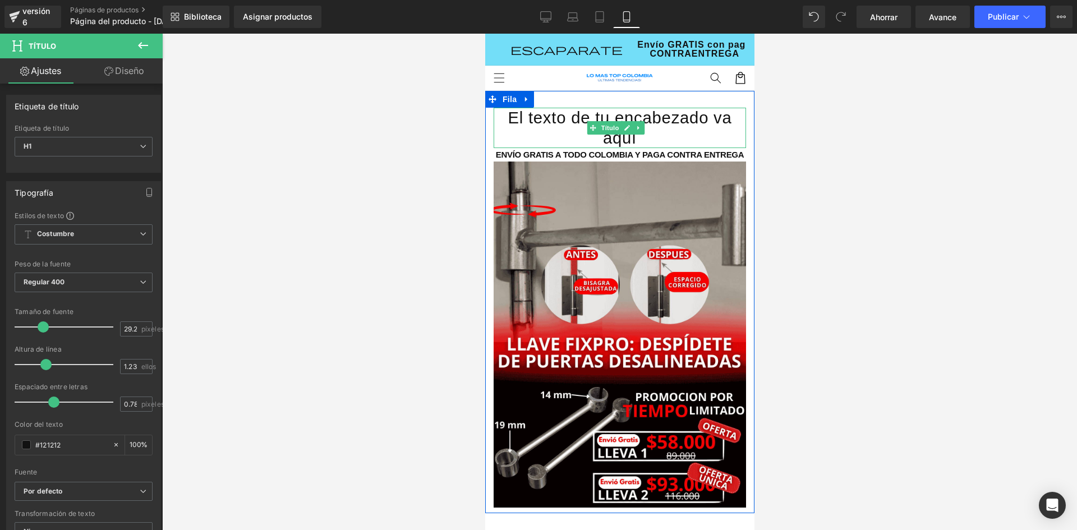
click at [560, 125] on font "El texto de tu encabezado va aquí" at bounding box center [619, 128] width 224 height 38
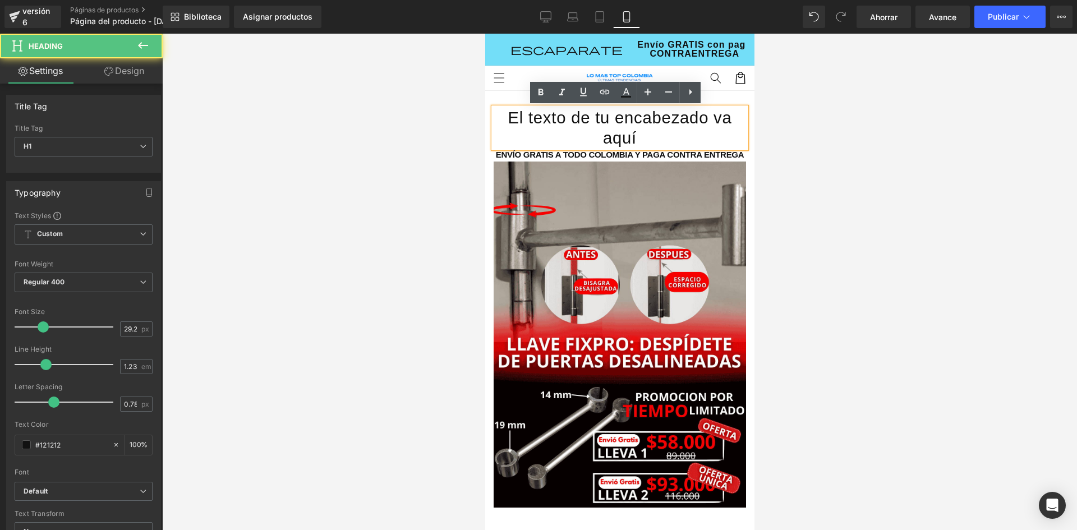
click at [634, 126] on font "El texto de tu encabezado va aquí" at bounding box center [619, 128] width 224 height 38
click at [689, 95] on icon at bounding box center [690, 91] width 13 height 13
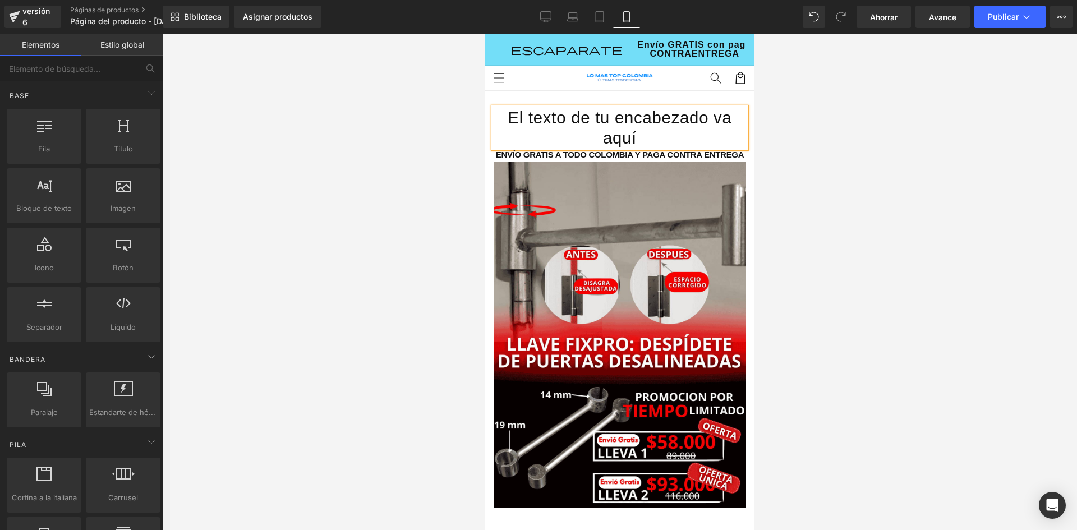
click at [343, 159] on div at bounding box center [619, 282] width 915 height 496
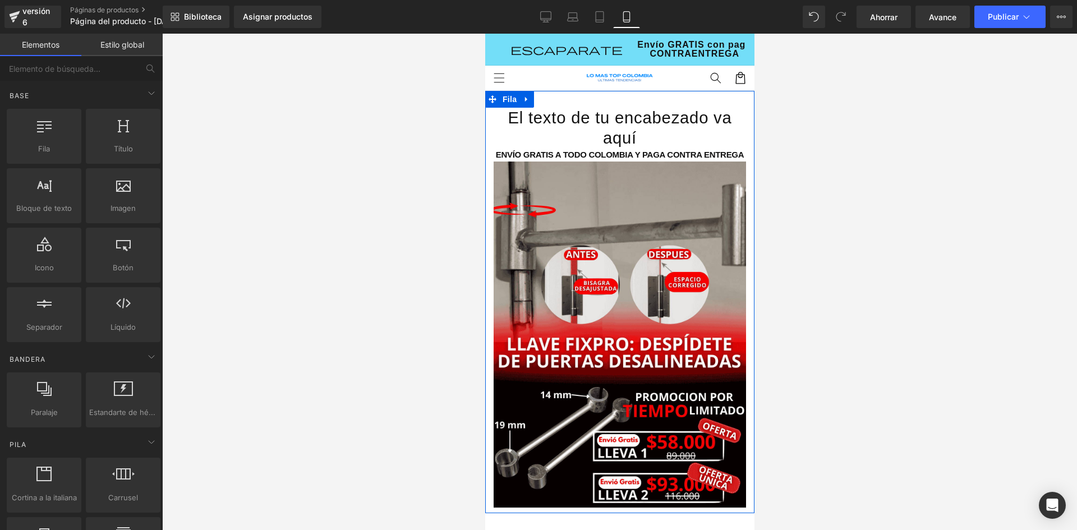
click at [551, 141] on h1 "El texto de tu encabezado va aquí" at bounding box center [619, 128] width 252 height 40
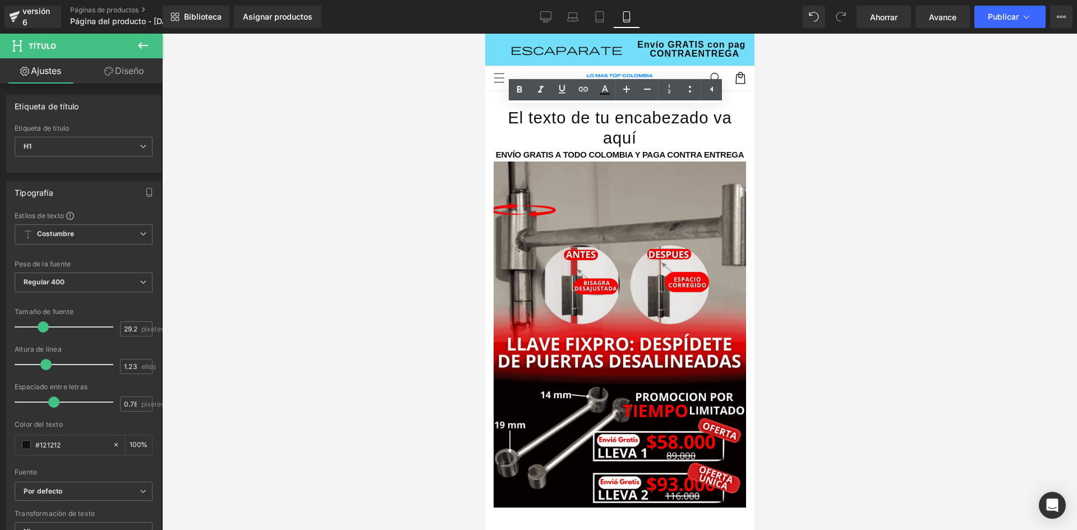
click at [420, 134] on div at bounding box center [619, 282] width 915 height 496
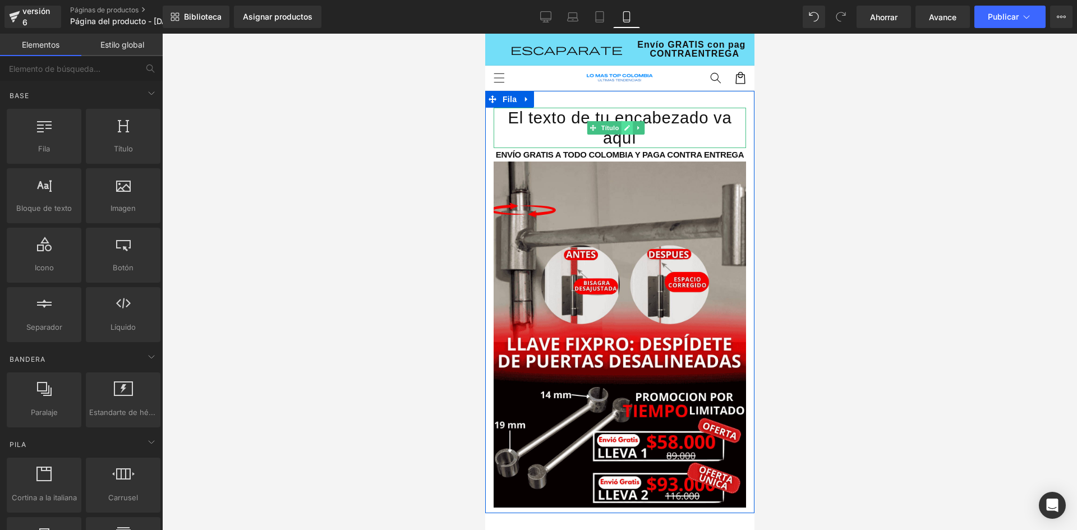
click at [626, 130] on icon at bounding box center [627, 128] width 6 height 6
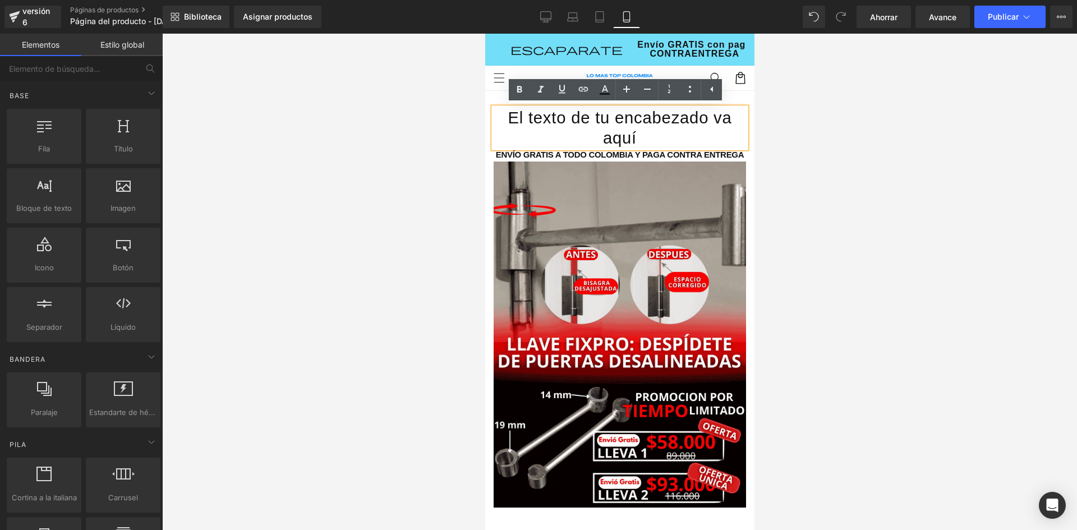
click at [626, 130] on font "El texto de tu encabezado va aquí" at bounding box center [619, 128] width 224 height 38
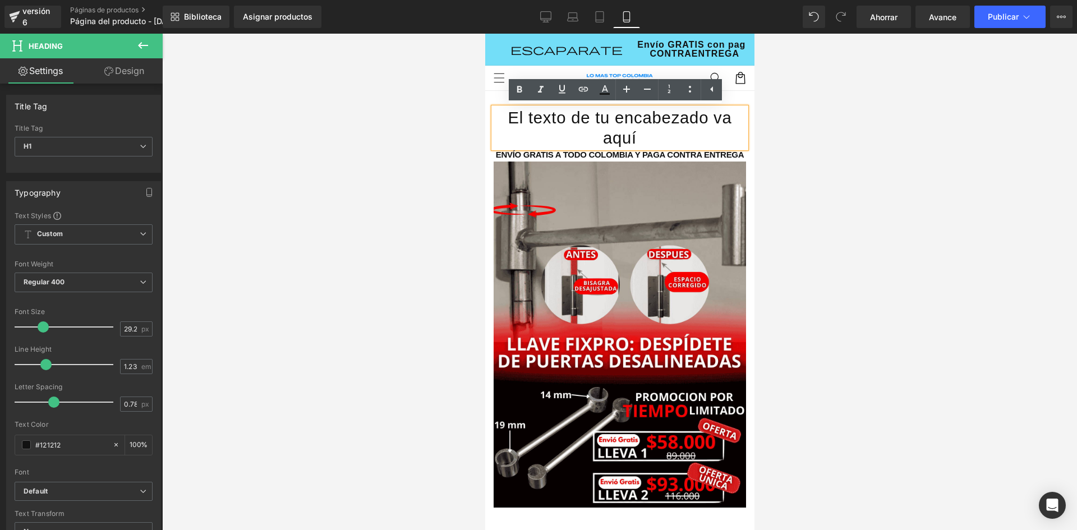
drag, startPoint x: 632, startPoint y: 135, endPoint x: 560, endPoint y: 122, distance: 73.5
click at [560, 122] on h1 "El texto de tu encabezado va aquí" at bounding box center [619, 128] width 252 height 40
click at [560, 122] on font "El texto de tu encabezado va aquí" at bounding box center [619, 128] width 224 height 38
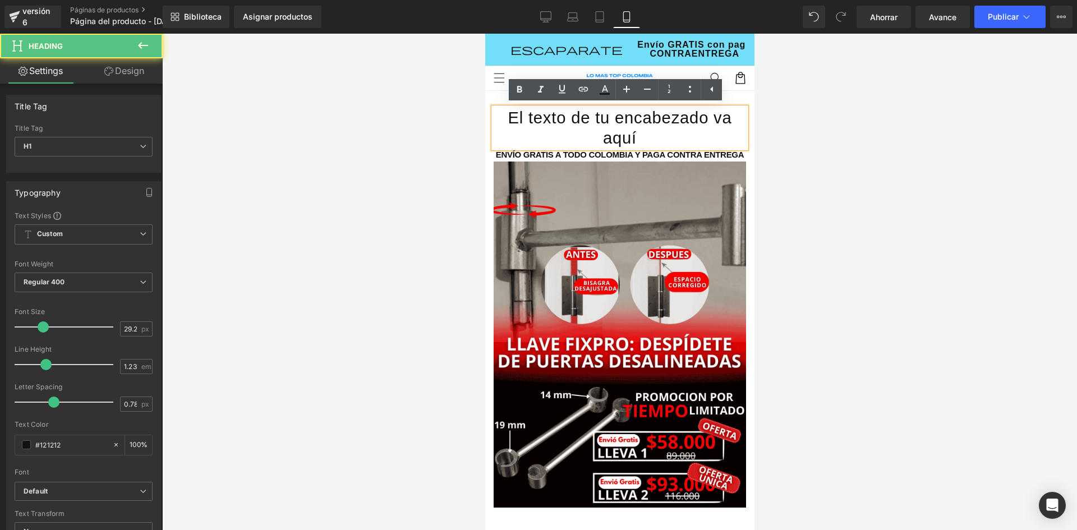
click at [560, 122] on font "El texto de tu encabezado va aquí" at bounding box center [619, 128] width 224 height 38
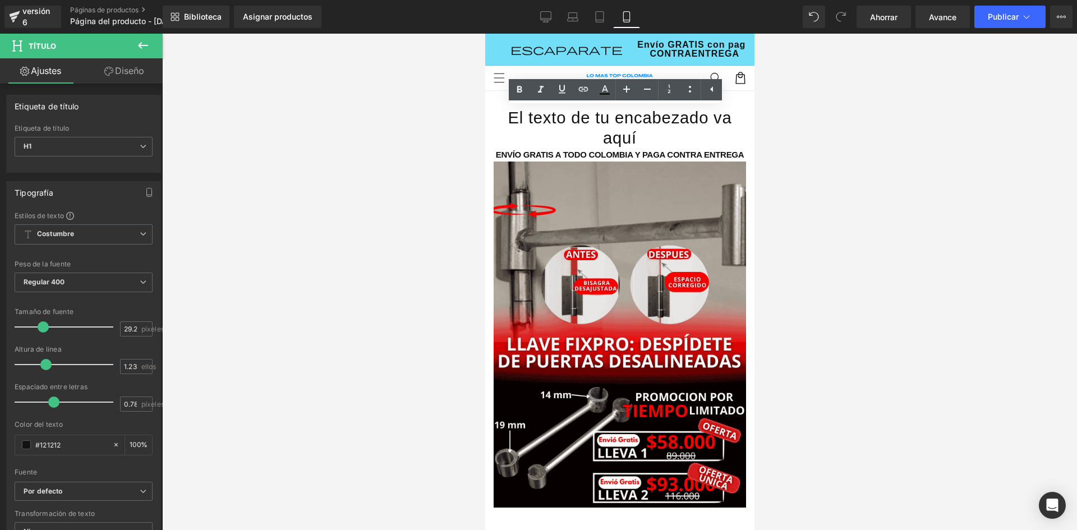
drag, startPoint x: 265, startPoint y: 60, endPoint x: 809, endPoint y: 109, distance: 545.8
click at [809, 109] on div at bounding box center [619, 282] width 915 height 496
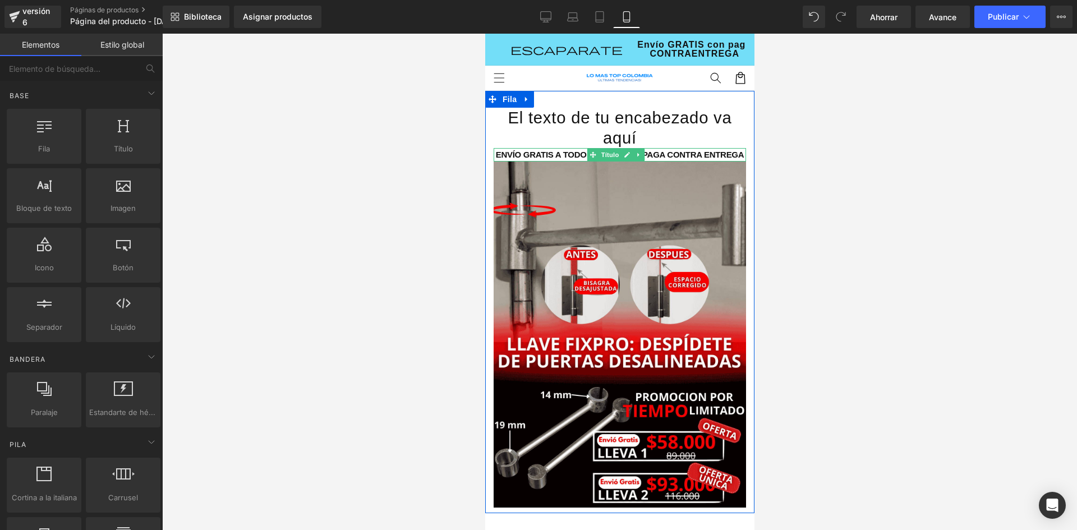
click at [647, 158] on font "Envío Gratis A Todo Colombia y Paga Contra Entrega" at bounding box center [619, 155] width 249 height 10
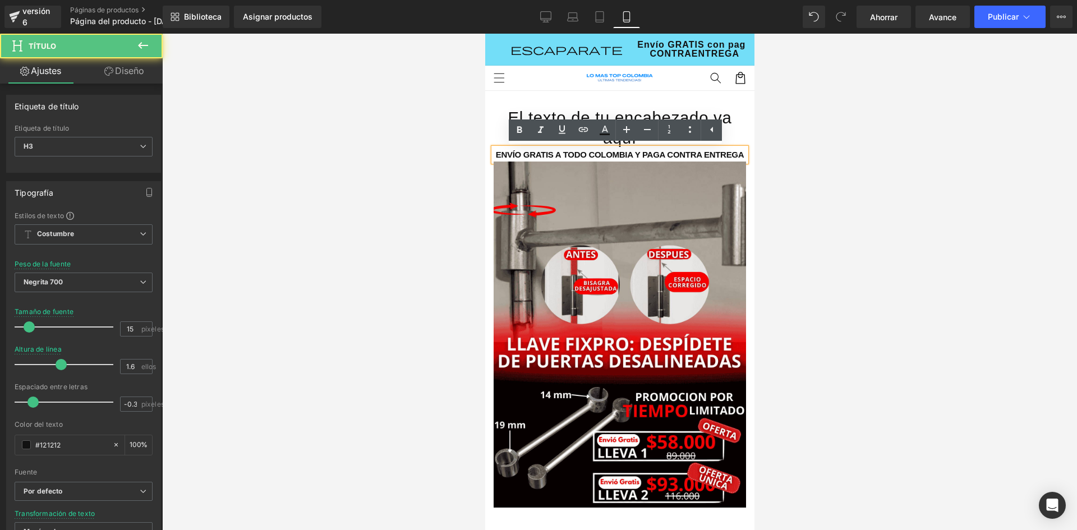
click at [656, 155] on font "Envío Gratis A Todo Colombia y Paga Contra Entrega" at bounding box center [619, 155] width 249 height 10
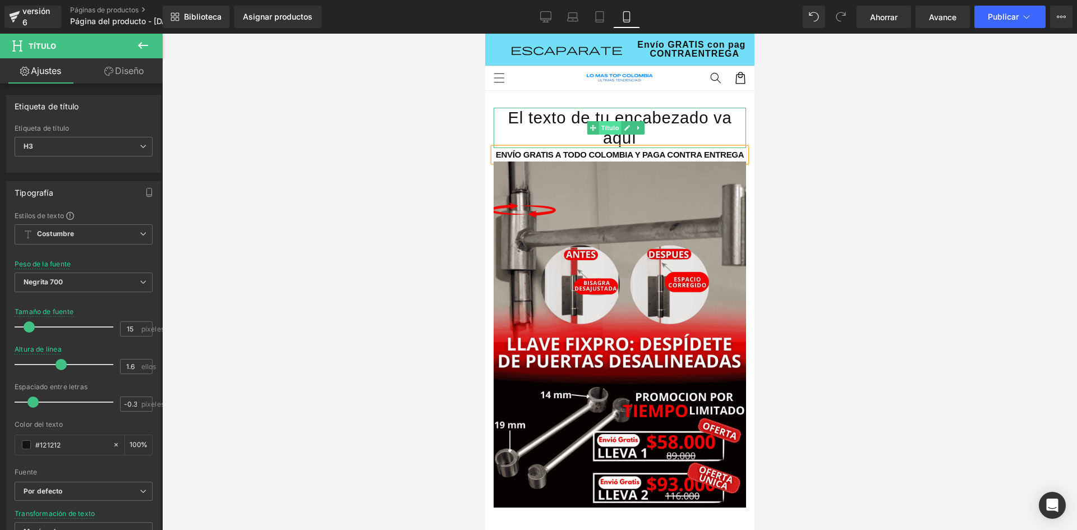
click at [603, 131] on font "Título" at bounding box center [609, 128] width 18 height 7
click at [642, 128] on link at bounding box center [638, 127] width 12 height 13
click at [640, 129] on link at bounding box center [644, 127] width 12 height 13
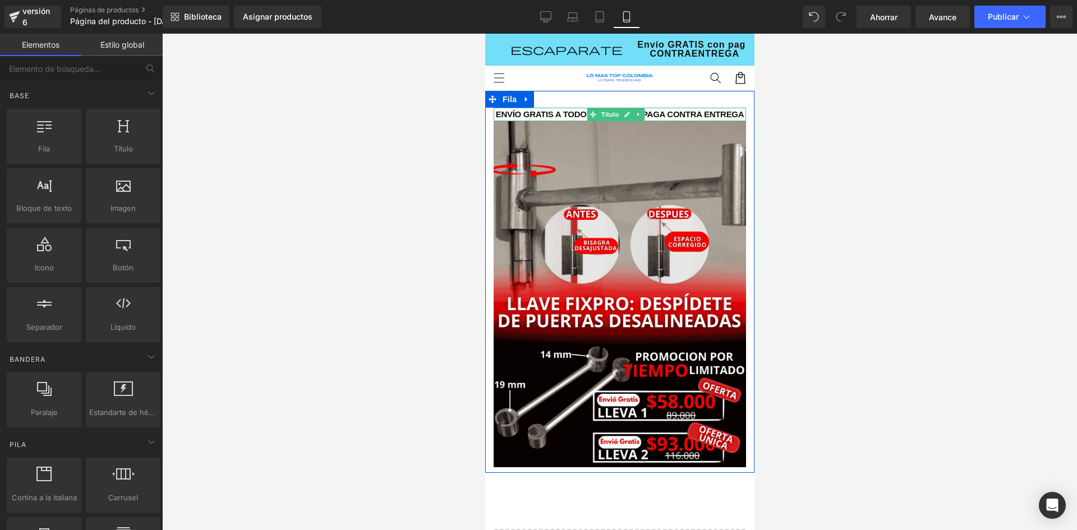
click at [557, 117] on font "Envío Gratis A Todo Colombia y Paga Contra Entrega" at bounding box center [619, 114] width 249 height 10
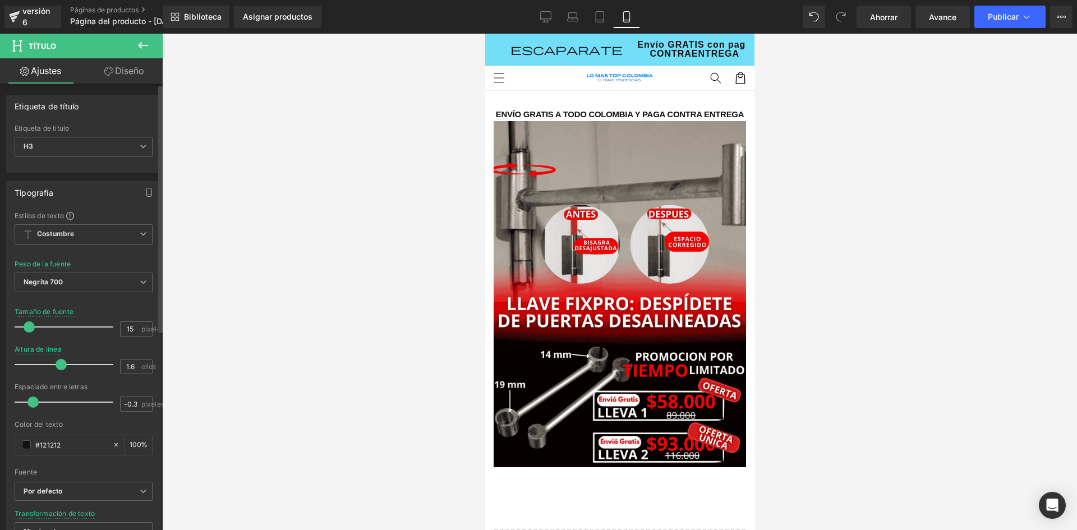
scroll to position [112, 0]
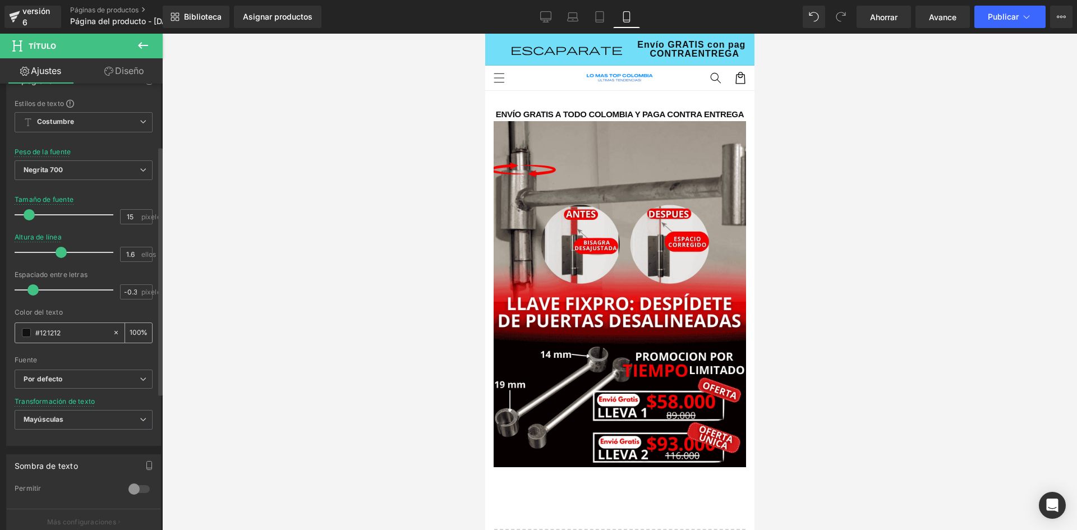
click at [28, 337] on span at bounding box center [26, 332] width 9 height 9
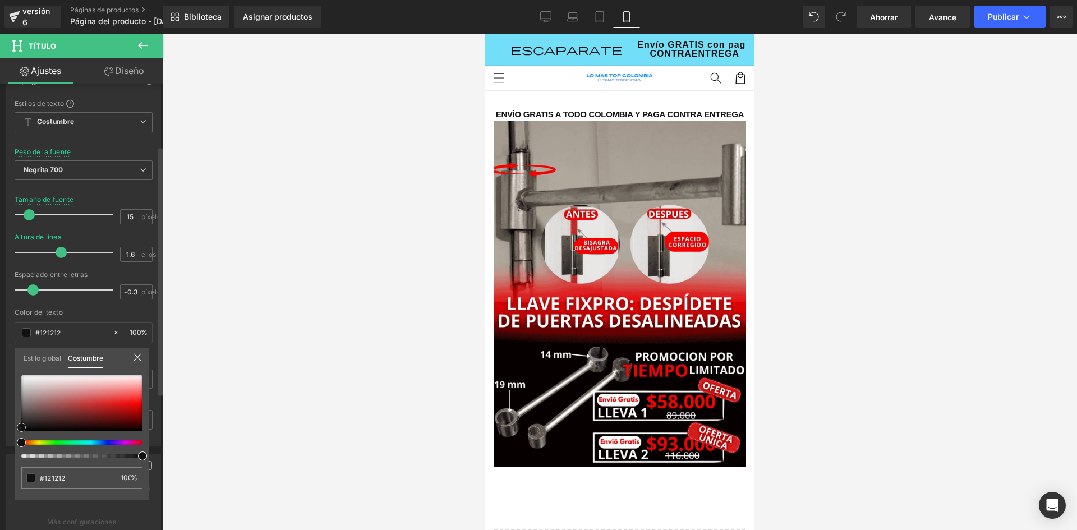
type input "#141414"
type input "#9a3b3b"
type input "#db4242"
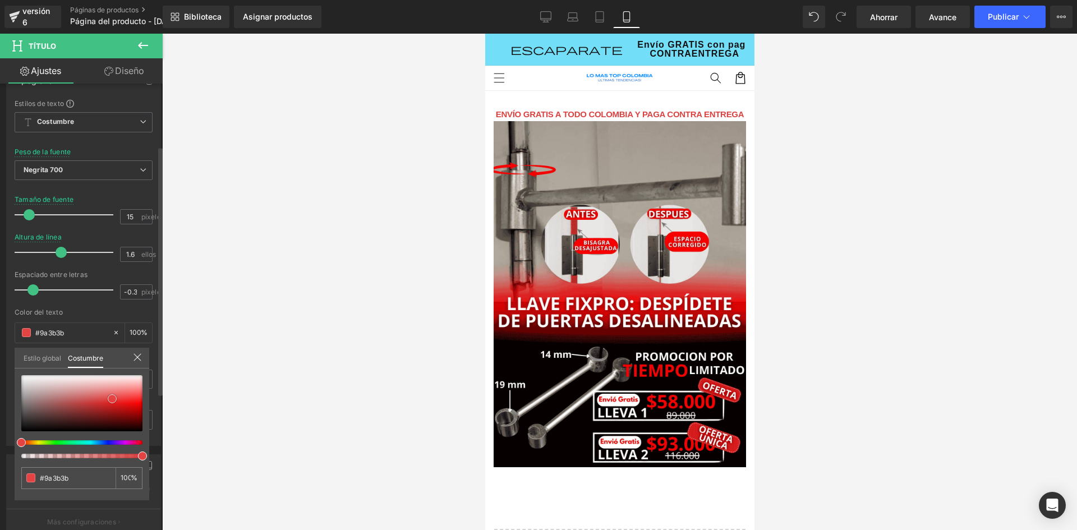
type input "#db4242"
type input "#e74040"
type input "#e93e3e"
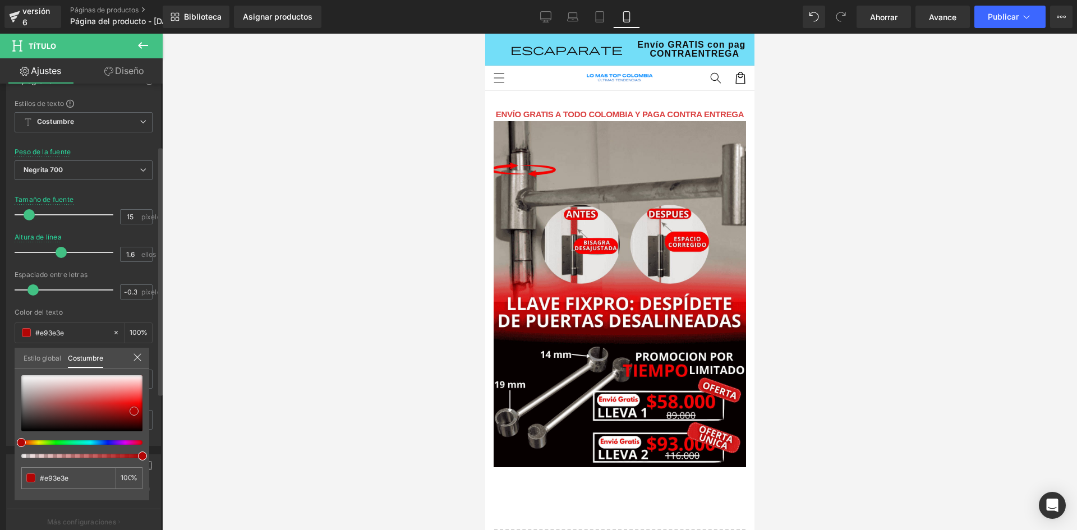
type input "#d00a0a"
type input "#bb0505"
type input "#9e0404"
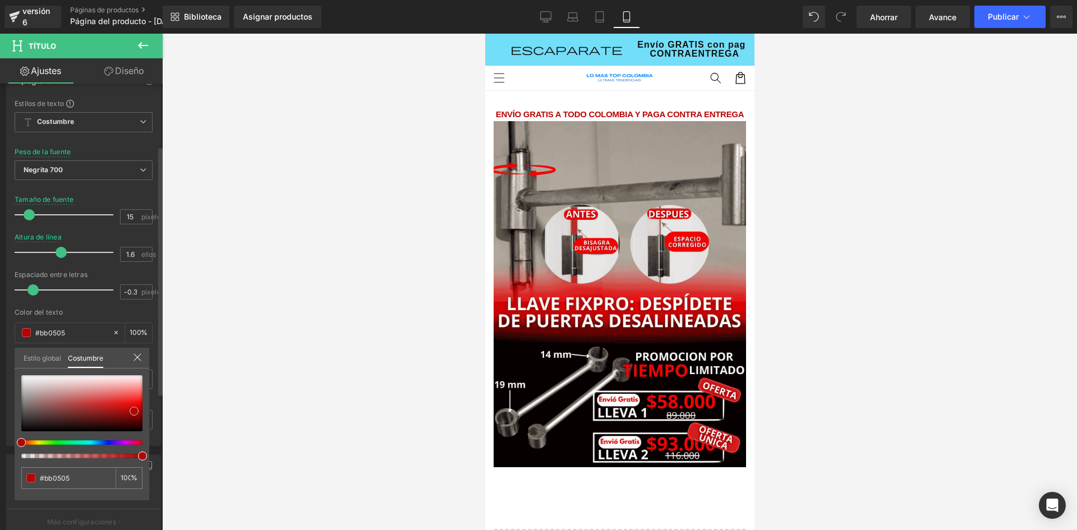
type input "#9e0404"
type input "#860202"
type input "#5a0000"
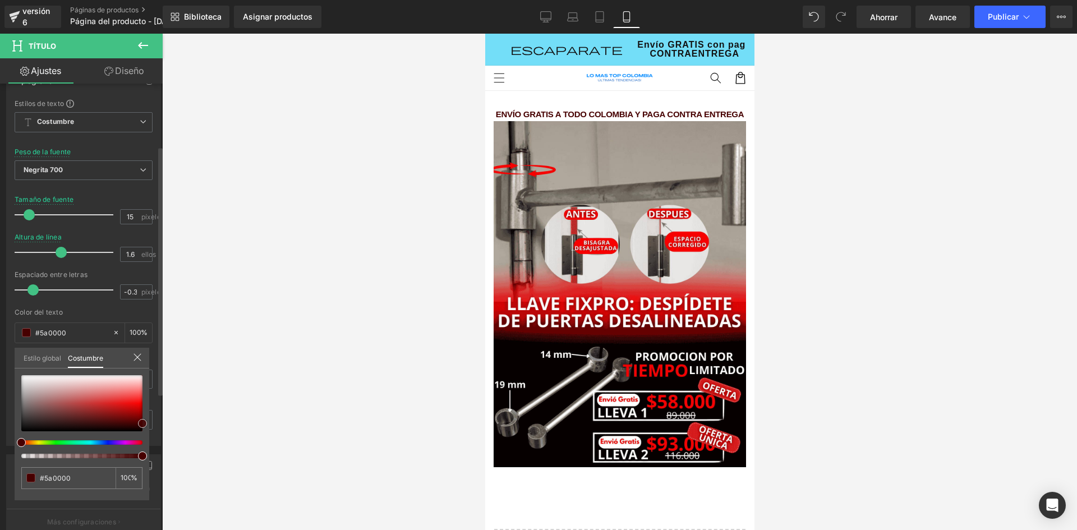
type input "#470000"
type input "#420000"
type input "#3d0000"
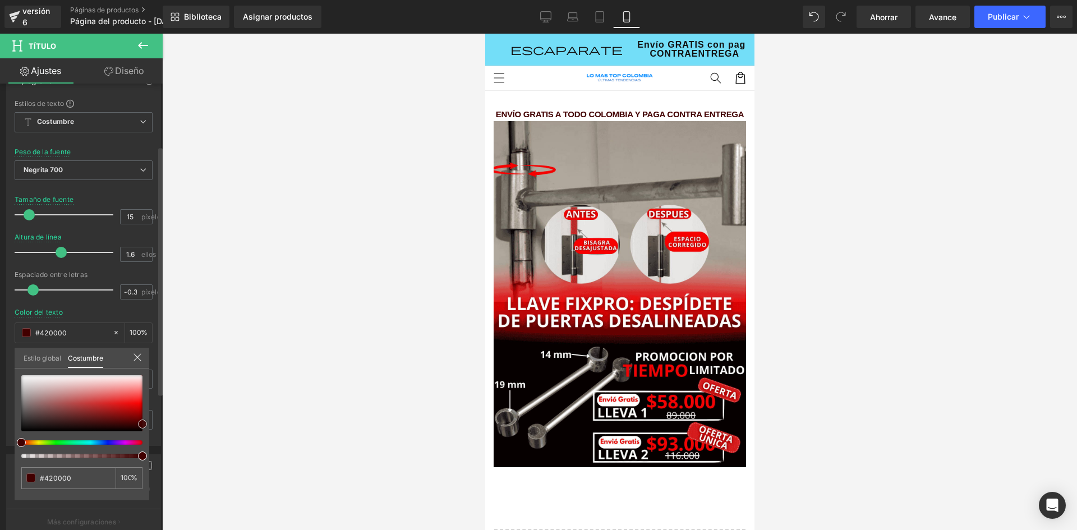
type input "#3d0000"
type input "#330000"
type input "#280000"
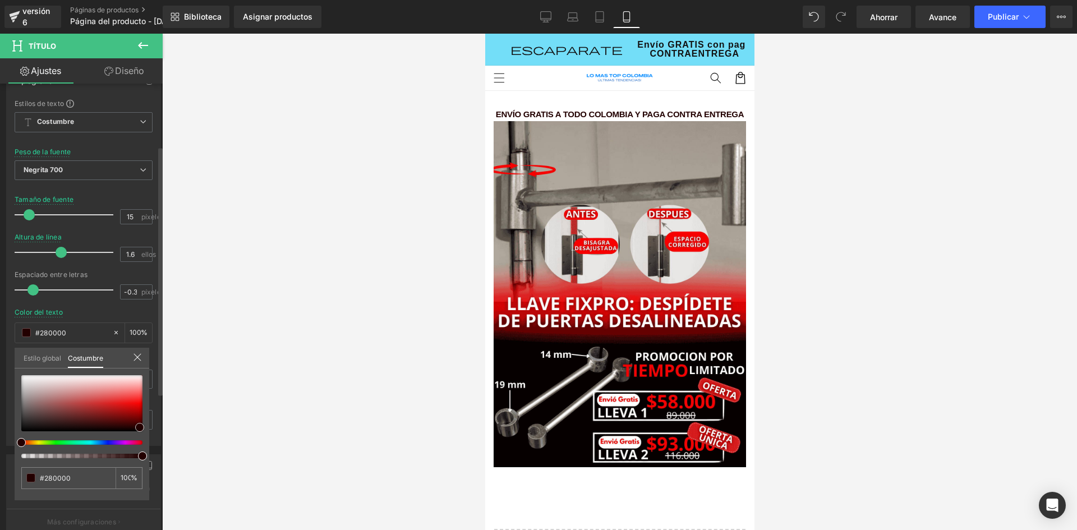
type input "#230000"
type input "#190000"
type input "#0f0000"
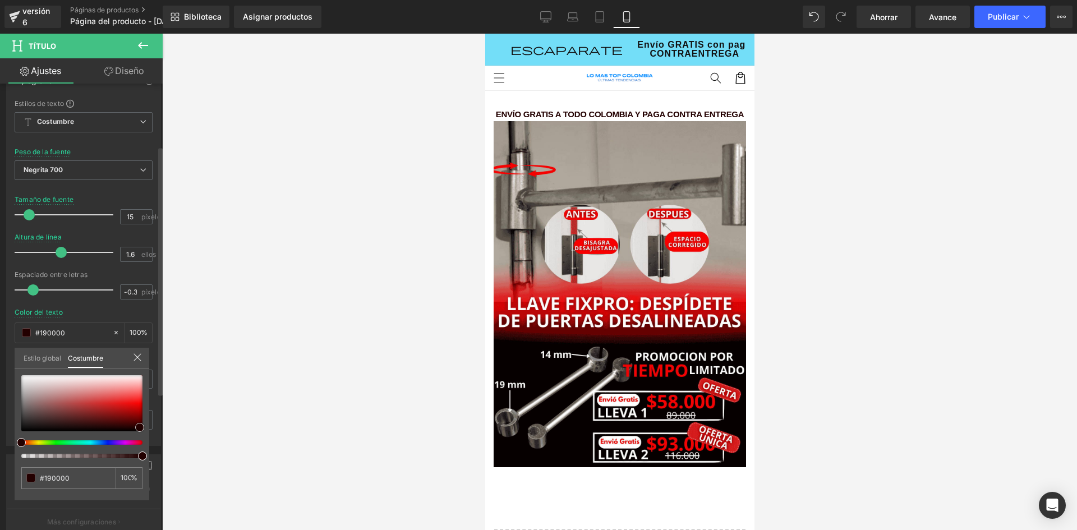
type input "#0f0000"
type input "#0a0000"
type input "#050000"
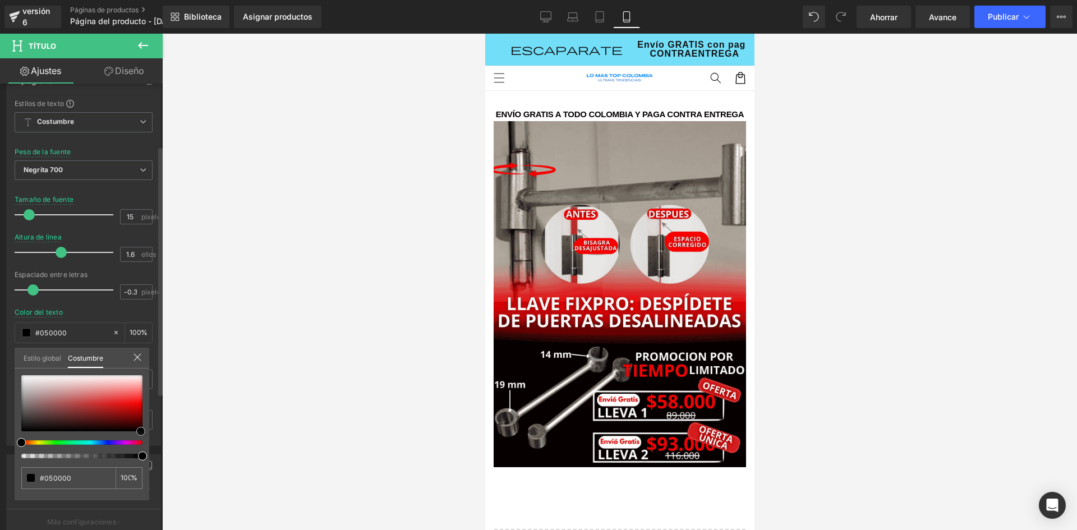
type input "#0f0000"
type input "#470000"
type input "#840000"
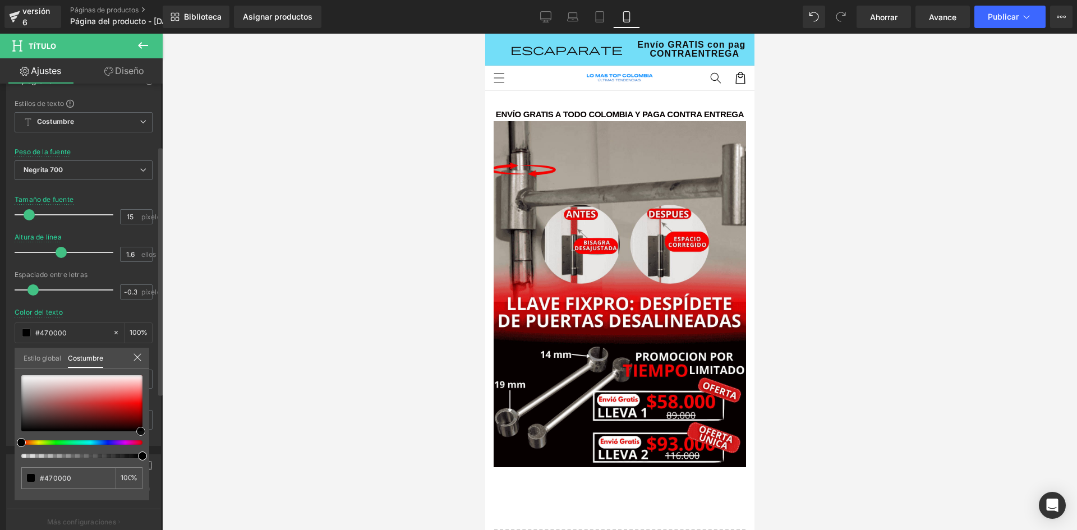
type input "#840000"
type input "#a30000"
type input "#d10000"
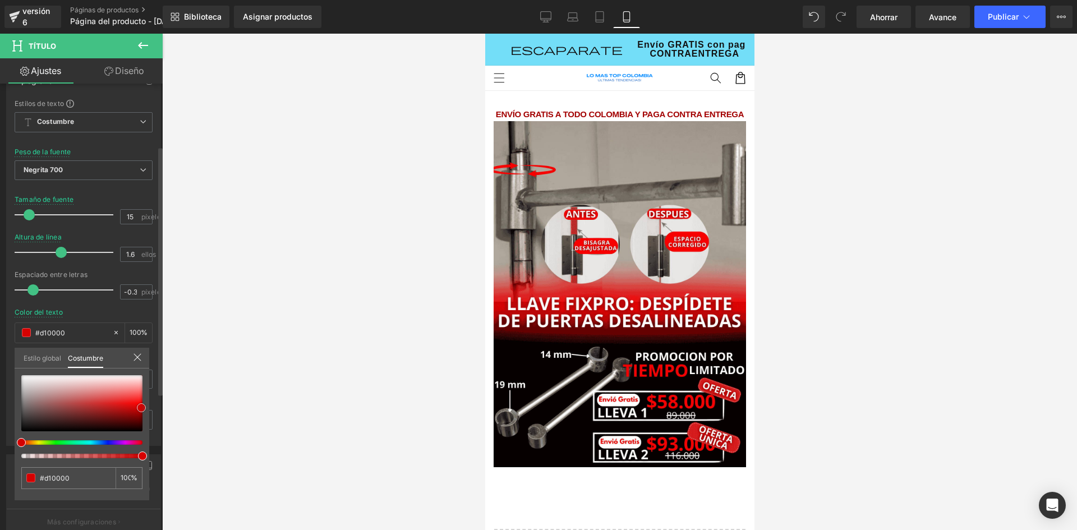
type input "#ef0000"
type input "#ff0f0f"
type input "#ff1e1e"
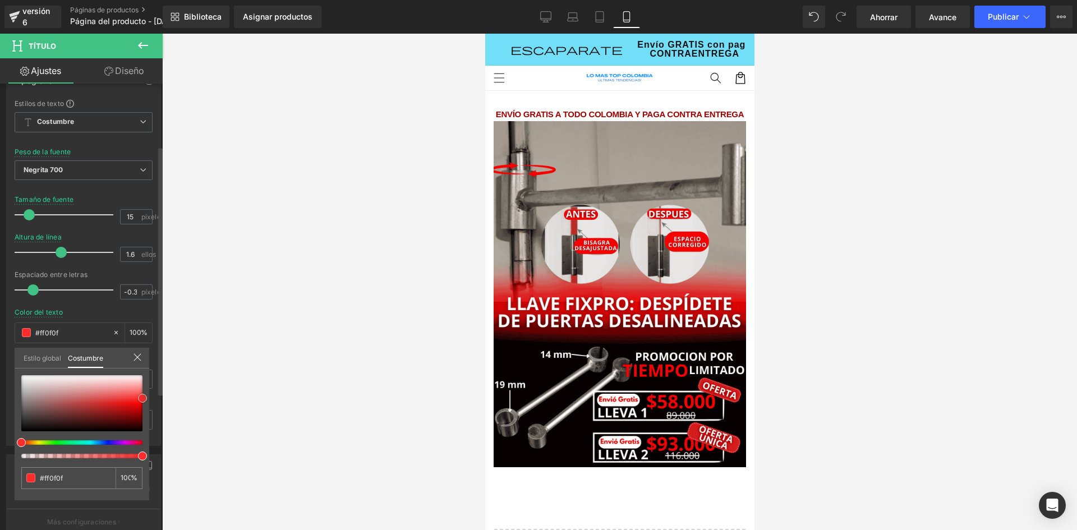
type input "#ff1e1e"
type input "#fe2d2d"
type input "#fd3434"
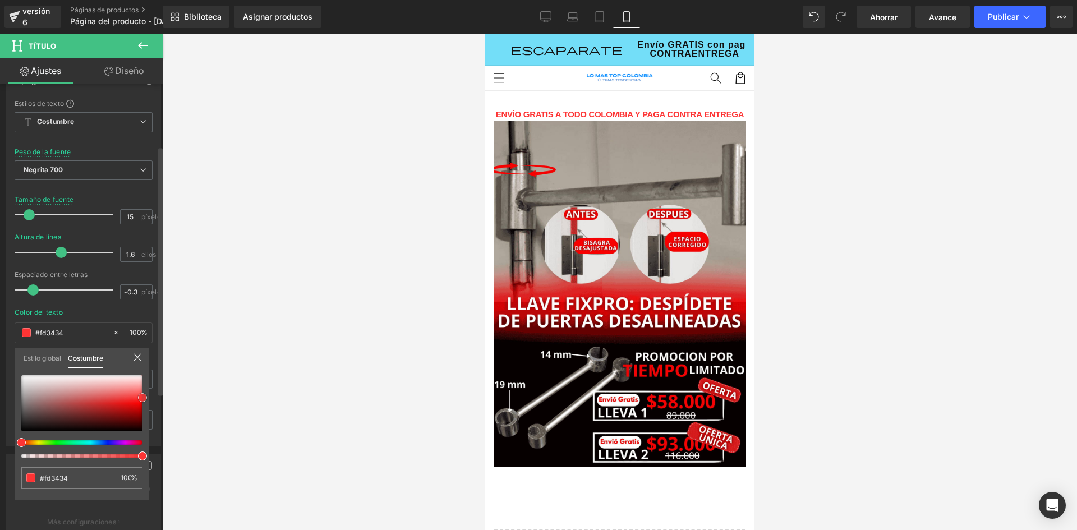
drag, startPoint x: 24, startPoint y: 424, endPoint x: 146, endPoint y: 394, distance: 125.9
click at [146, 394] on span at bounding box center [142, 397] width 9 height 9
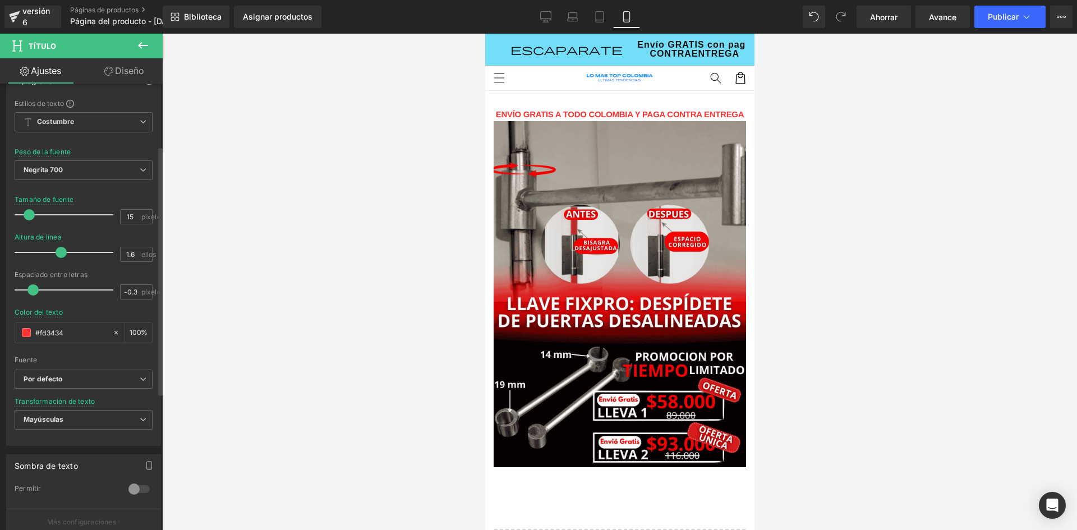
click at [382, 304] on div at bounding box center [619, 282] width 915 height 496
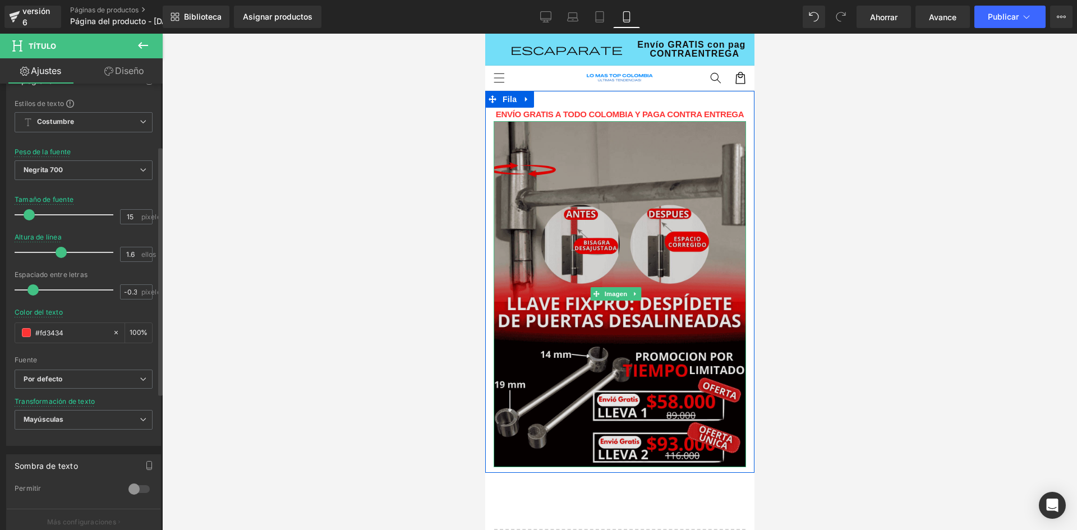
scroll to position [56, 0]
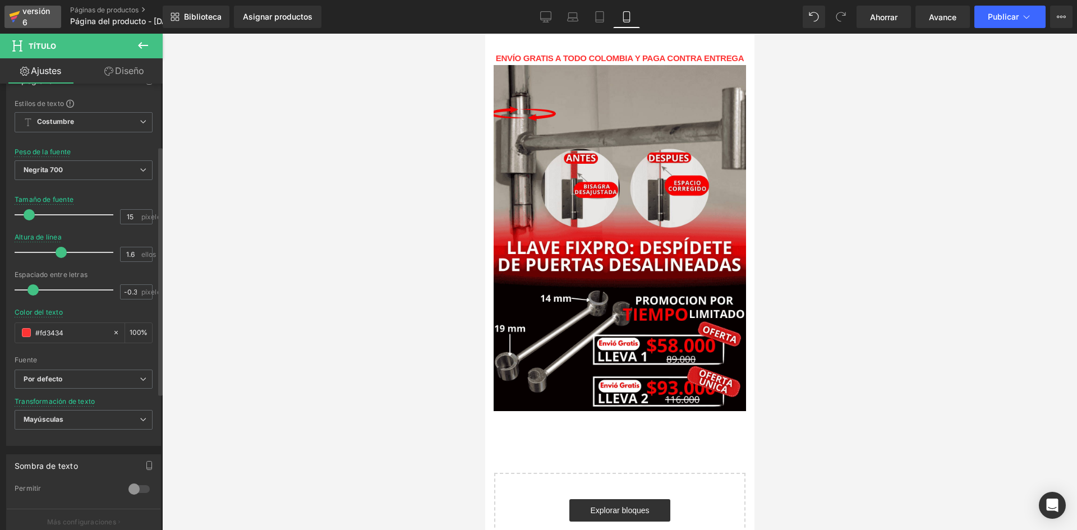
click at [34, 8] on font "versión 6" at bounding box center [35, 16] width 27 height 21
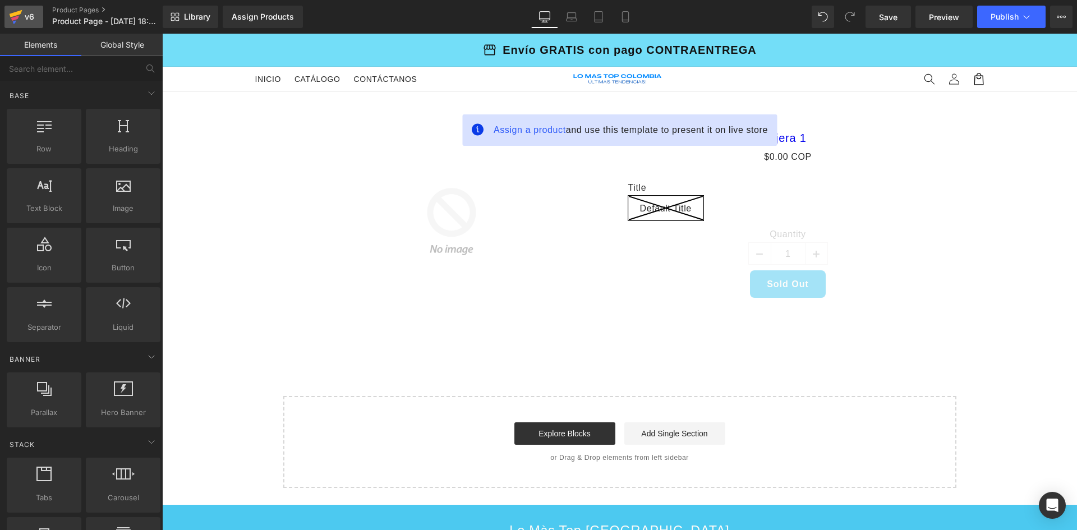
click at [29, 17] on div "v6" at bounding box center [29, 17] width 14 height 15
